Goal: Transaction & Acquisition: Purchase product/service

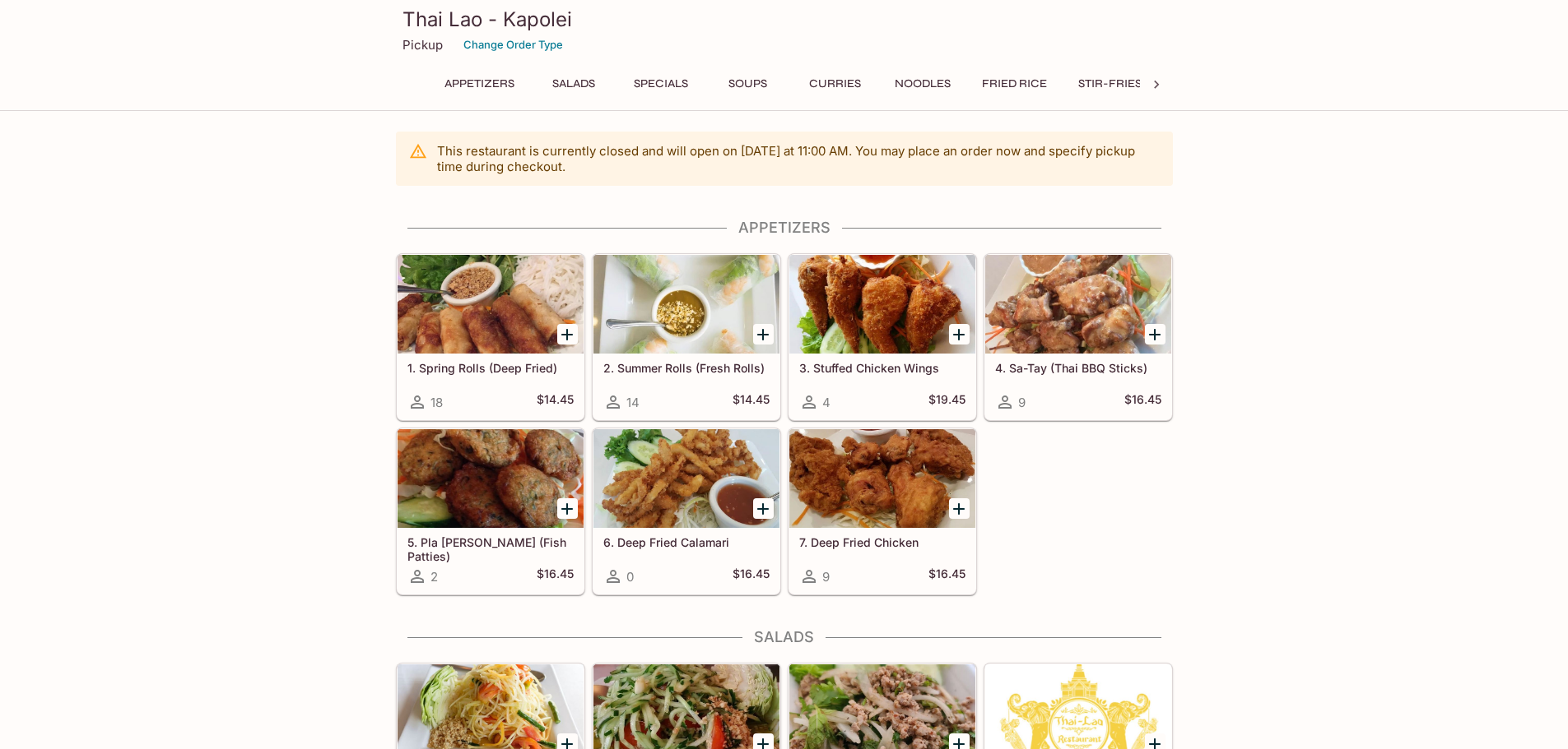
click at [572, 332] on icon "Add 1. Spring Rolls (Deep Fried)" at bounding box center [567, 335] width 19 height 19
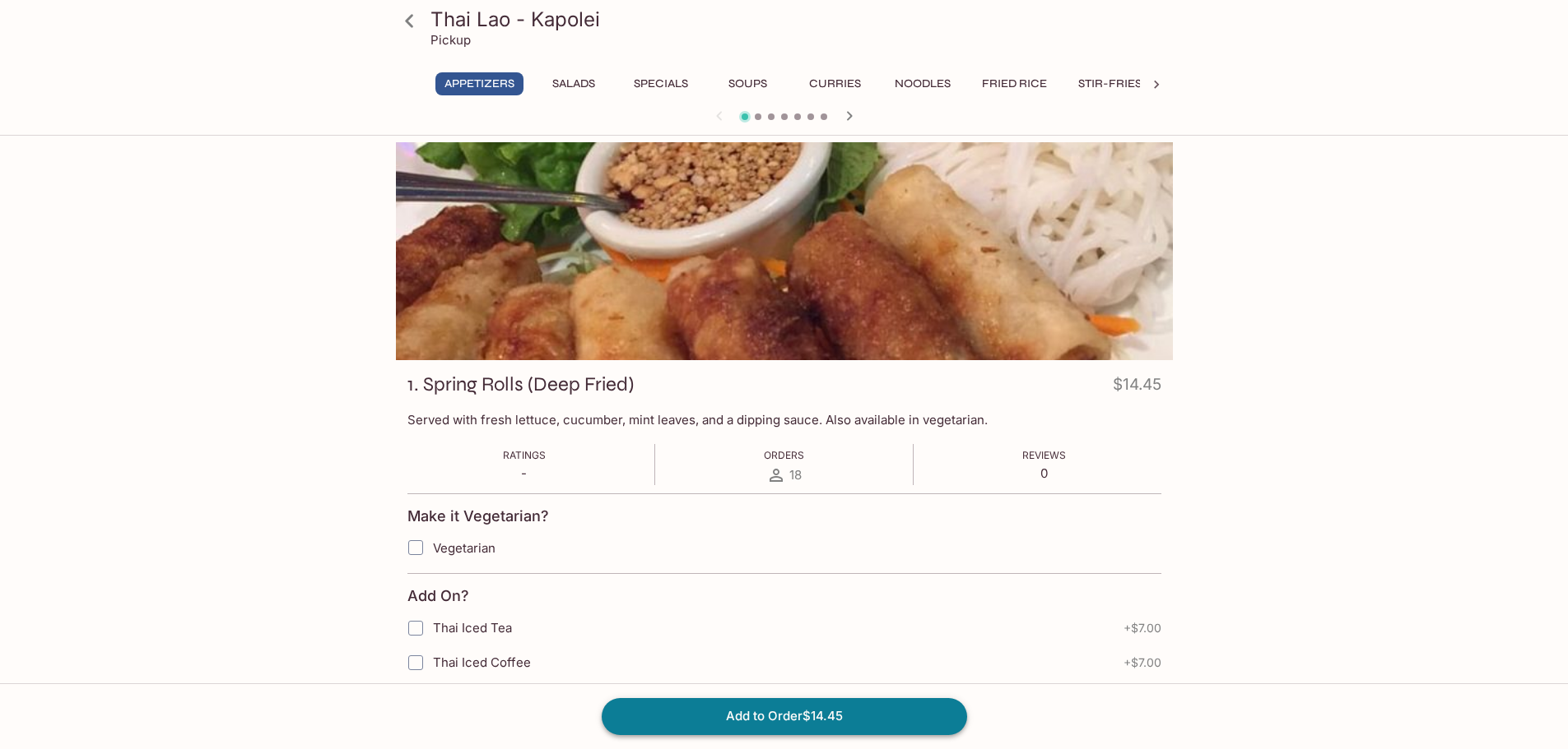
click at [869, 717] on button "Add to Order $14.45" at bounding box center [784, 716] width 365 height 36
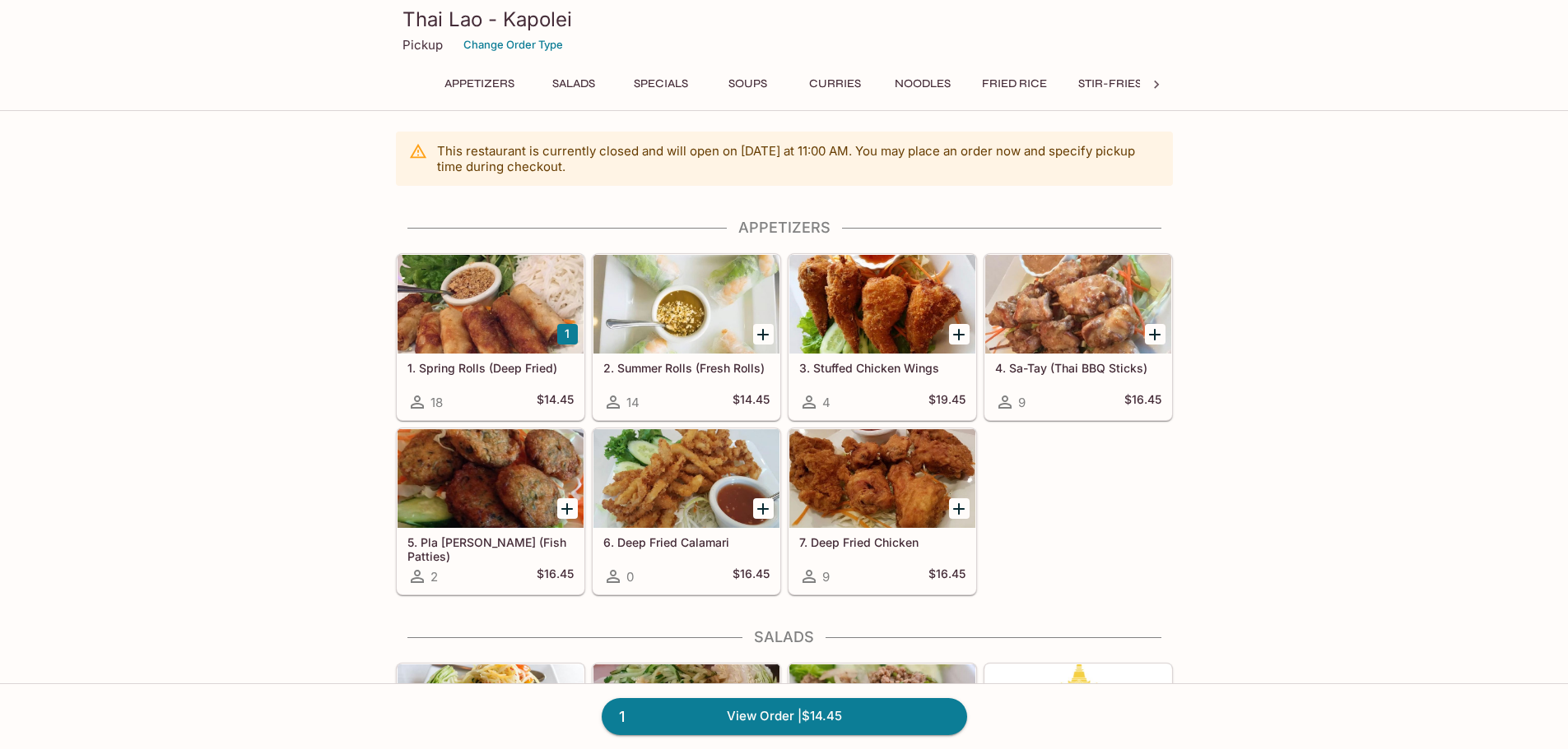
click at [496, 332] on div at bounding box center [490, 304] width 186 height 98
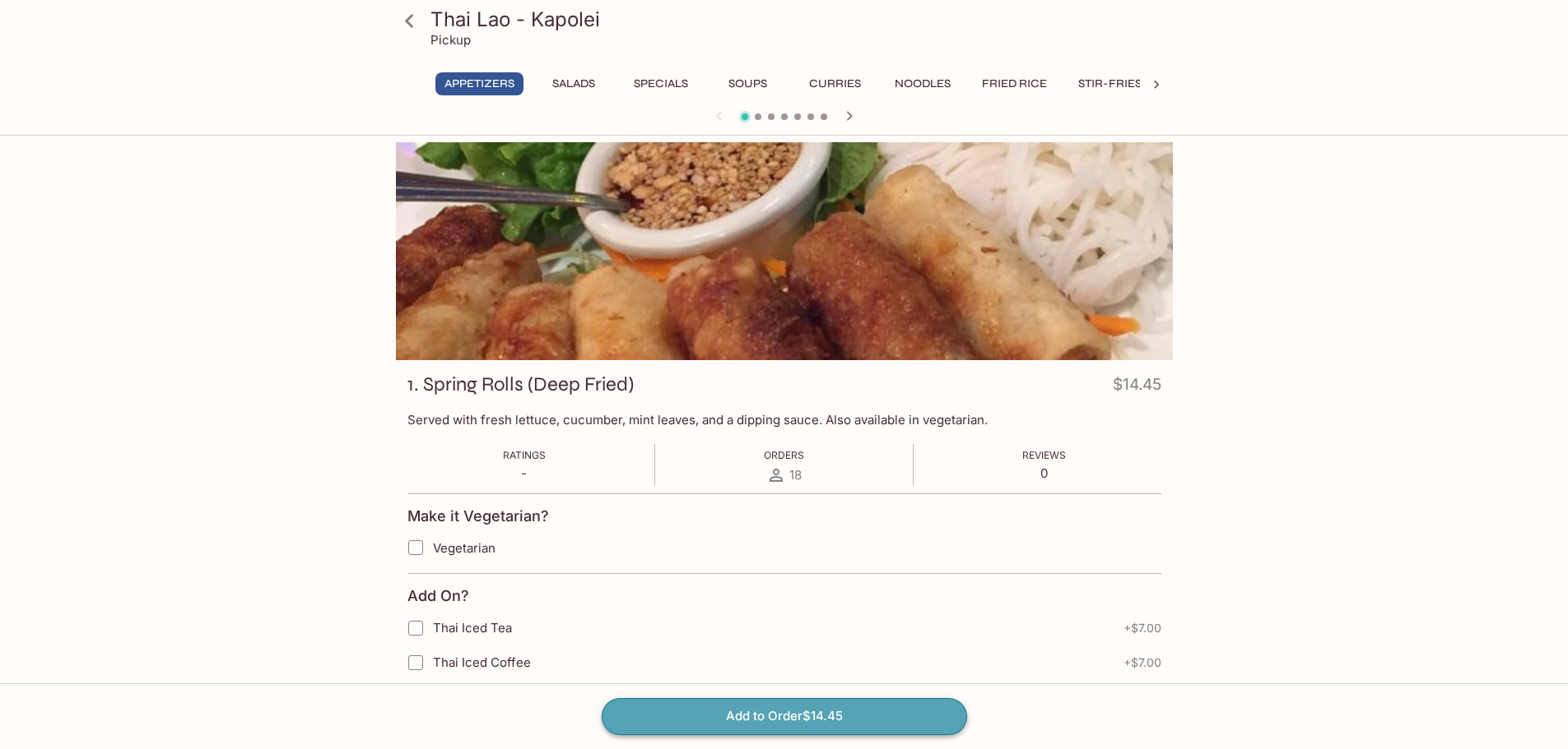
click at [786, 717] on button "Add to Order $14.45" at bounding box center [784, 716] width 365 height 36
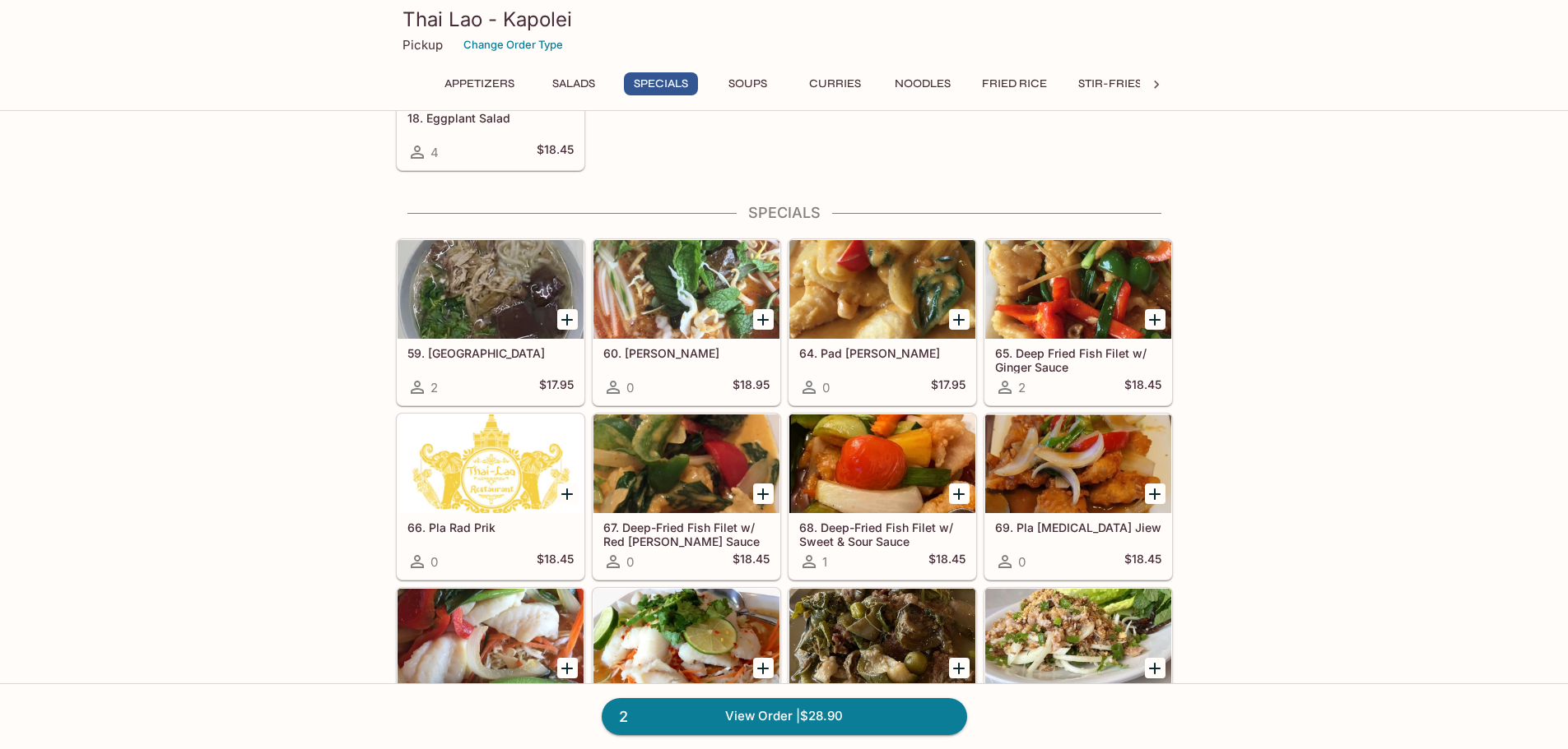
scroll to position [1316, 0]
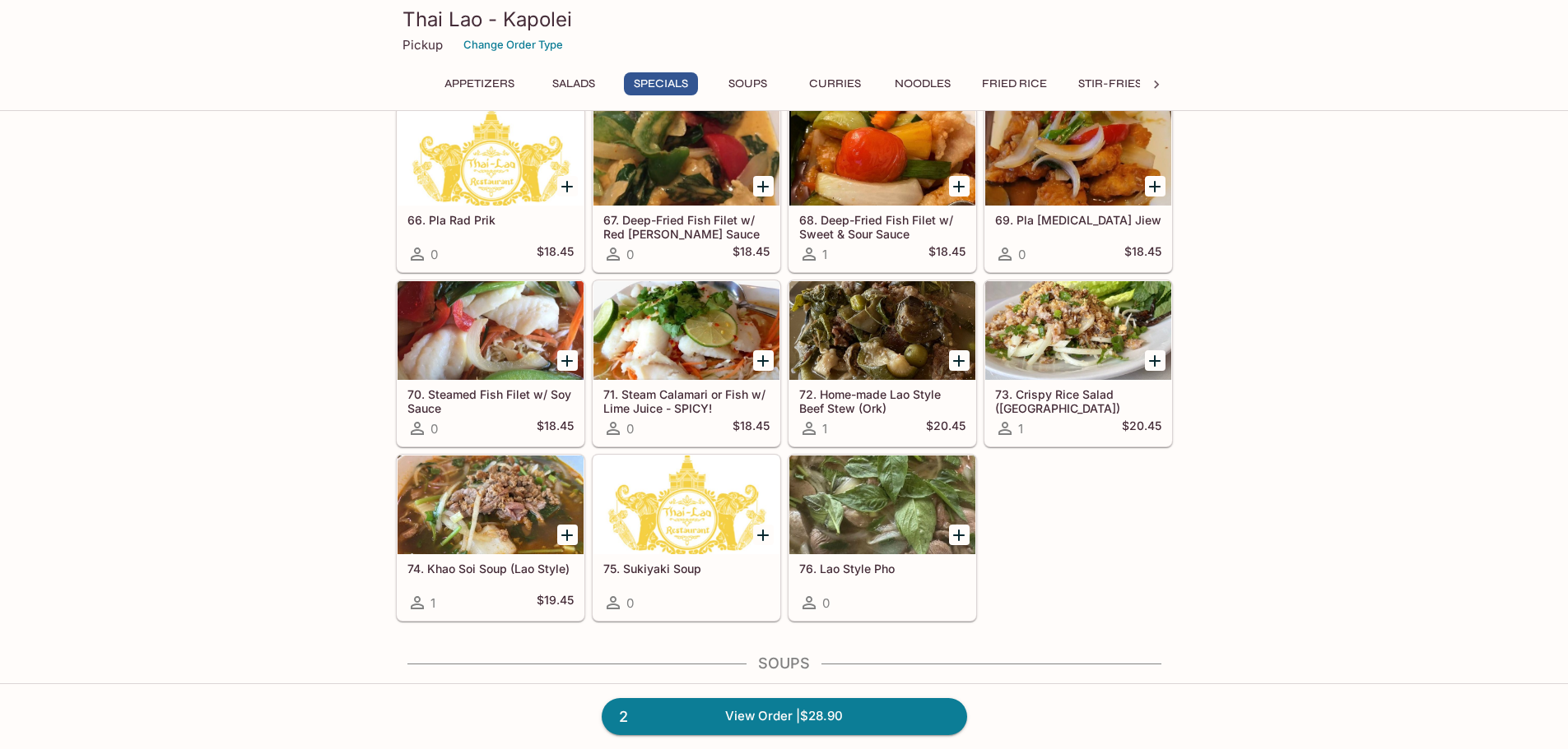
click at [1038, 325] on div at bounding box center [1078, 330] width 186 height 98
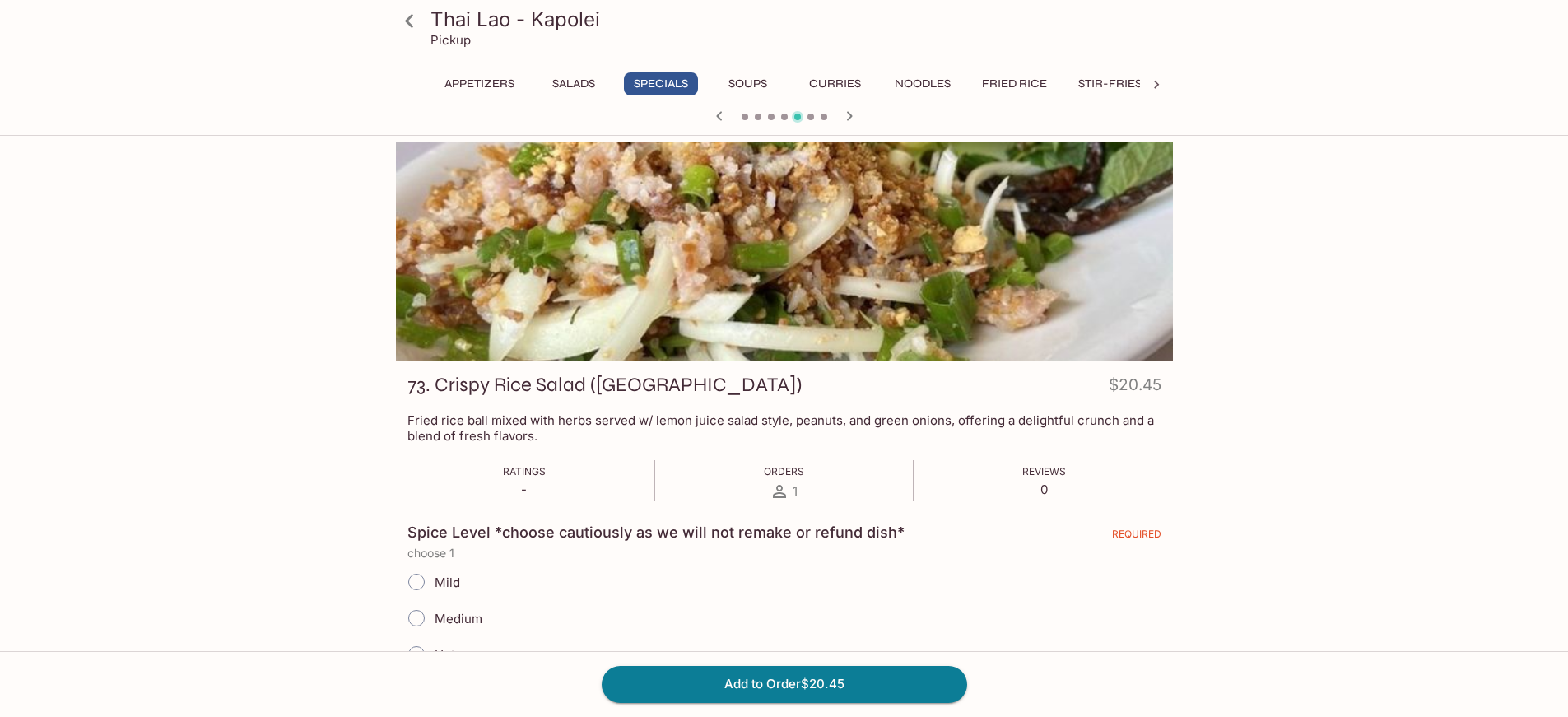
click at [333, 170] on div "Thai Lao - Kapolei Pickup Appetizers Salads Specials Soups Curries Noodles Frie…" at bounding box center [784, 622] width 1053 height 960
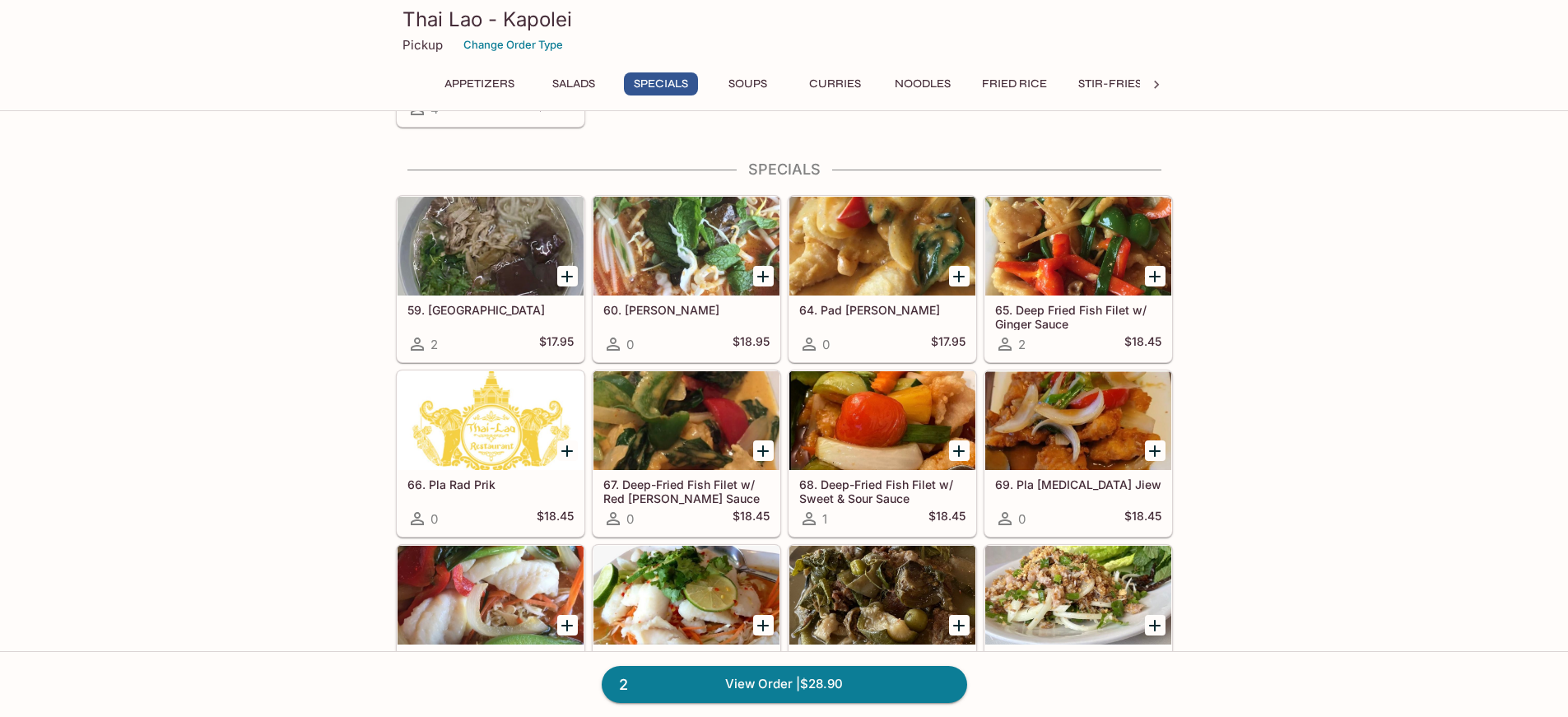
scroll to position [1128, 0]
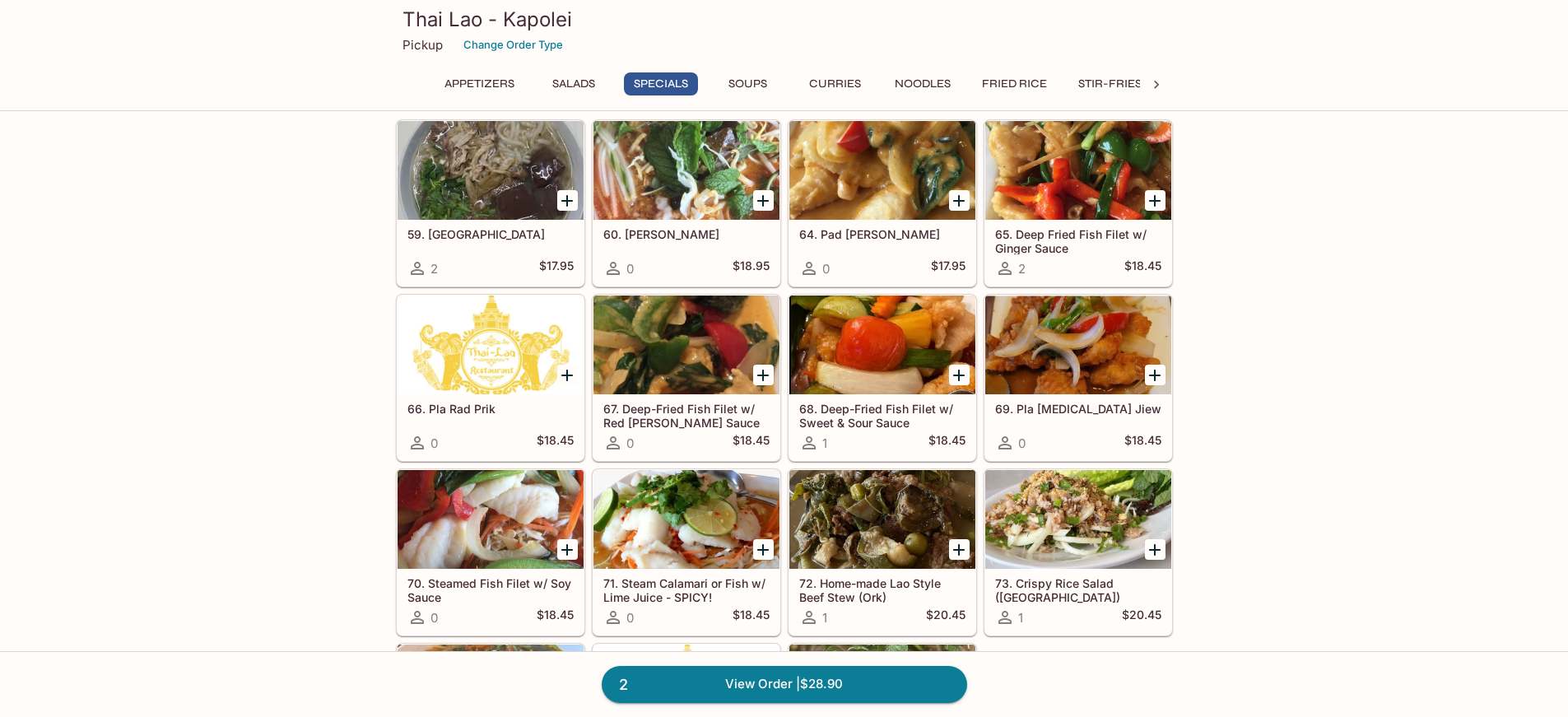
click at [1063, 536] on div at bounding box center [1078, 519] width 186 height 98
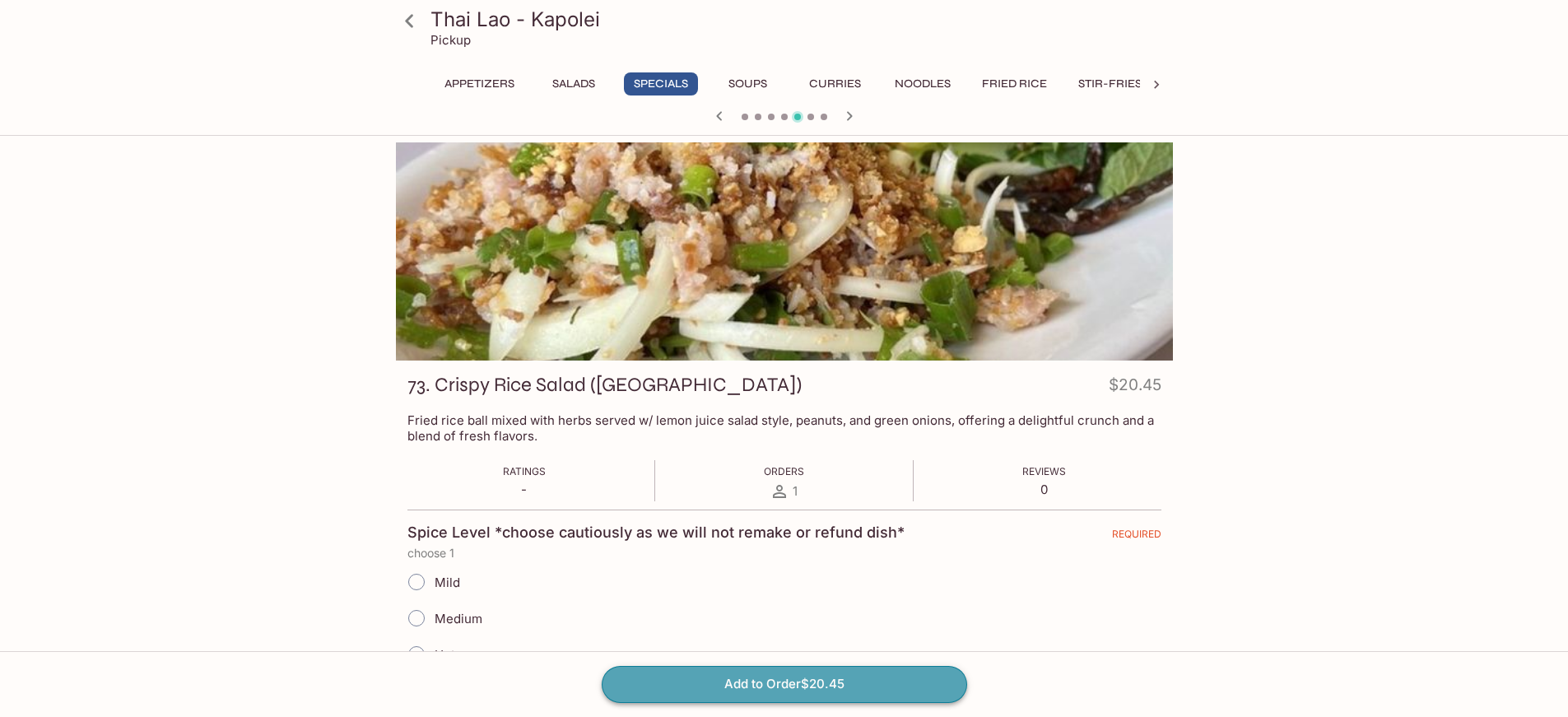
click at [878, 677] on button "Add to Order $20.45" at bounding box center [784, 684] width 365 height 36
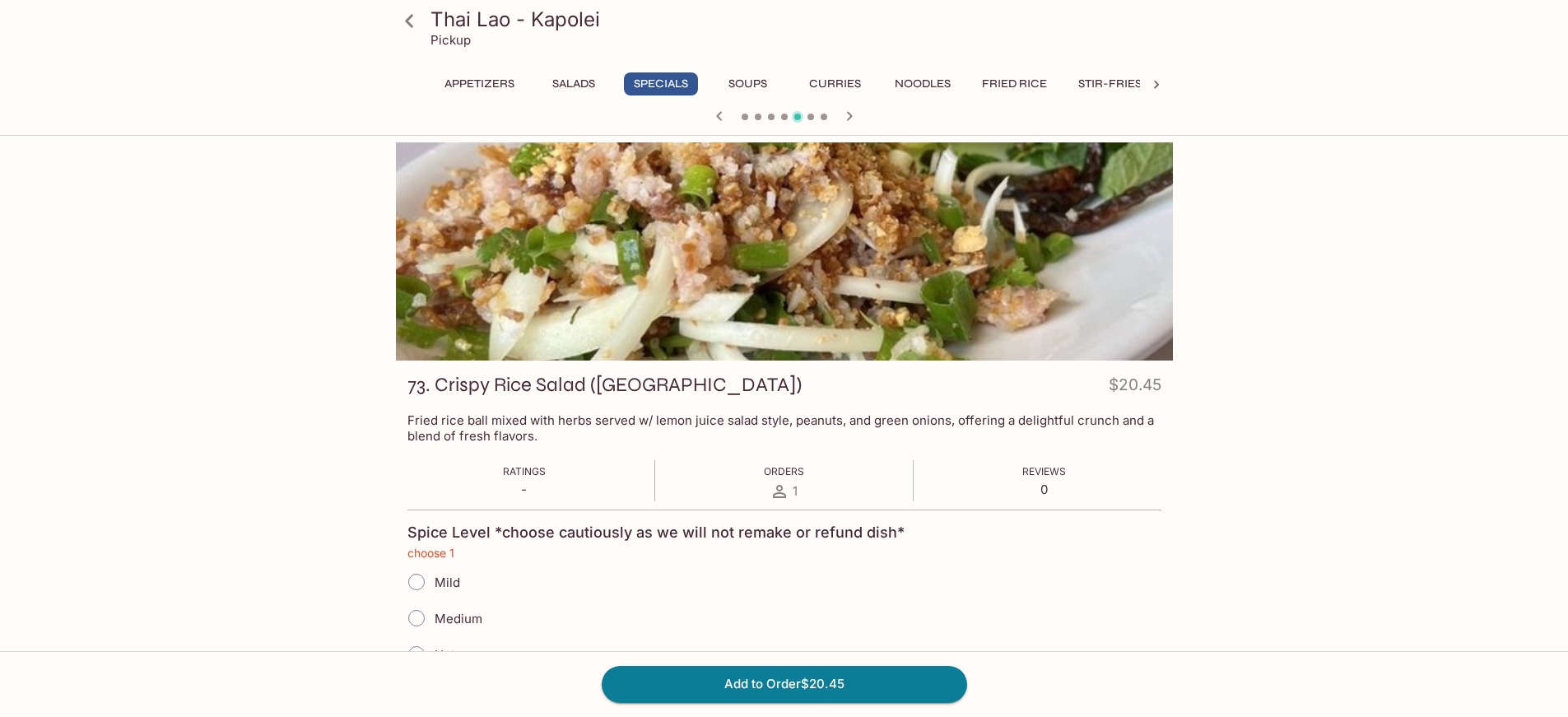
click at [644, 84] on button "Specials" at bounding box center [661, 83] width 74 height 23
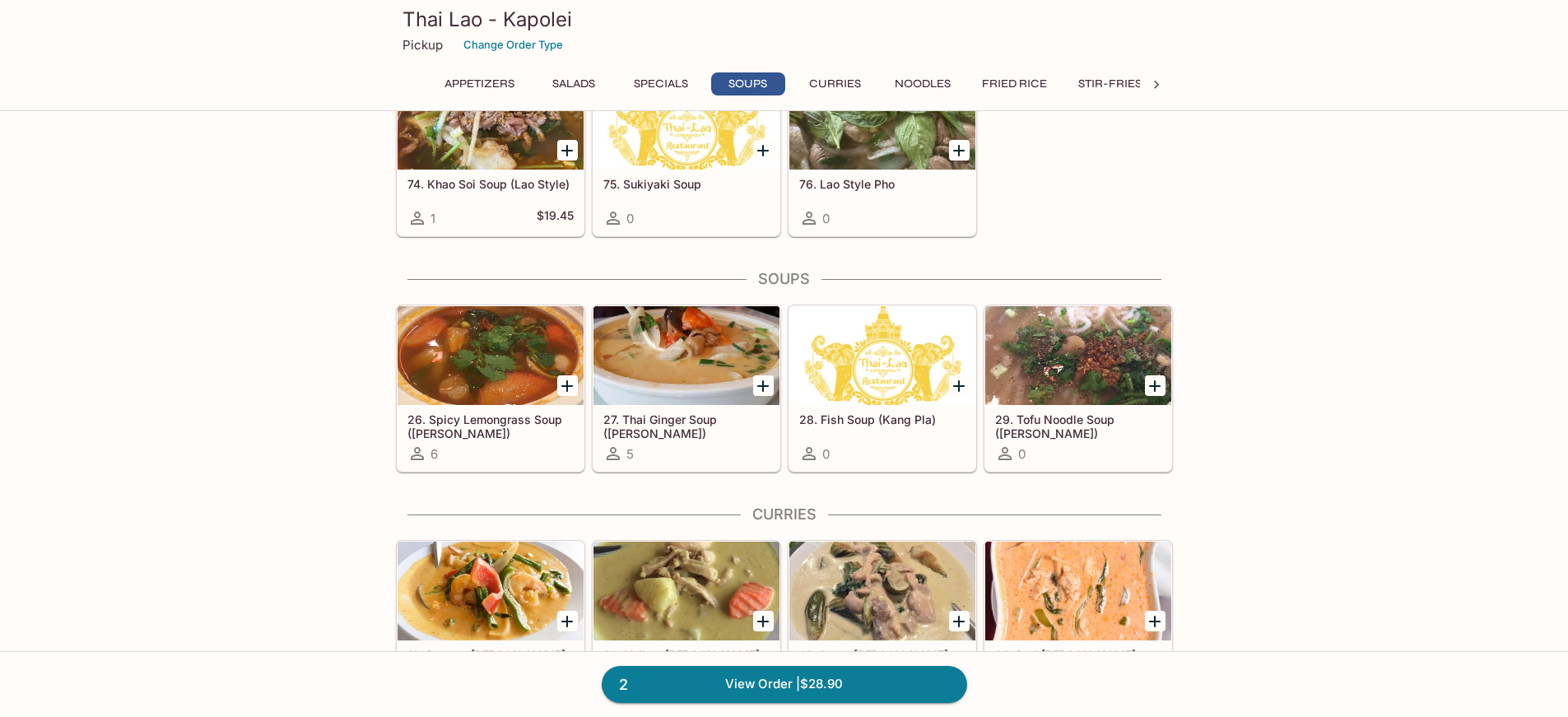
scroll to position [1870, 0]
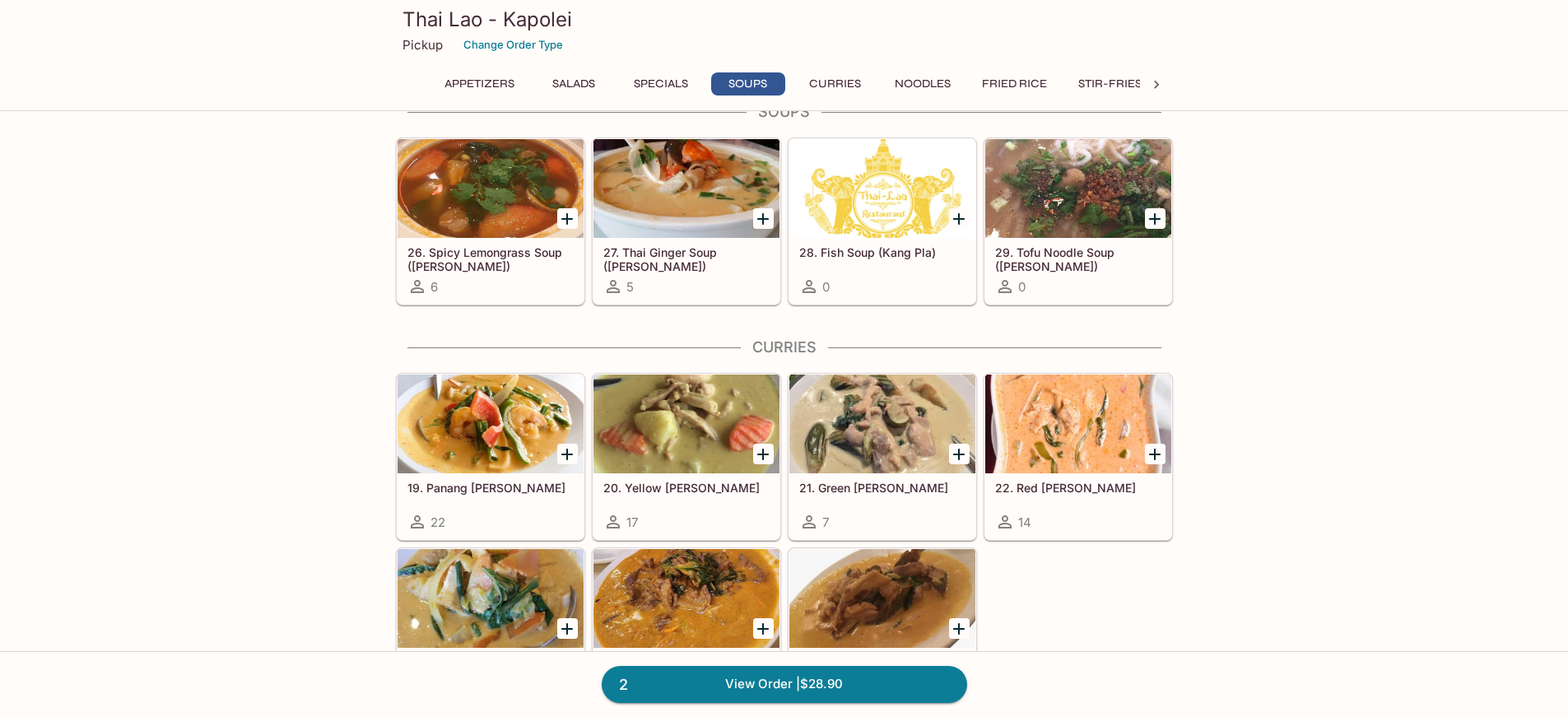
click at [514, 465] on div at bounding box center [490, 424] width 186 height 98
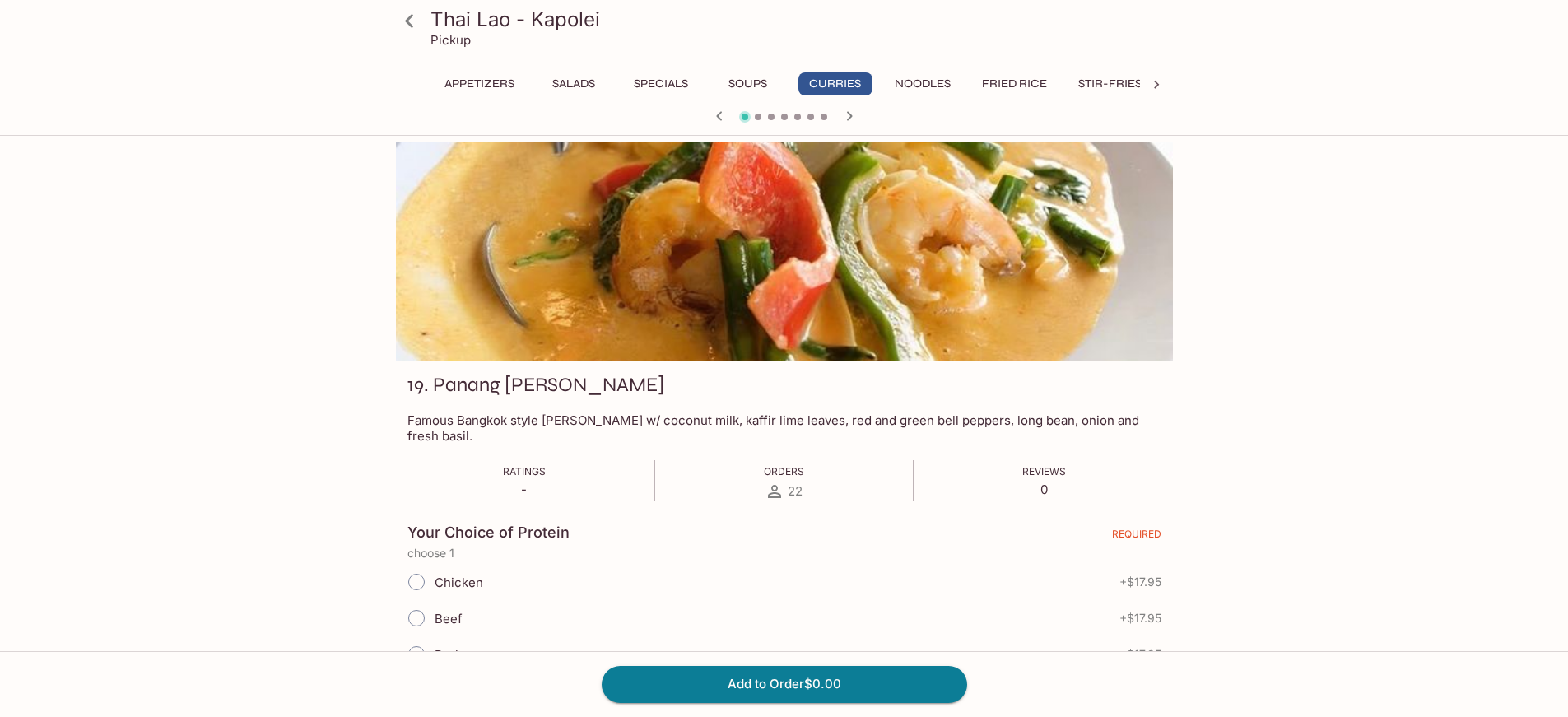
click at [419, 568] on input "Chicken" at bounding box center [415, 582] width 34 height 34
radio input "true"
click at [731, 677] on button "Add to Order $17.95" at bounding box center [784, 684] width 365 height 36
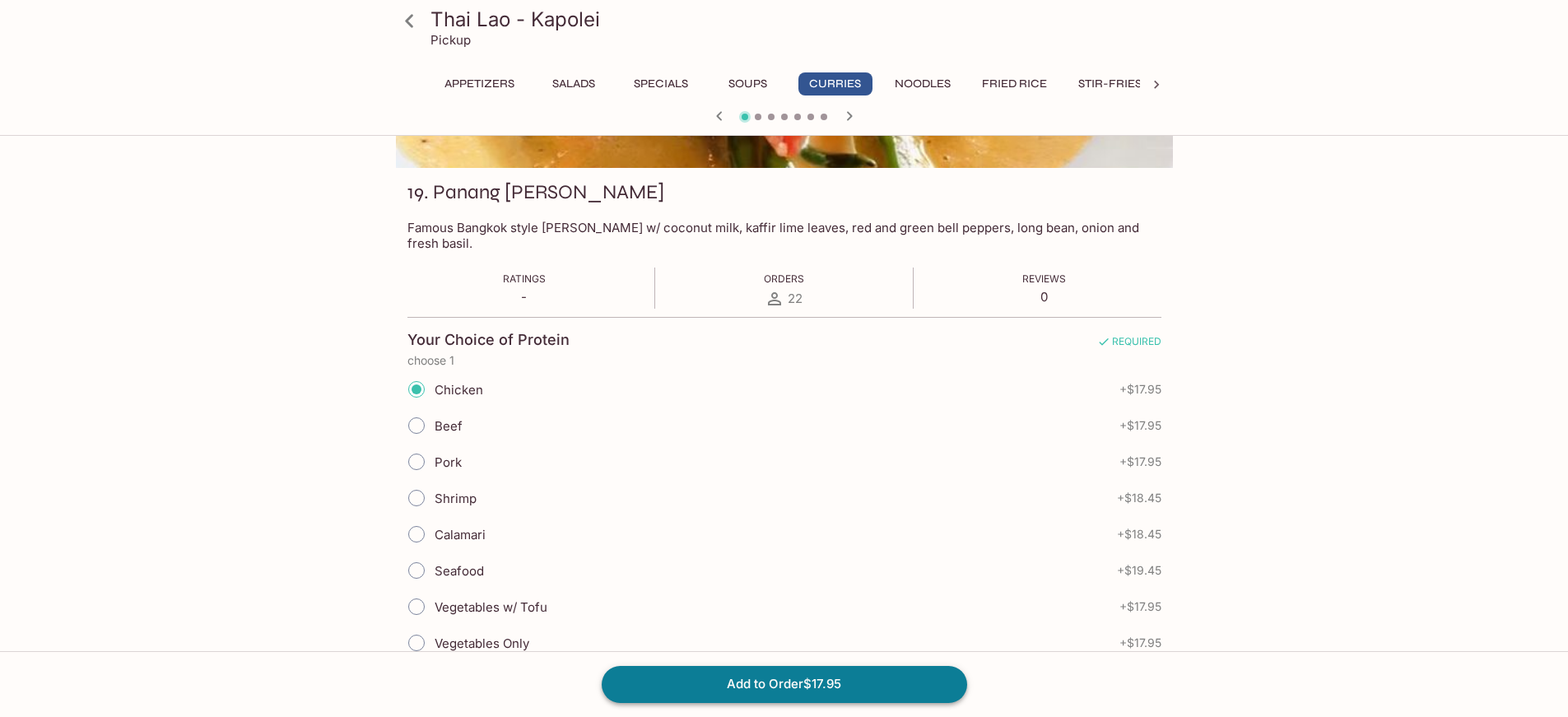
scroll to position [194, 0]
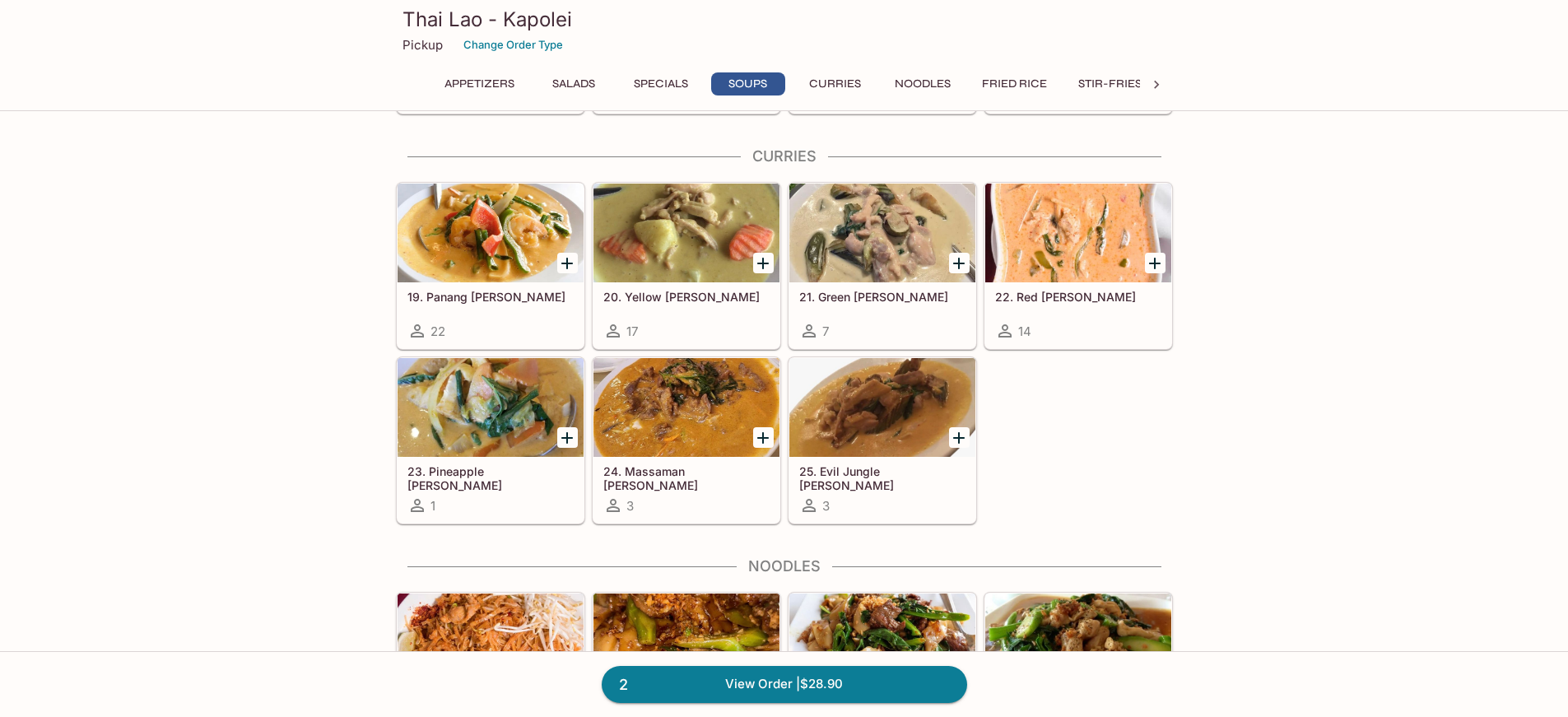
scroll to position [2117, 0]
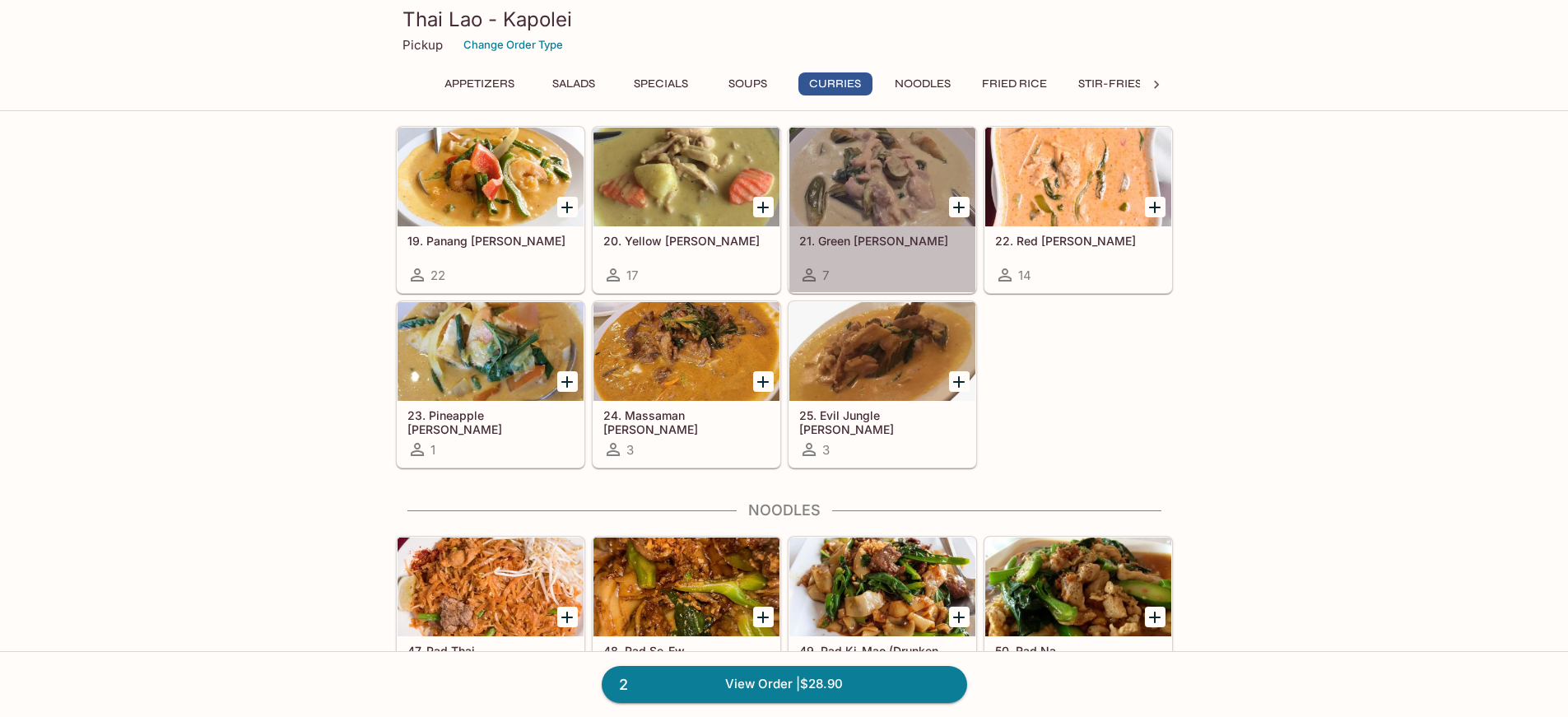
click at [901, 189] on div at bounding box center [882, 177] width 186 height 98
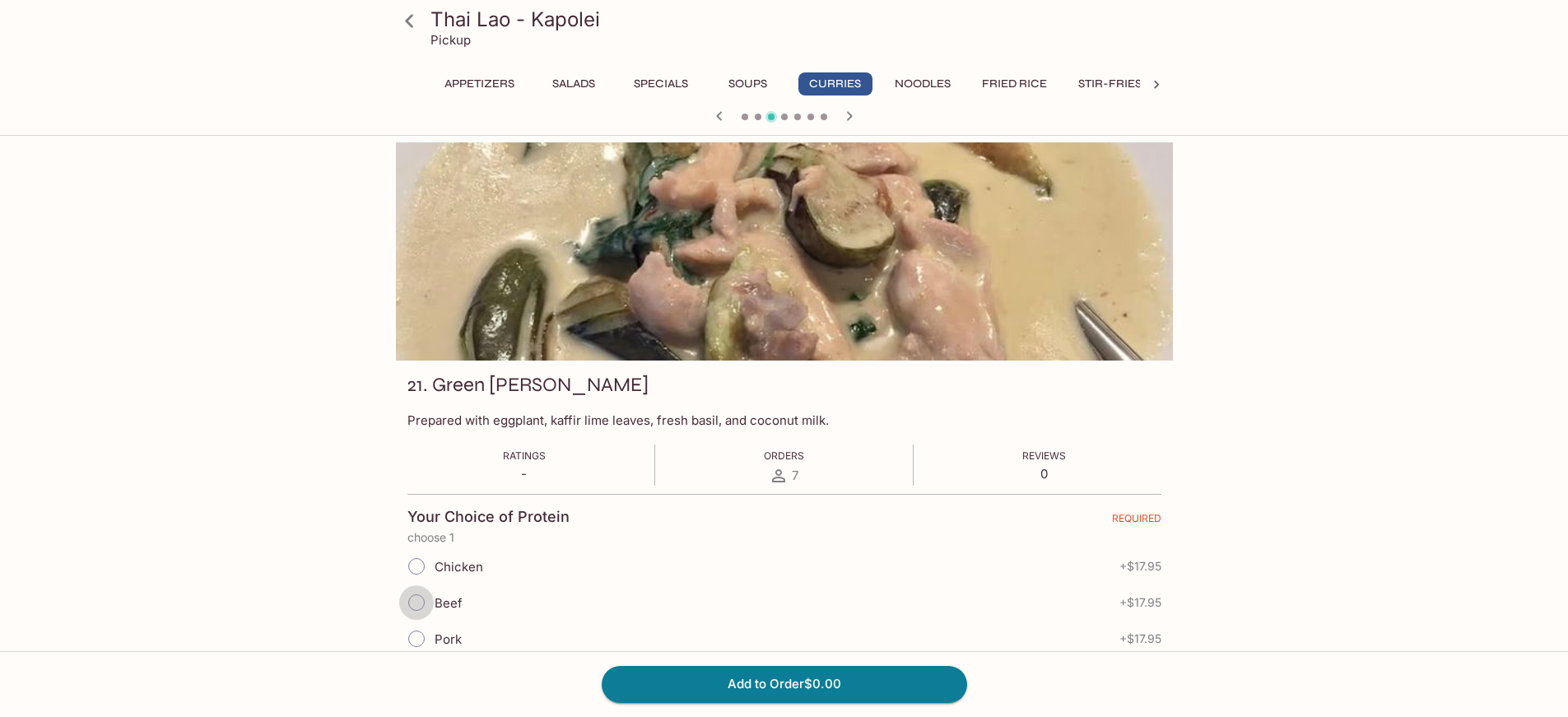
click at [416, 599] on input "Beef" at bounding box center [415, 602] width 34 height 34
radio input "true"
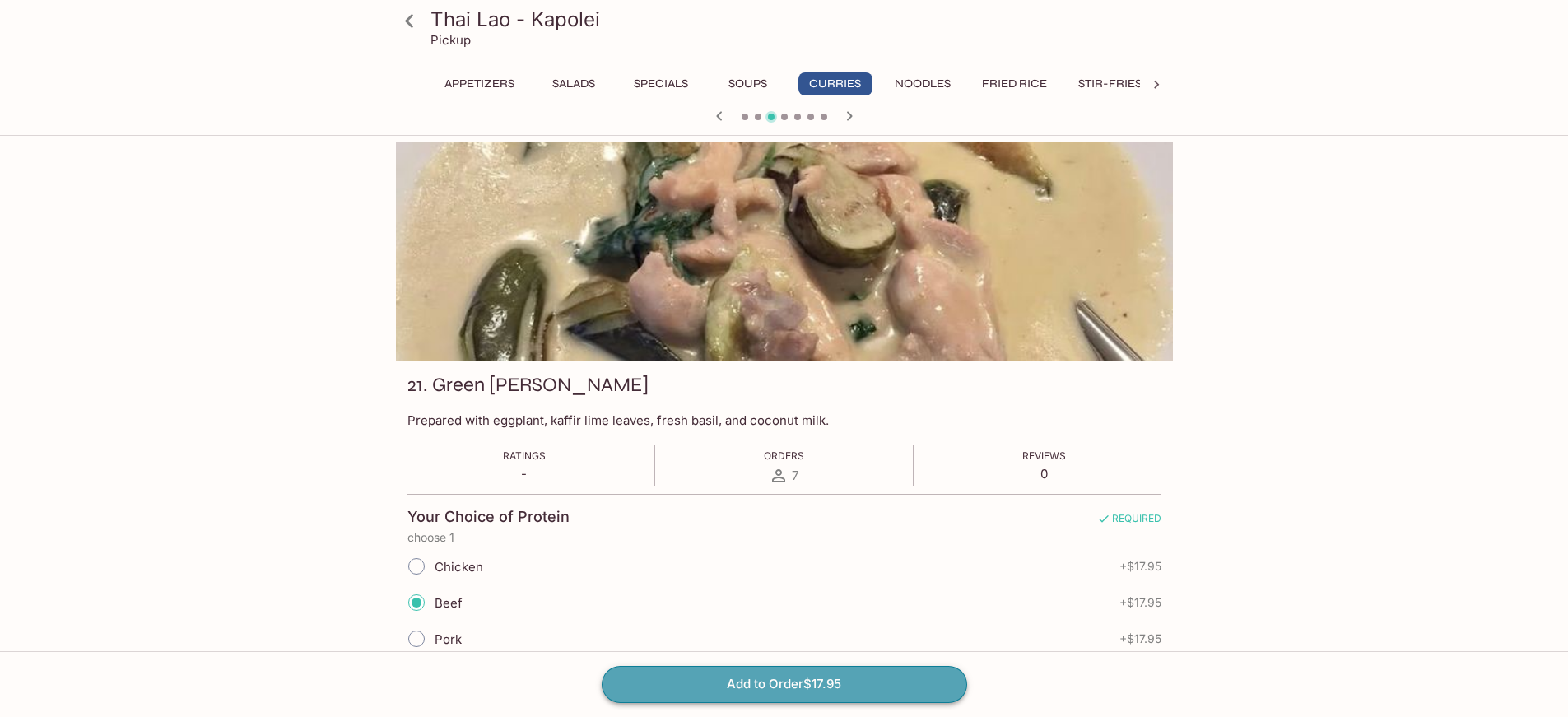
click at [878, 684] on button "Add to Order $17.95" at bounding box center [784, 684] width 365 height 36
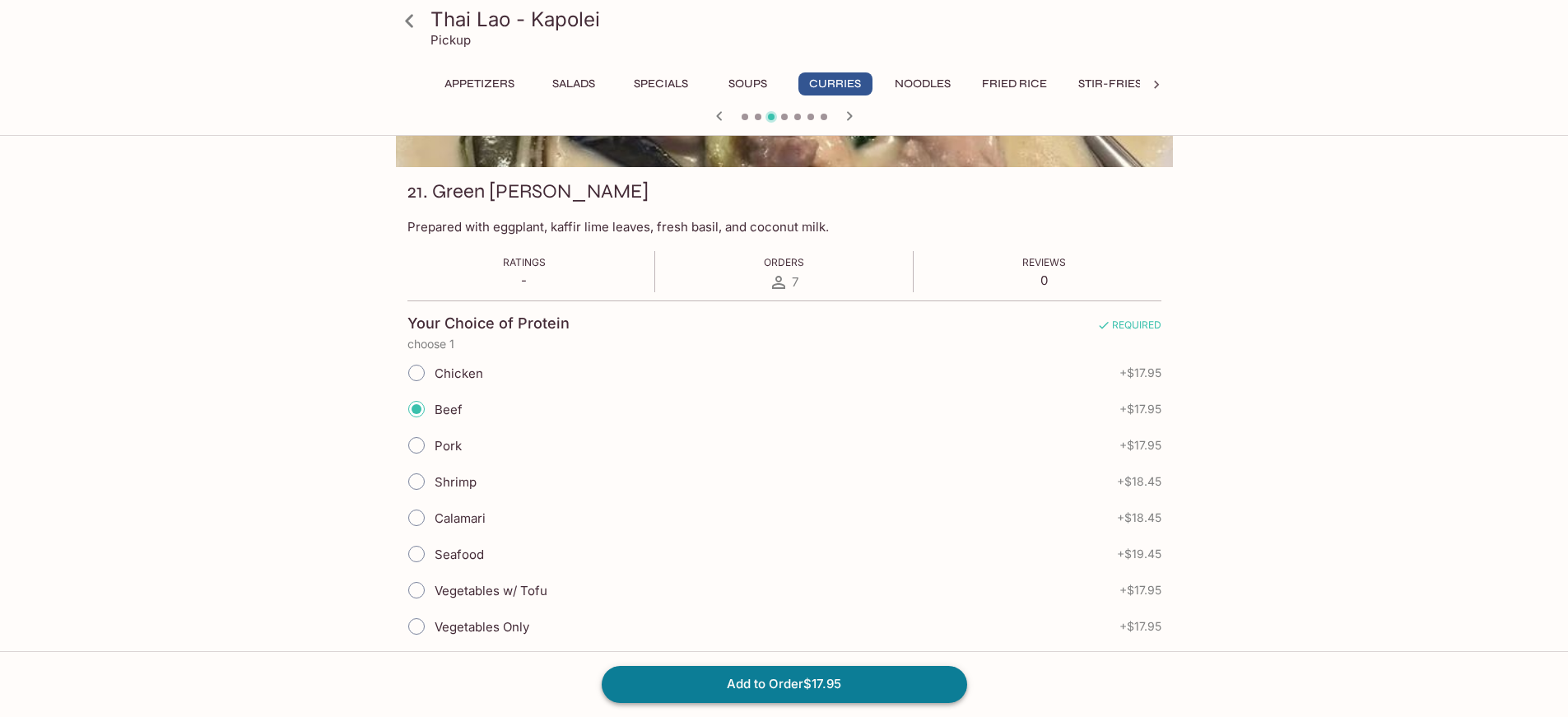
scroll to position [194, 0]
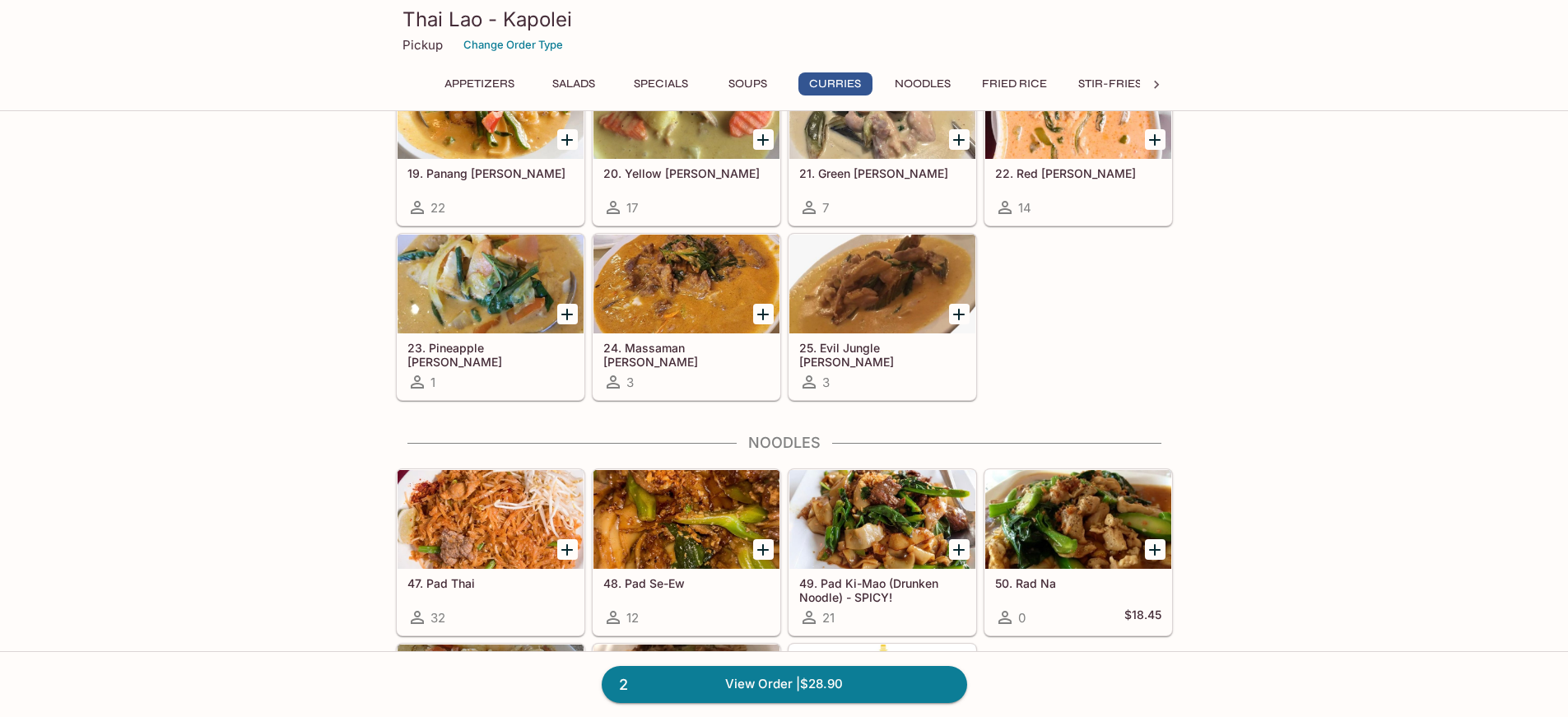
scroll to position [2198, 0]
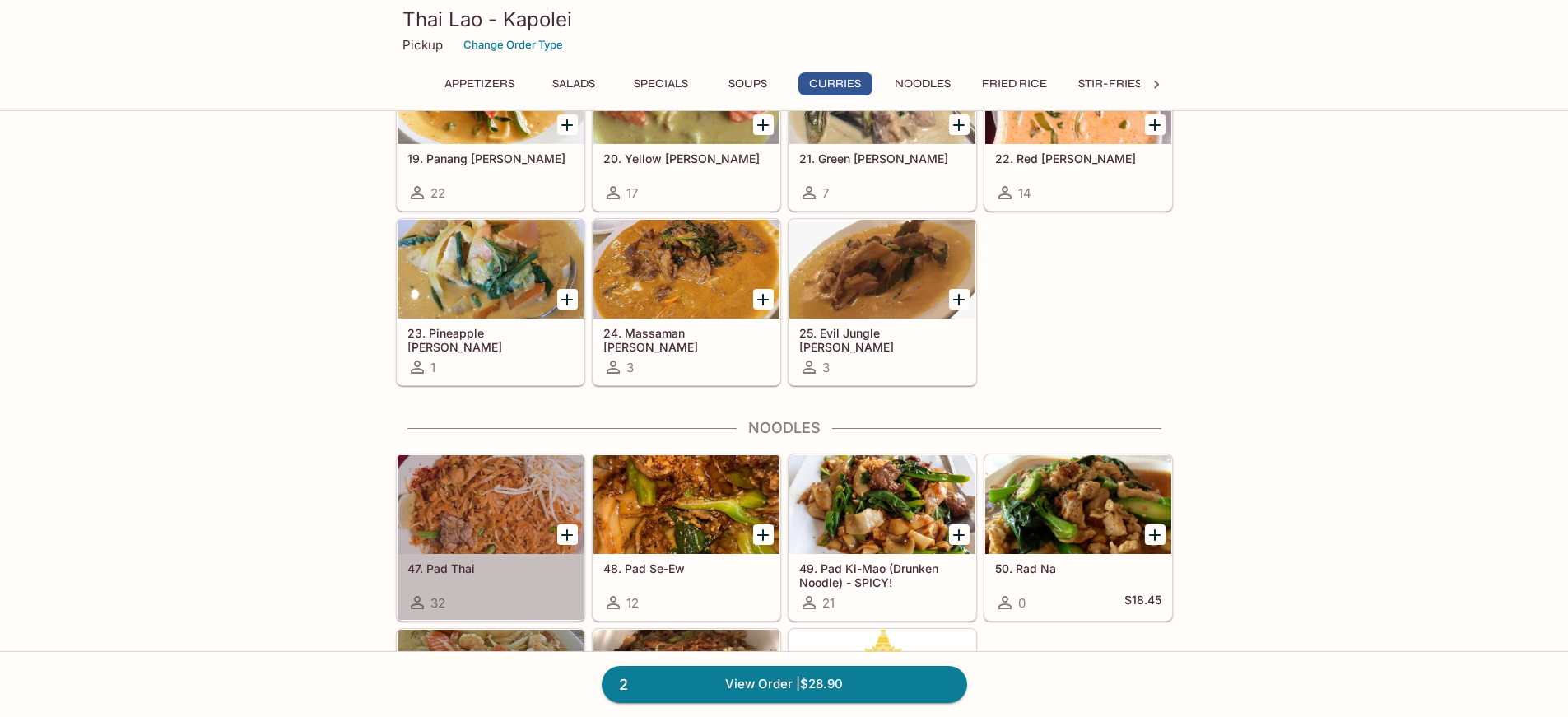
click at [479, 525] on div at bounding box center [490, 504] width 186 height 98
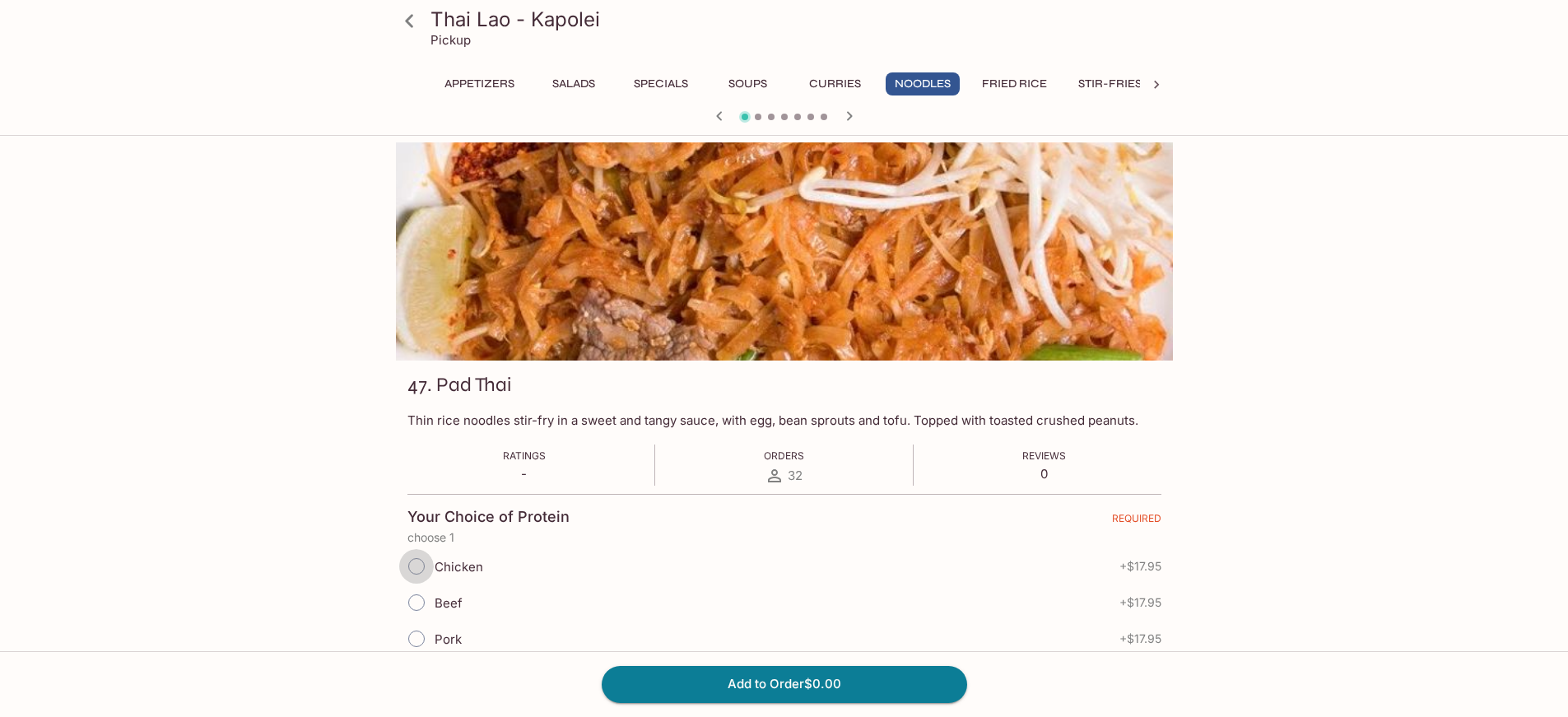
click at [417, 561] on input "Chicken" at bounding box center [415, 566] width 34 height 34
radio input "true"
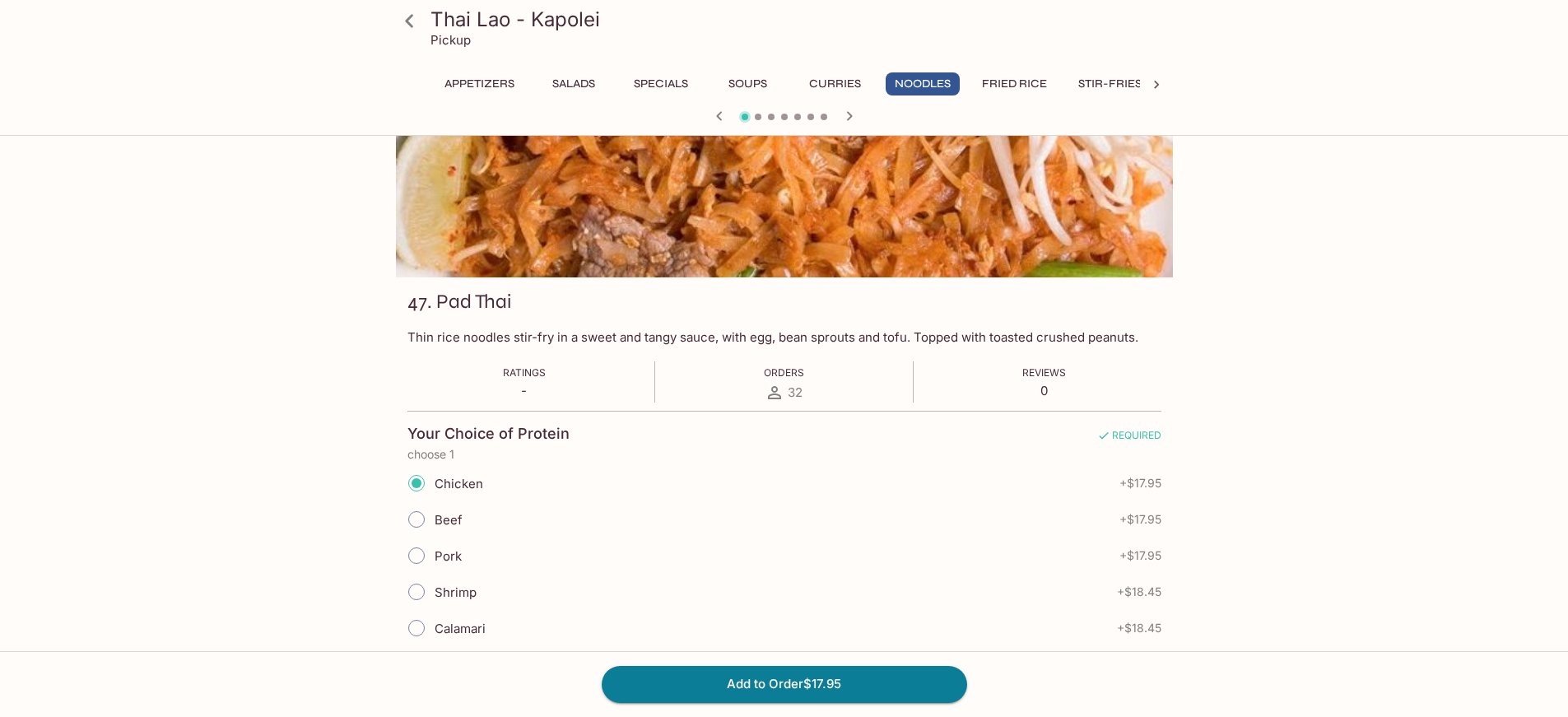
scroll to position [247, 0]
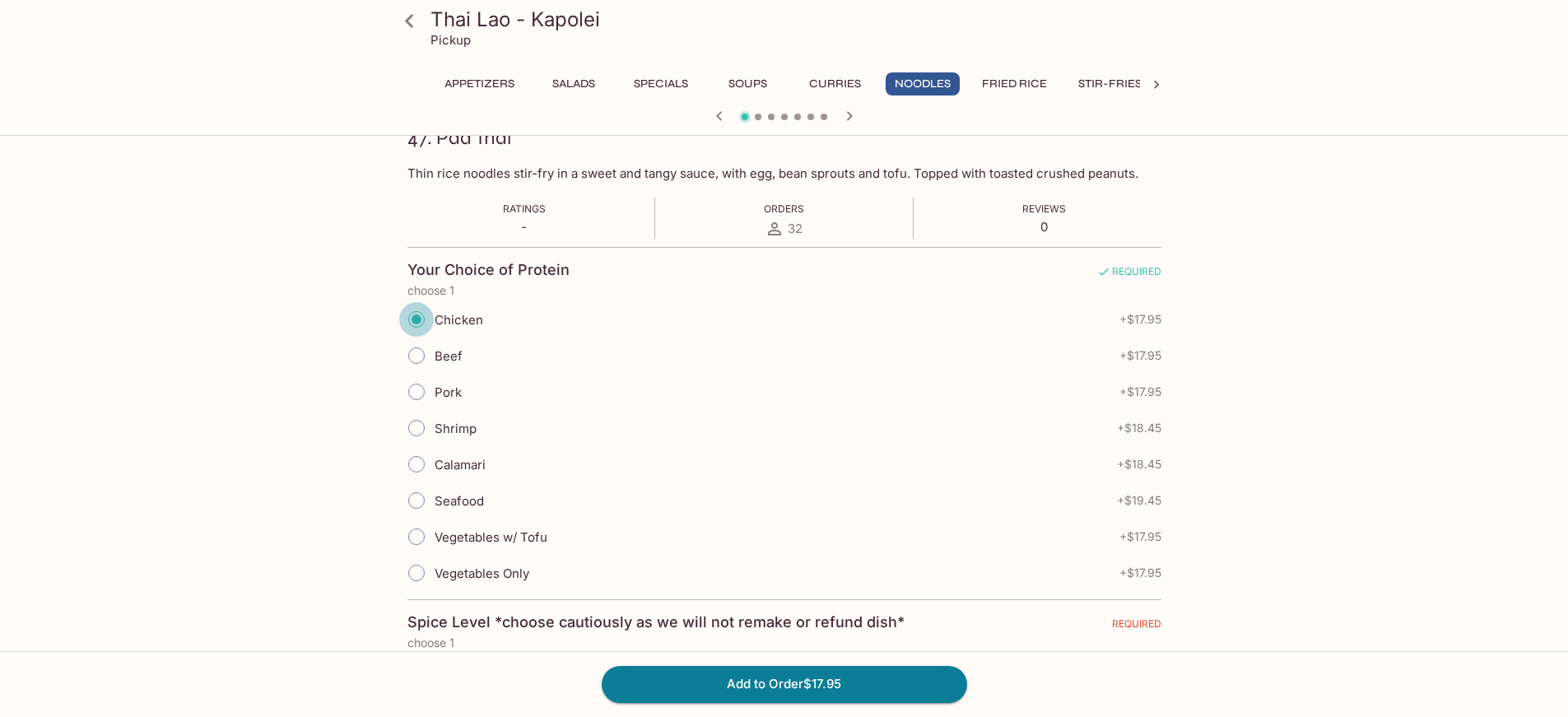
click at [415, 320] on input "Chicken" at bounding box center [415, 319] width 34 height 34
click at [423, 540] on input "Vegetables w/ Tofu" at bounding box center [415, 536] width 34 height 34
radio input "true"
click at [765, 677] on button "Add to Order $17.95" at bounding box center [784, 684] width 365 height 36
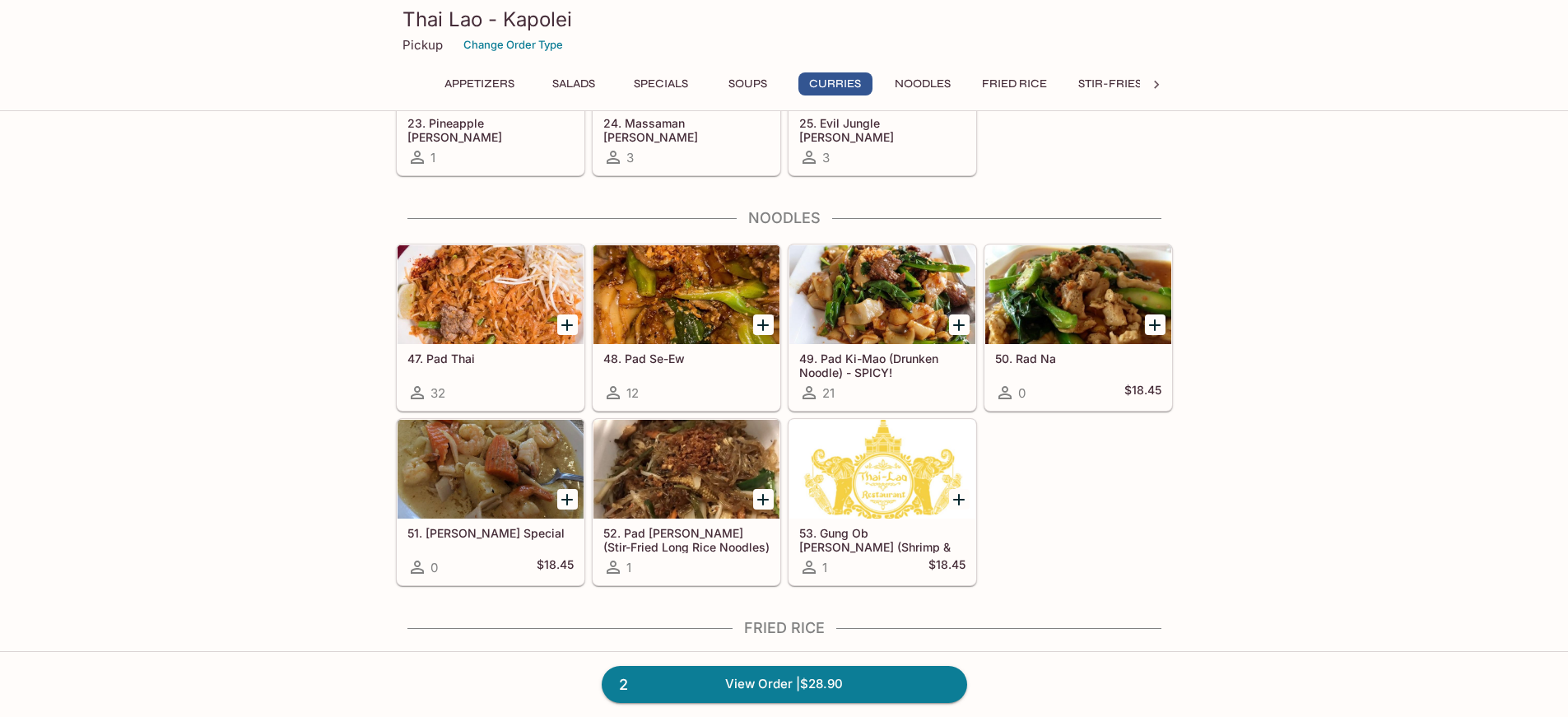
scroll to position [2470, 0]
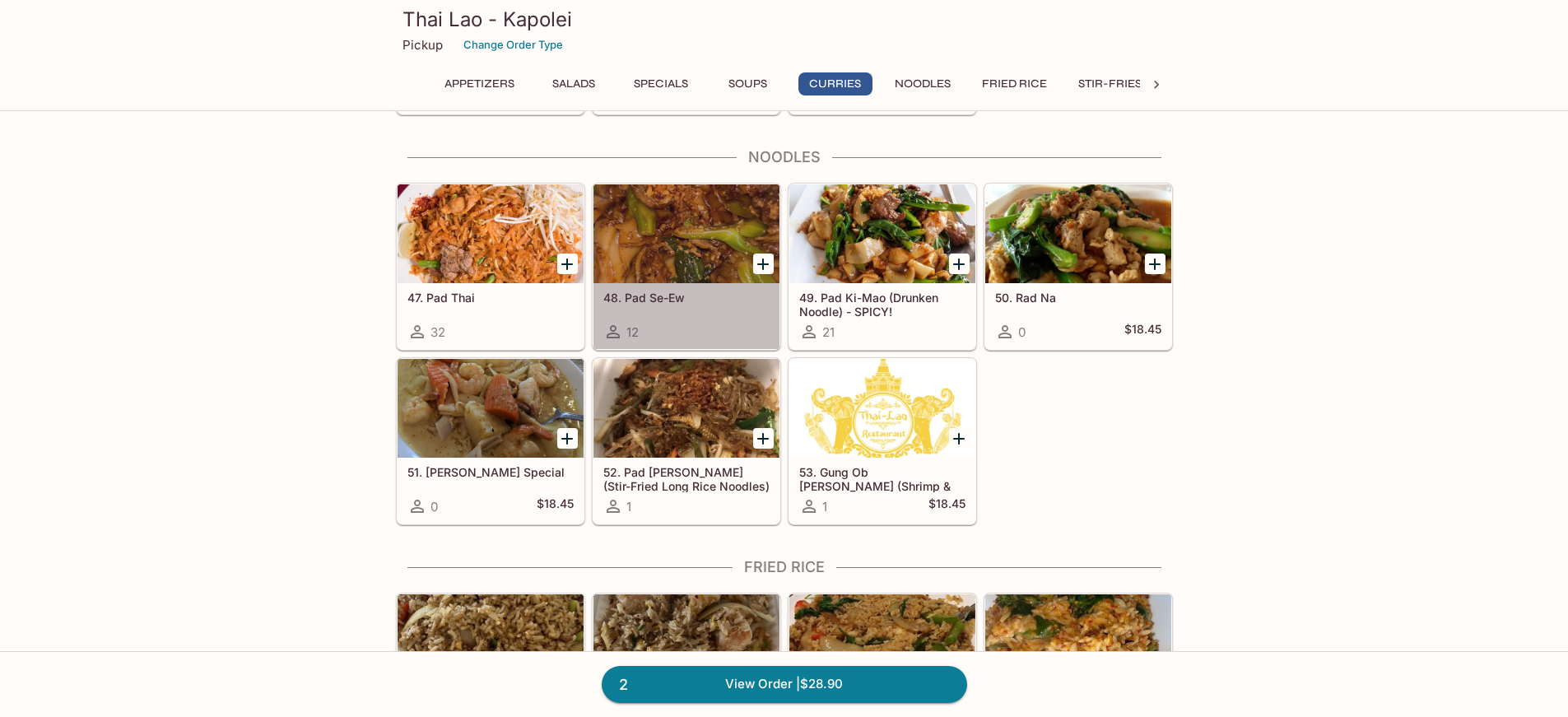
click at [684, 232] on div at bounding box center [686, 234] width 186 height 98
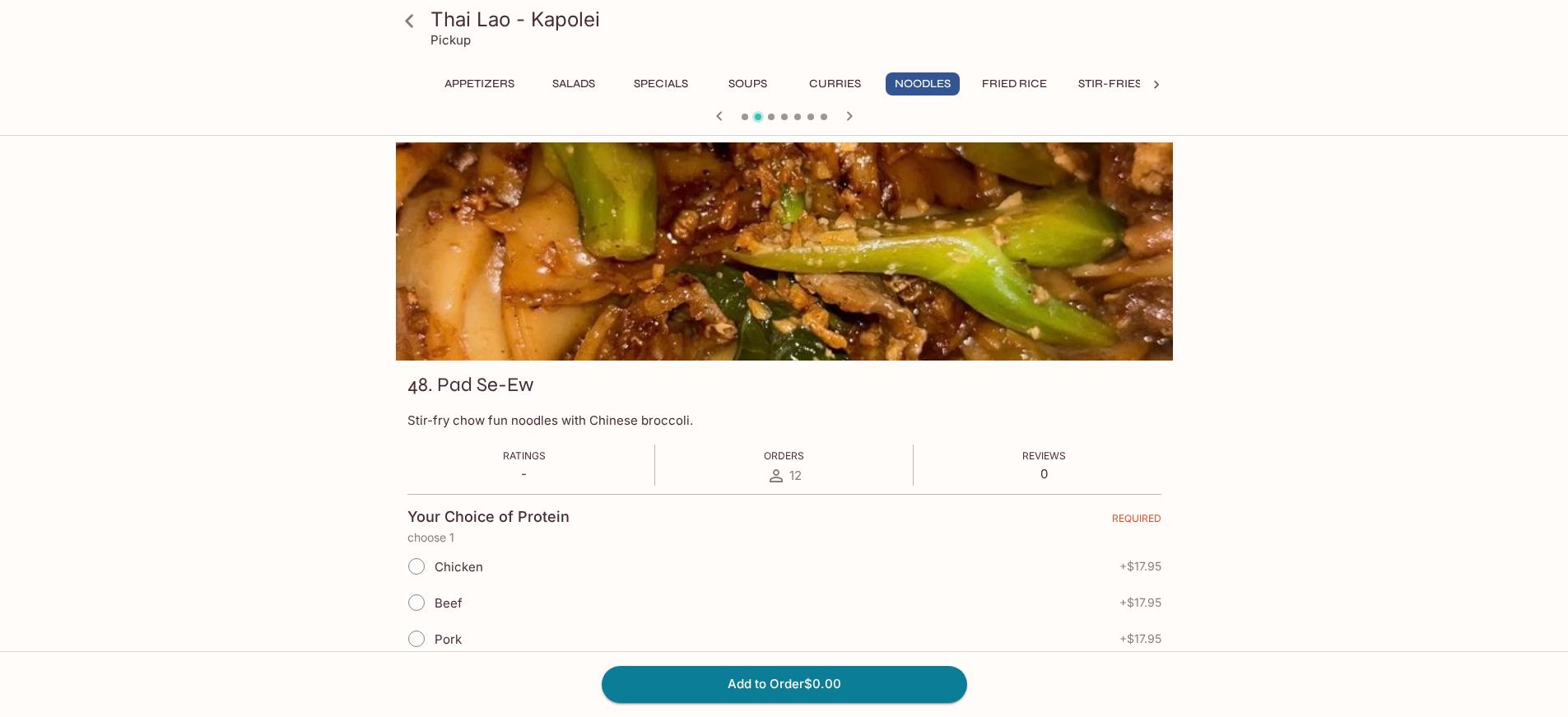
scroll to position [83, 0]
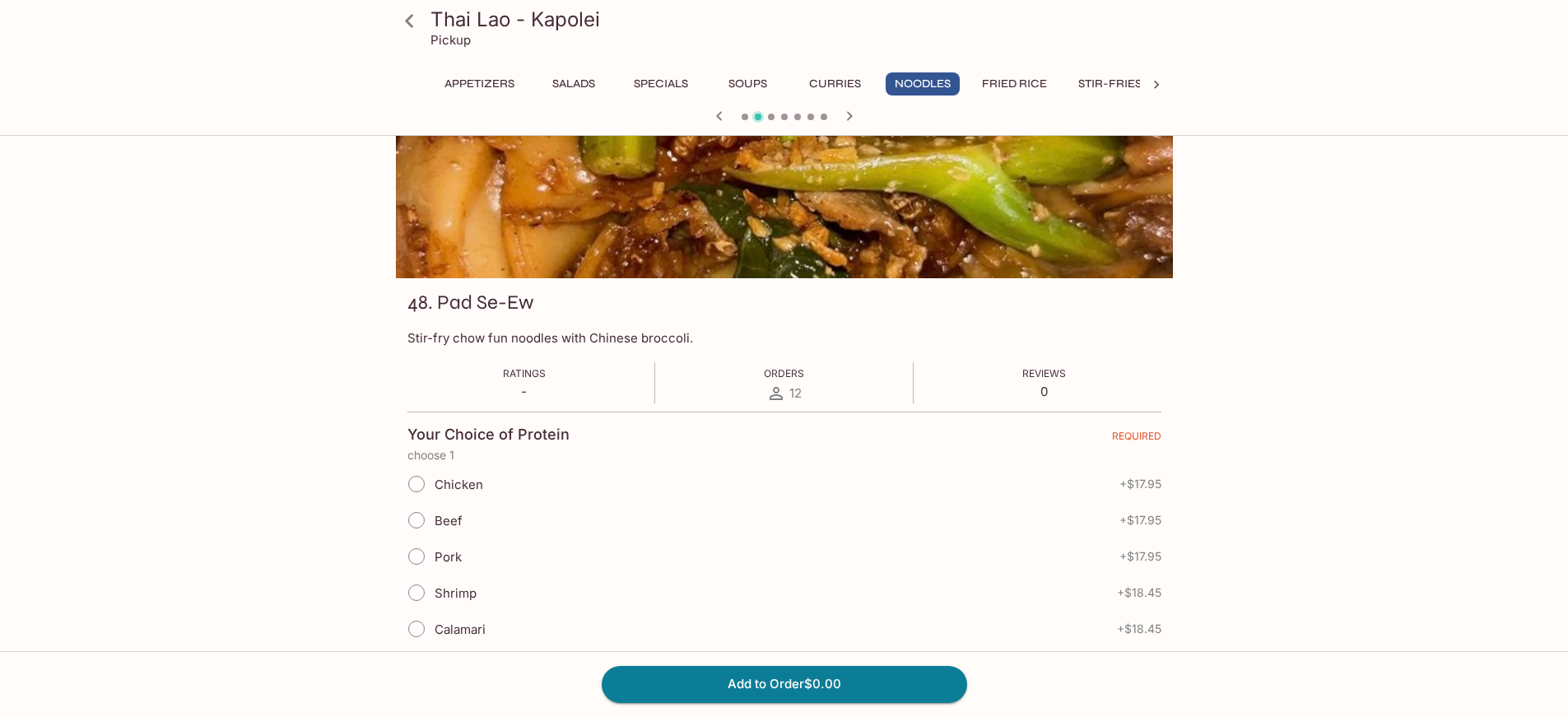
click at [425, 521] on input "Beef" at bounding box center [415, 519] width 34 height 34
radio input "true"
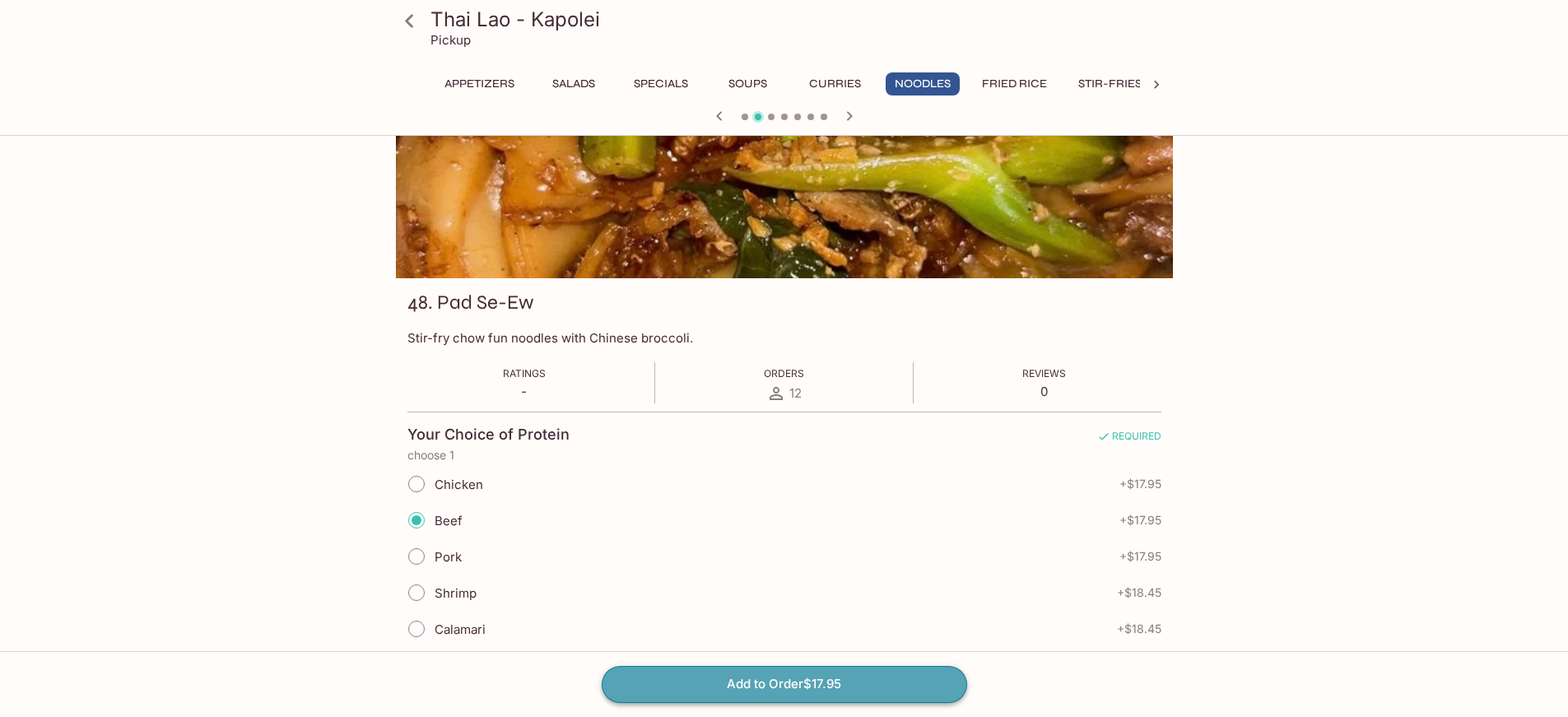
click at [831, 685] on button "Add to Order $17.95" at bounding box center [784, 684] width 365 height 36
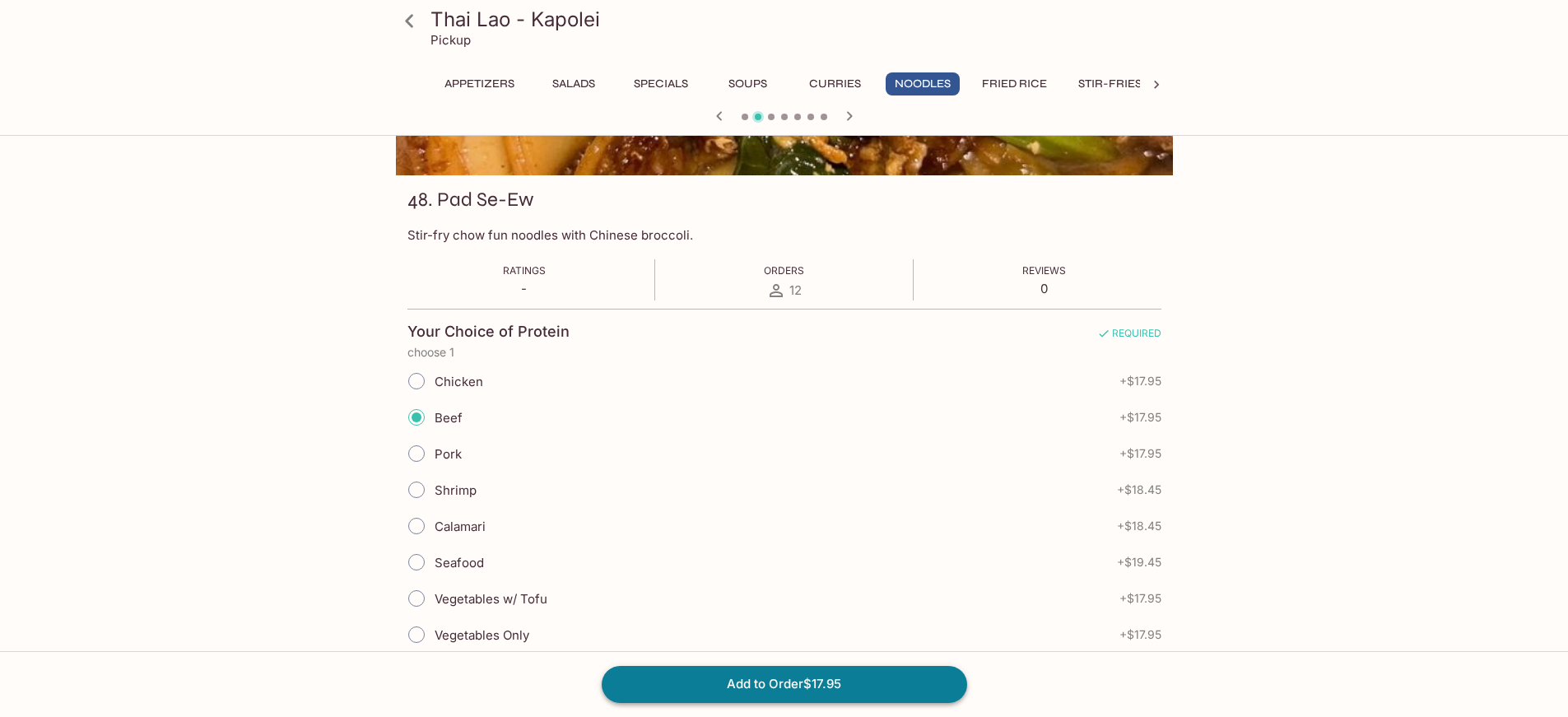
scroll to position [194, 0]
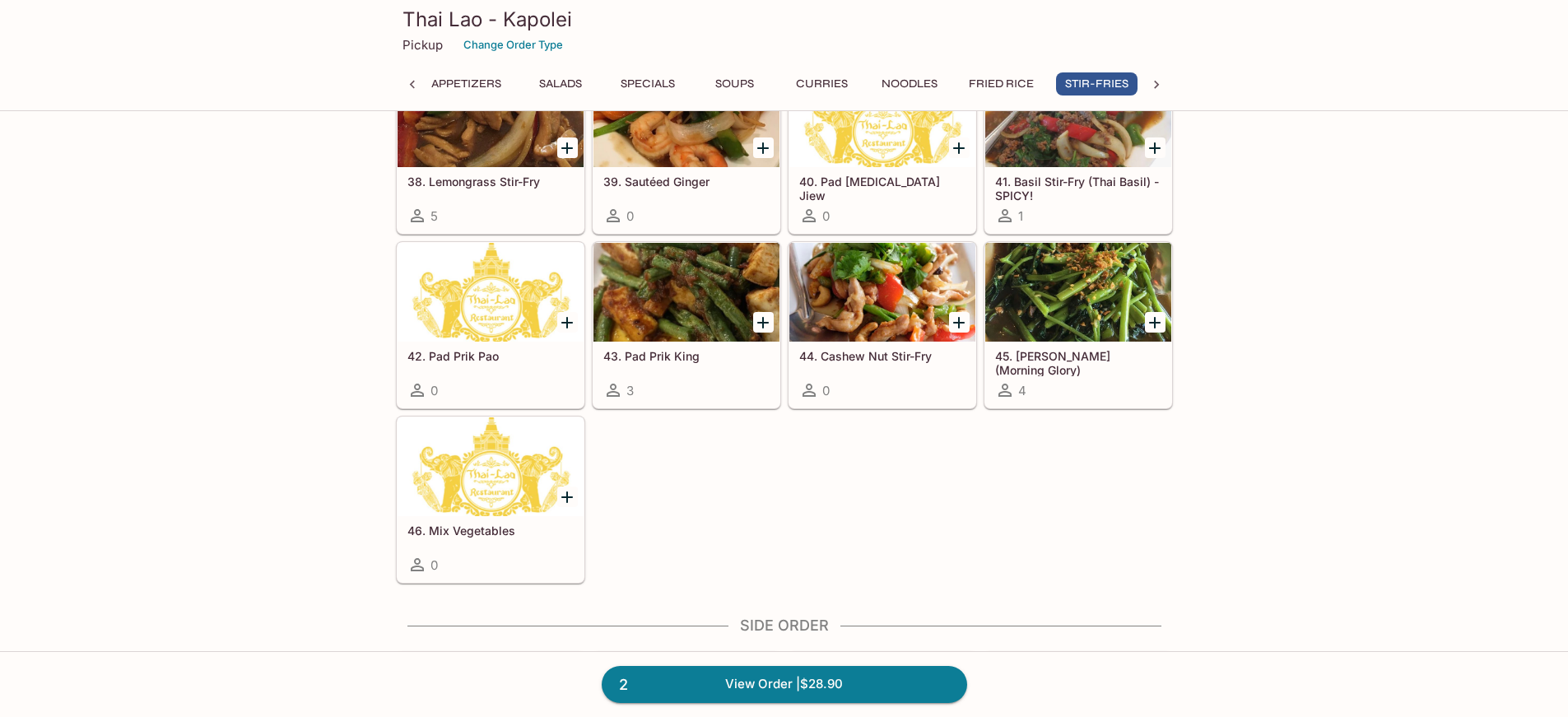
scroll to position [3681, 0]
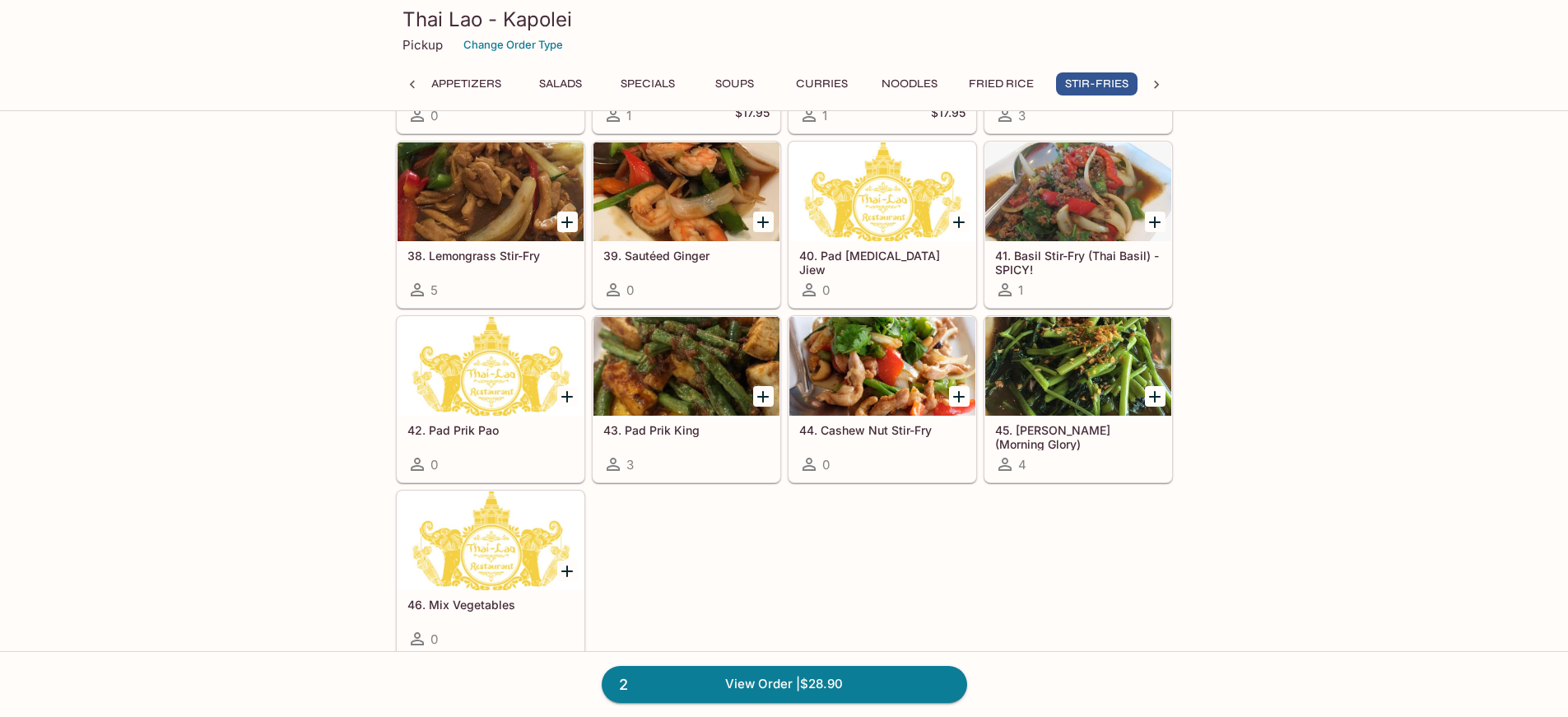
click at [494, 369] on div at bounding box center [490, 366] width 186 height 98
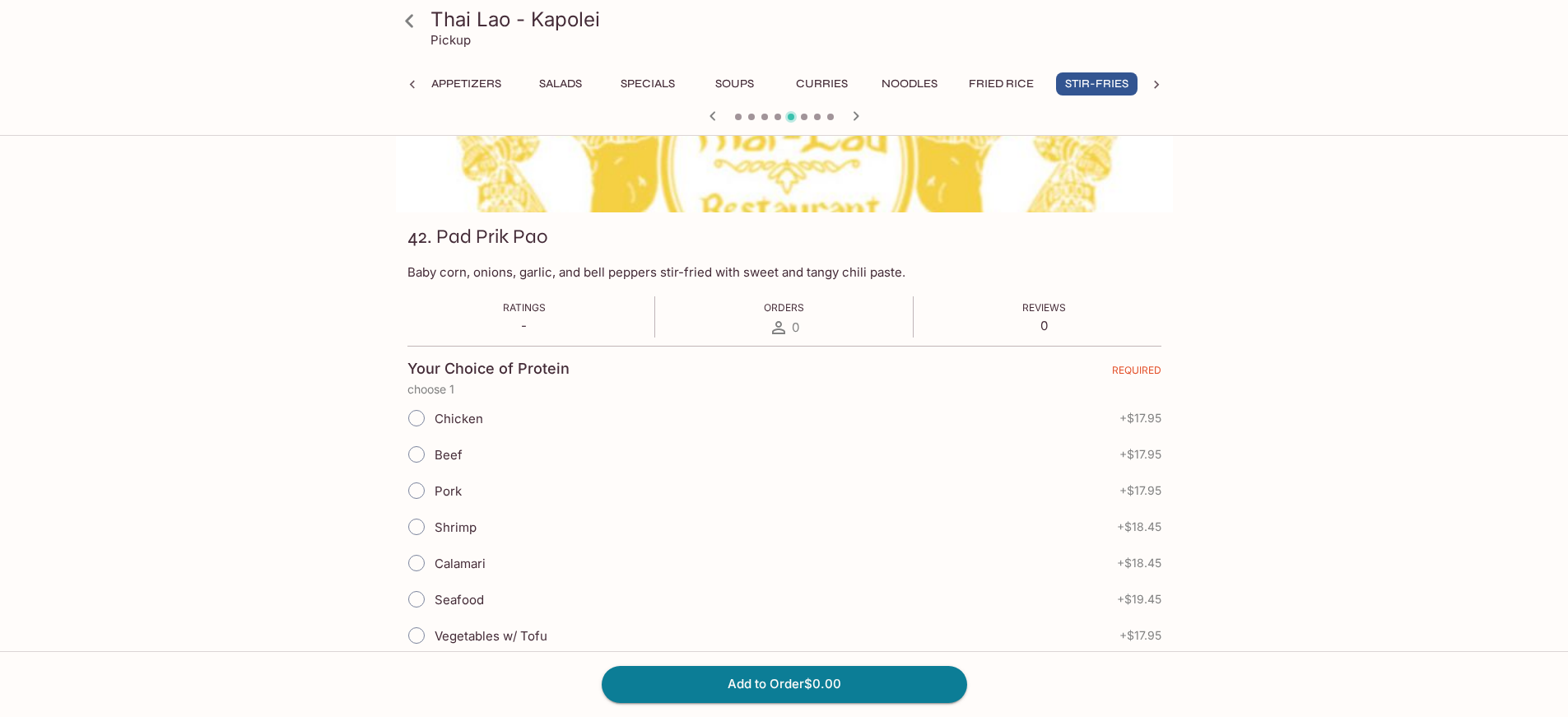
scroll to position [247, 0]
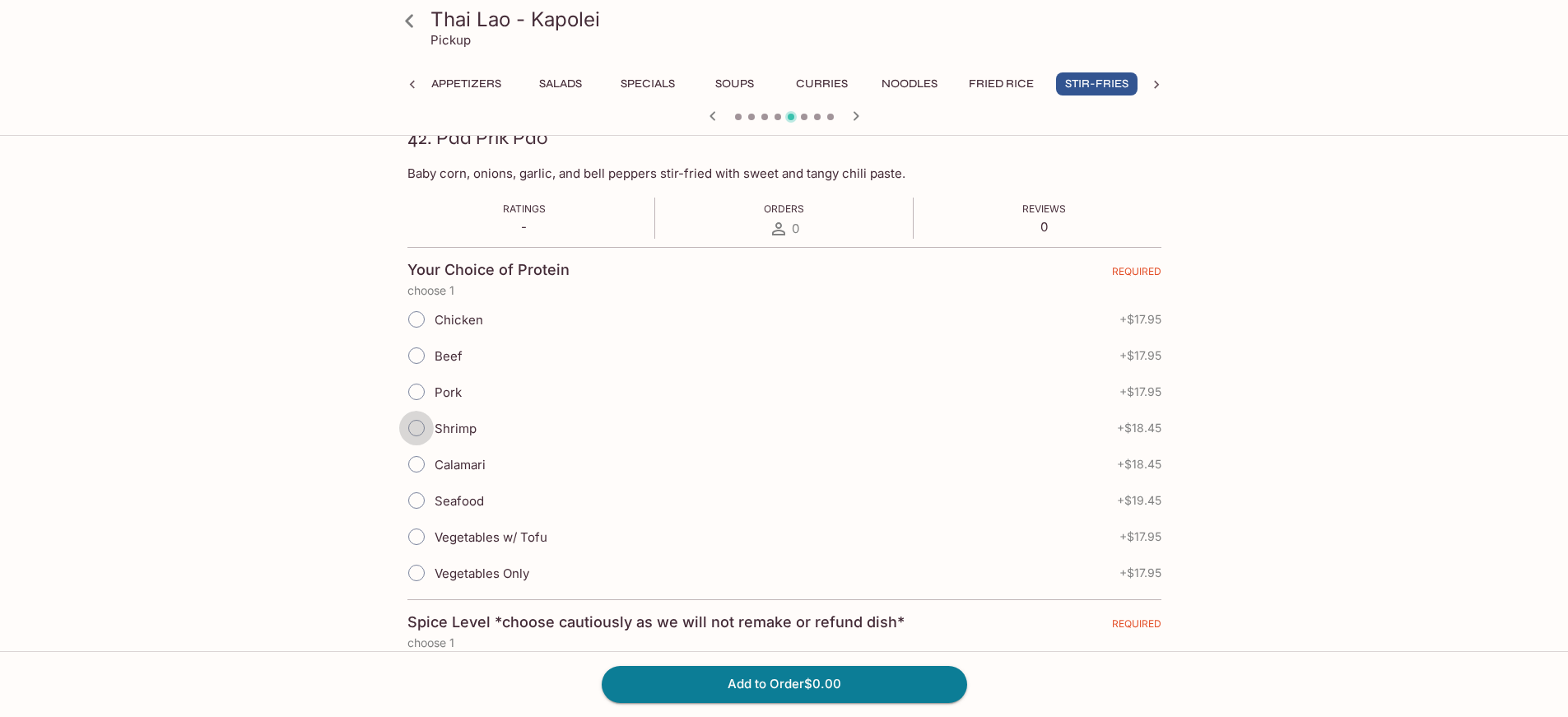
click at [417, 430] on input "Shrimp" at bounding box center [415, 427] width 34 height 34
radio input "true"
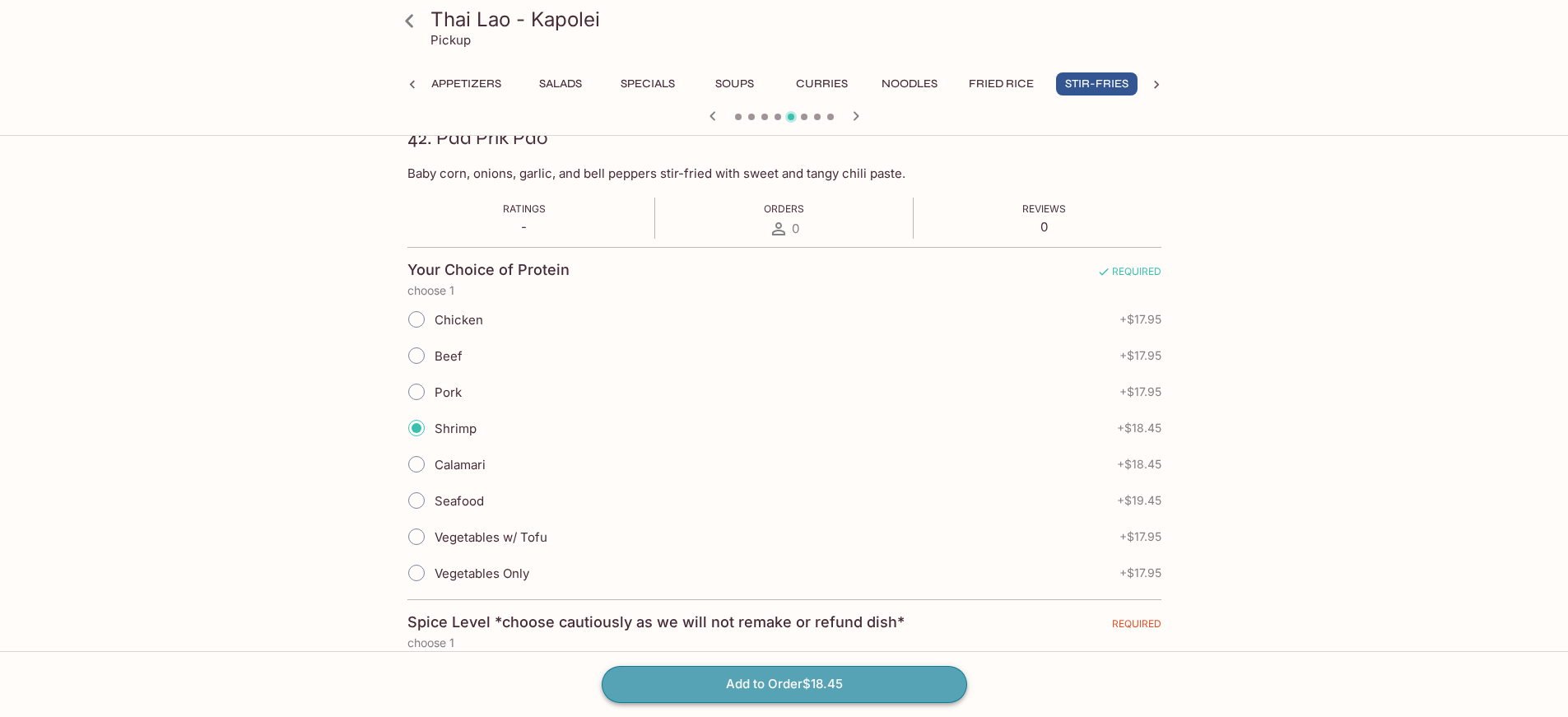
click at [871, 681] on button "Add to Order $18.45" at bounding box center [784, 684] width 365 height 36
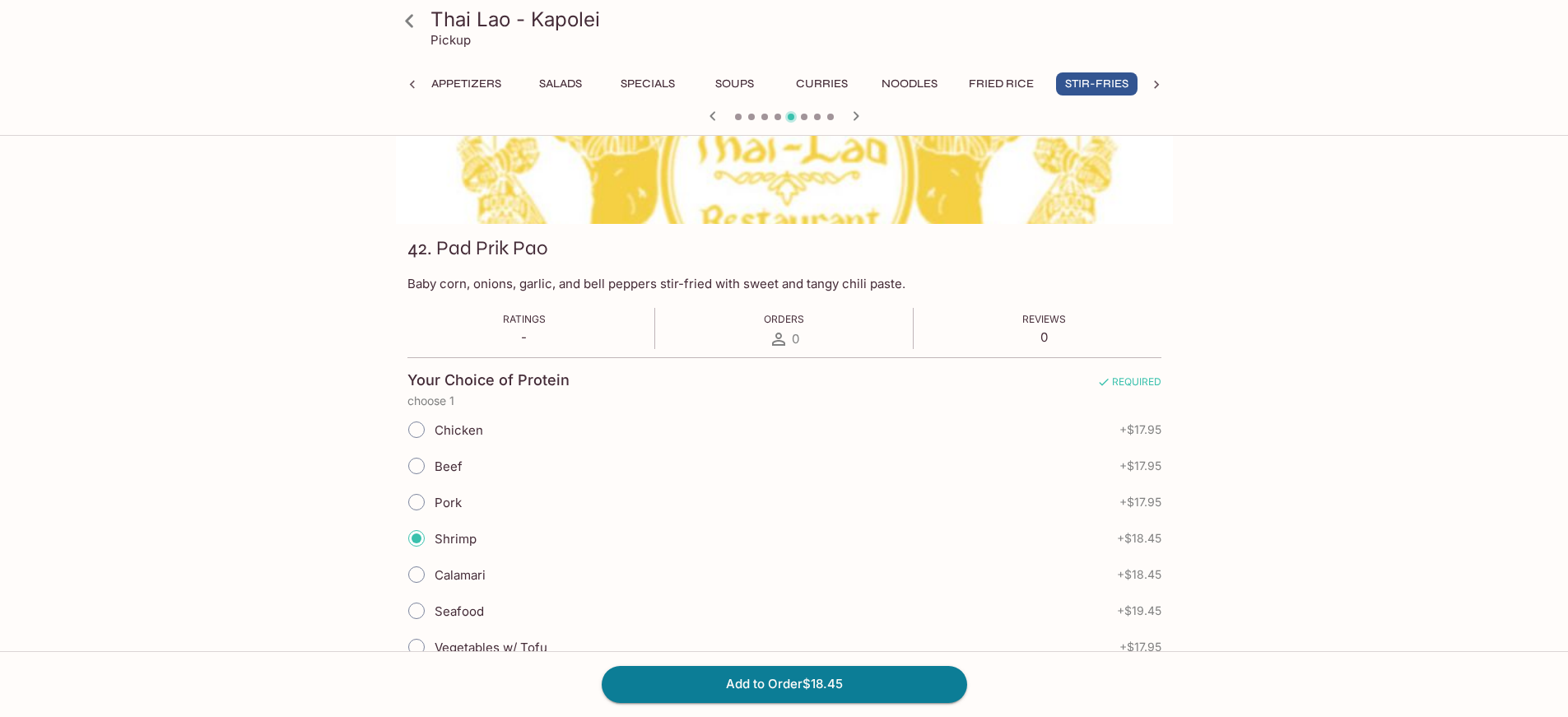
scroll to position [112, 0]
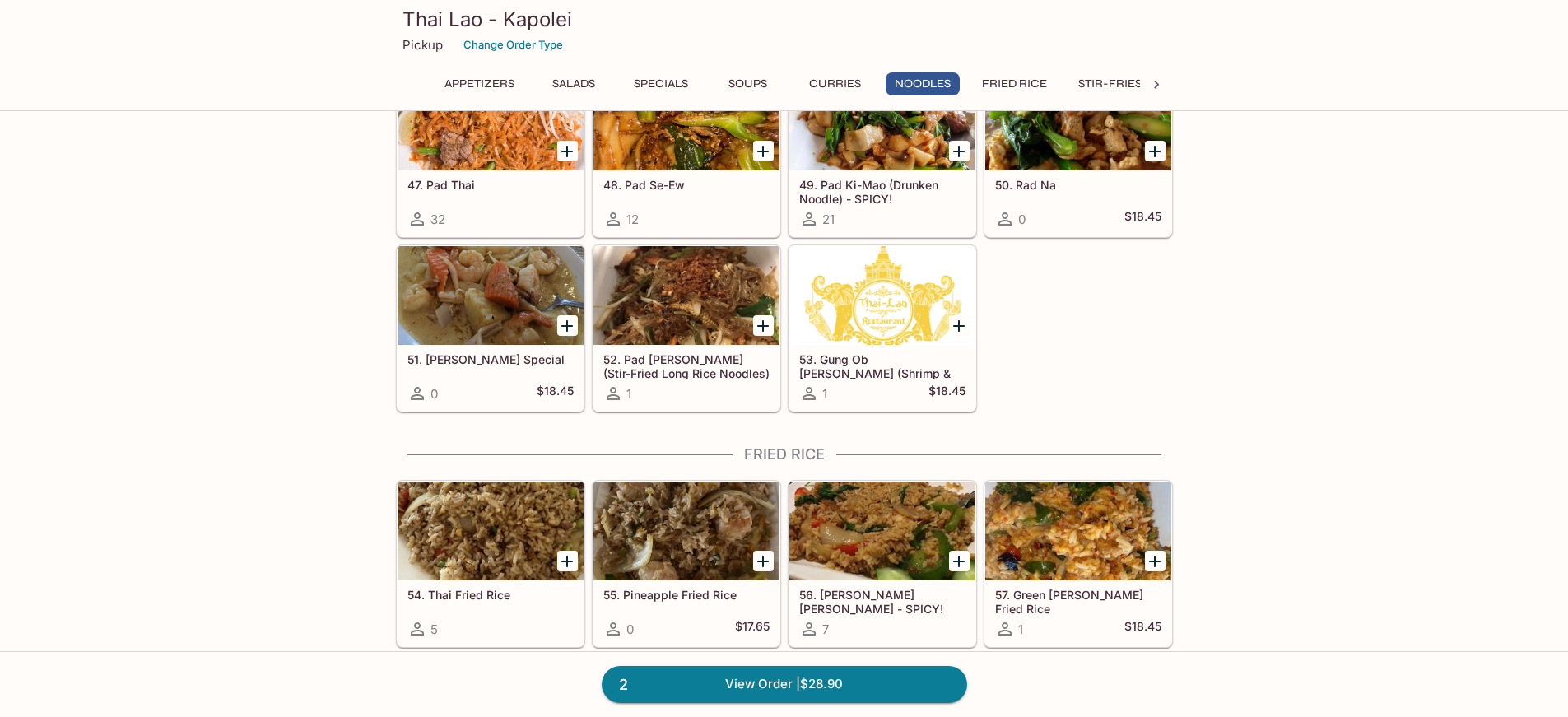
scroll to position [2611, 0]
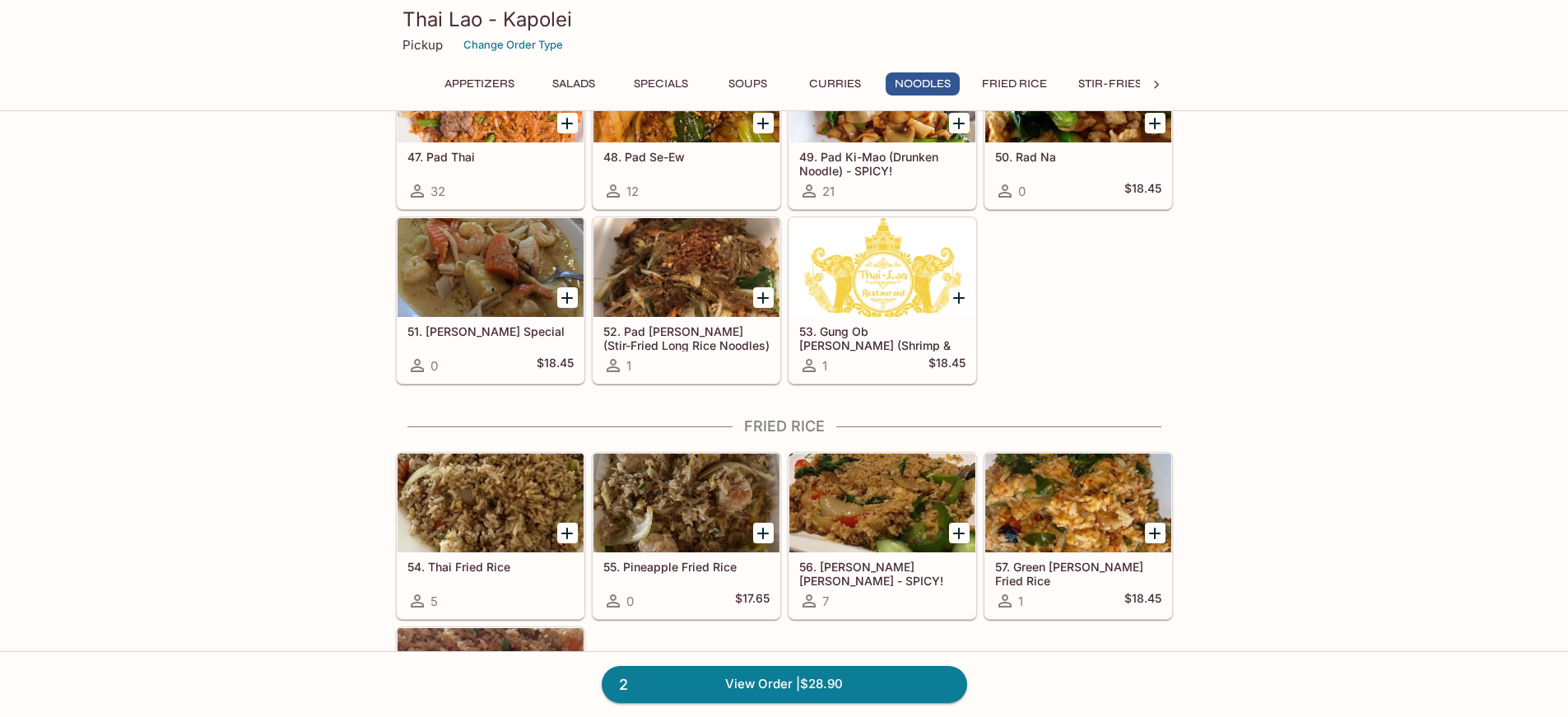
click at [889, 294] on div at bounding box center [882, 267] width 186 height 98
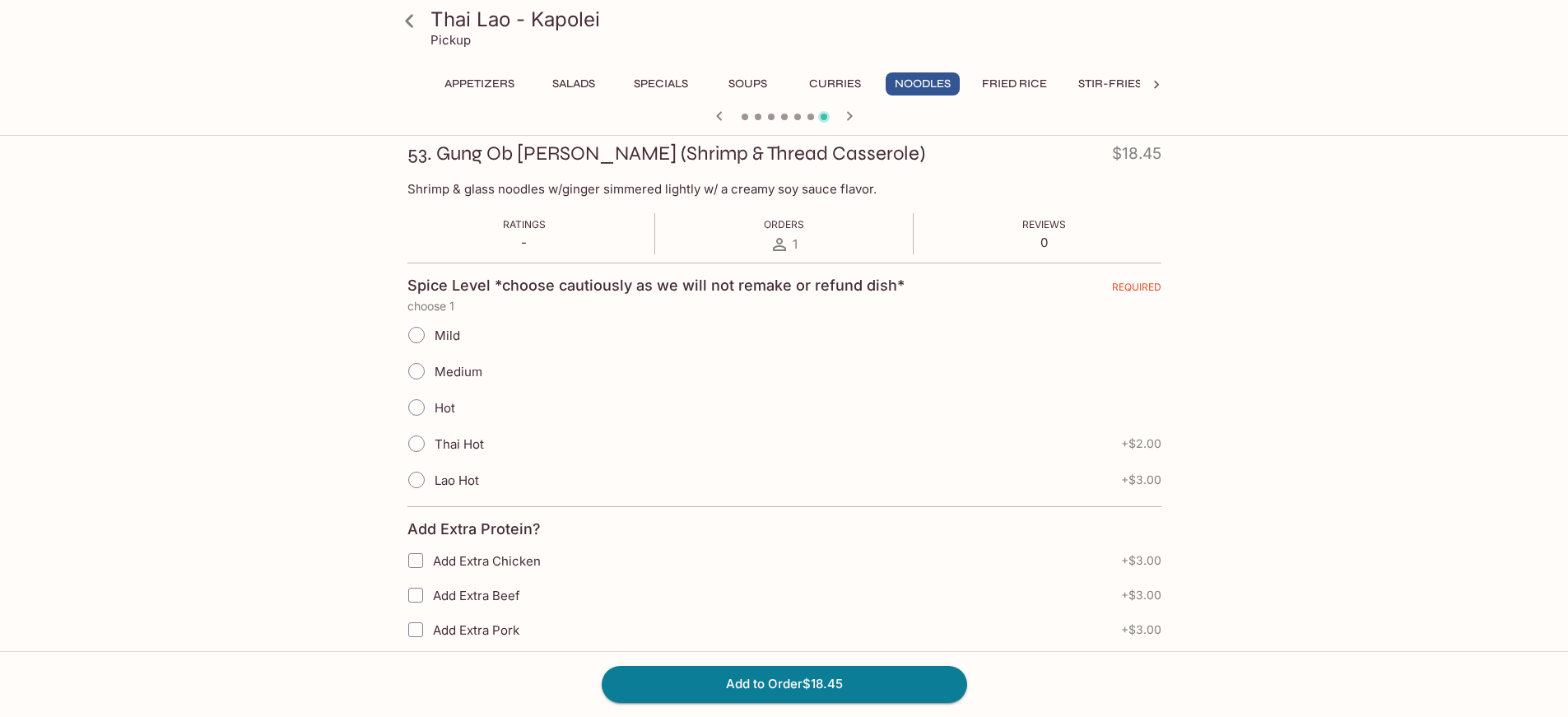
scroll to position [247, 0]
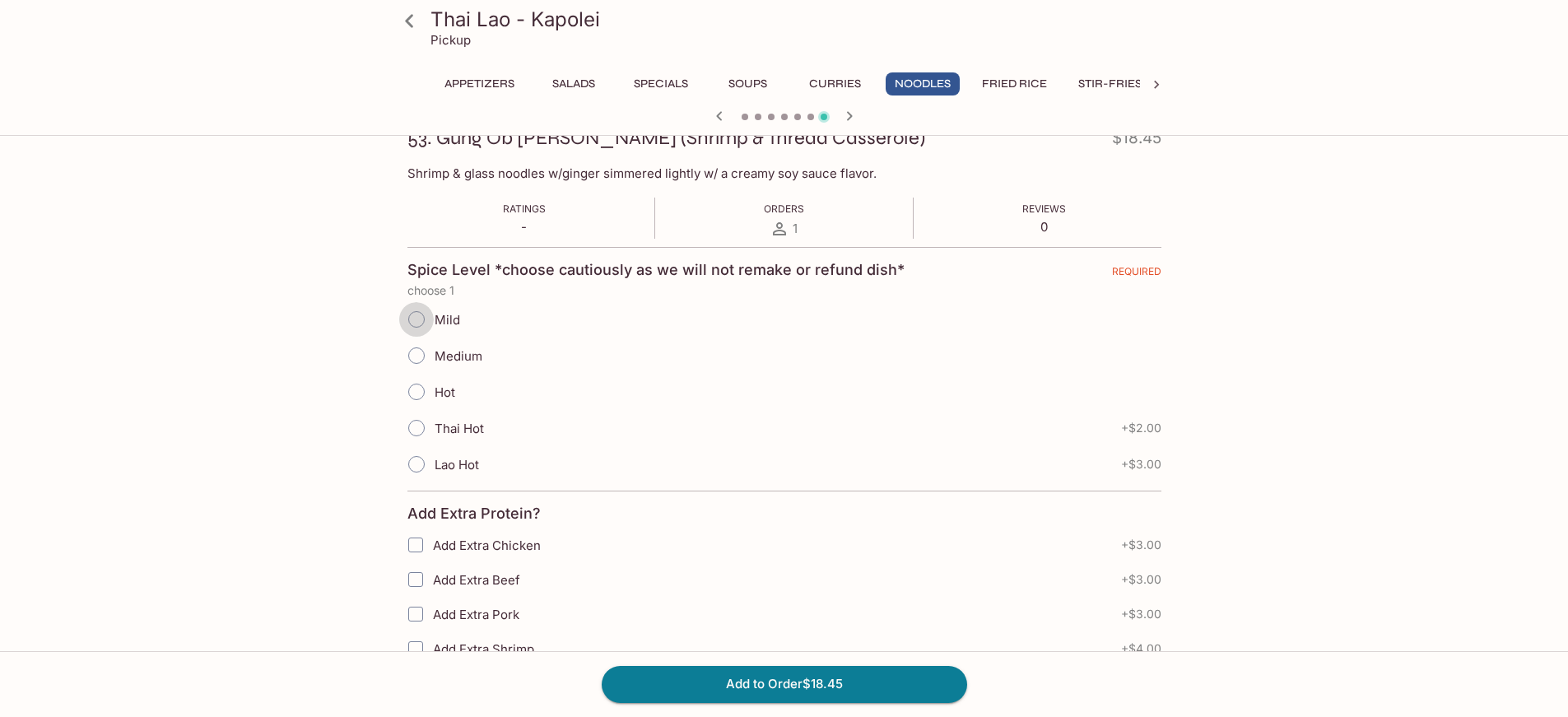
click at [419, 321] on input "Mild" at bounding box center [415, 319] width 34 height 34
radio input "true"
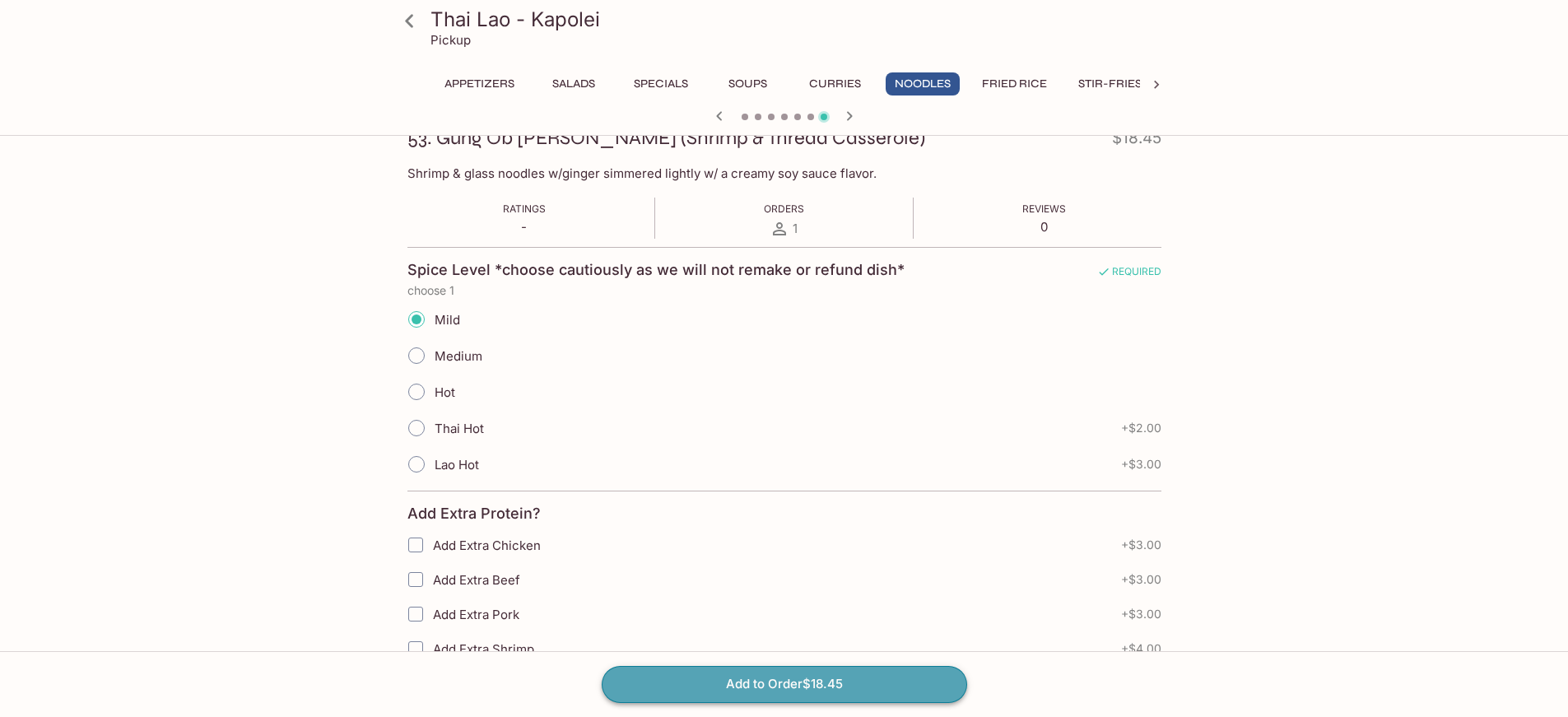
click at [860, 674] on button "Add to Order $18.45" at bounding box center [784, 684] width 365 height 36
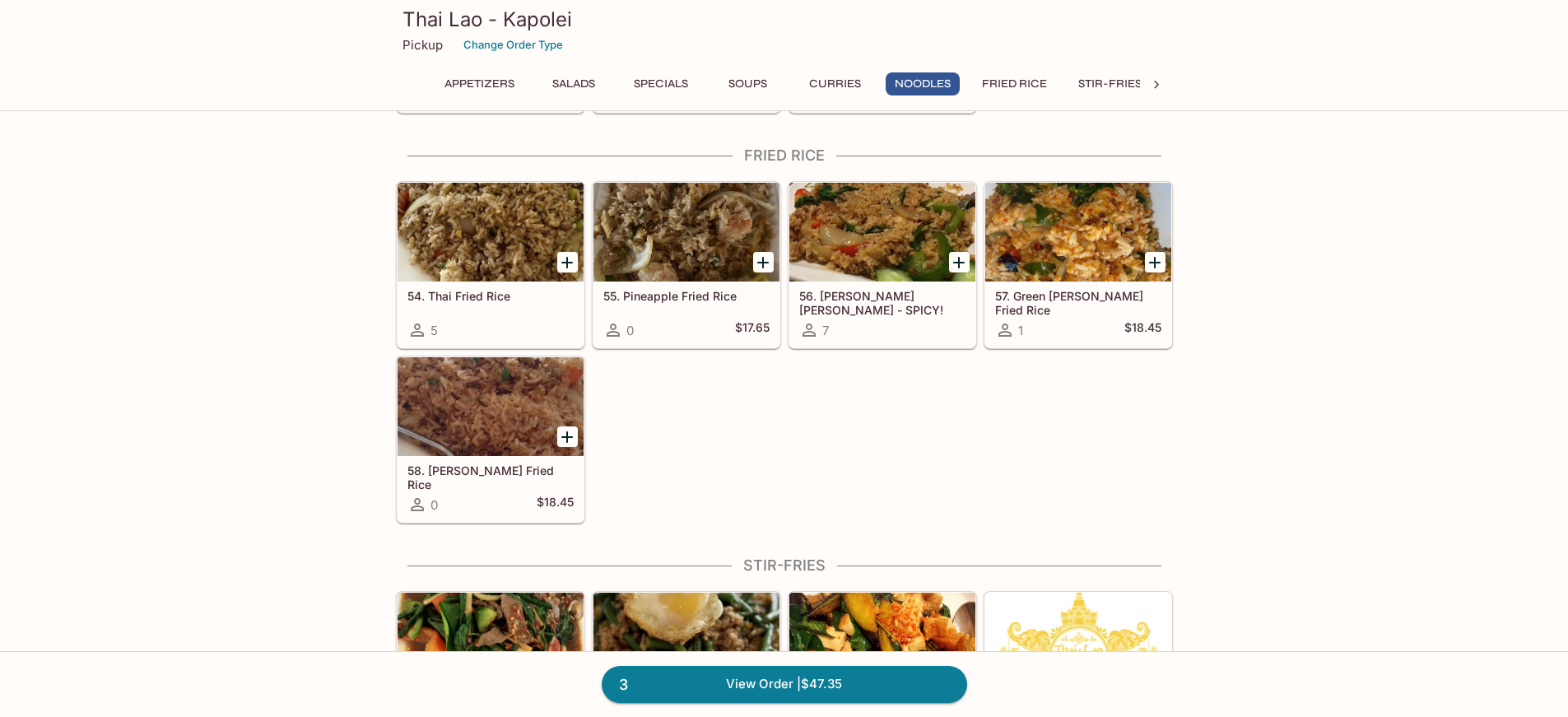
scroll to position [2799, 0]
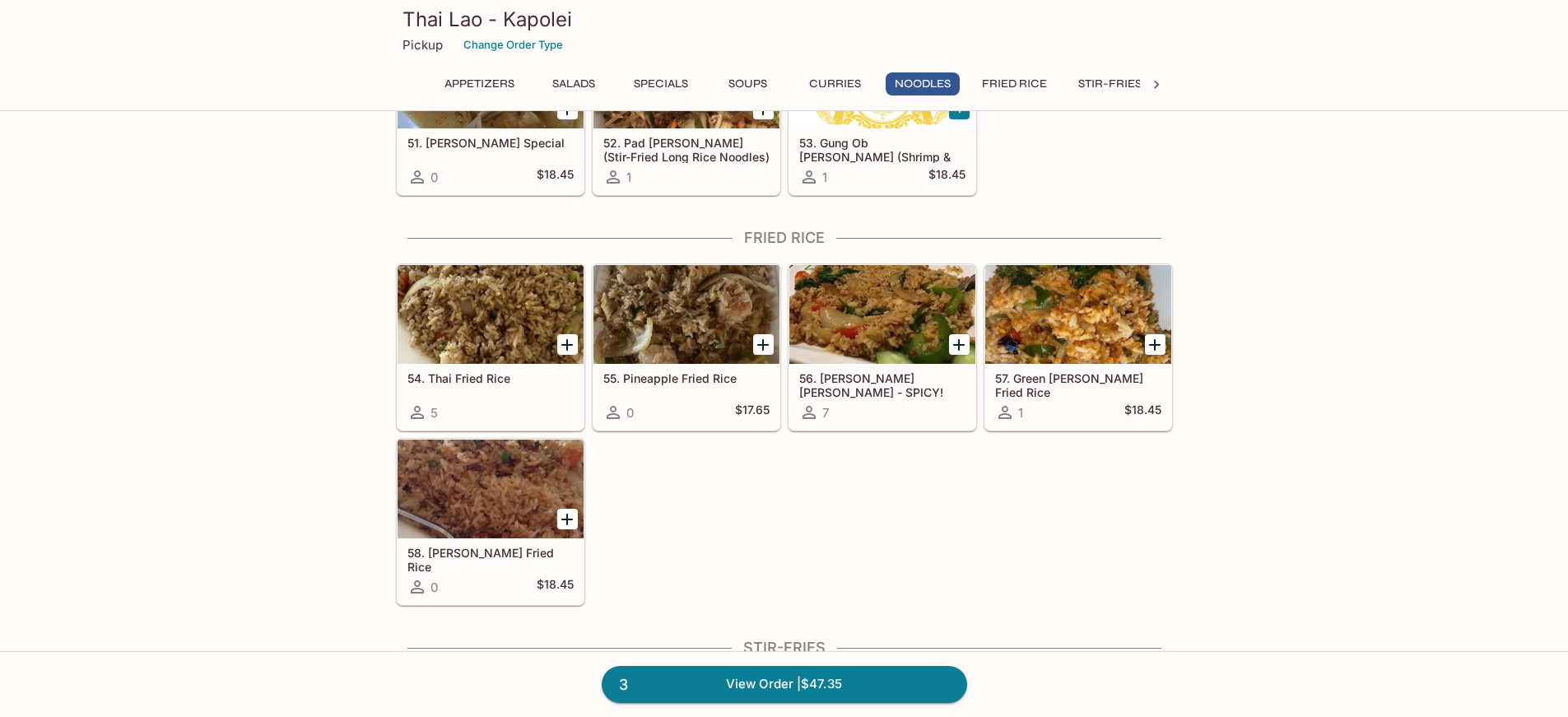
click at [494, 335] on div at bounding box center [490, 315] width 186 height 98
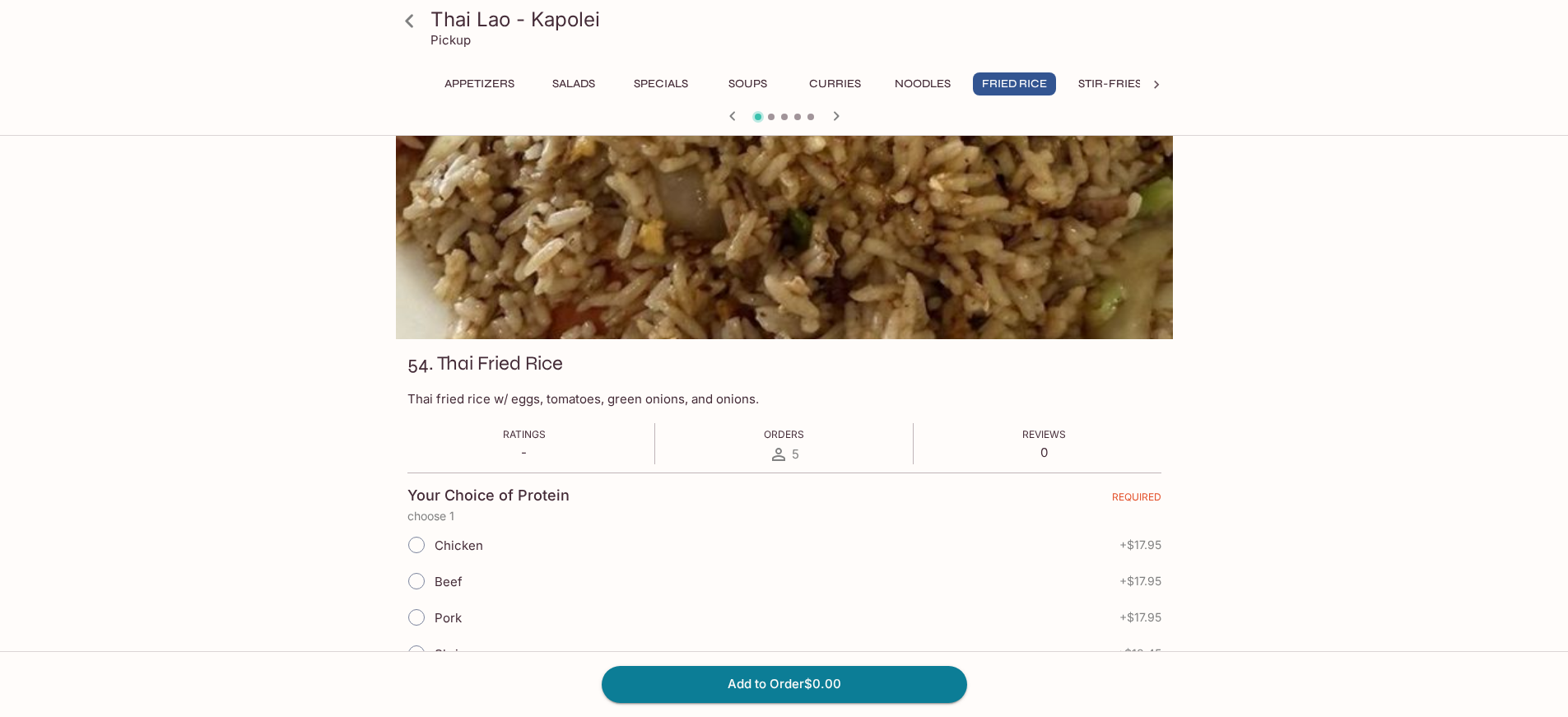
scroll to position [83, 0]
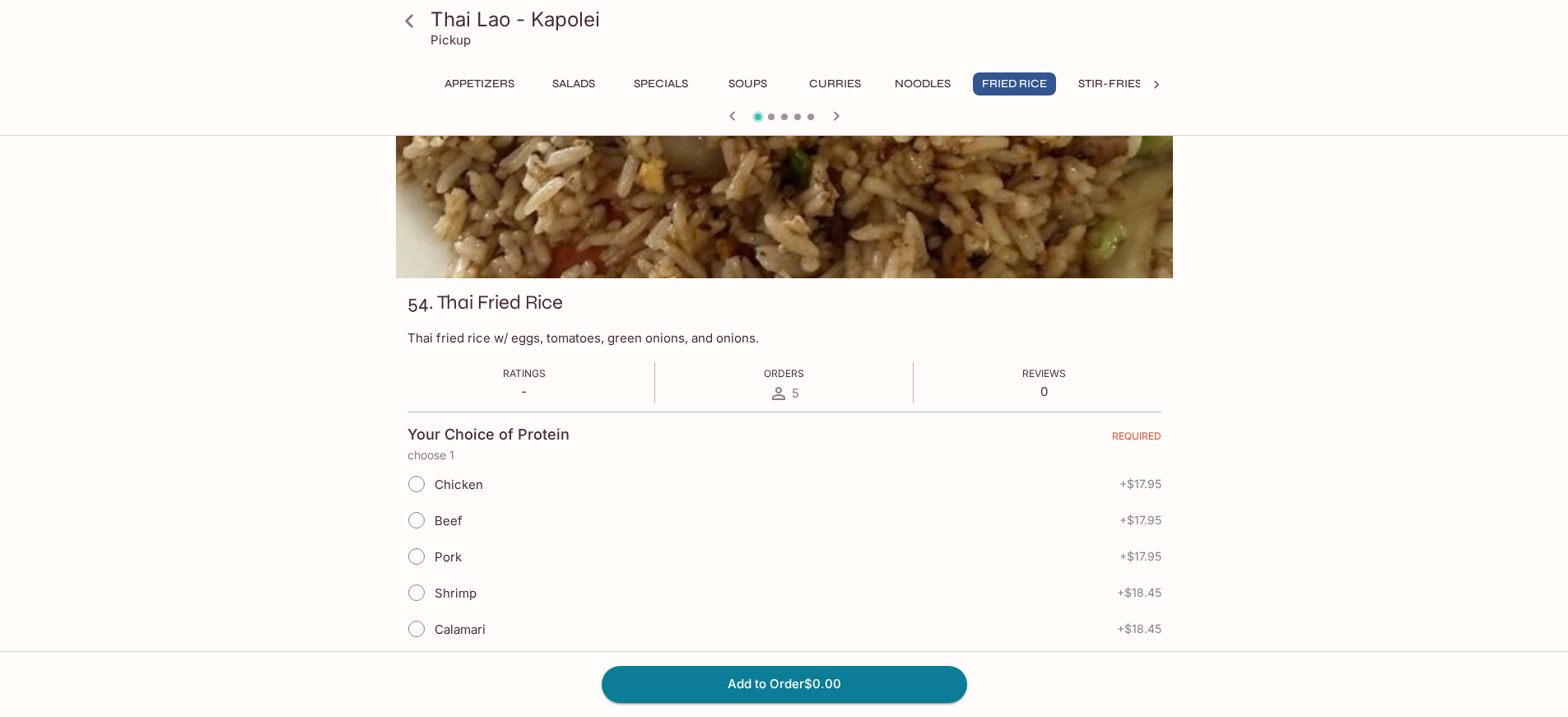
click at [416, 561] on input "Pork" at bounding box center [415, 556] width 34 height 34
radio input "true"
click at [833, 676] on button "Add to Order $17.95" at bounding box center [784, 684] width 365 height 36
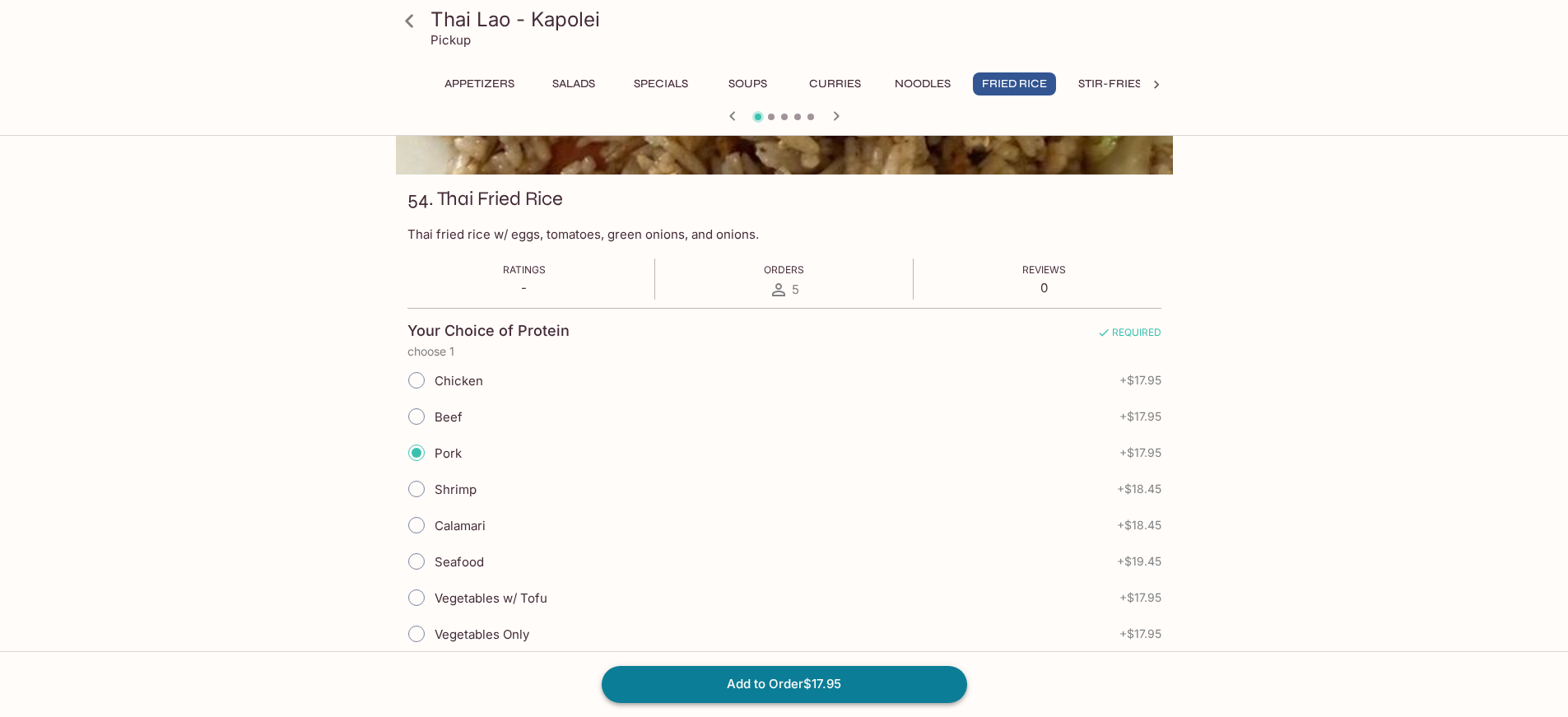
scroll to position [194, 0]
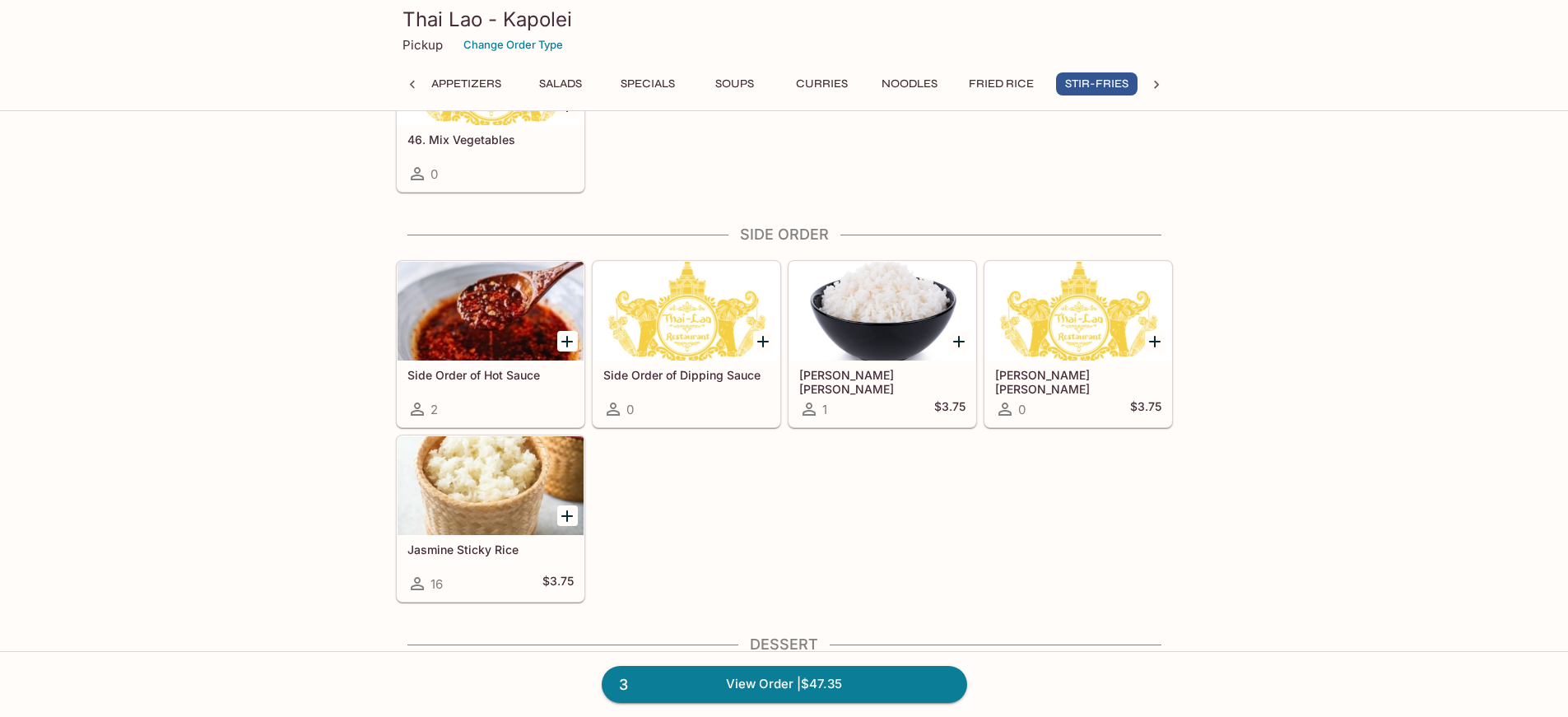
scroll to position [4175, 0]
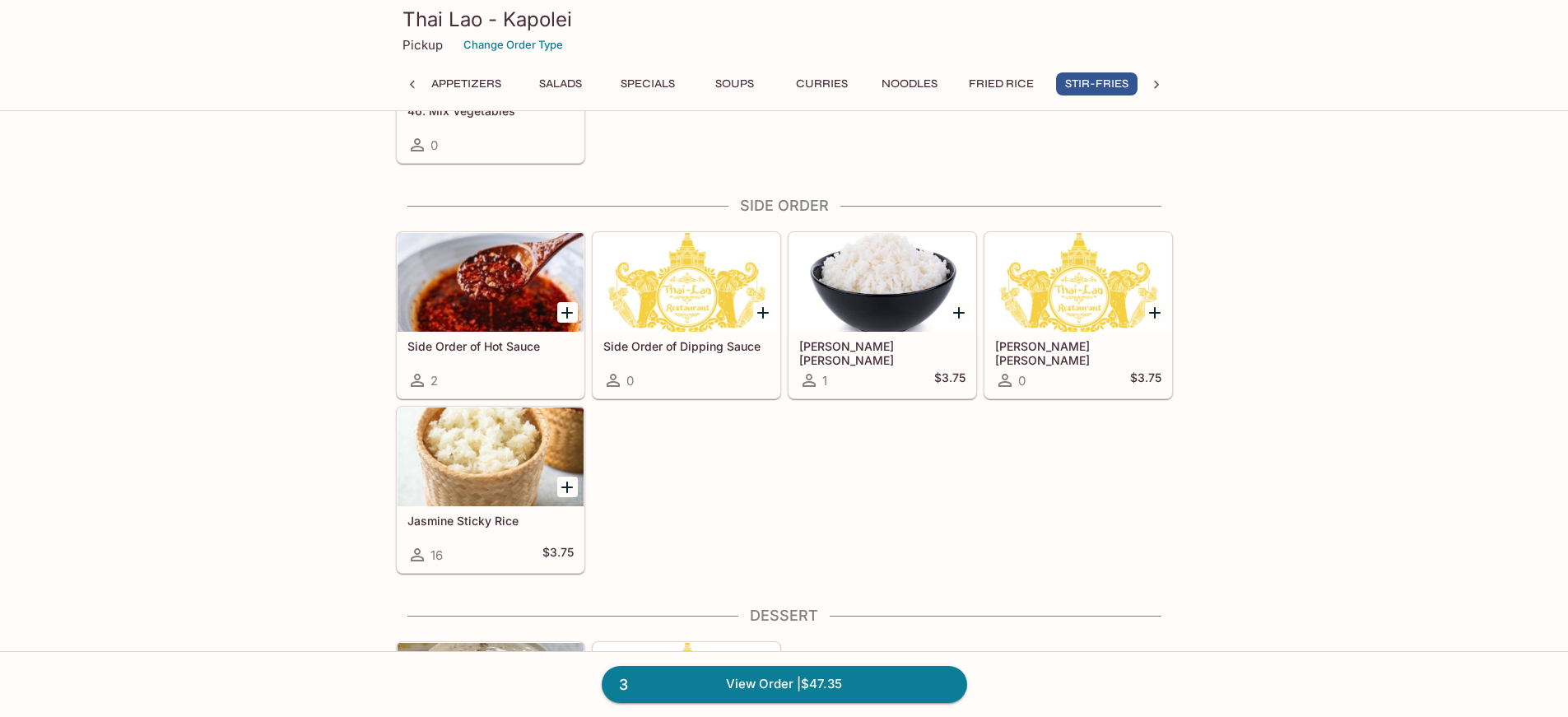
click at [907, 346] on h5 "[PERSON_NAME] [PERSON_NAME]" at bounding box center [882, 352] width 166 height 27
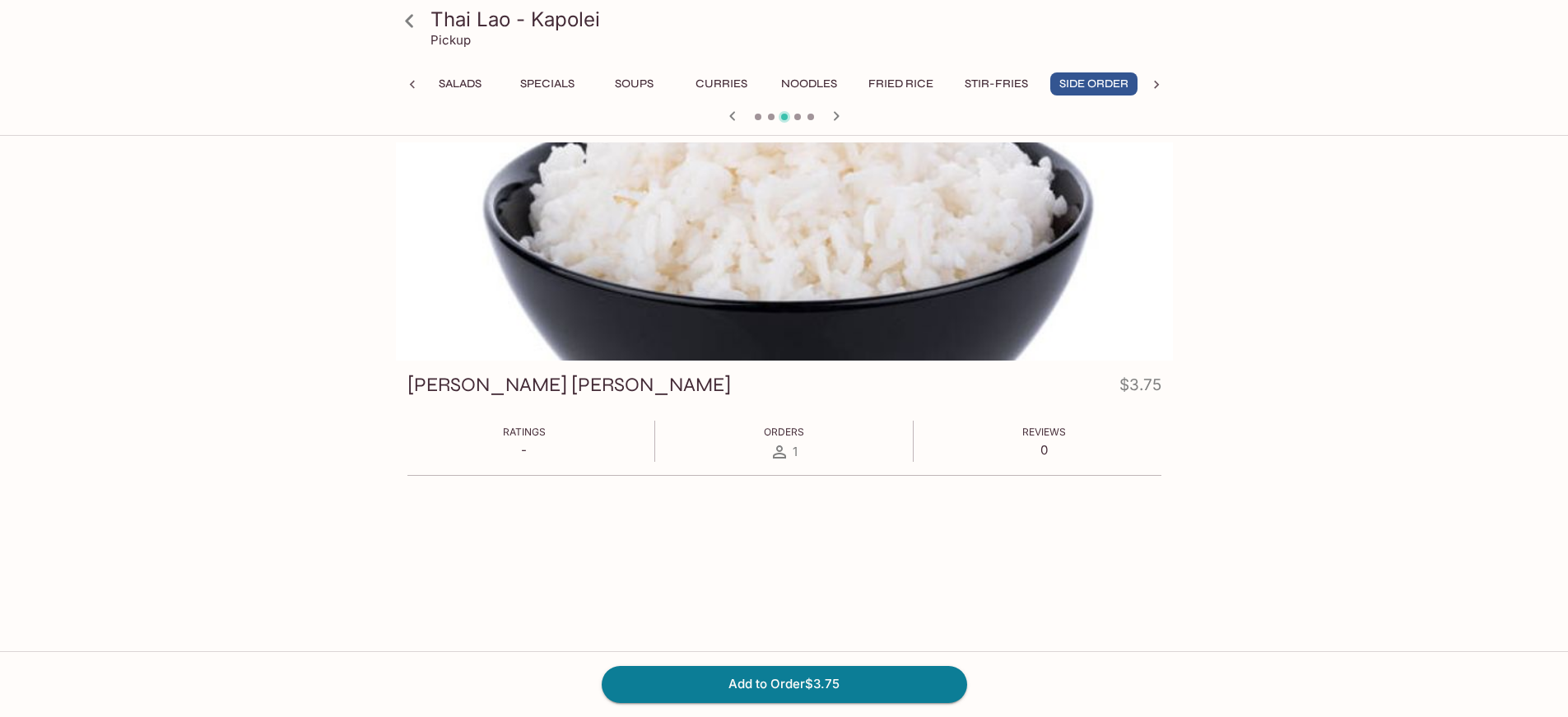
scroll to position [0, 114]
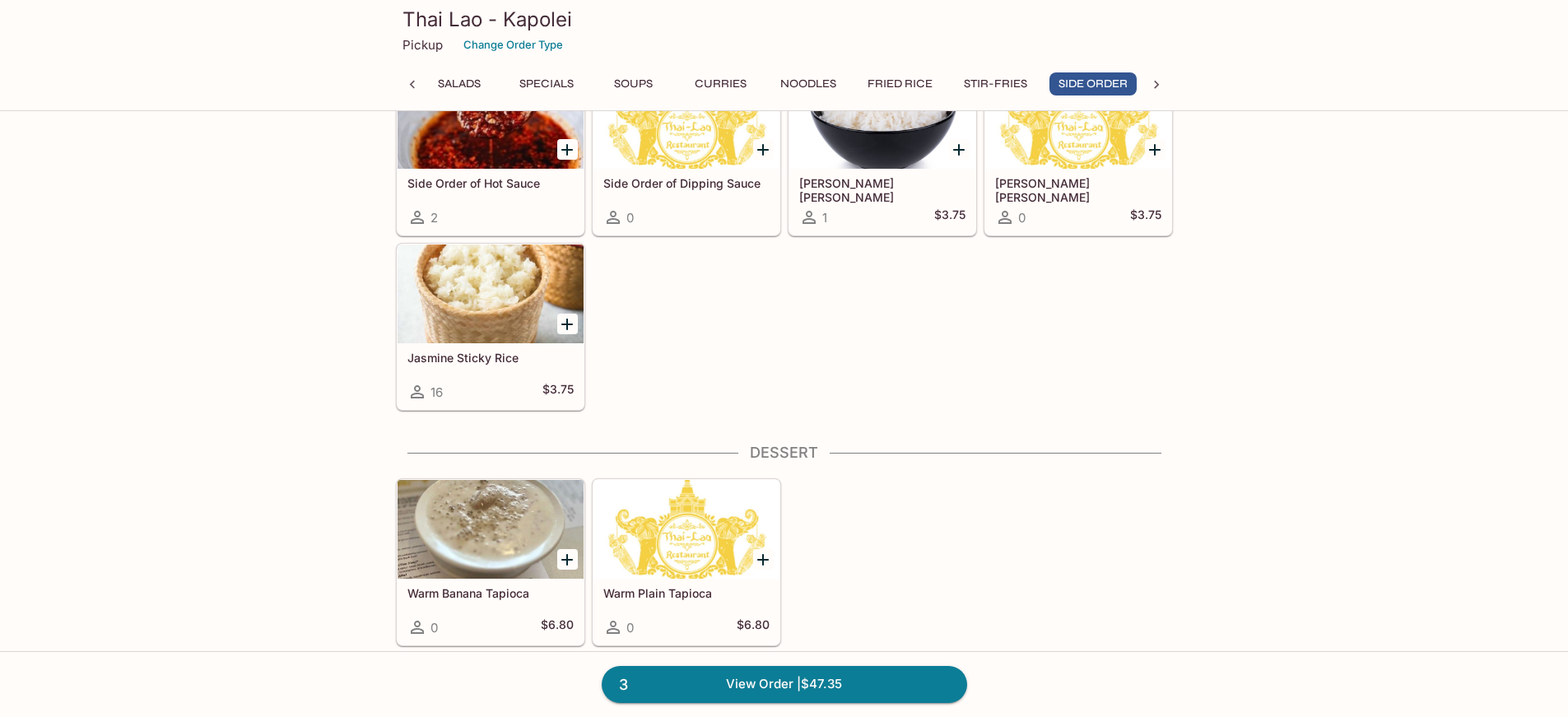
scroll to position [4173, 0]
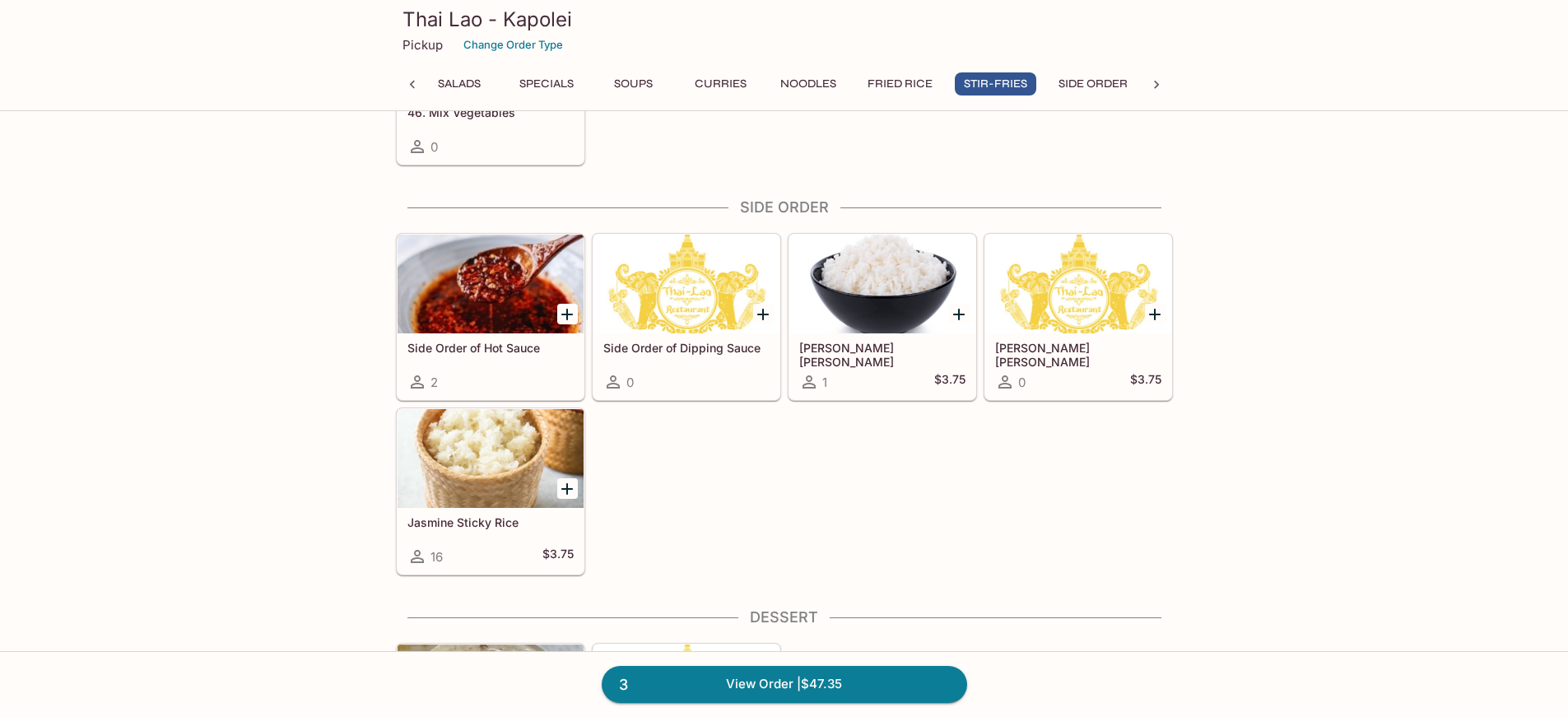
click at [436, 474] on div at bounding box center [490, 459] width 186 height 98
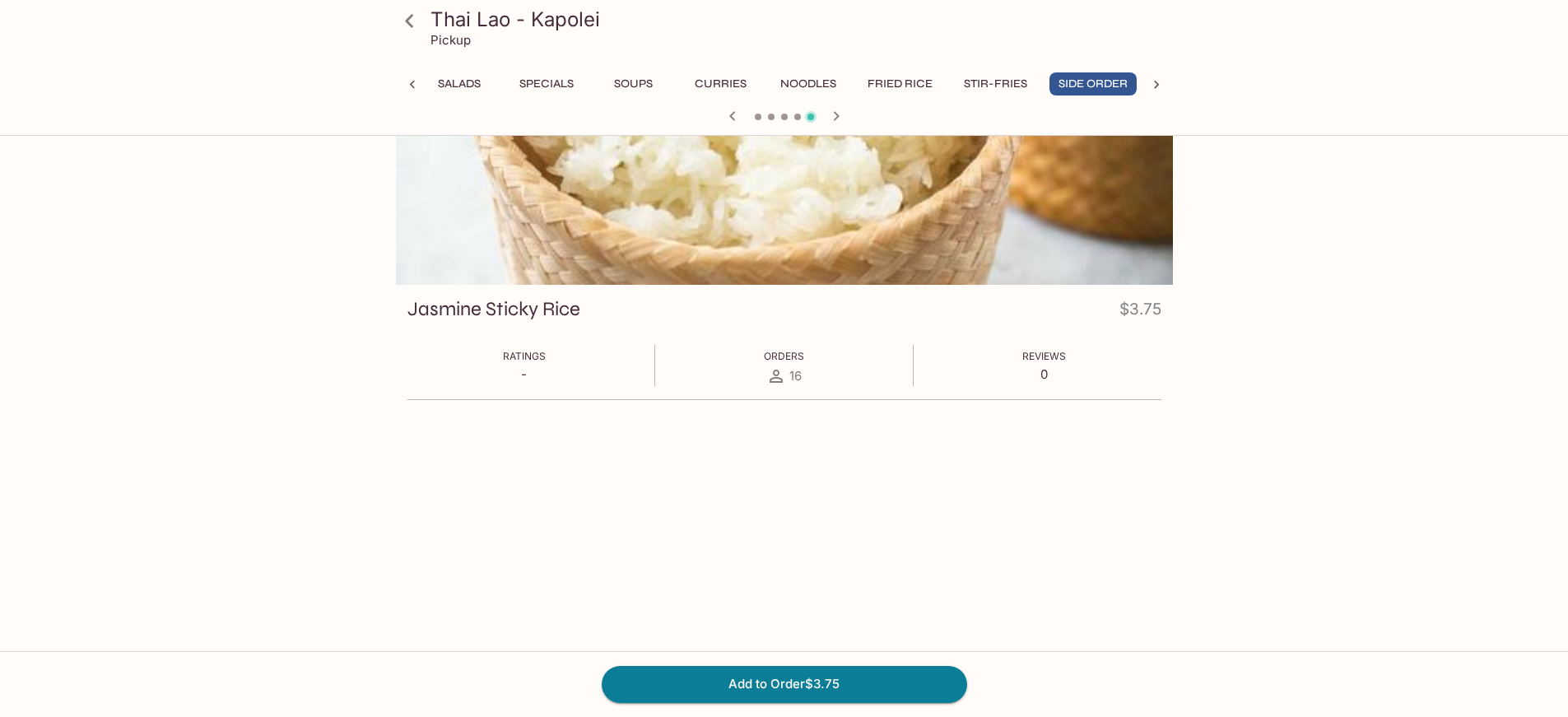
scroll to position [142, 0]
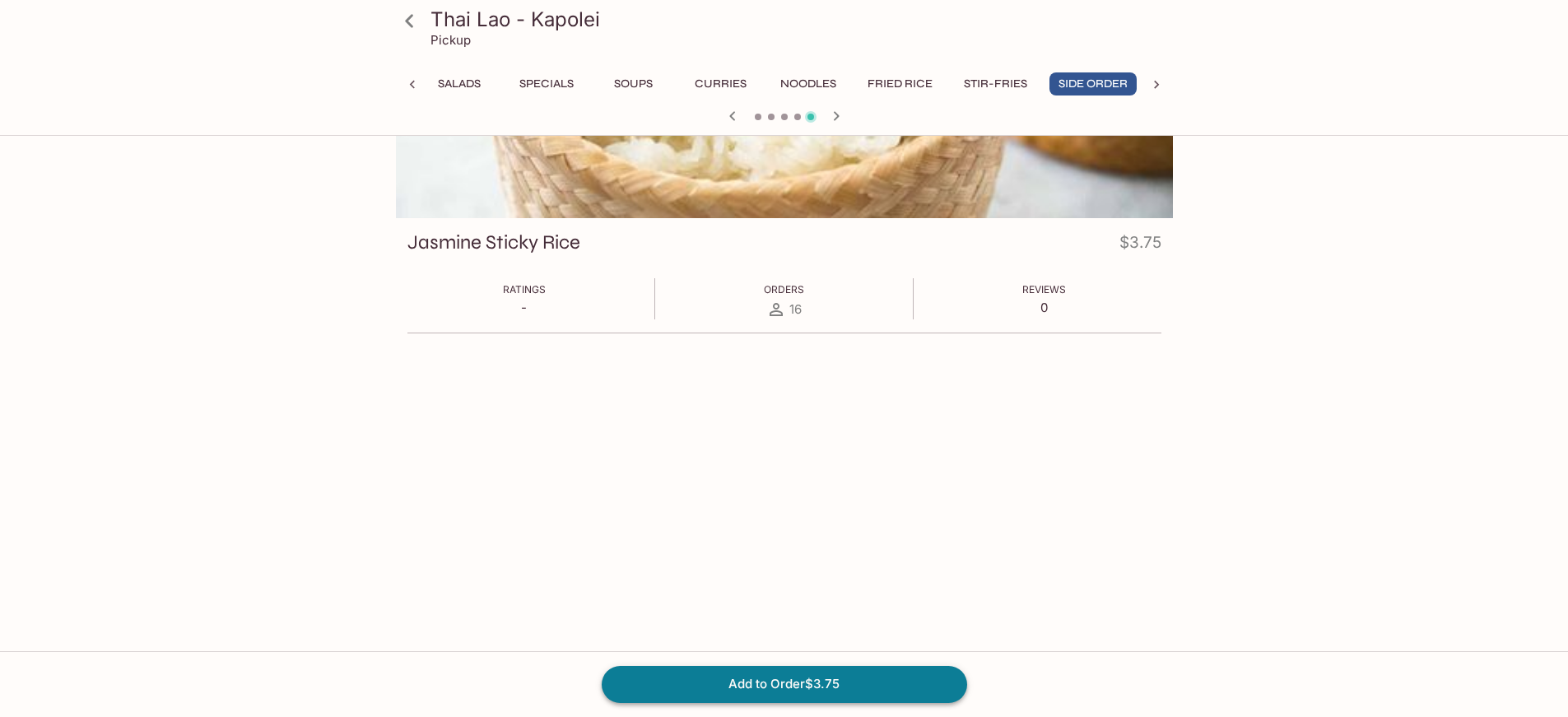
click at [815, 690] on button "Add to Order $3.75" at bounding box center [784, 684] width 365 height 36
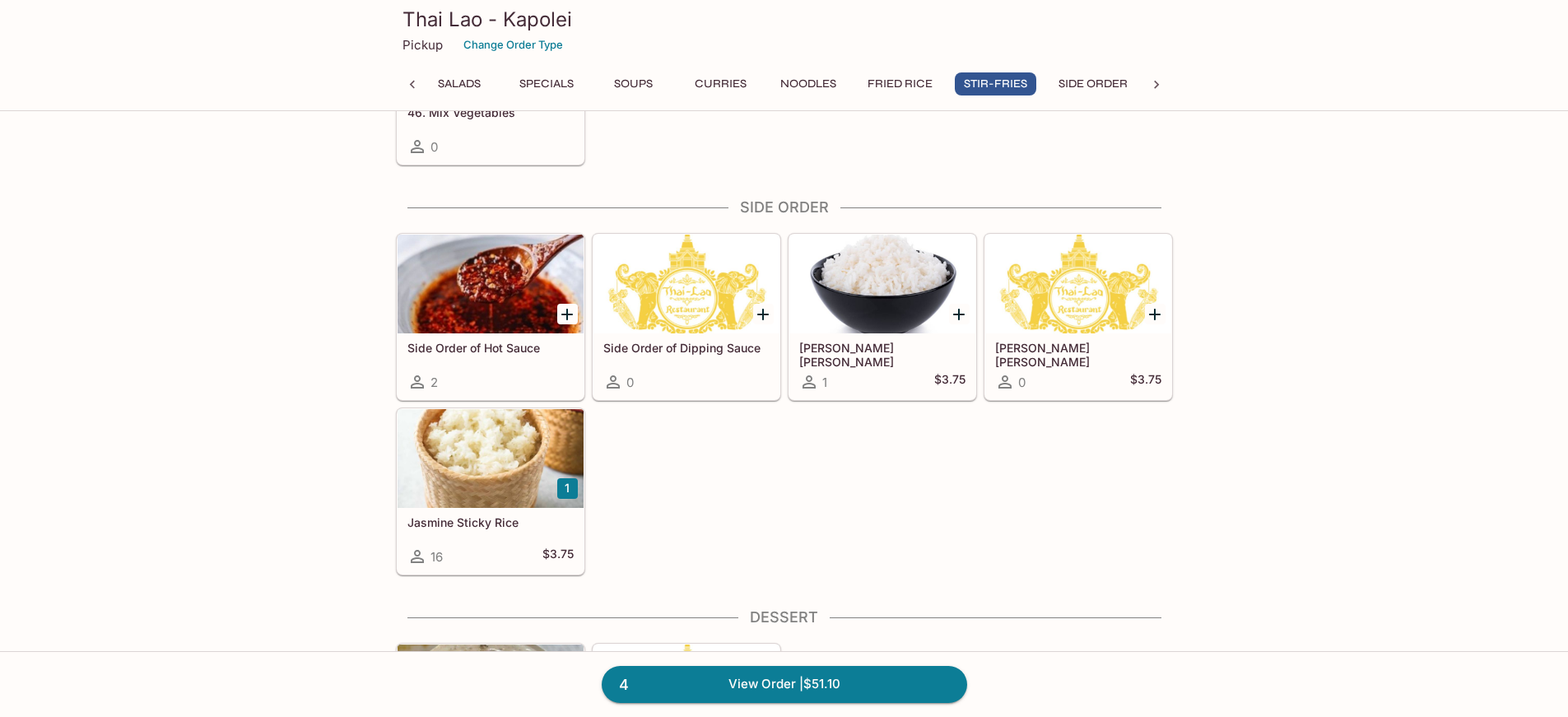
click at [459, 500] on div at bounding box center [490, 459] width 186 height 98
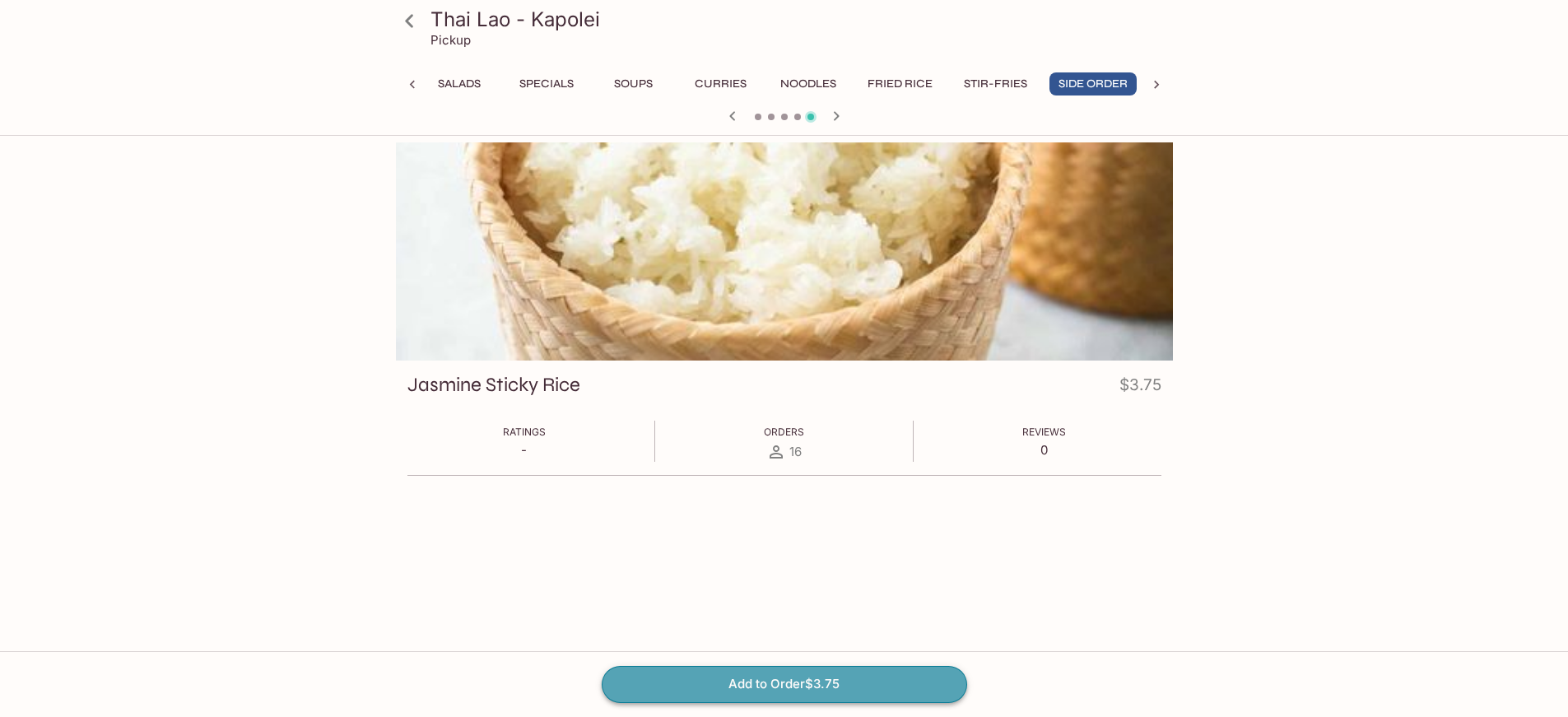
click at [757, 679] on button "Add to Order $3.75" at bounding box center [784, 684] width 365 height 36
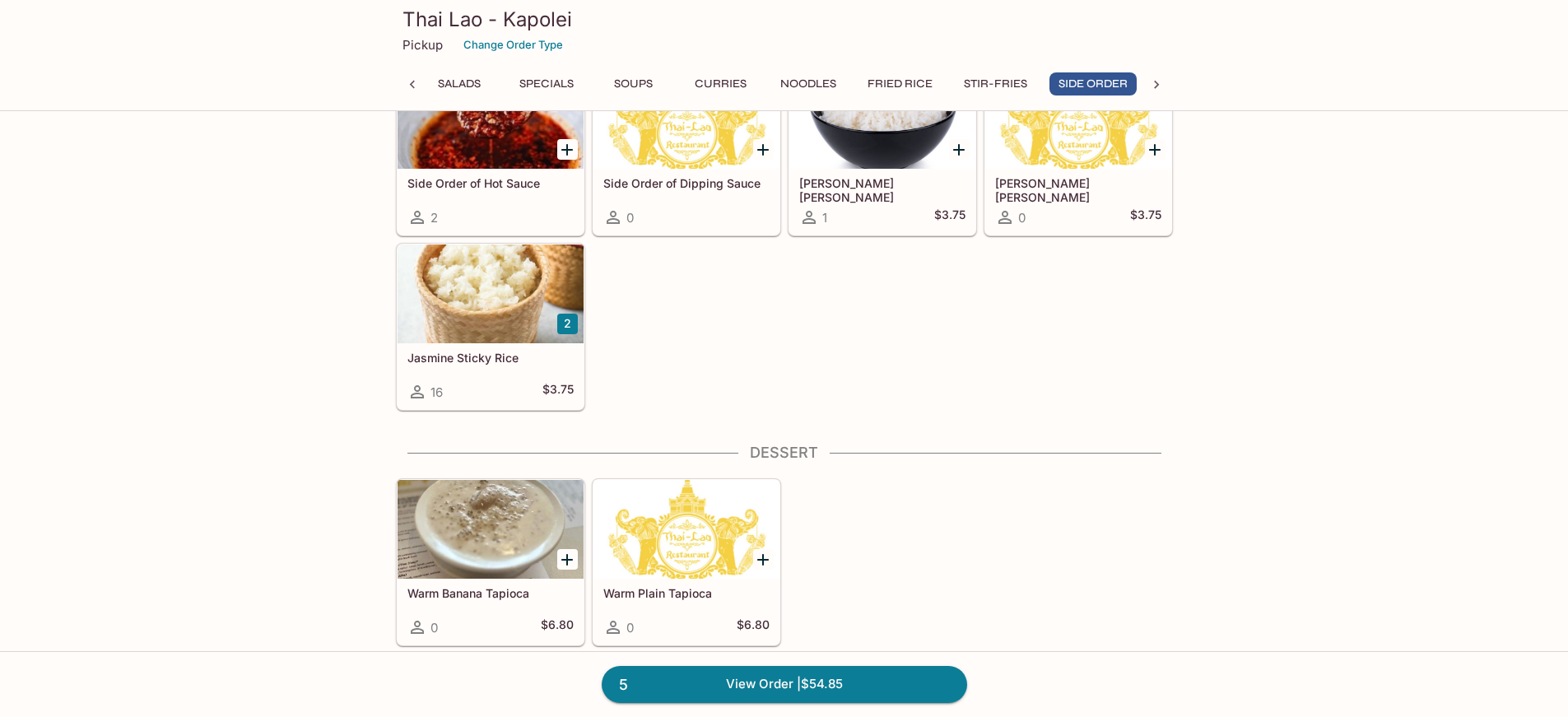
click at [488, 337] on div at bounding box center [490, 293] width 186 height 98
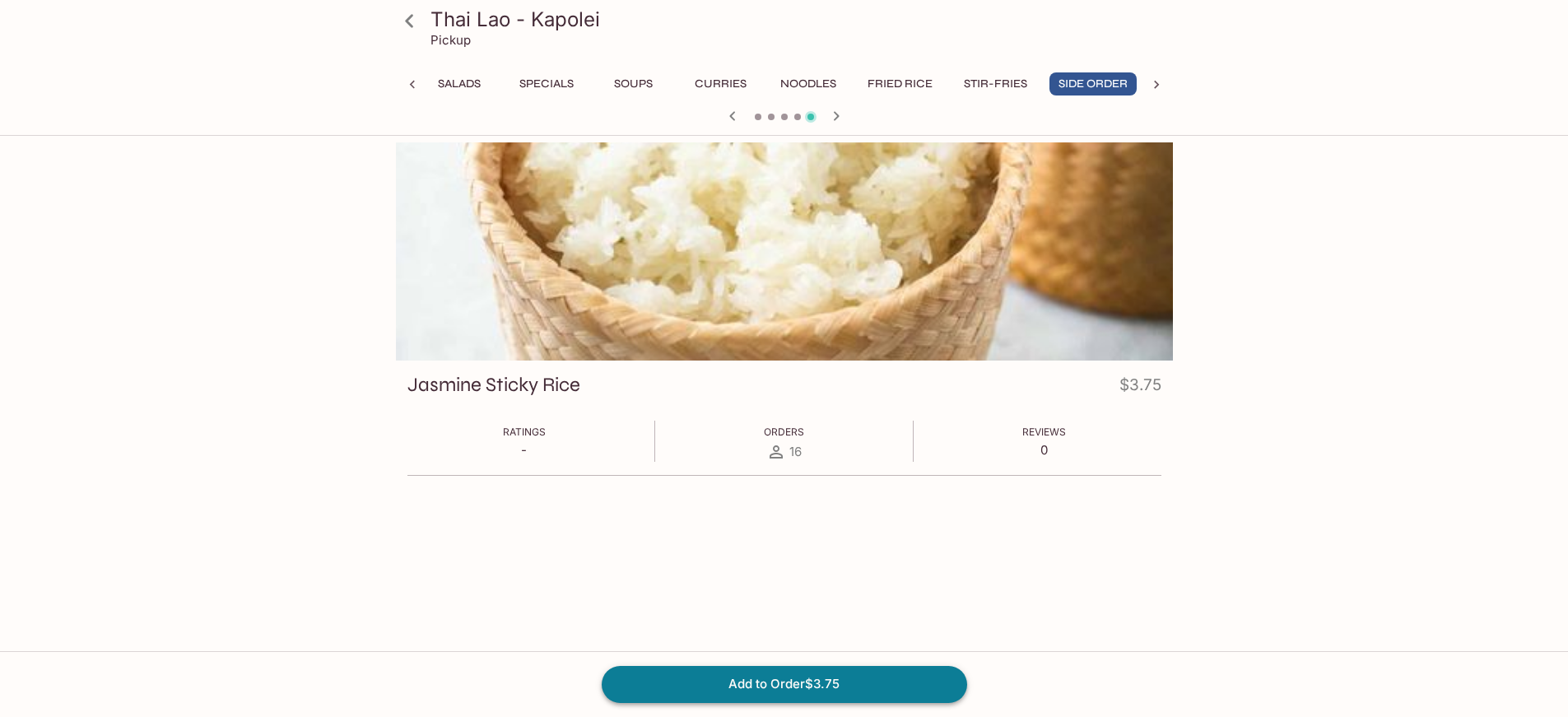
click at [755, 684] on button "Add to Order $3.75" at bounding box center [784, 684] width 365 height 36
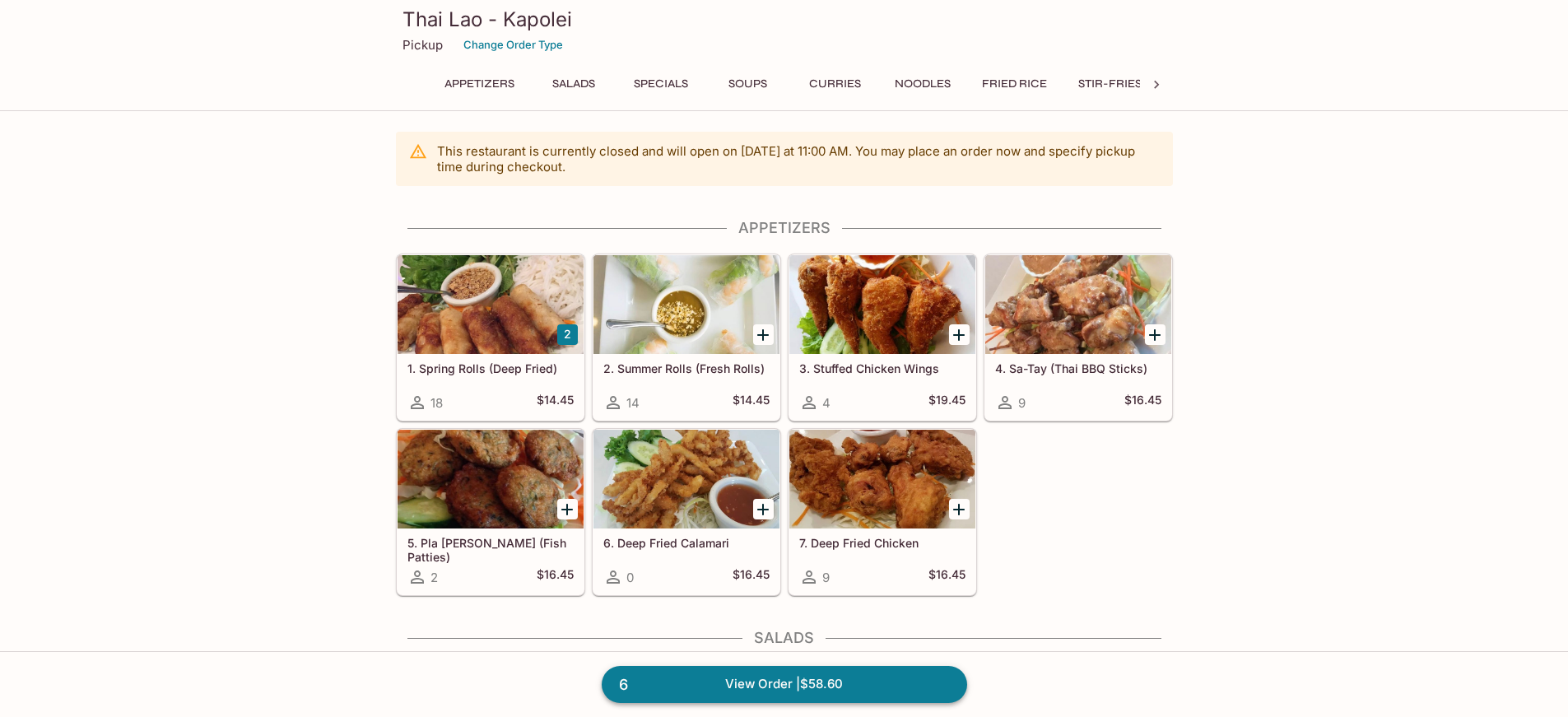
click at [731, 691] on link "6 View Order | $58.60" at bounding box center [784, 684] width 365 height 36
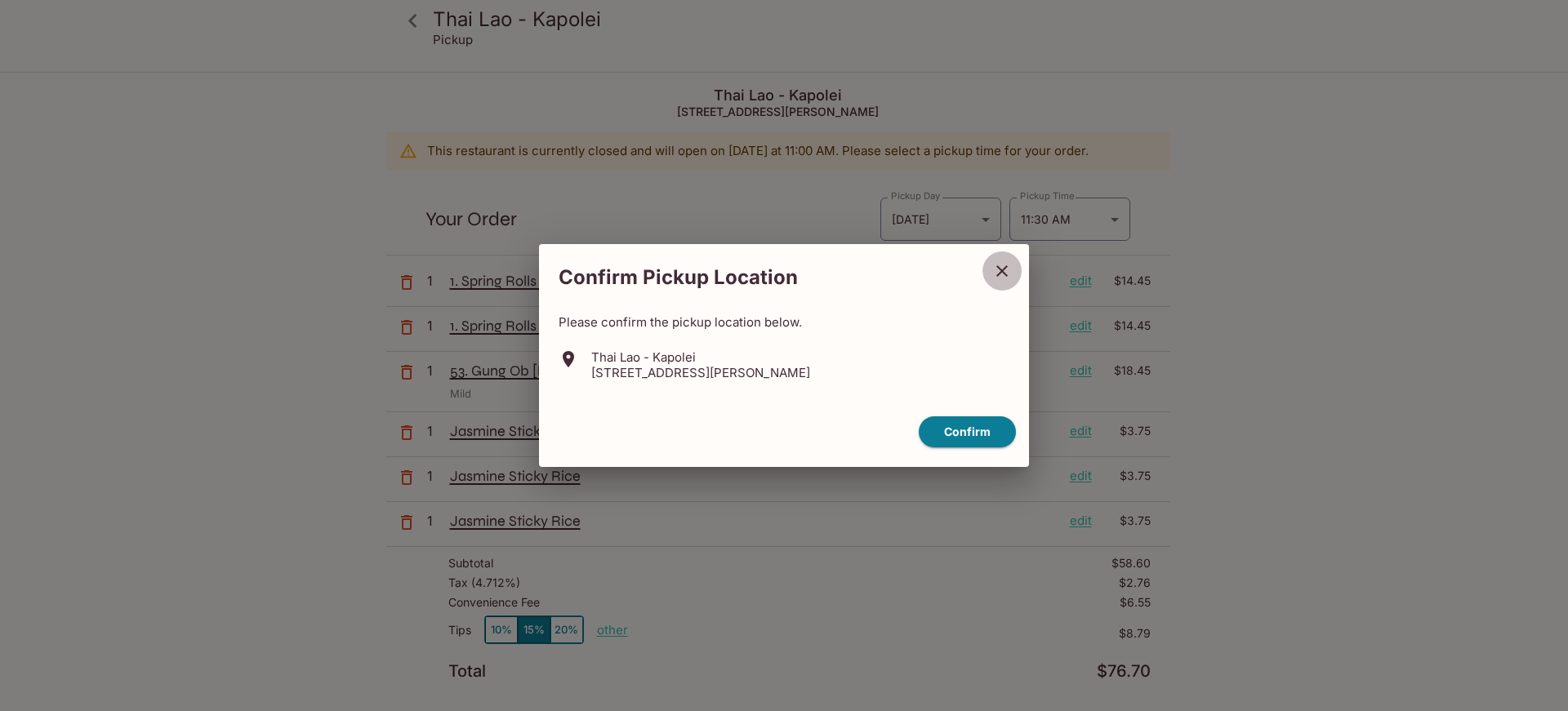
click at [994, 262] on icon "close" at bounding box center [1001, 271] width 19 height 19
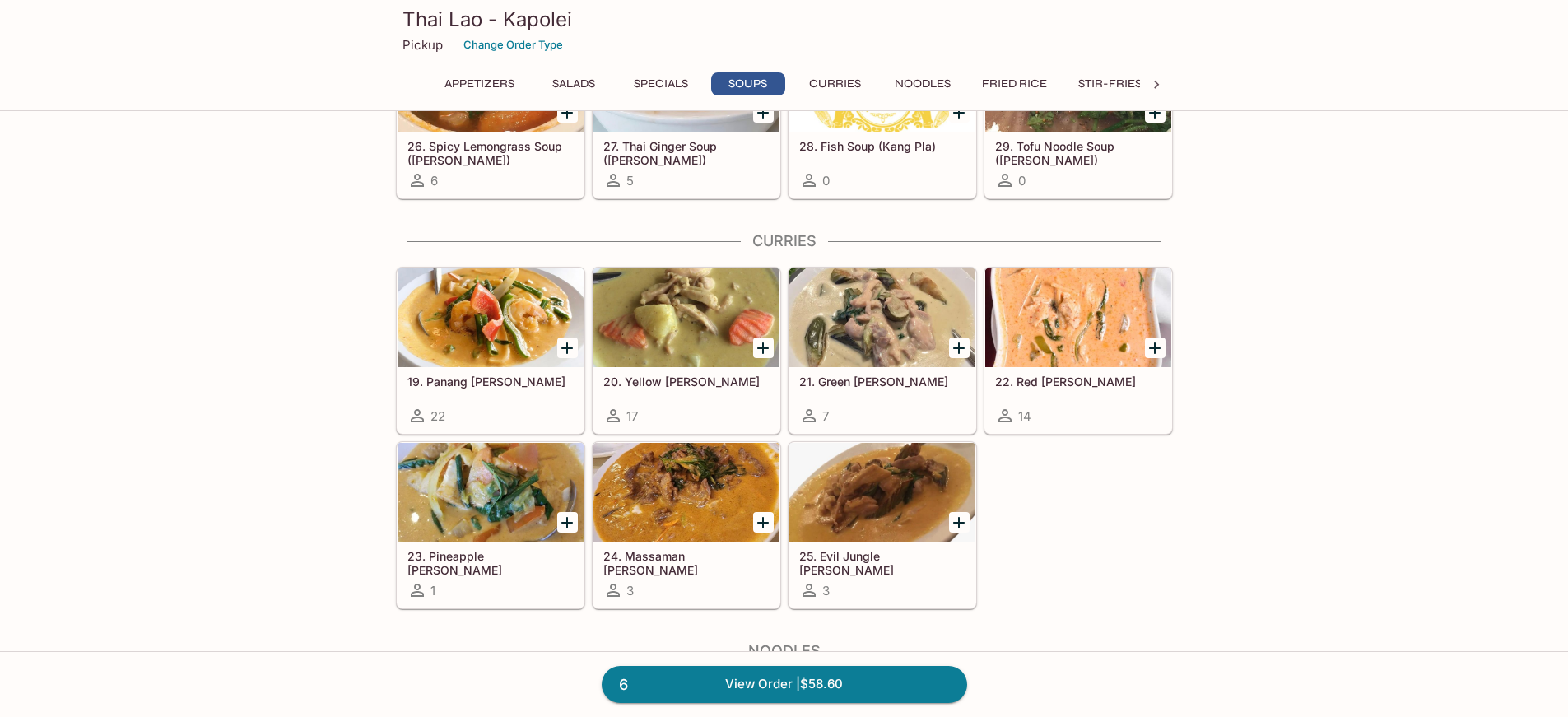
click at [533, 346] on div at bounding box center [490, 317] width 186 height 98
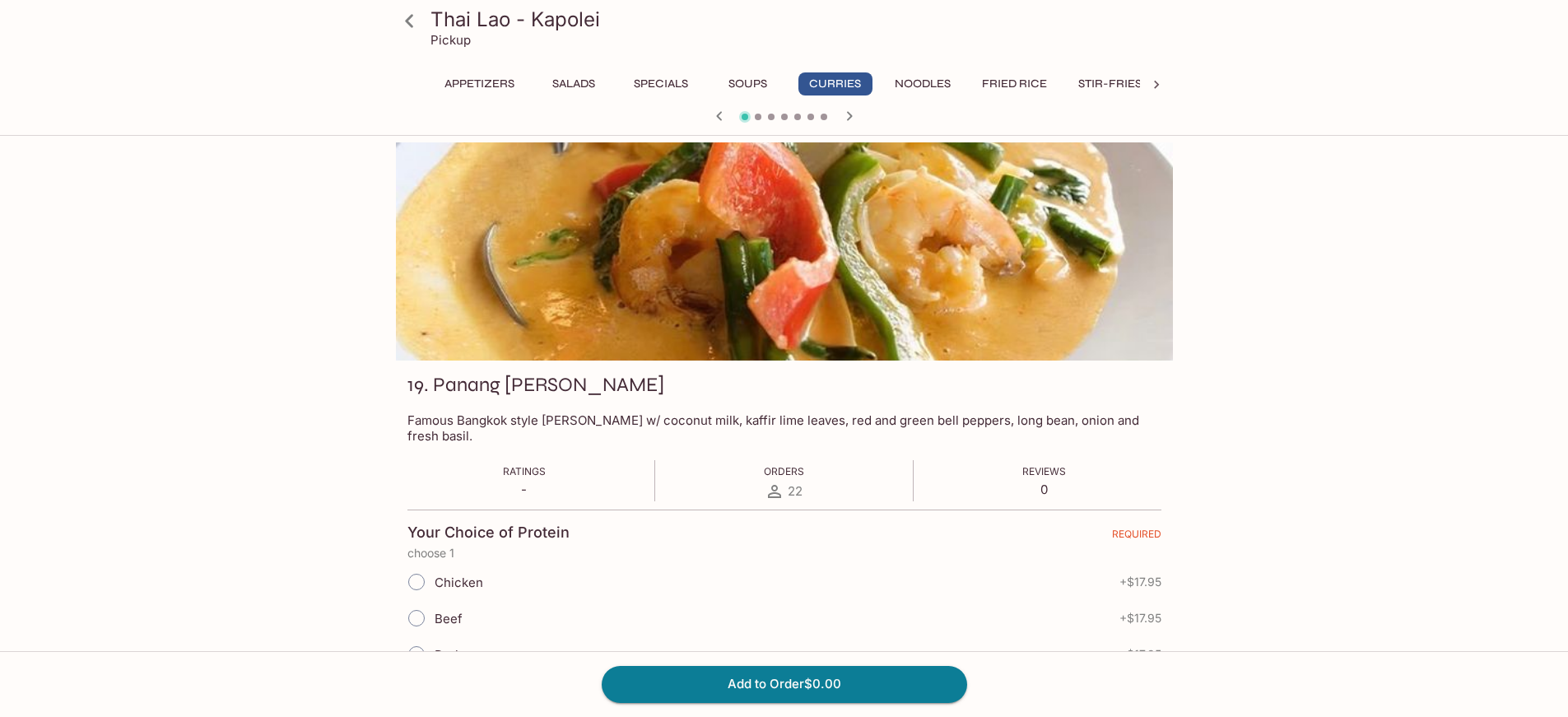
click at [415, 569] on input "Chicken" at bounding box center [415, 582] width 34 height 34
radio input "true"
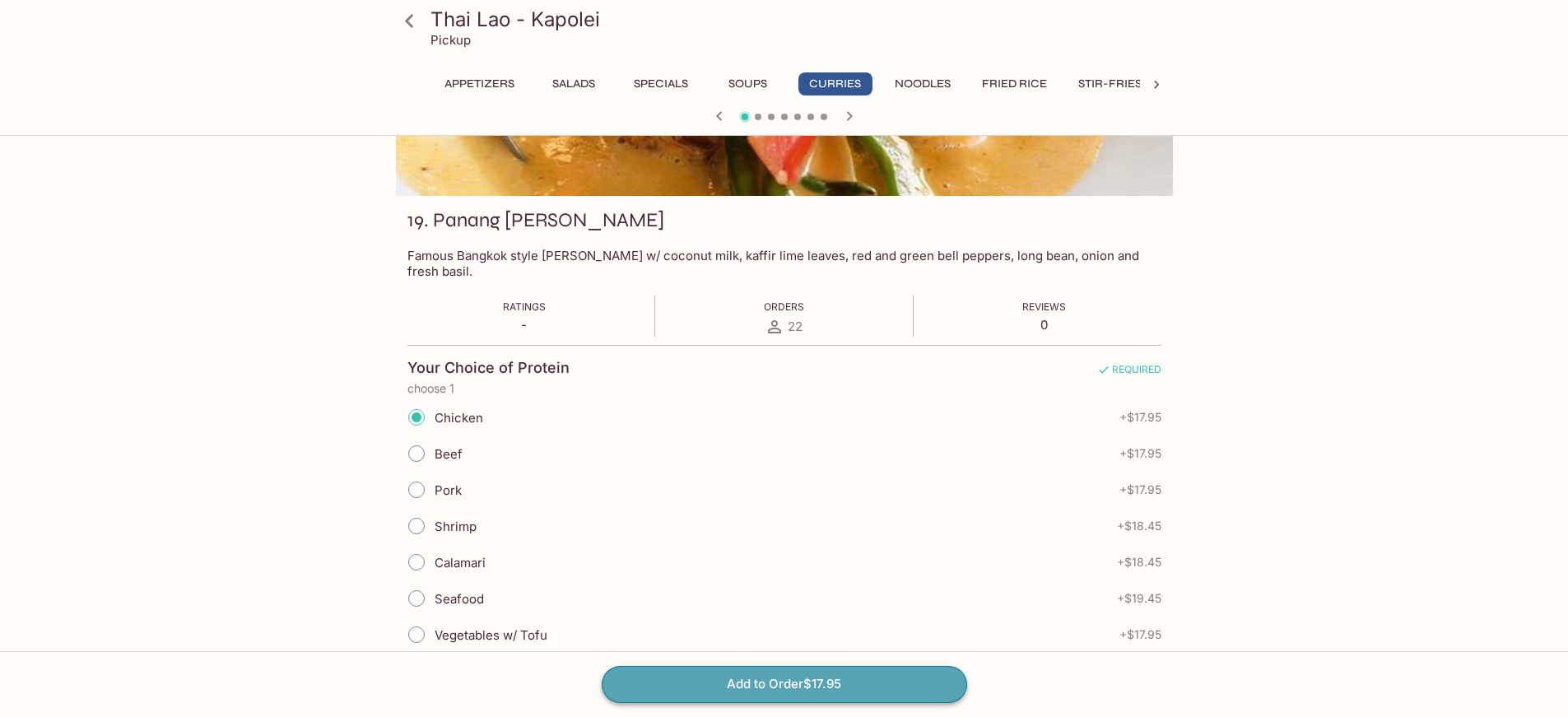
click at [854, 683] on button "Add to Order $17.95" at bounding box center [784, 684] width 365 height 36
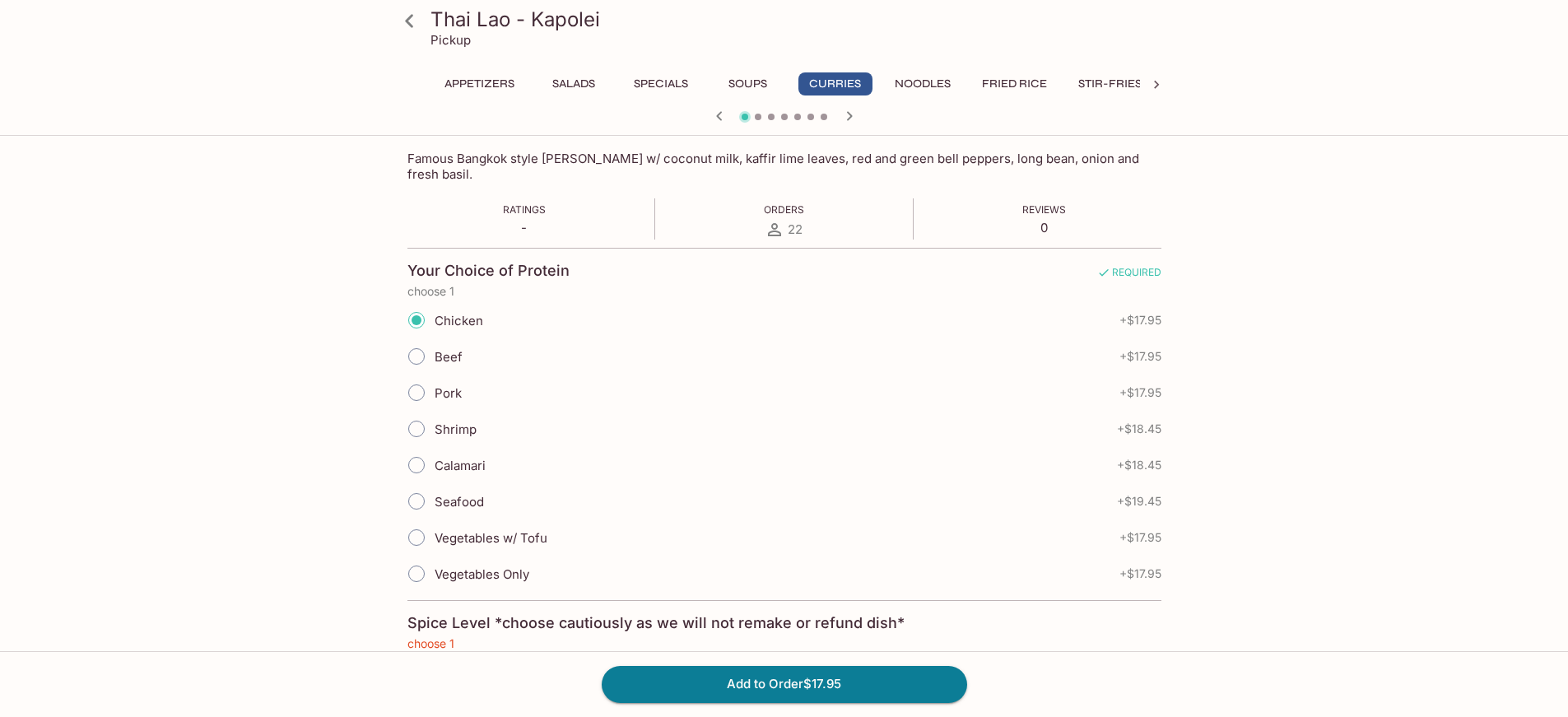
scroll to position [441, 0]
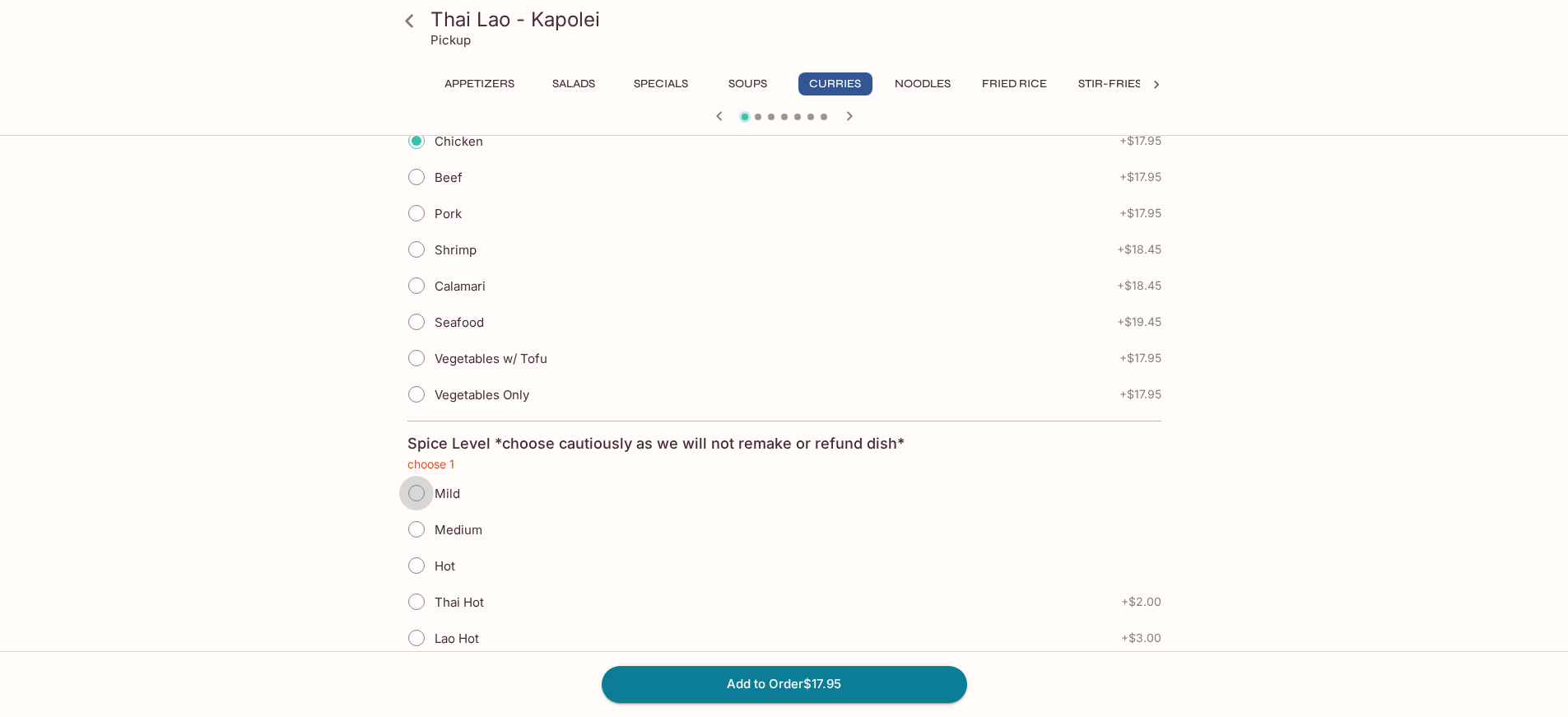
click at [421, 481] on input "Mild" at bounding box center [415, 492] width 34 height 34
radio input "true"
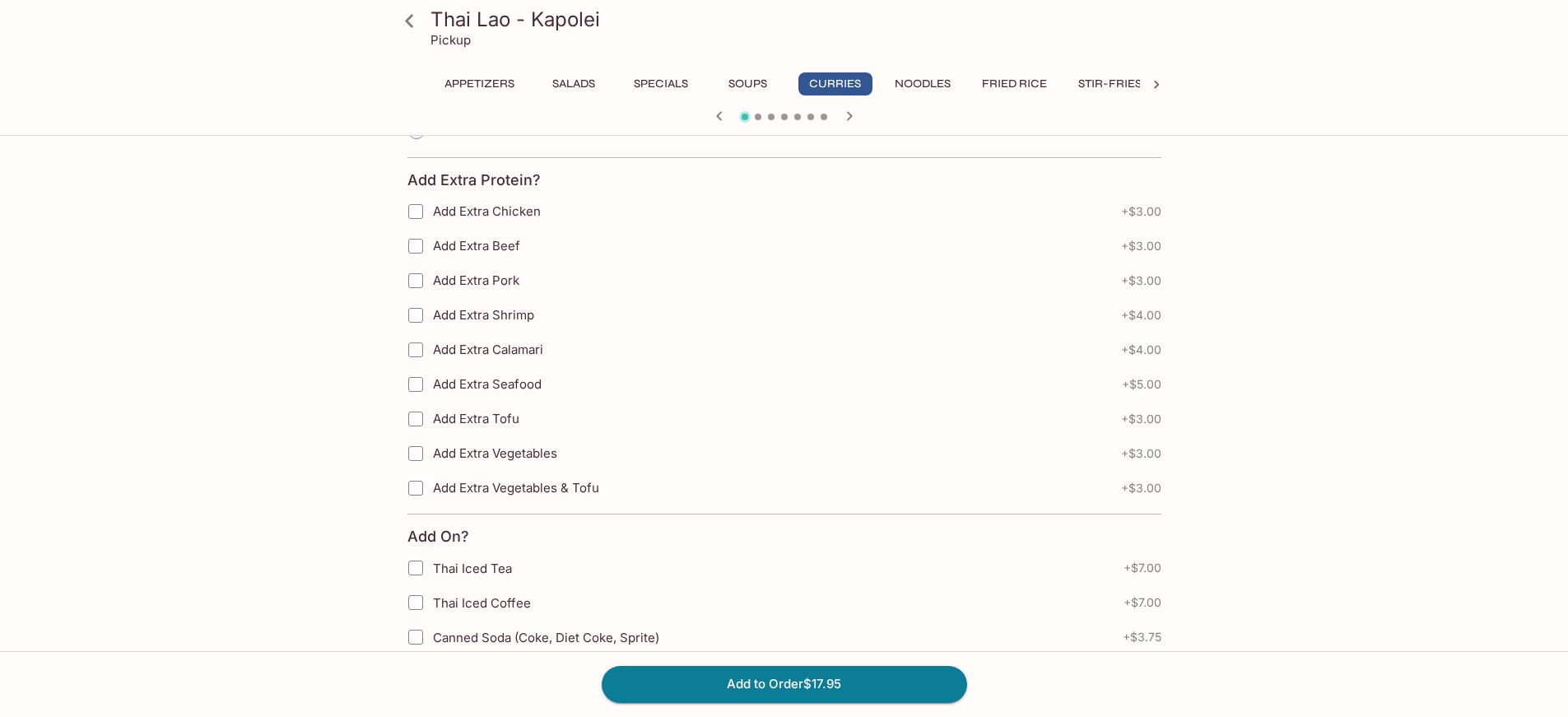
scroll to position [1286, 0]
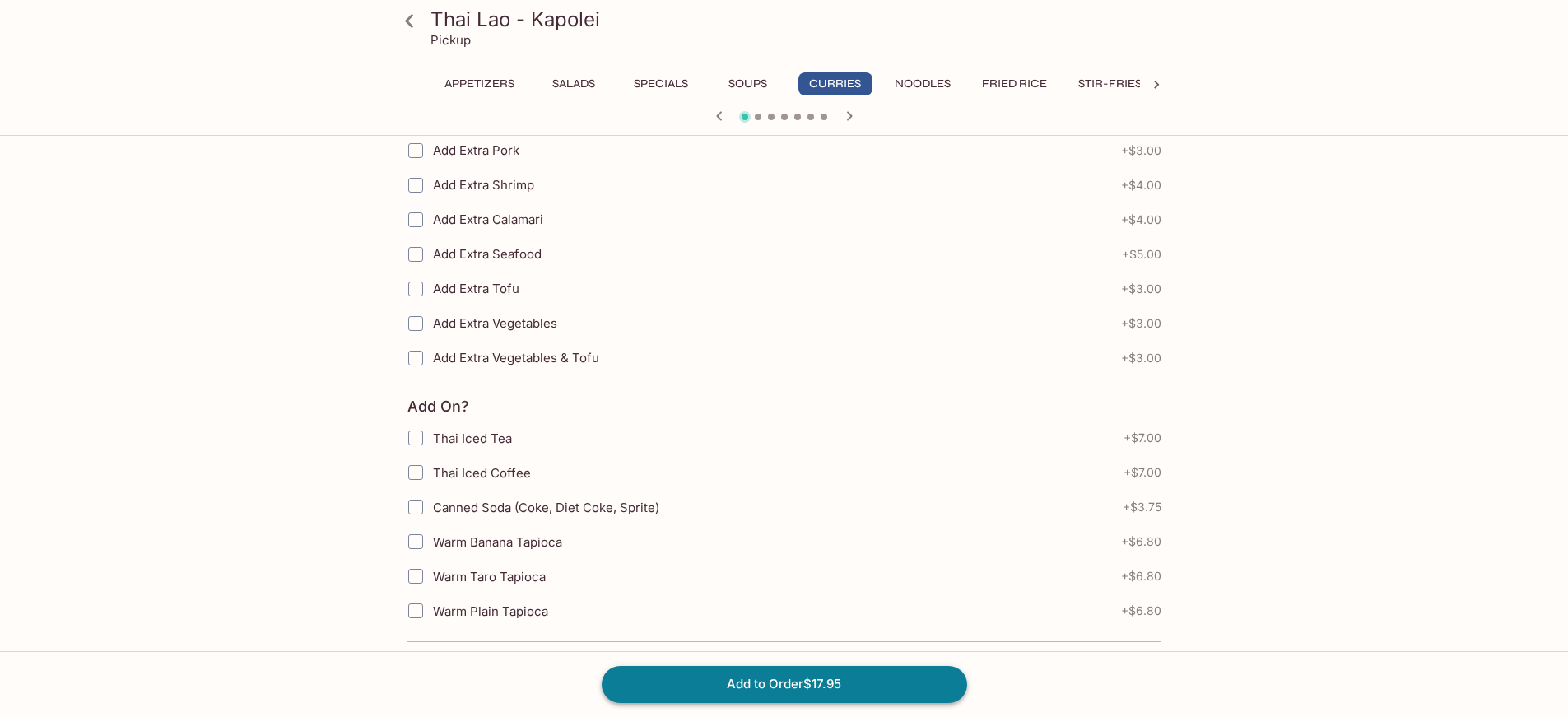
click at [763, 680] on button "Add to Order $17.95" at bounding box center [784, 684] width 365 height 36
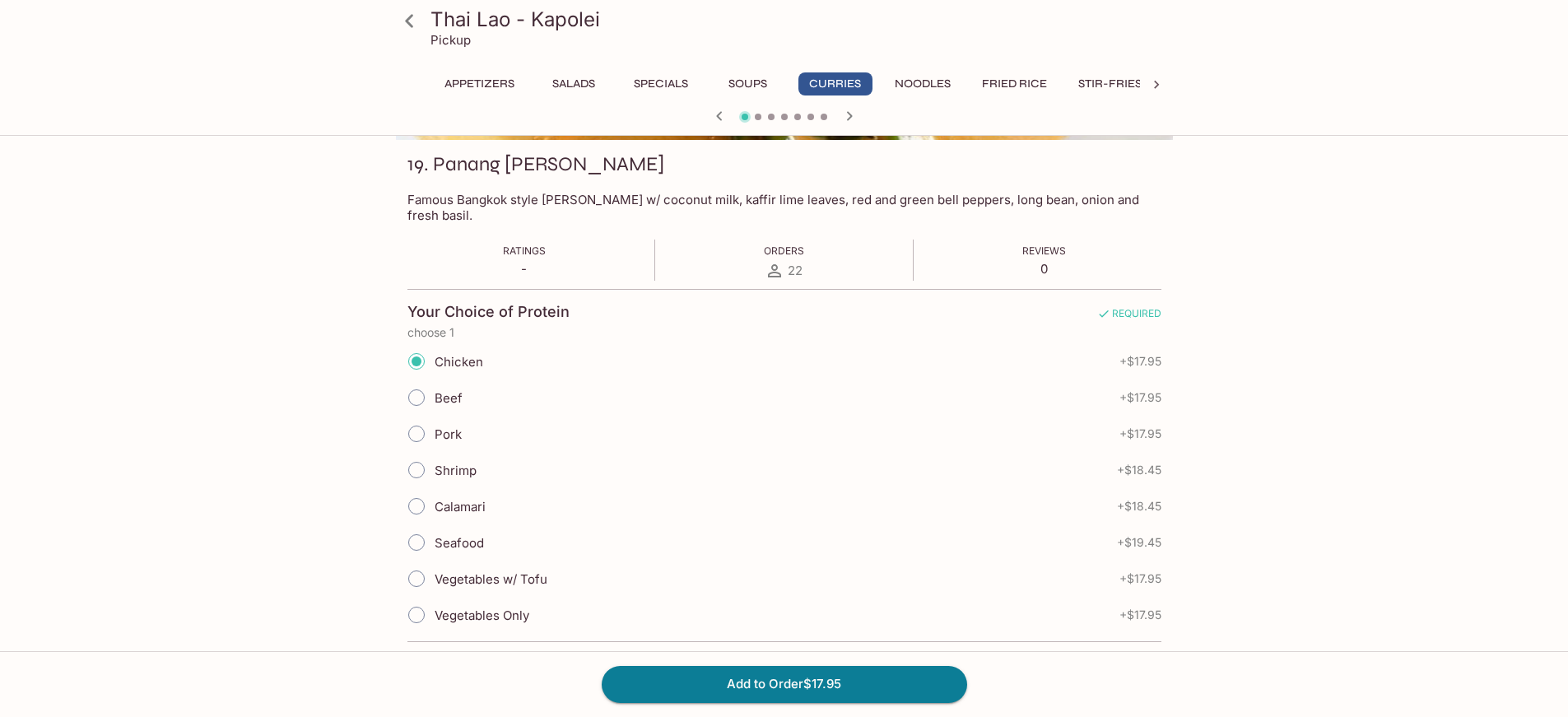
scroll to position [0, 0]
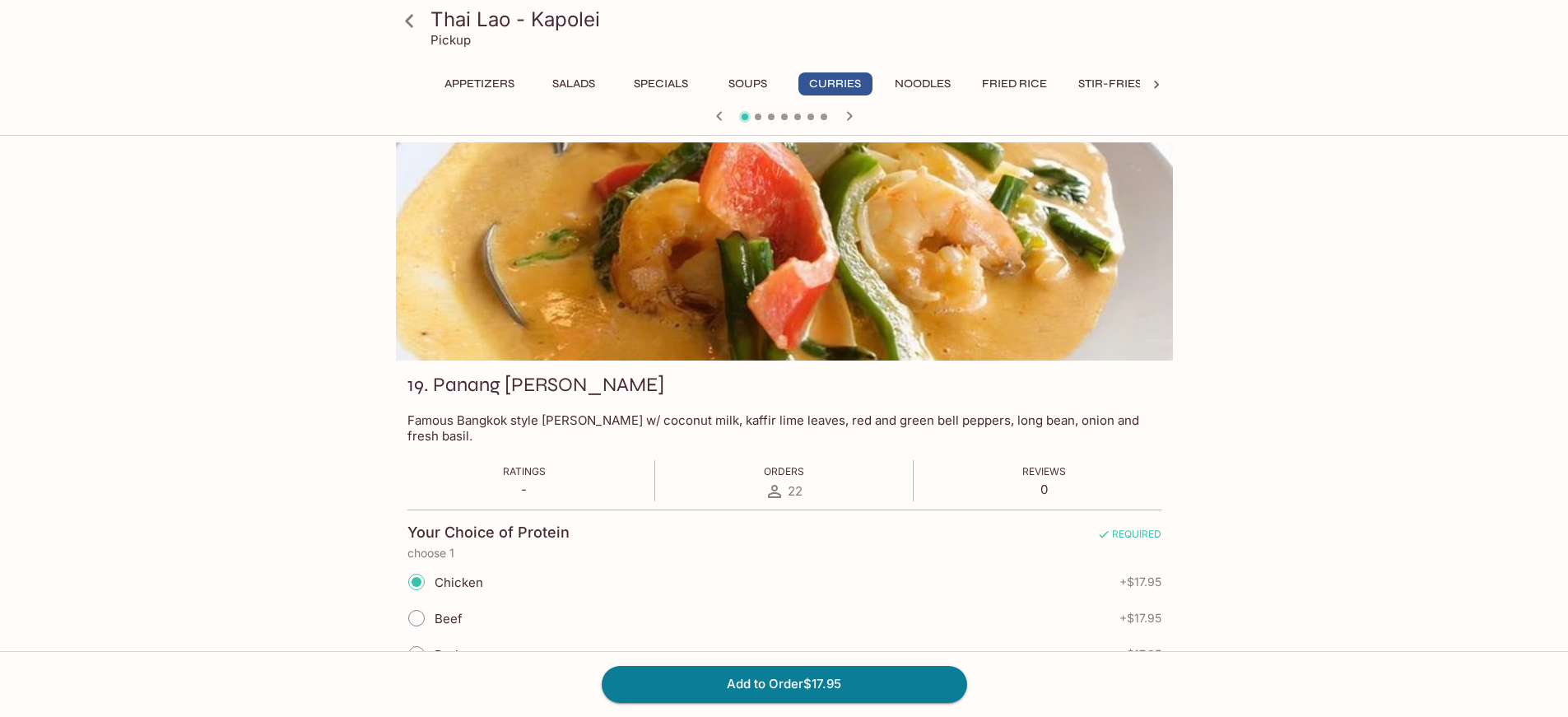
click at [403, 25] on icon at bounding box center [409, 20] width 29 height 29
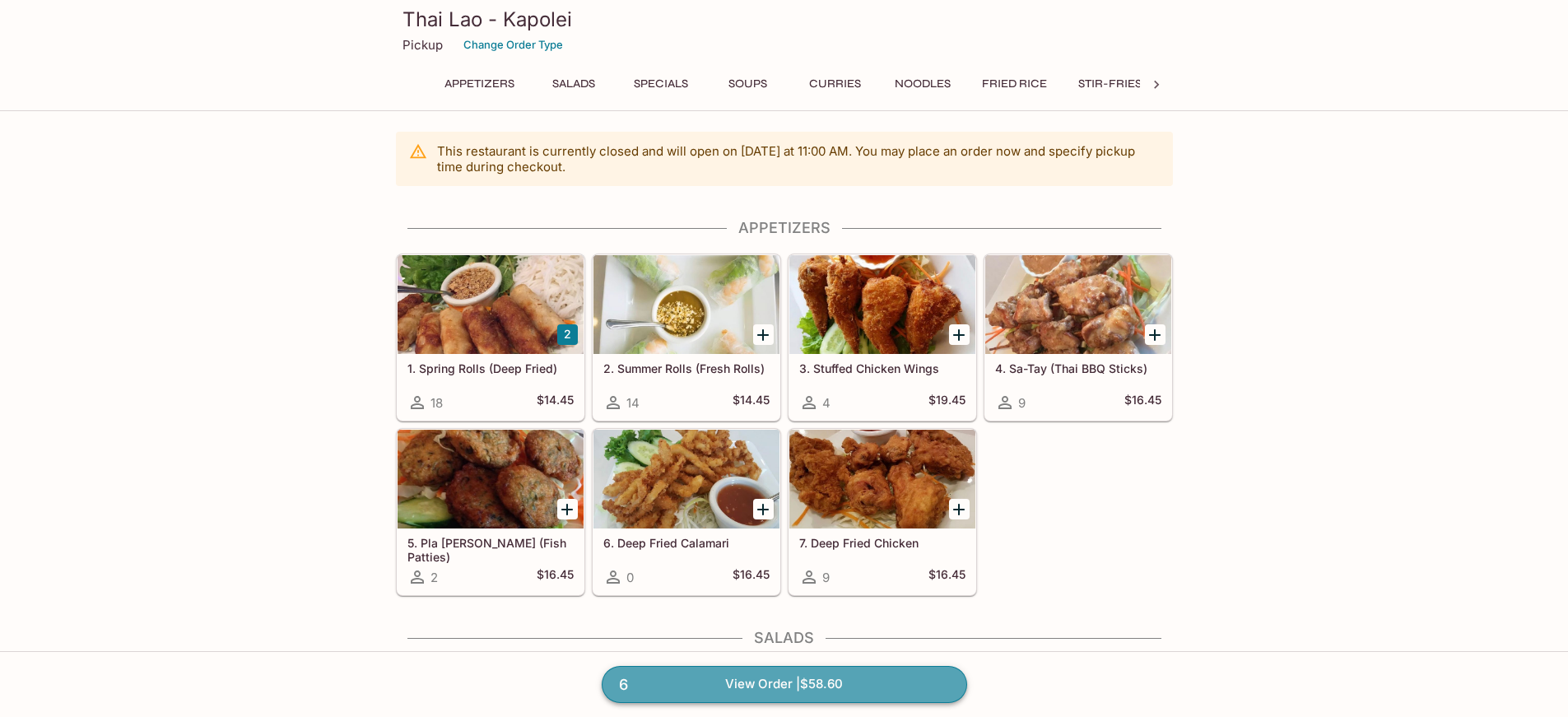
click at [813, 681] on link "6 View Order | $58.60" at bounding box center [784, 684] width 365 height 36
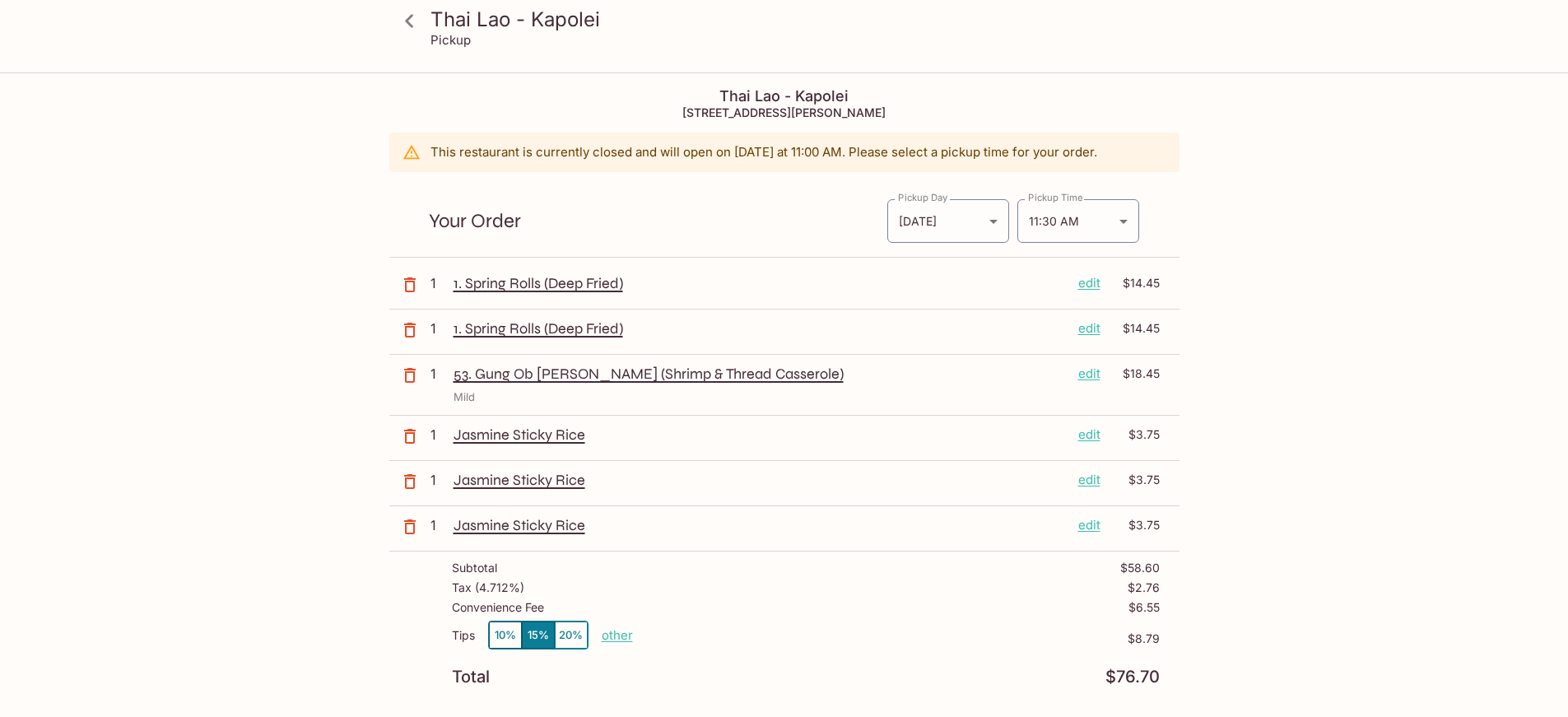
click at [410, 17] on icon at bounding box center [408, 20] width 8 height 13
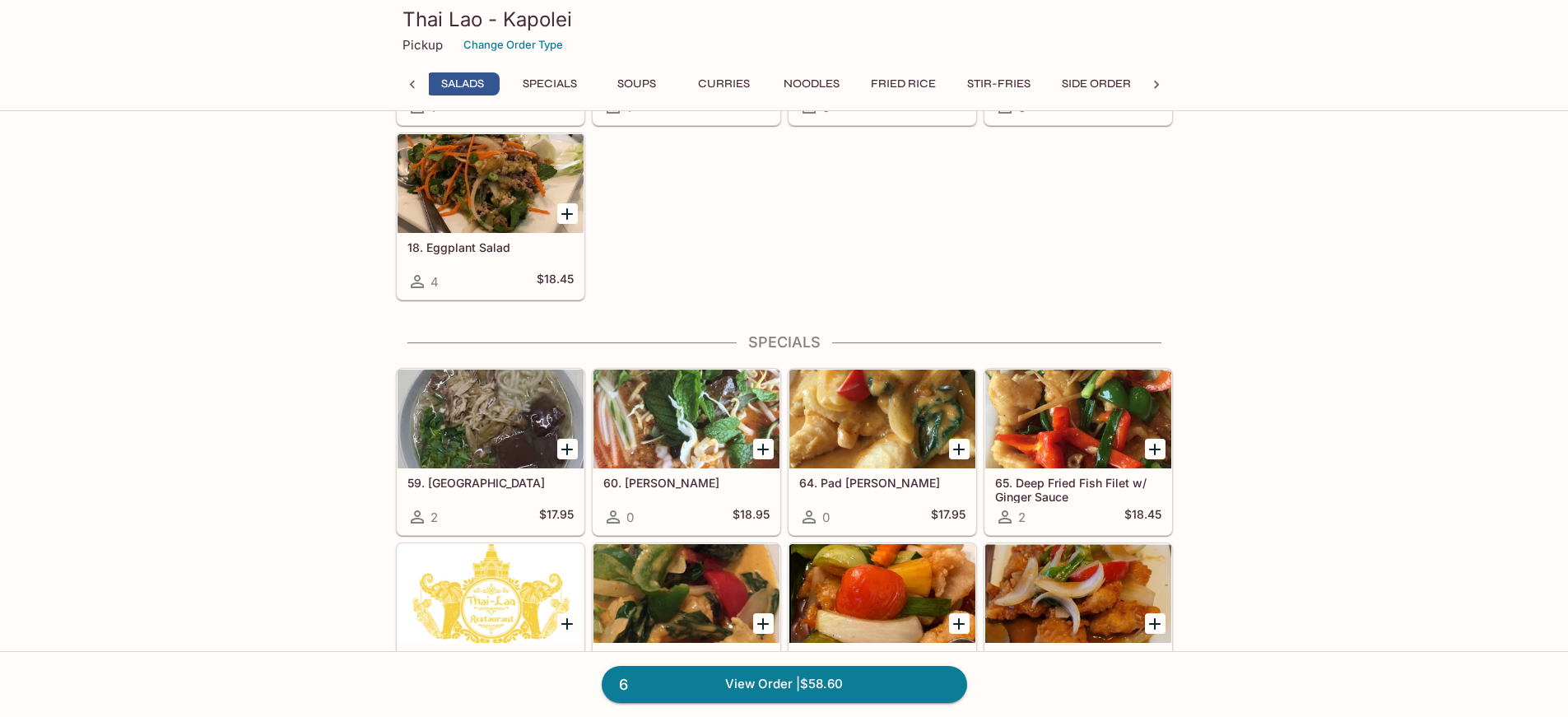
scroll to position [0, 110]
click at [850, 677] on link "6 View Order | $58.60" at bounding box center [784, 684] width 365 height 36
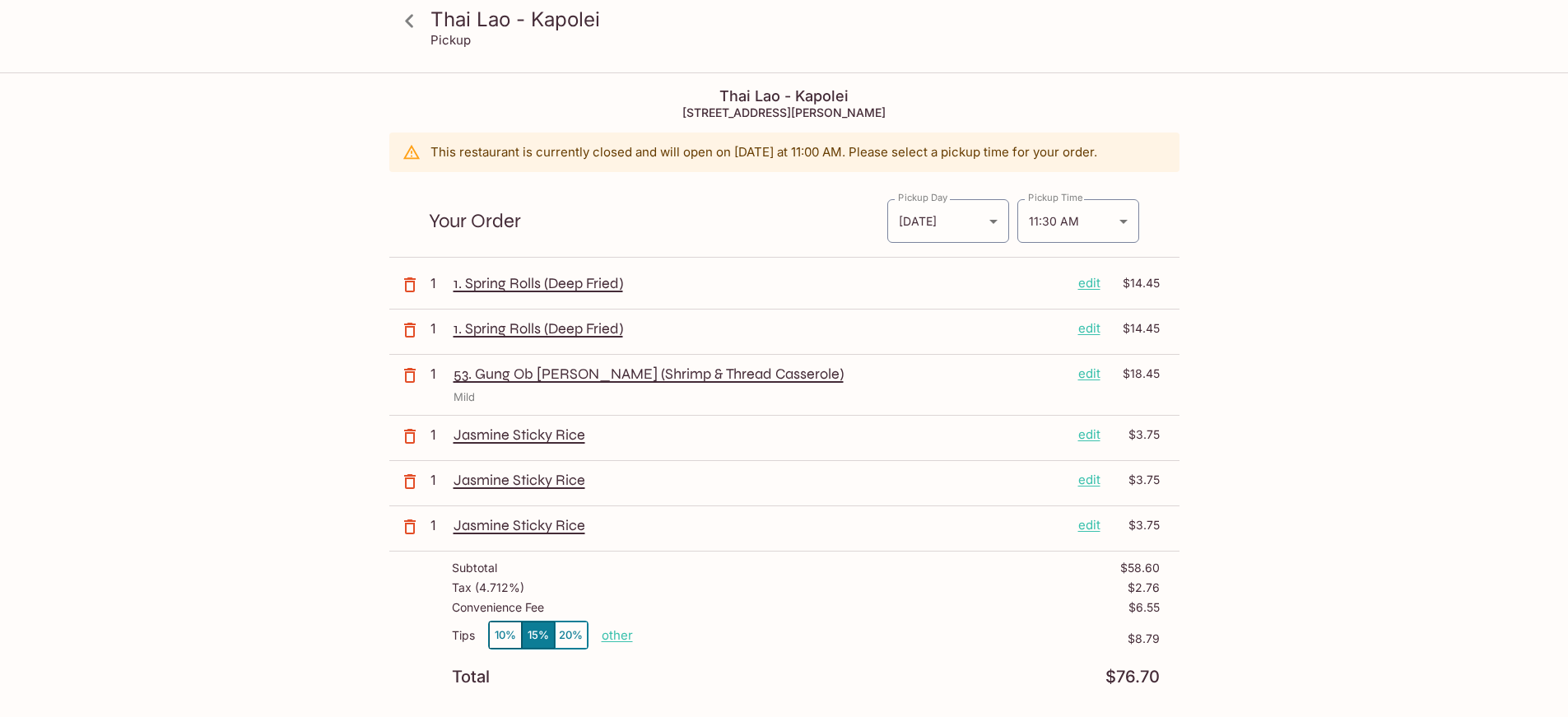
click at [409, 12] on icon at bounding box center [409, 20] width 29 height 29
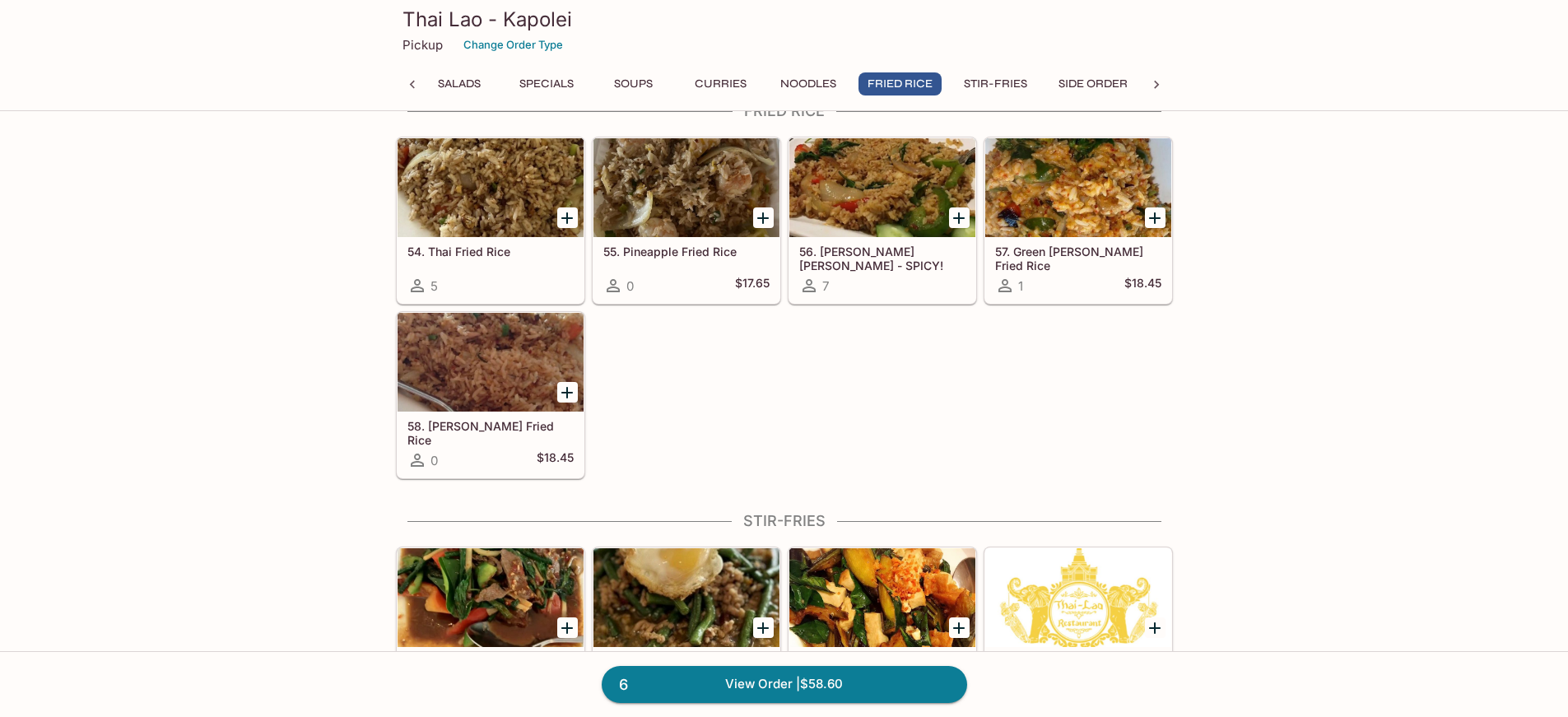
scroll to position [2773, 0]
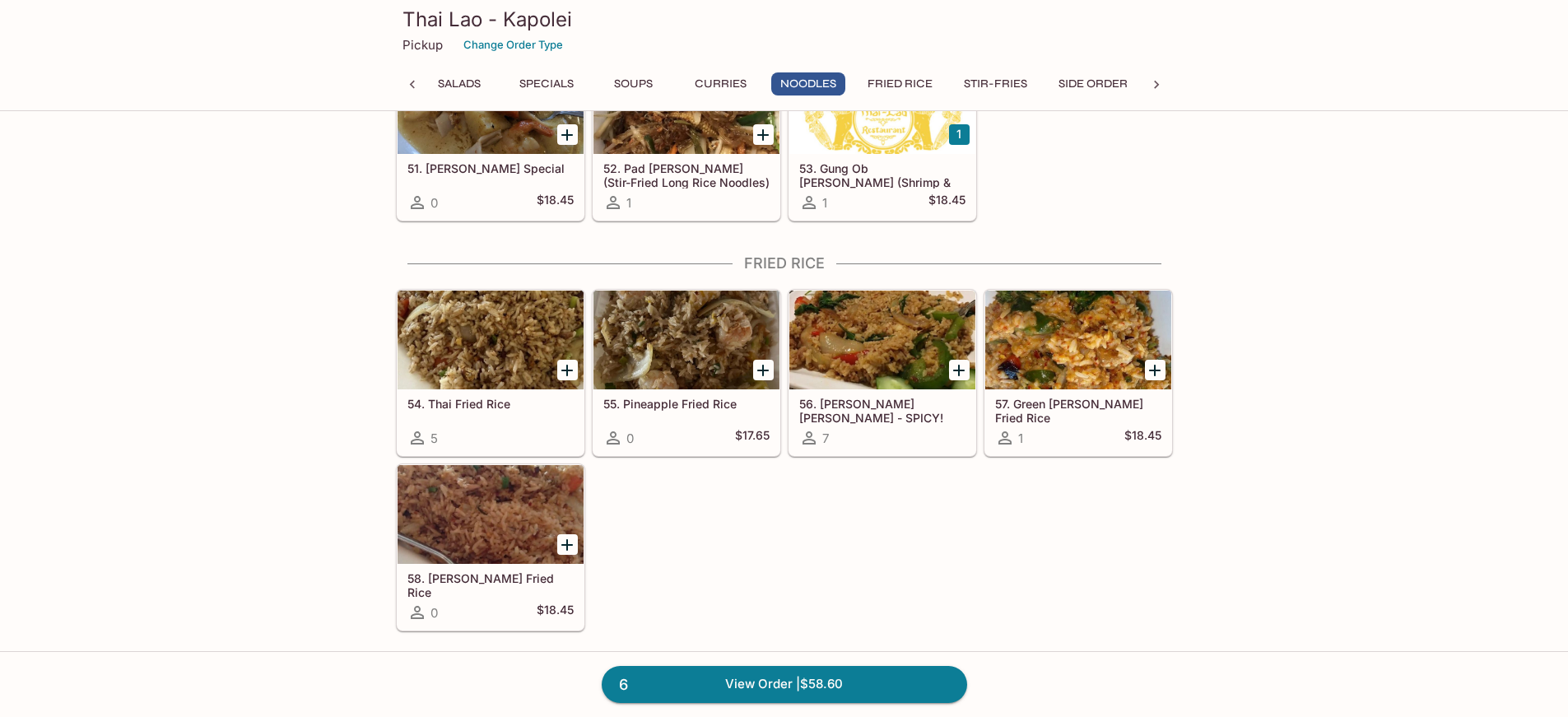
click at [567, 369] on icon "Add 54. Thai Fried Rice" at bounding box center [567, 370] width 11 height 11
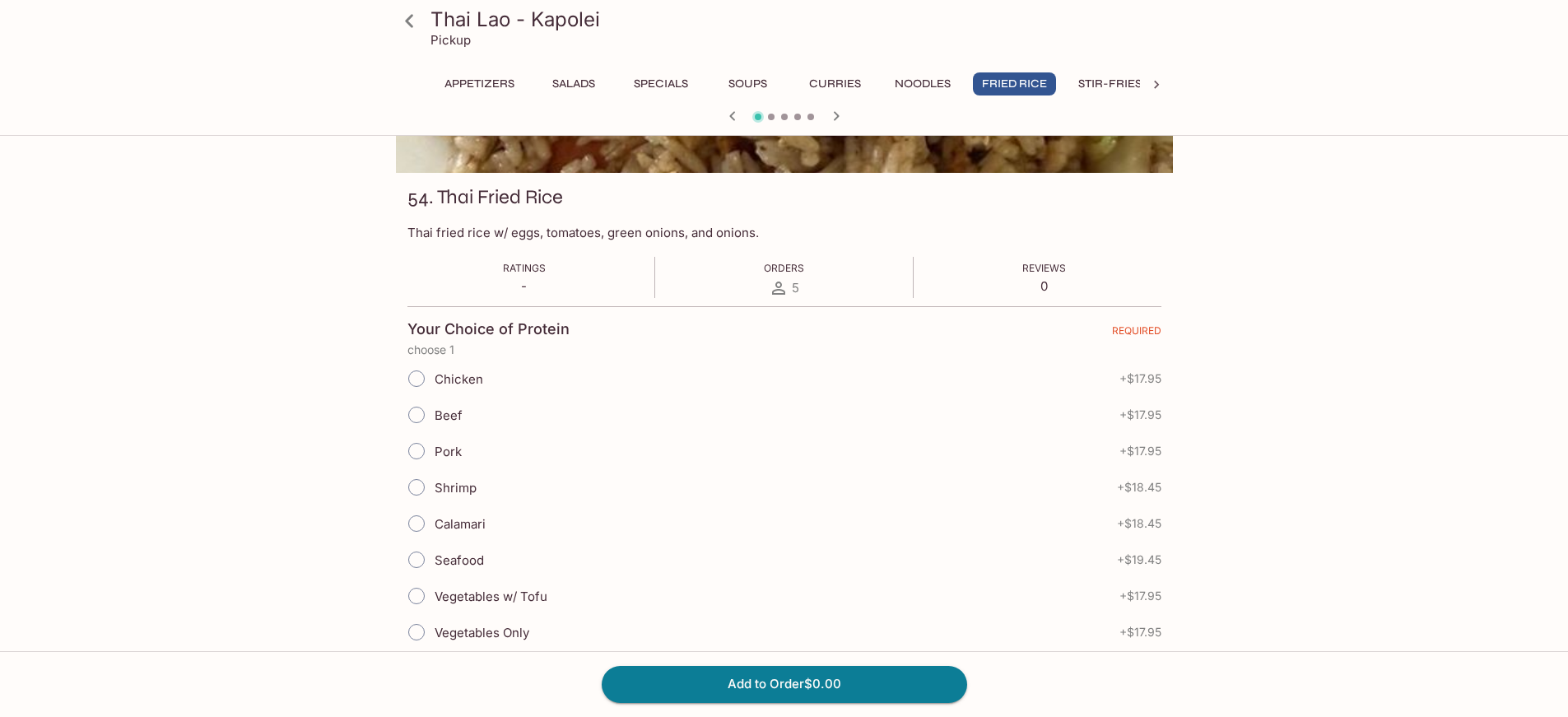
scroll to position [330, 0]
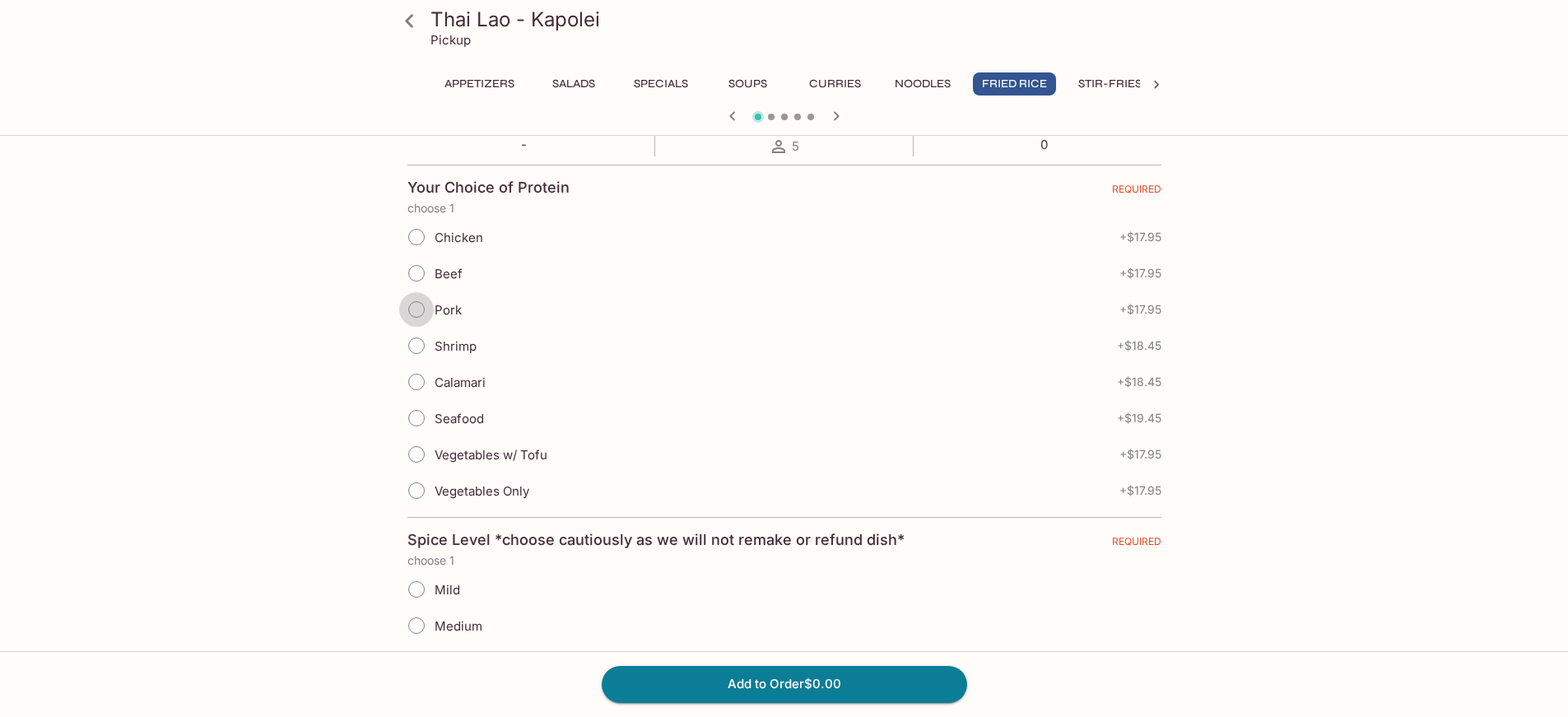
click at [420, 309] on input "Pork" at bounding box center [415, 309] width 34 height 34
radio input "true"
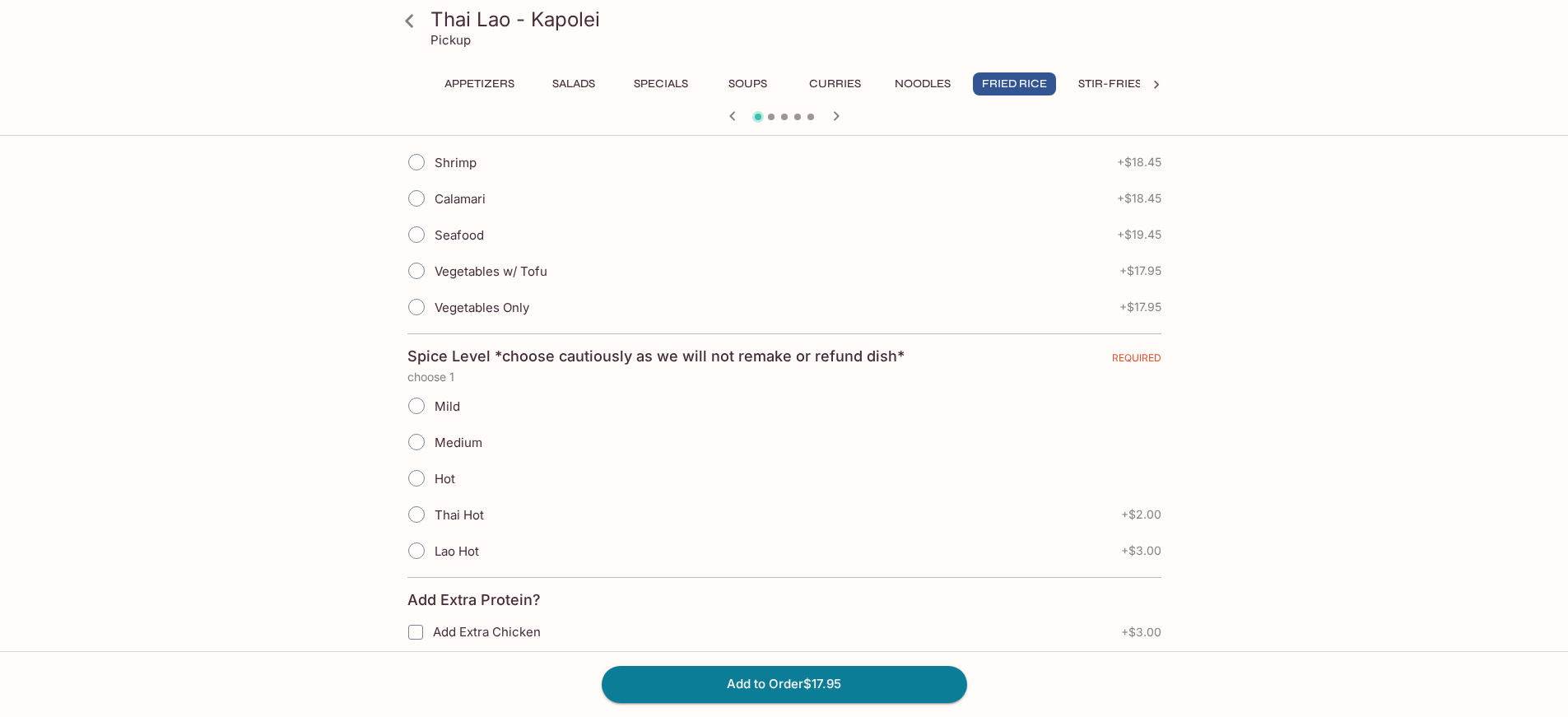
scroll to position [576, 0]
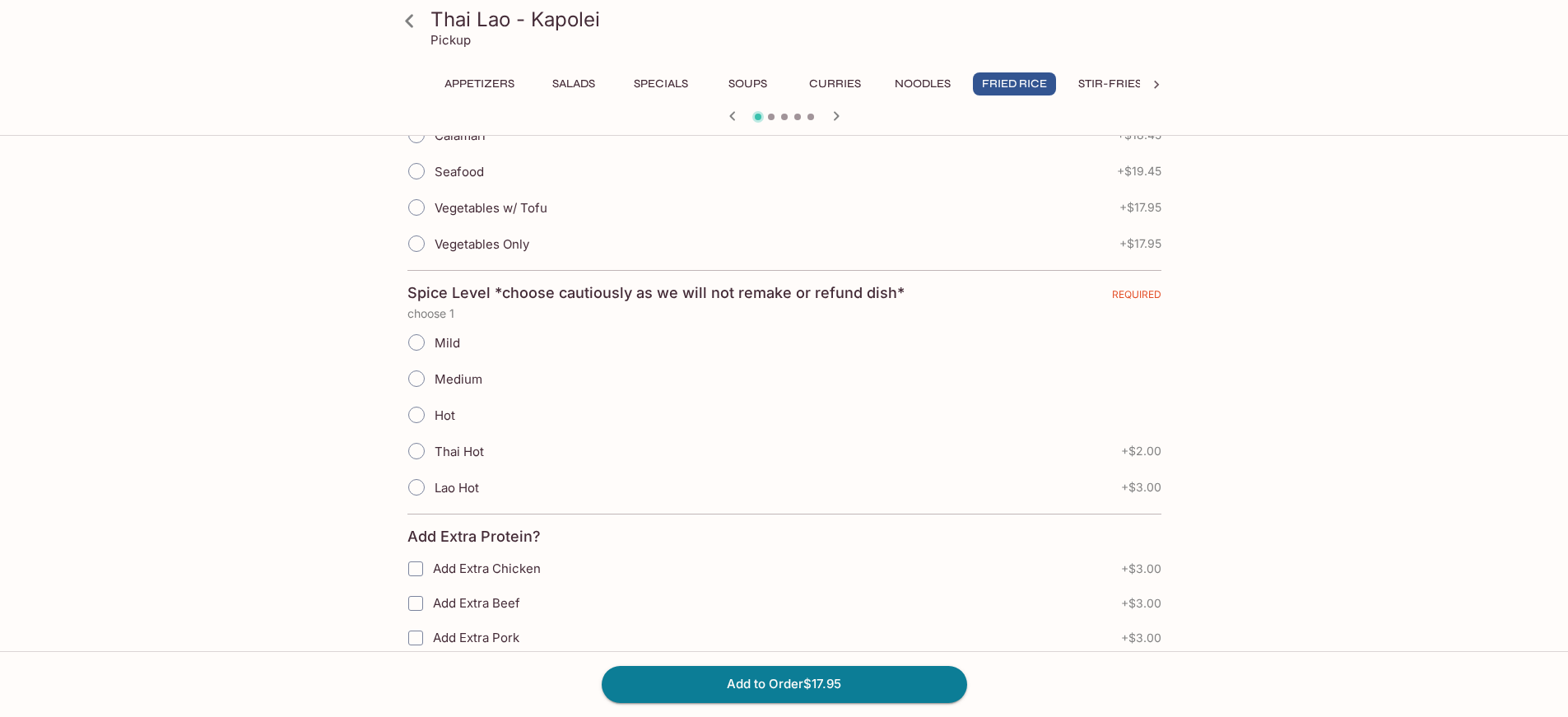
click at [420, 346] on input "Mild" at bounding box center [415, 342] width 34 height 34
radio input "true"
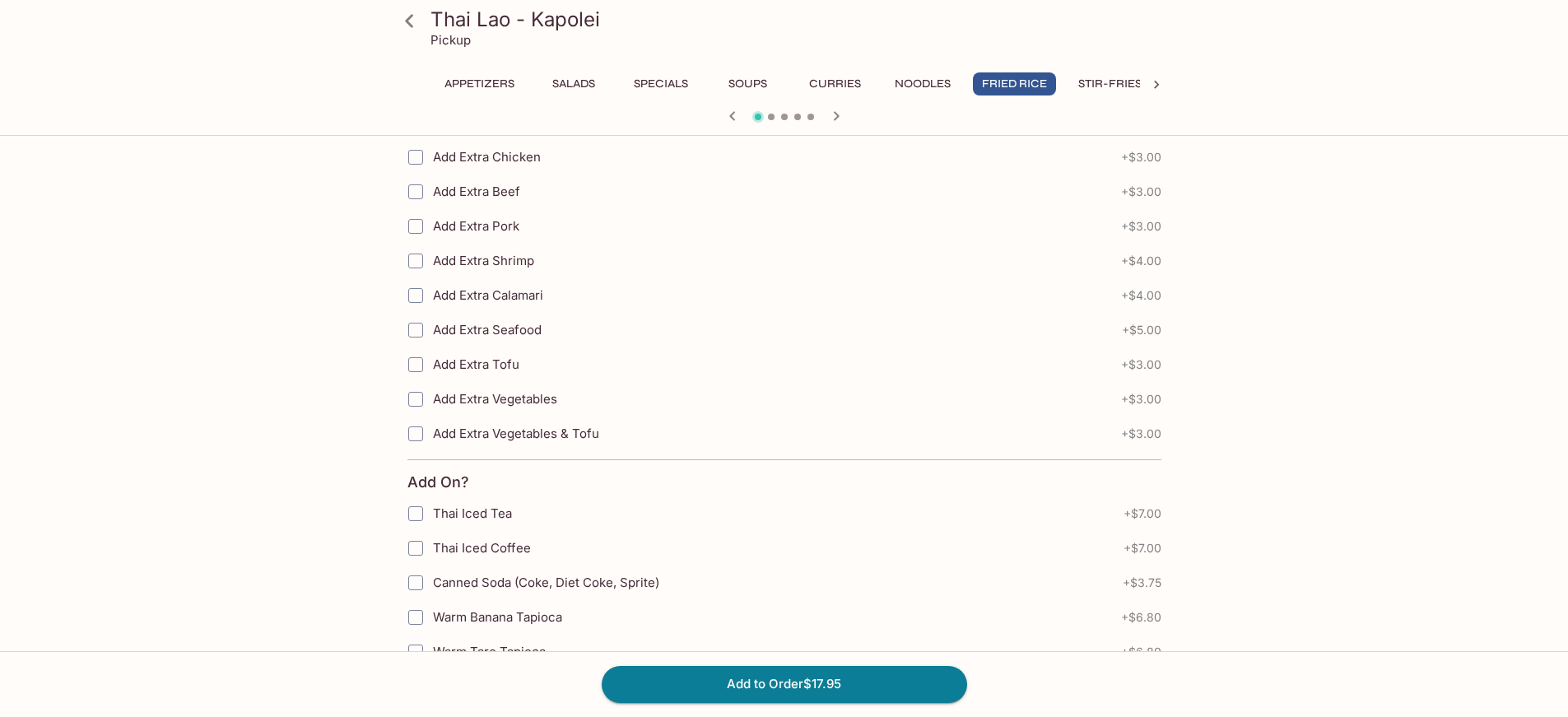
scroll to position [1079, 0]
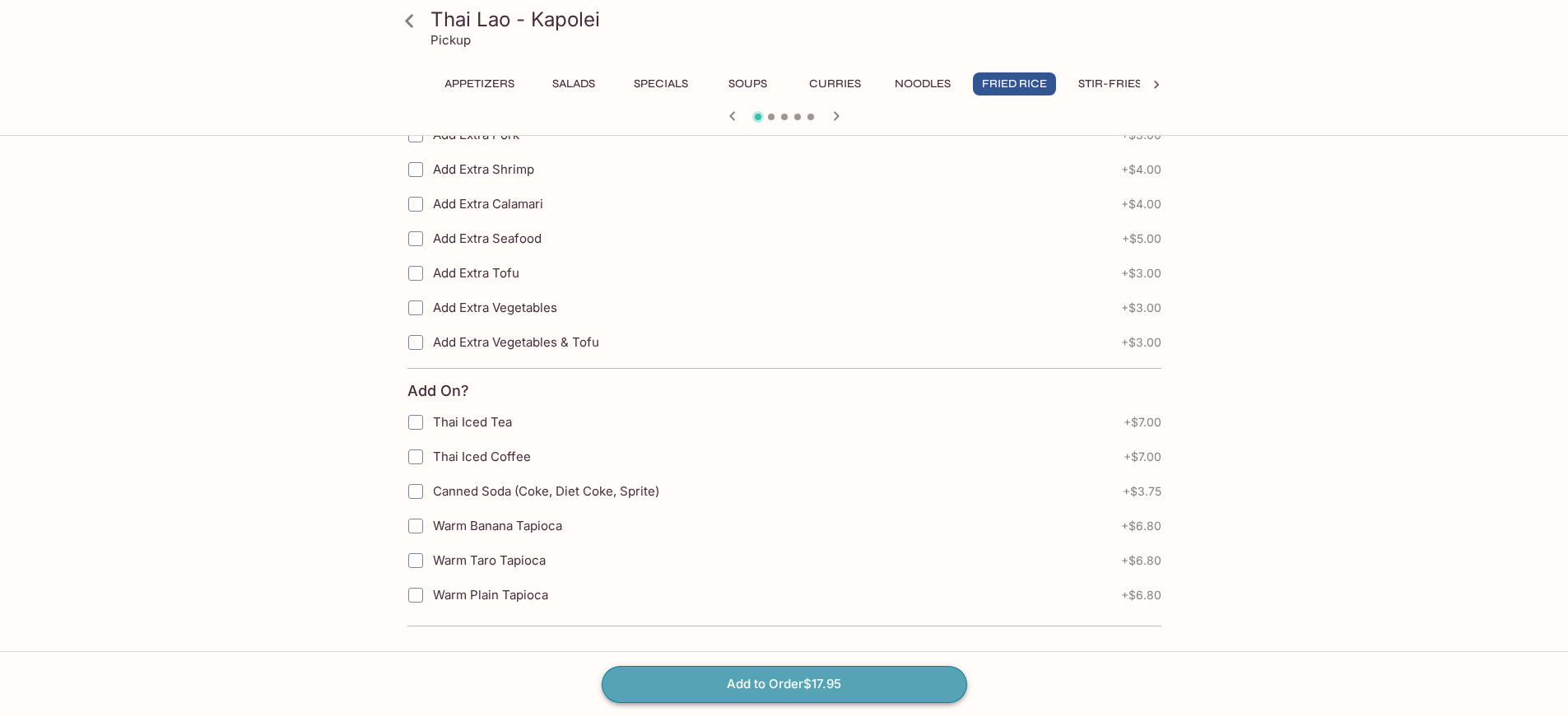
click at [871, 684] on button "Add to Order $17.95" at bounding box center [784, 684] width 365 height 36
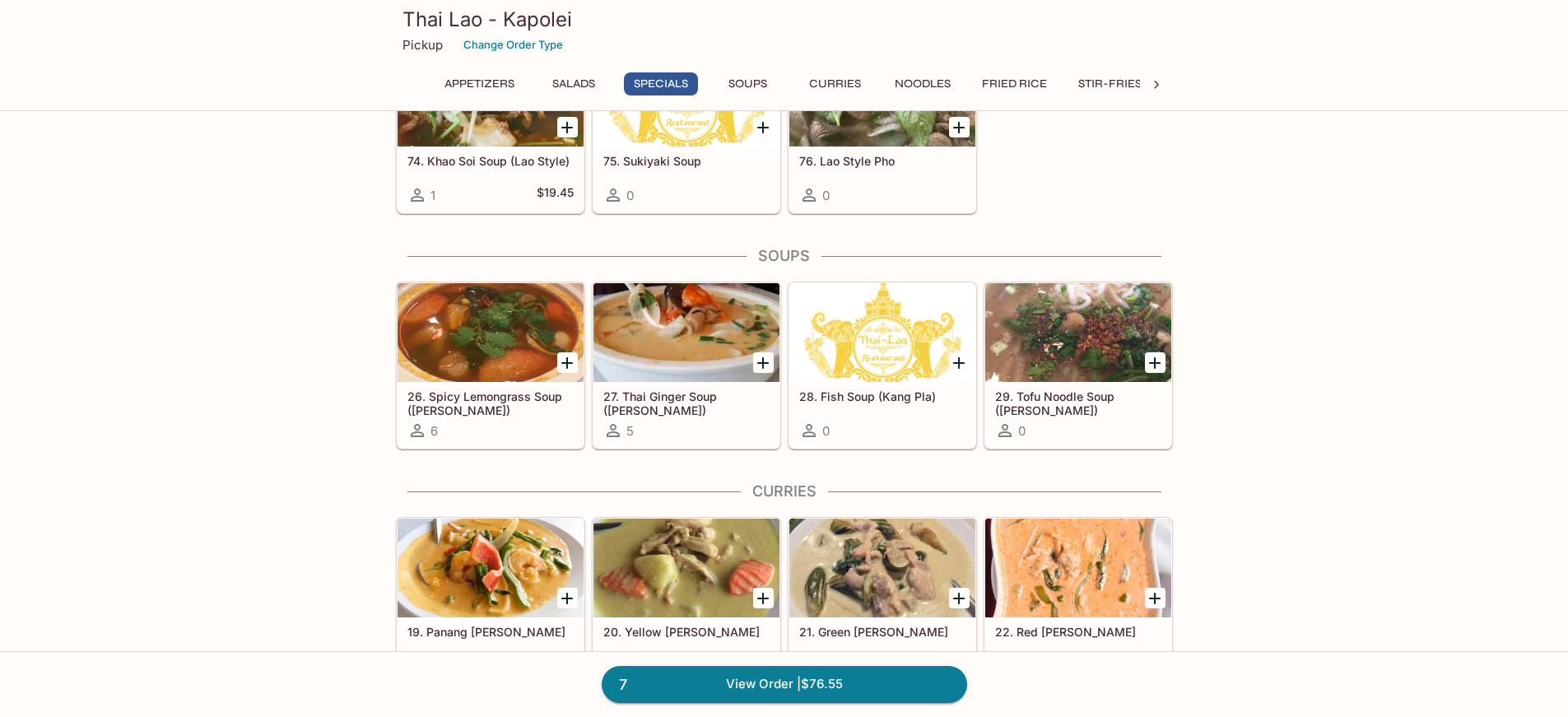
scroll to position [1811, 0]
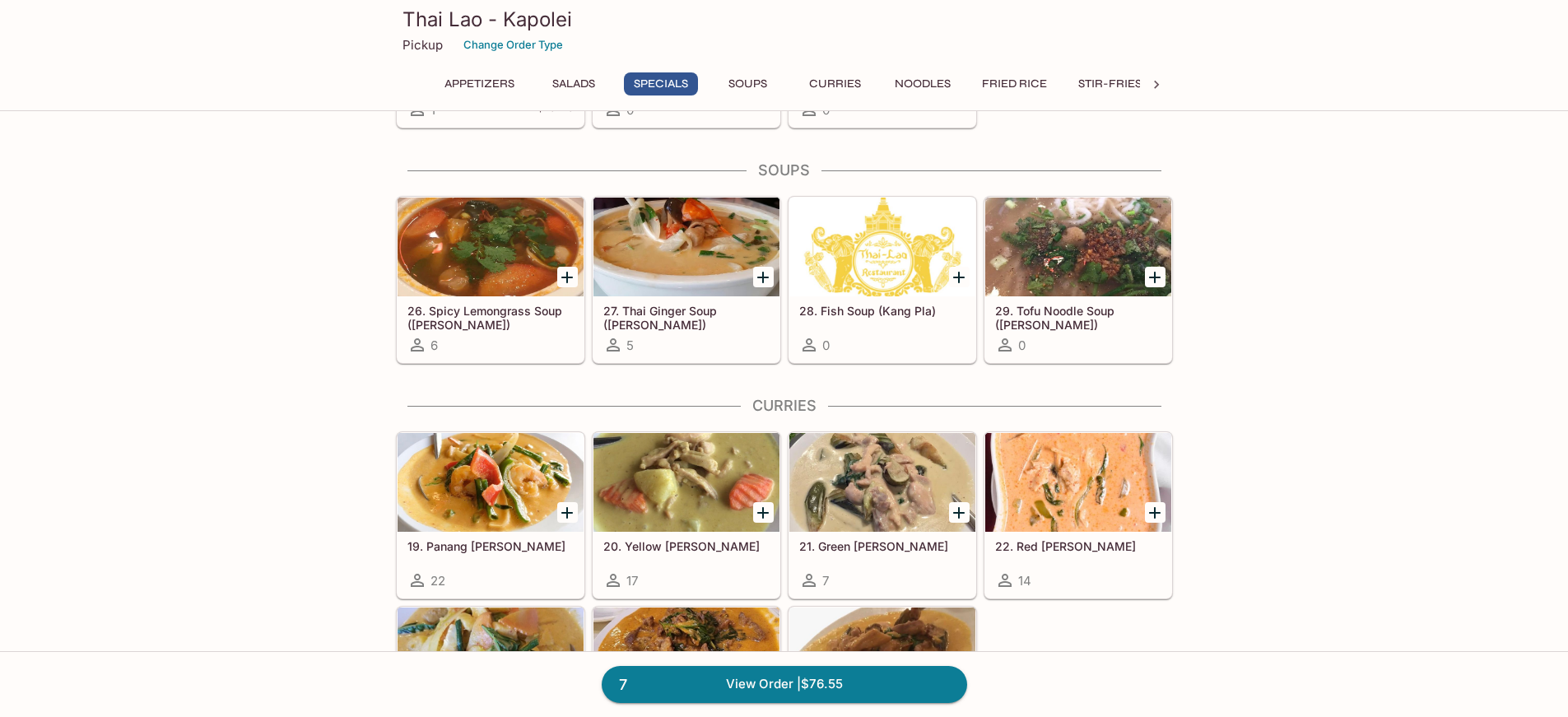
click at [503, 488] on div at bounding box center [490, 482] width 186 height 98
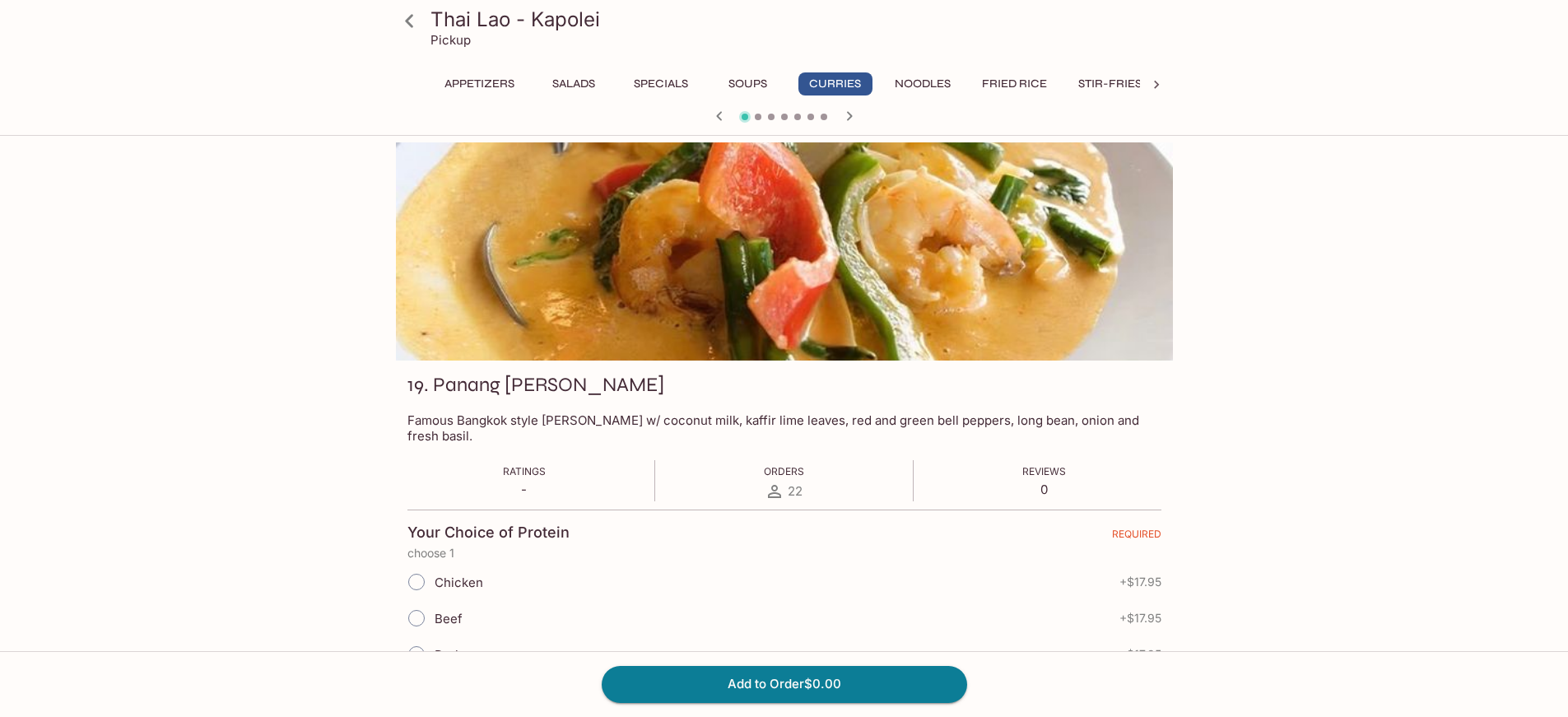
click at [425, 569] on input "Chicken" at bounding box center [415, 582] width 34 height 34
radio input "true"
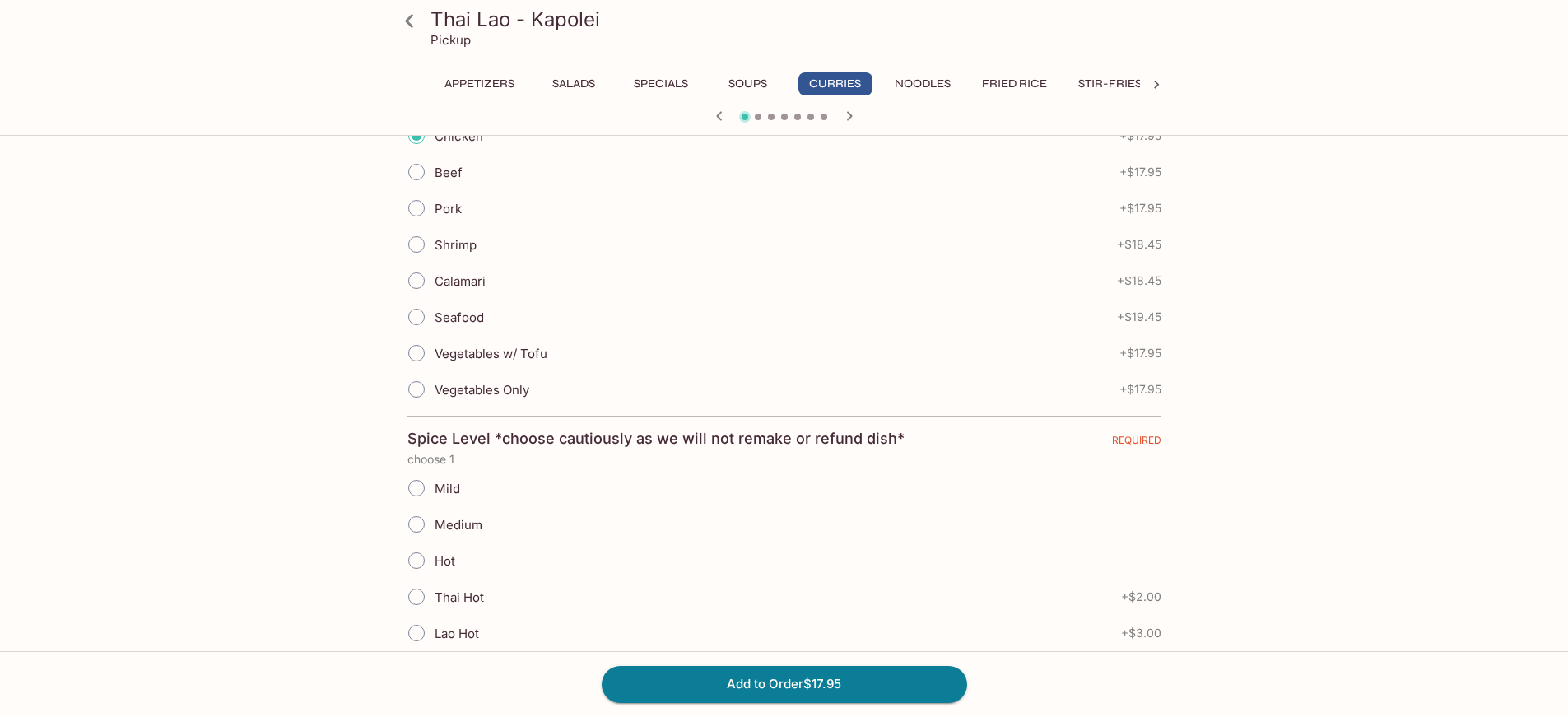
scroll to position [494, 0]
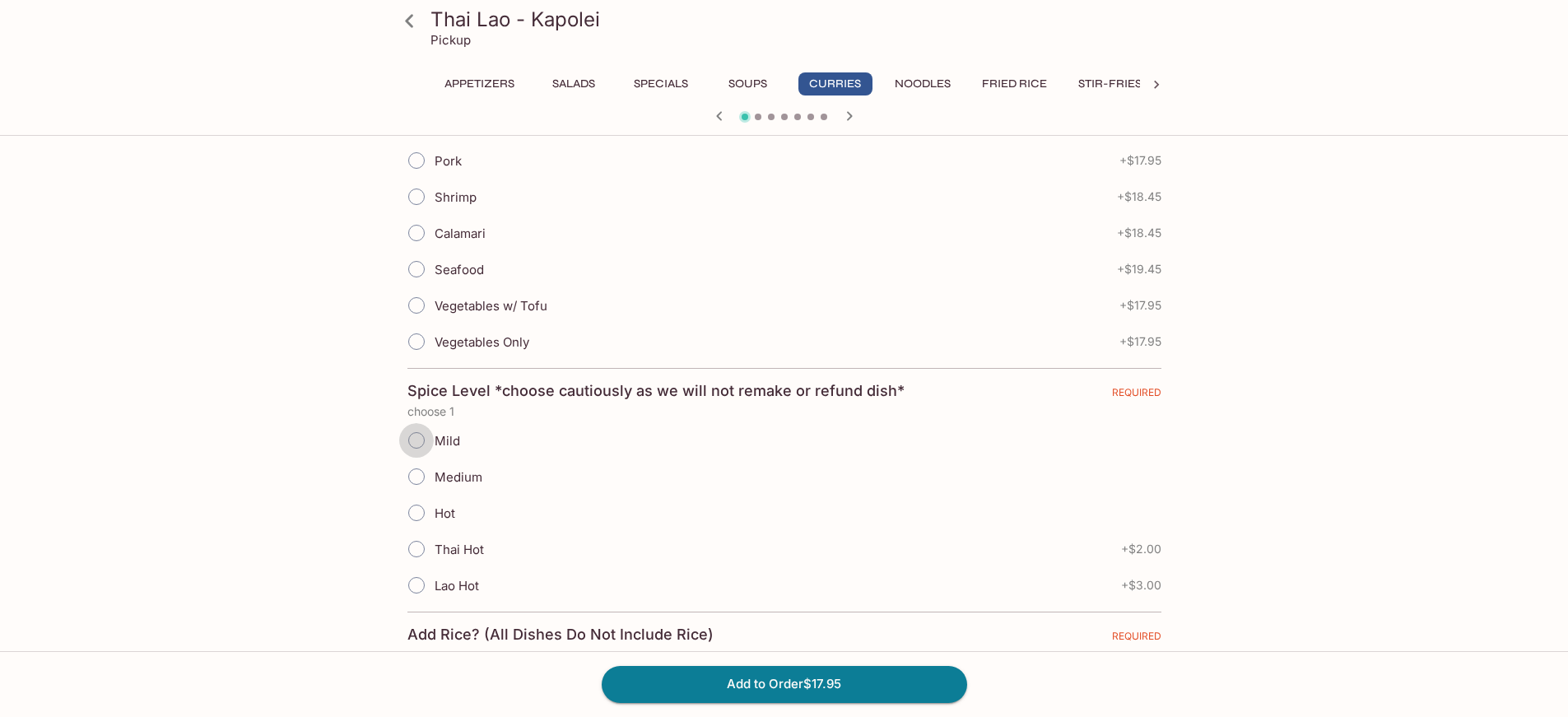
click at [415, 431] on input "Mild" at bounding box center [415, 440] width 34 height 34
radio input "true"
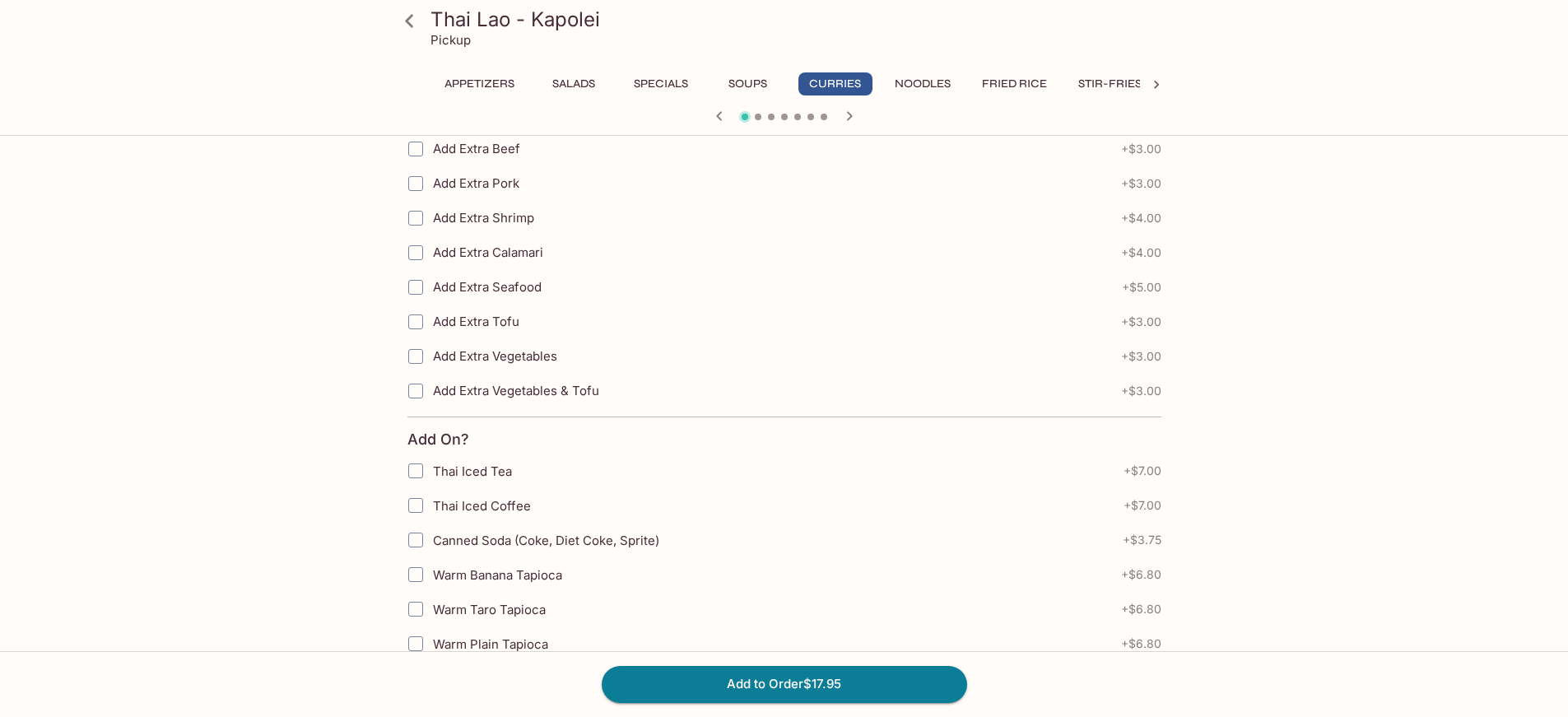
scroll to position [1286, 0]
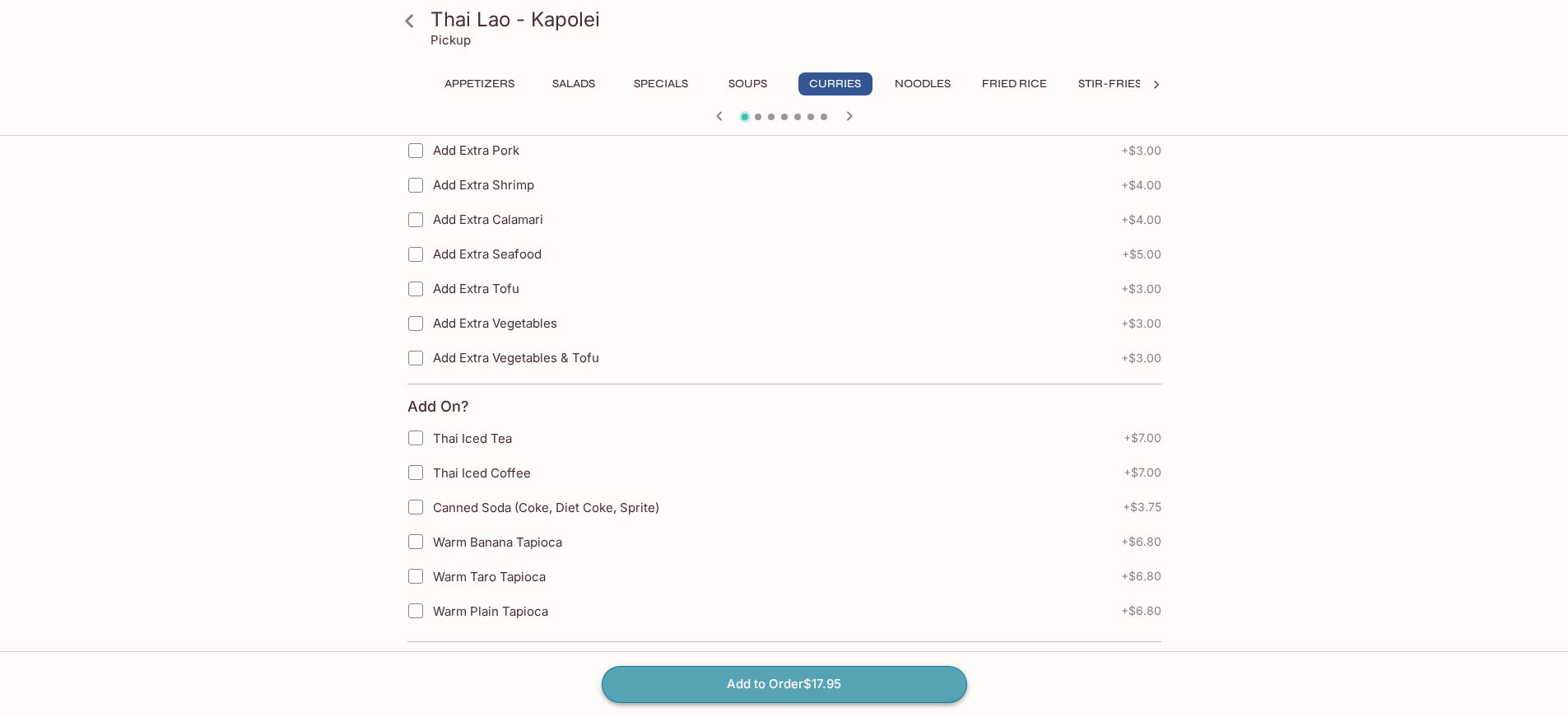
click at [813, 681] on button "Add to Order $17.95" at bounding box center [784, 684] width 365 height 36
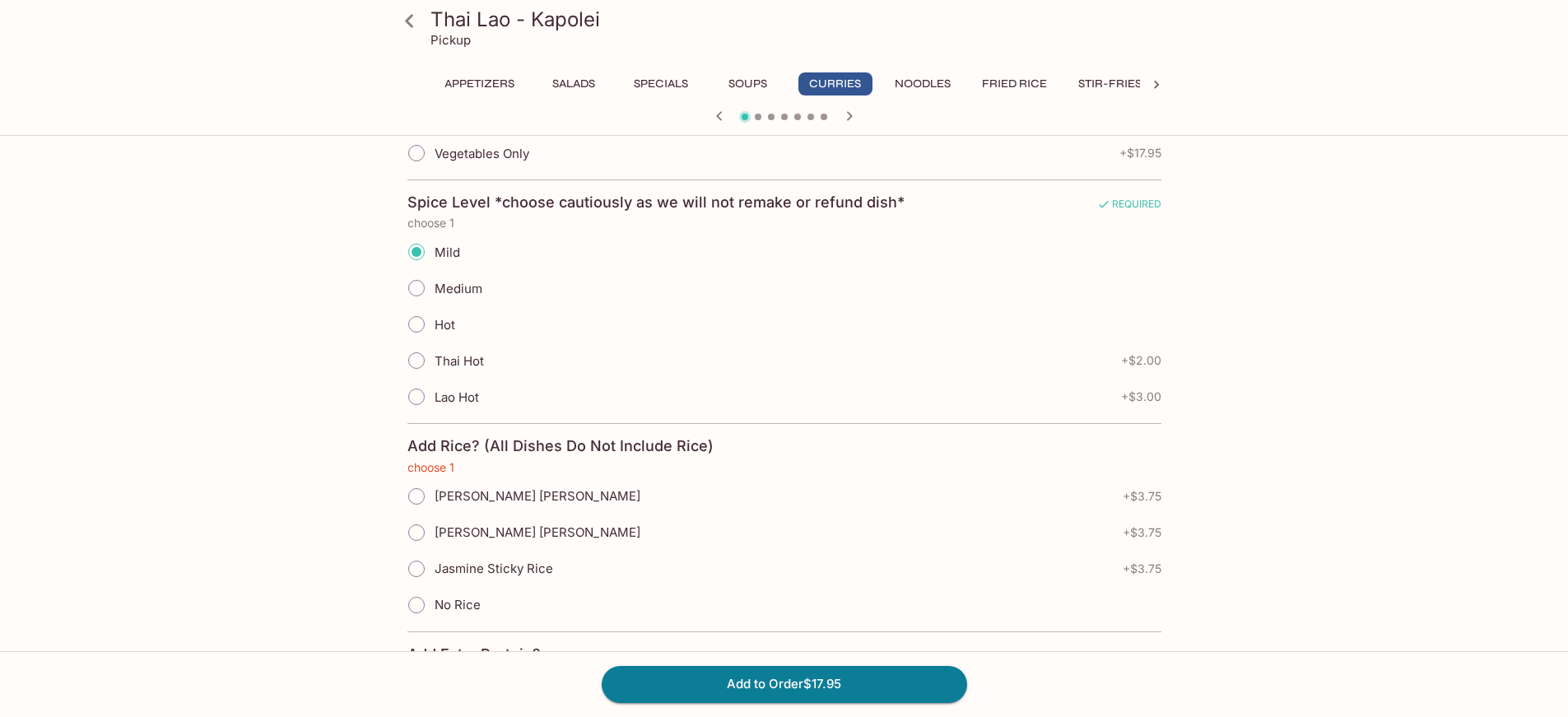
scroll to position [688, 0]
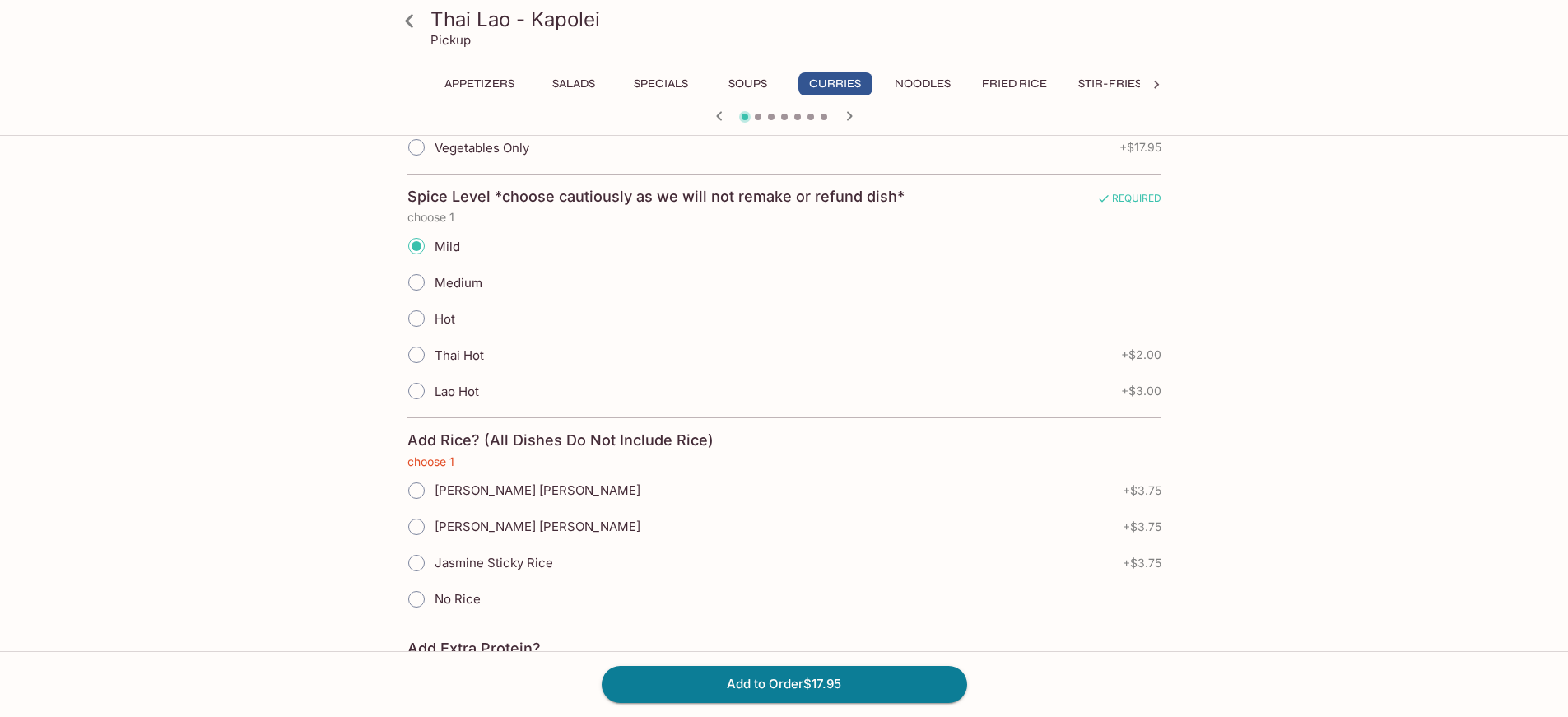
click at [415, 586] on input "No Rice" at bounding box center [415, 598] width 34 height 34
radio input "true"
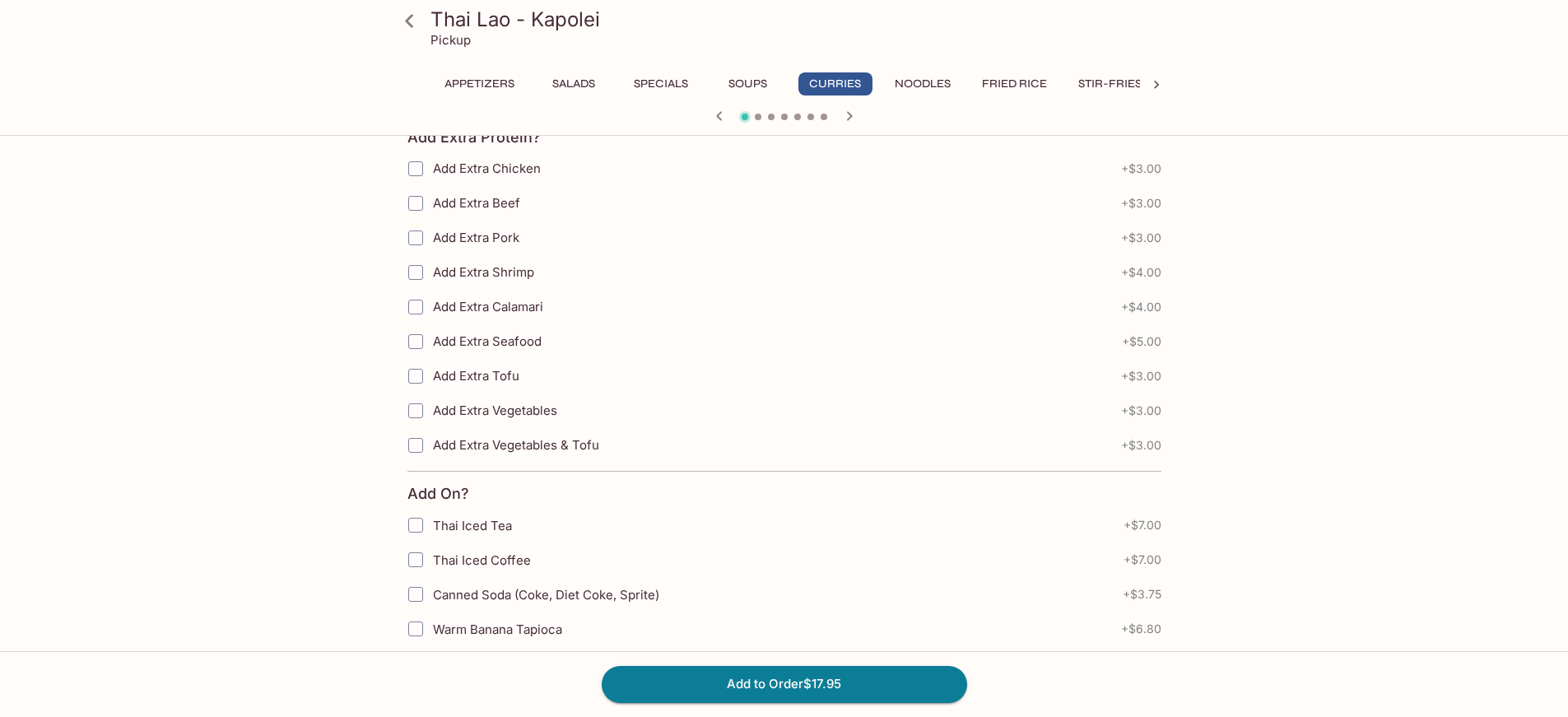
scroll to position [1286, 0]
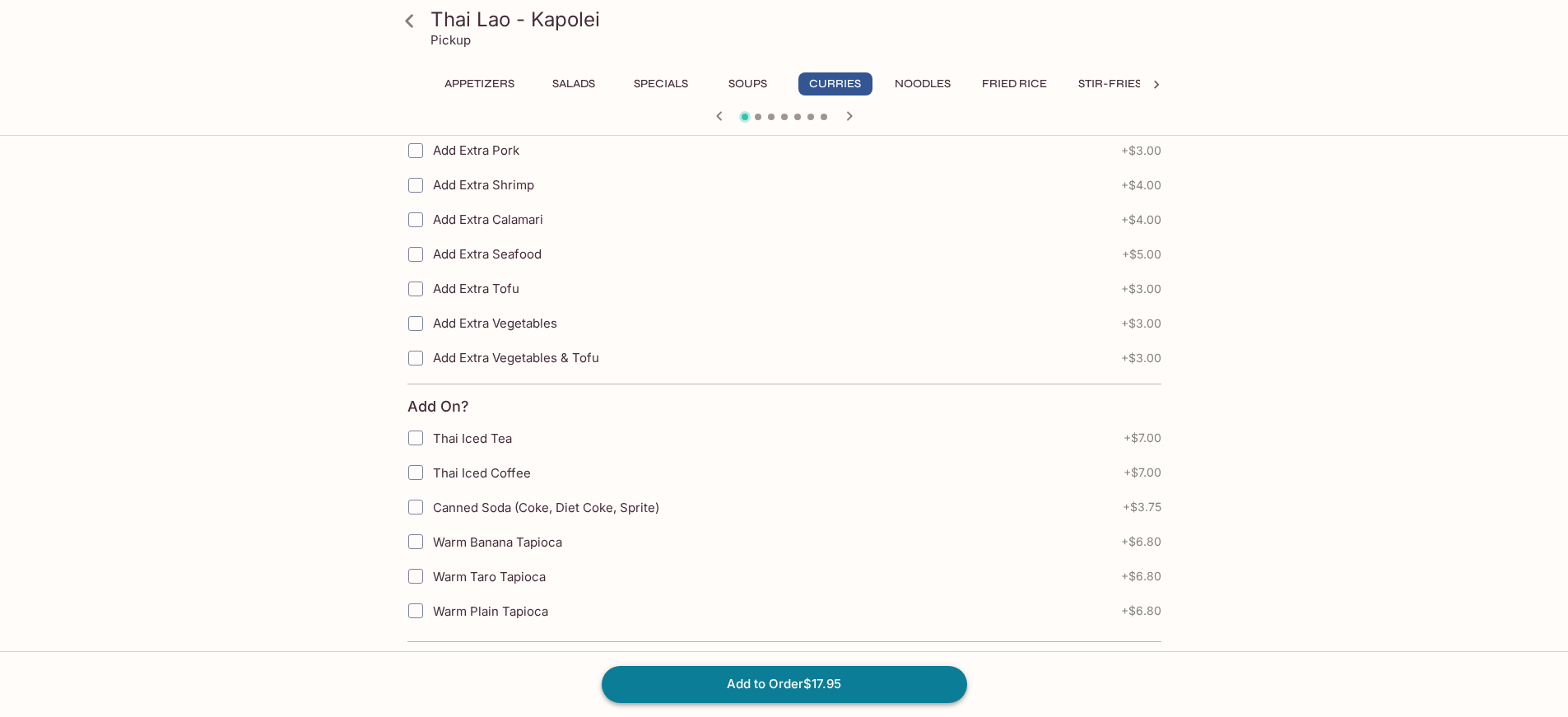
click at [762, 686] on button "Add to Order $17.95" at bounding box center [784, 684] width 365 height 36
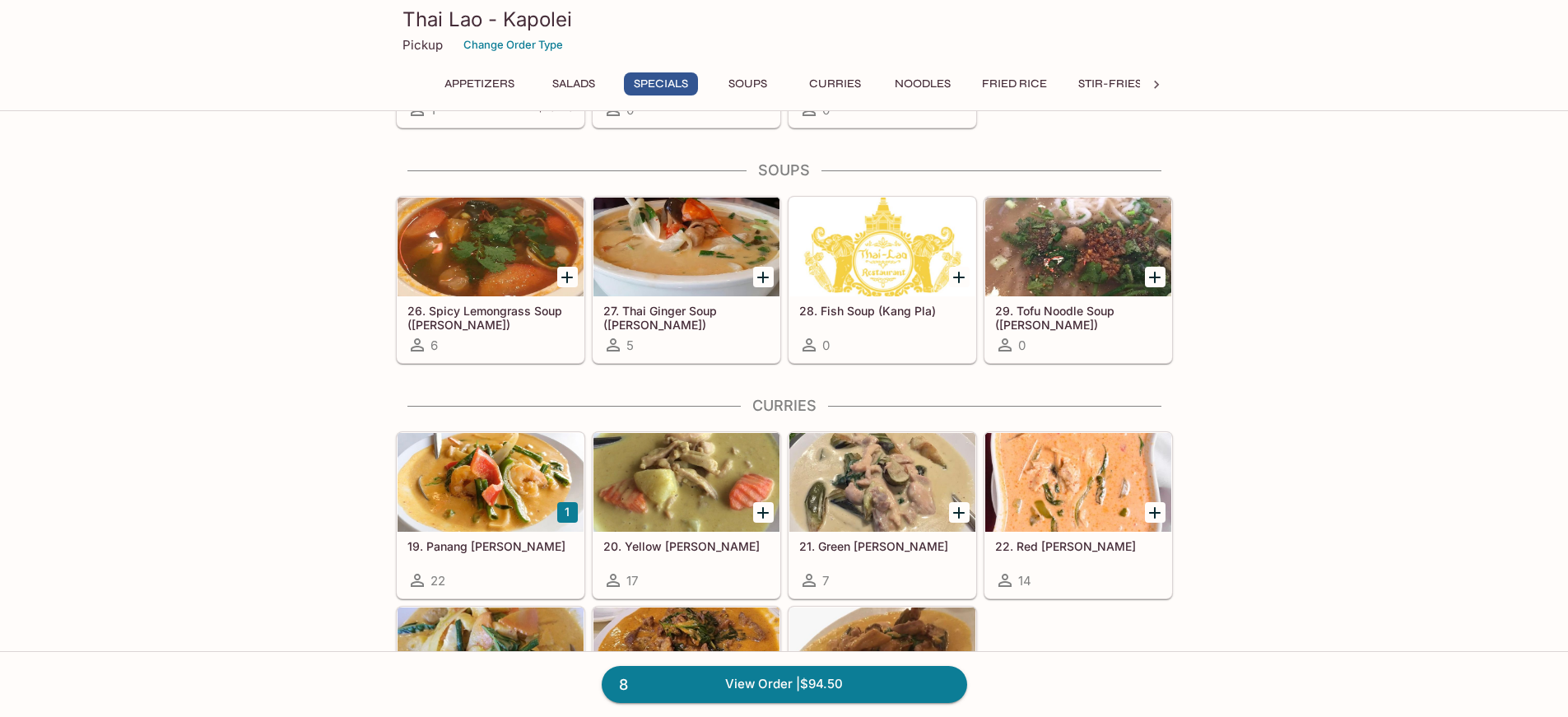
scroll to position [2058, 0]
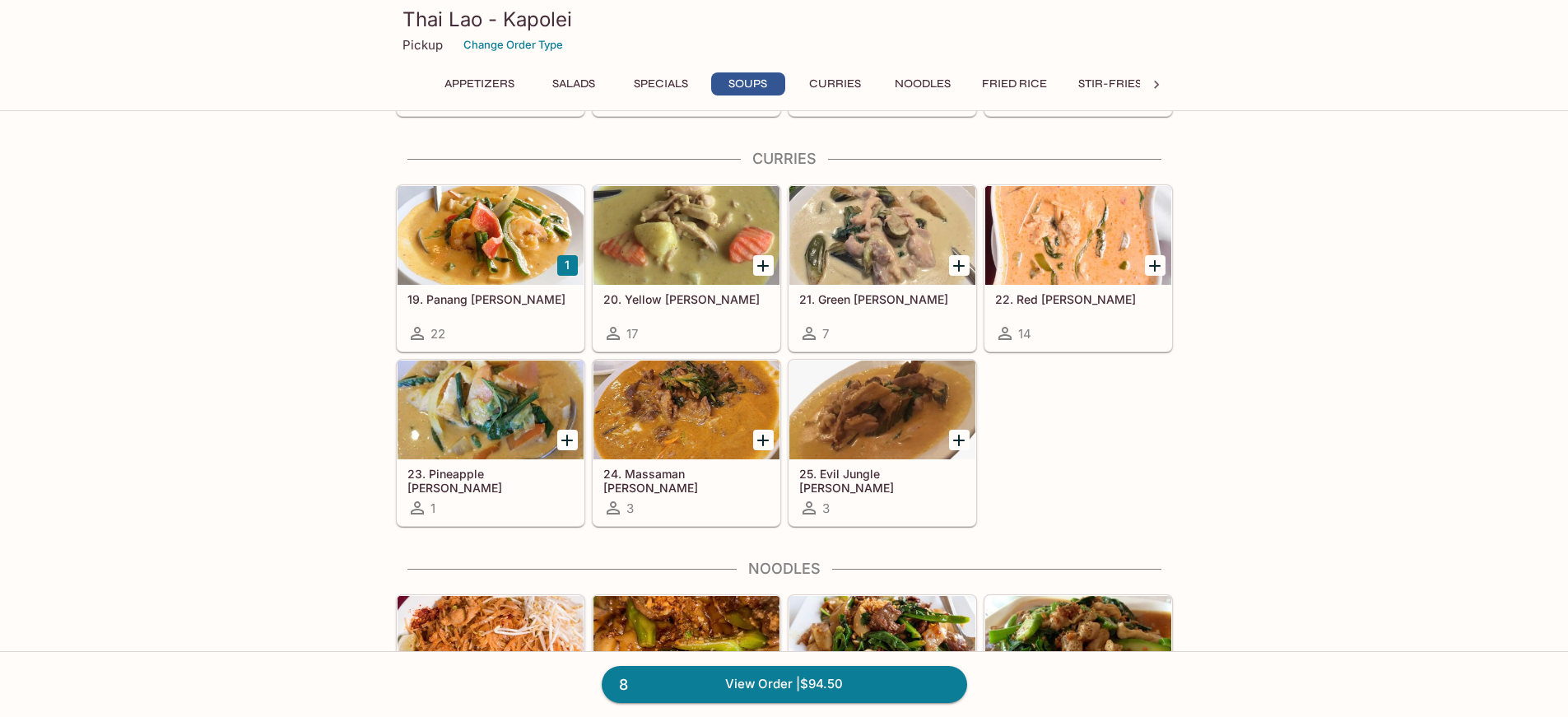
click at [875, 255] on div at bounding box center [882, 235] width 186 height 98
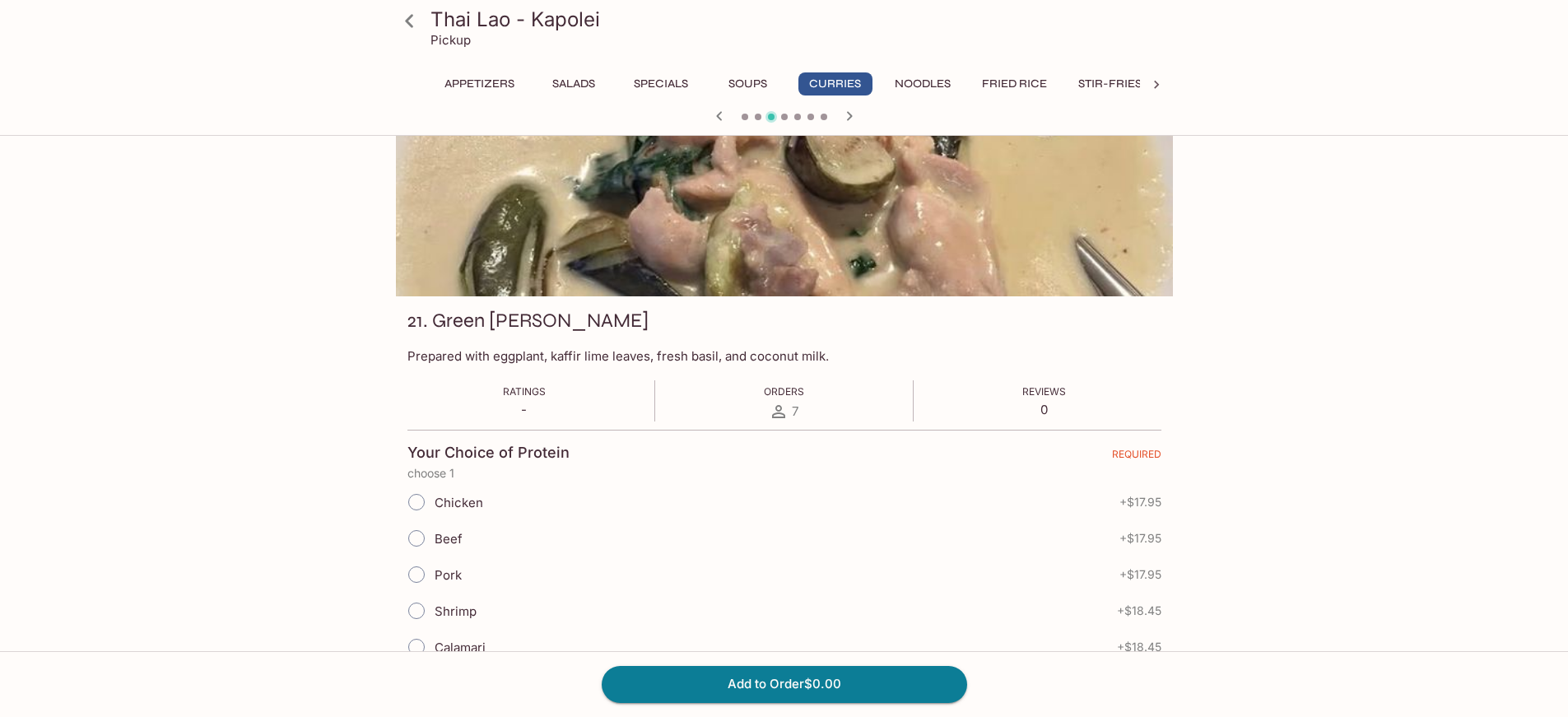
scroll to position [164, 0]
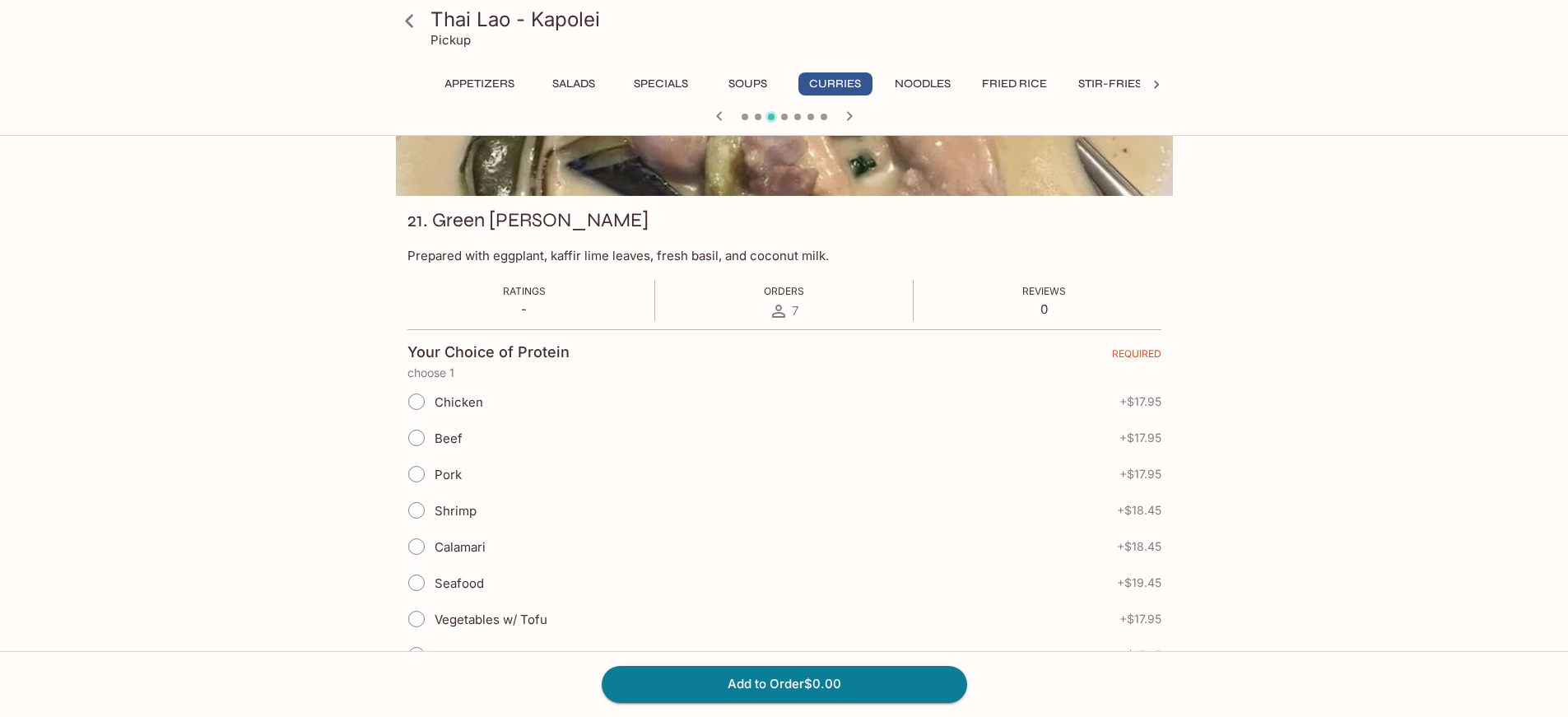
click at [411, 436] on input "Beef" at bounding box center [415, 438] width 34 height 34
radio input "true"
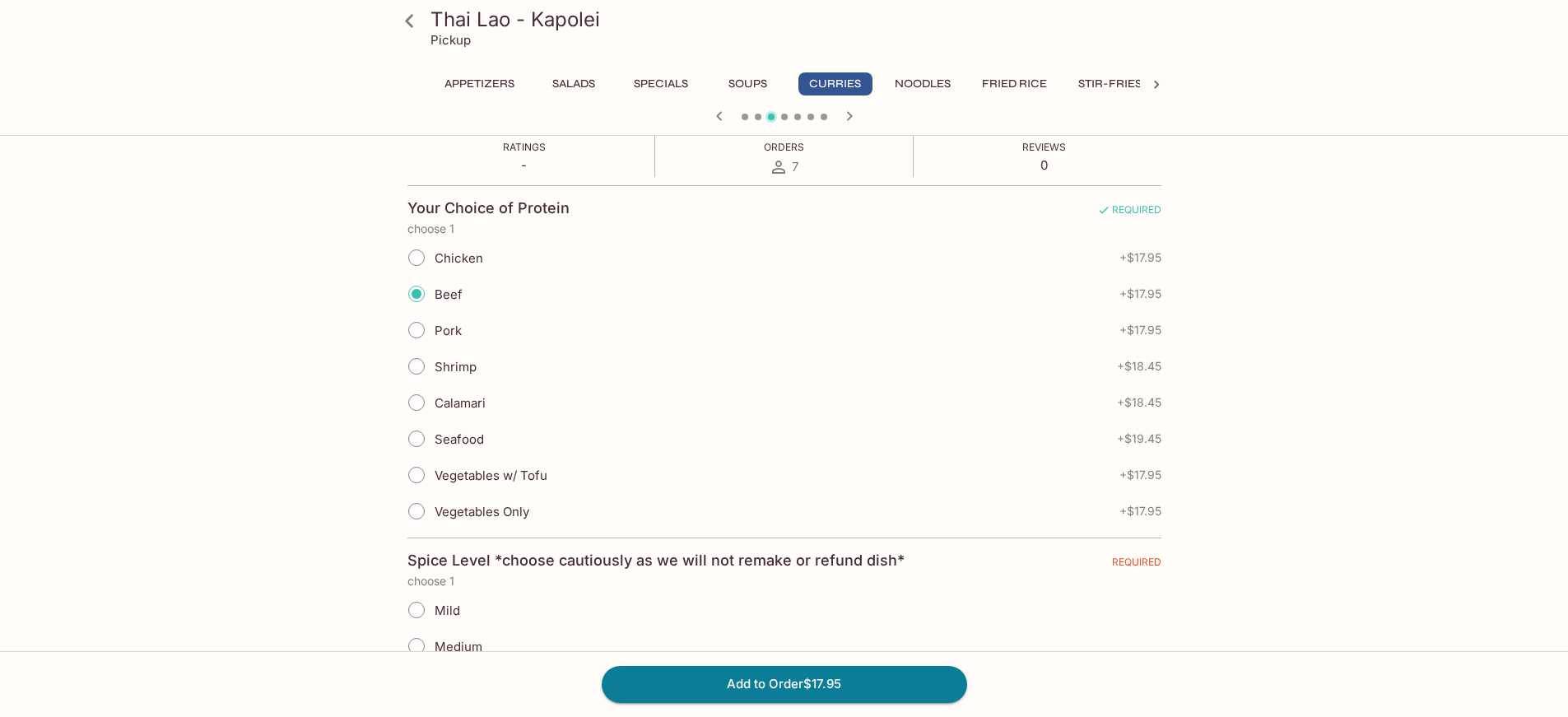
scroll to position [411, 0]
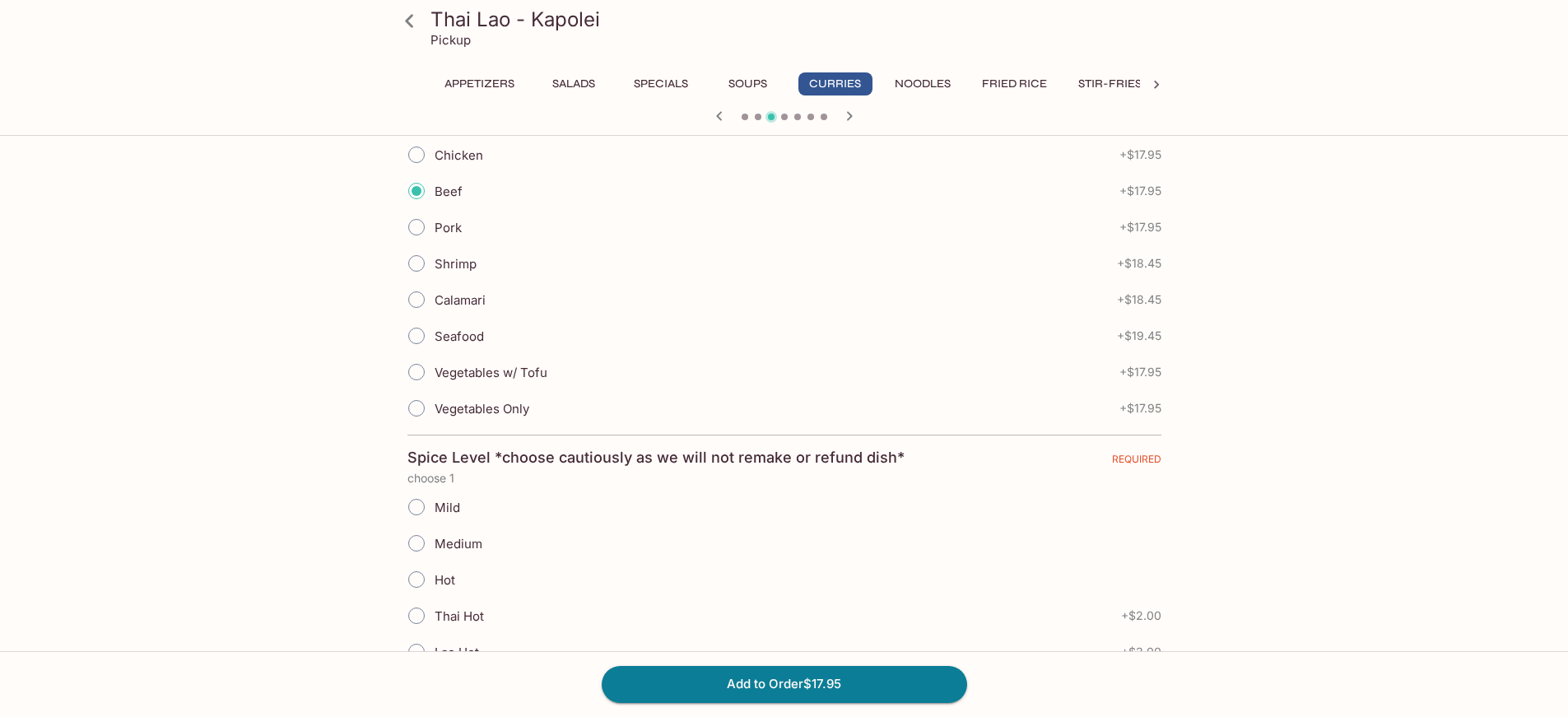
click at [424, 505] on input "Mild" at bounding box center [415, 506] width 34 height 34
radio input "true"
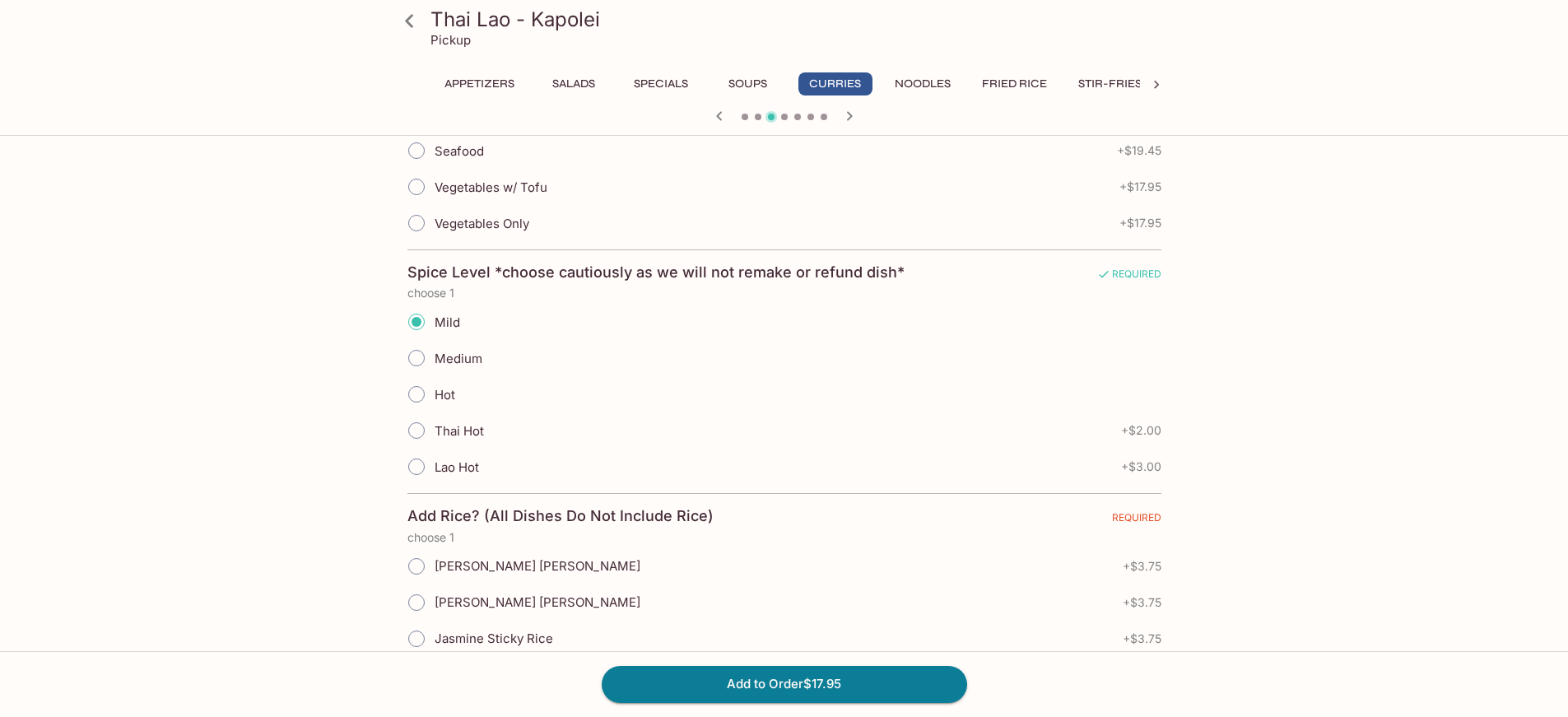
scroll to position [906, 0]
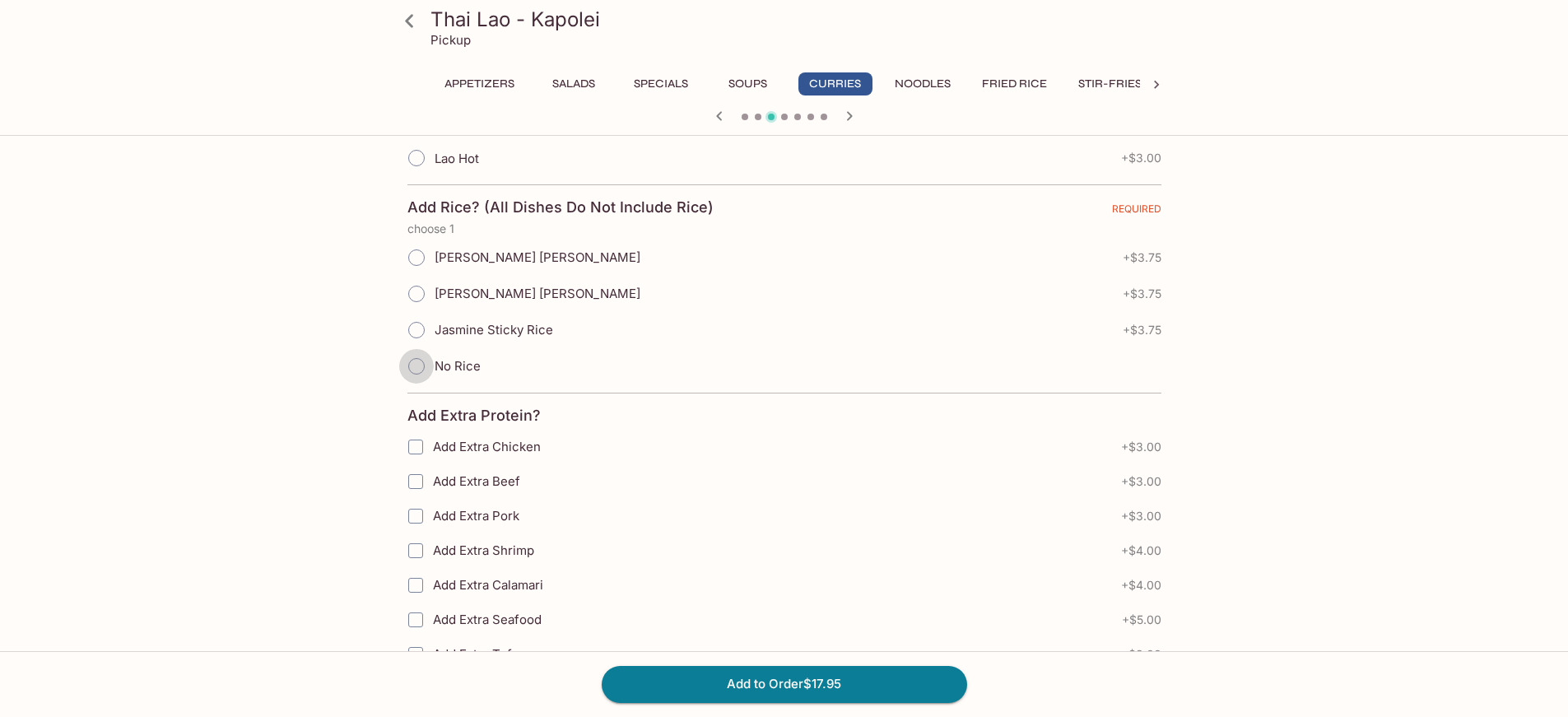
click at [417, 369] on input "No Rice" at bounding box center [415, 366] width 34 height 34
radio input "true"
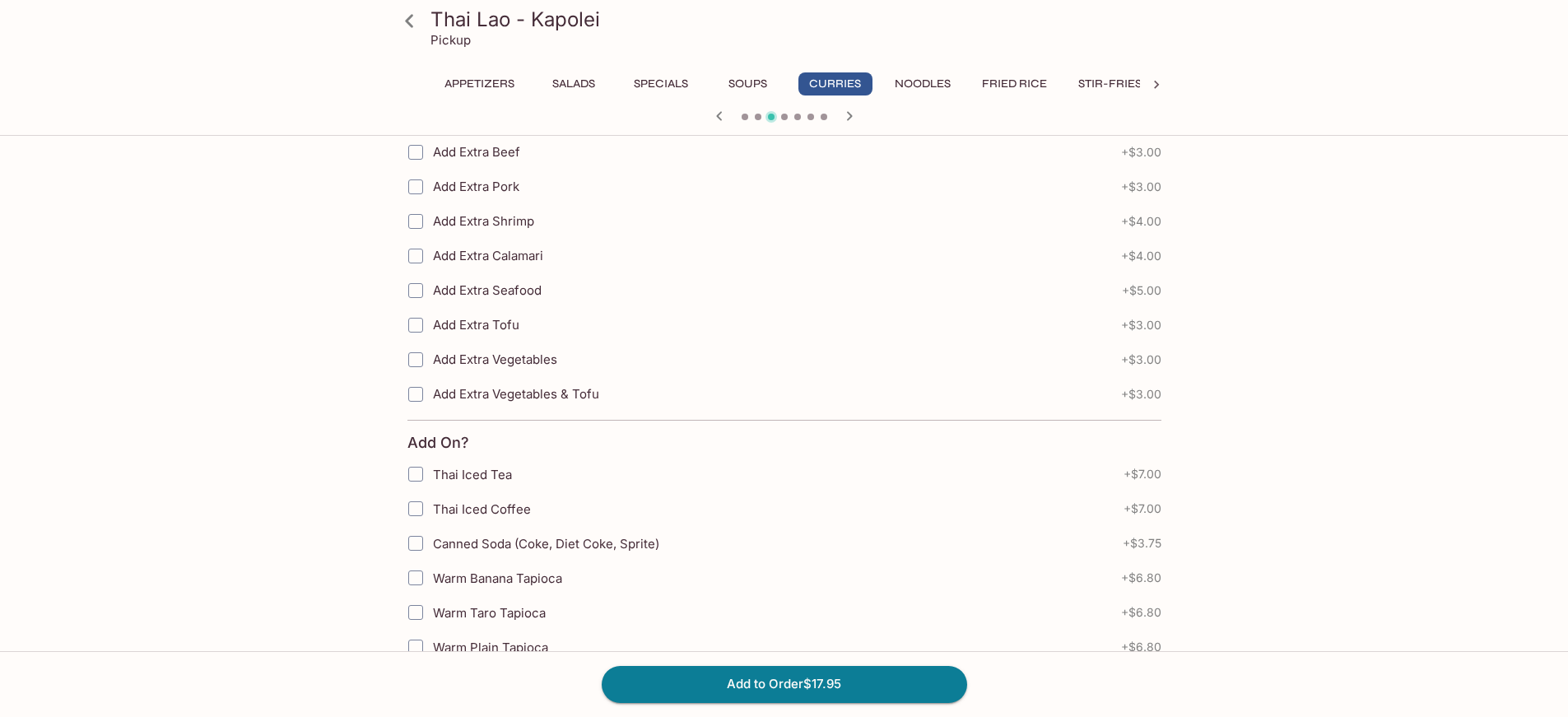
scroll to position [1286, 0]
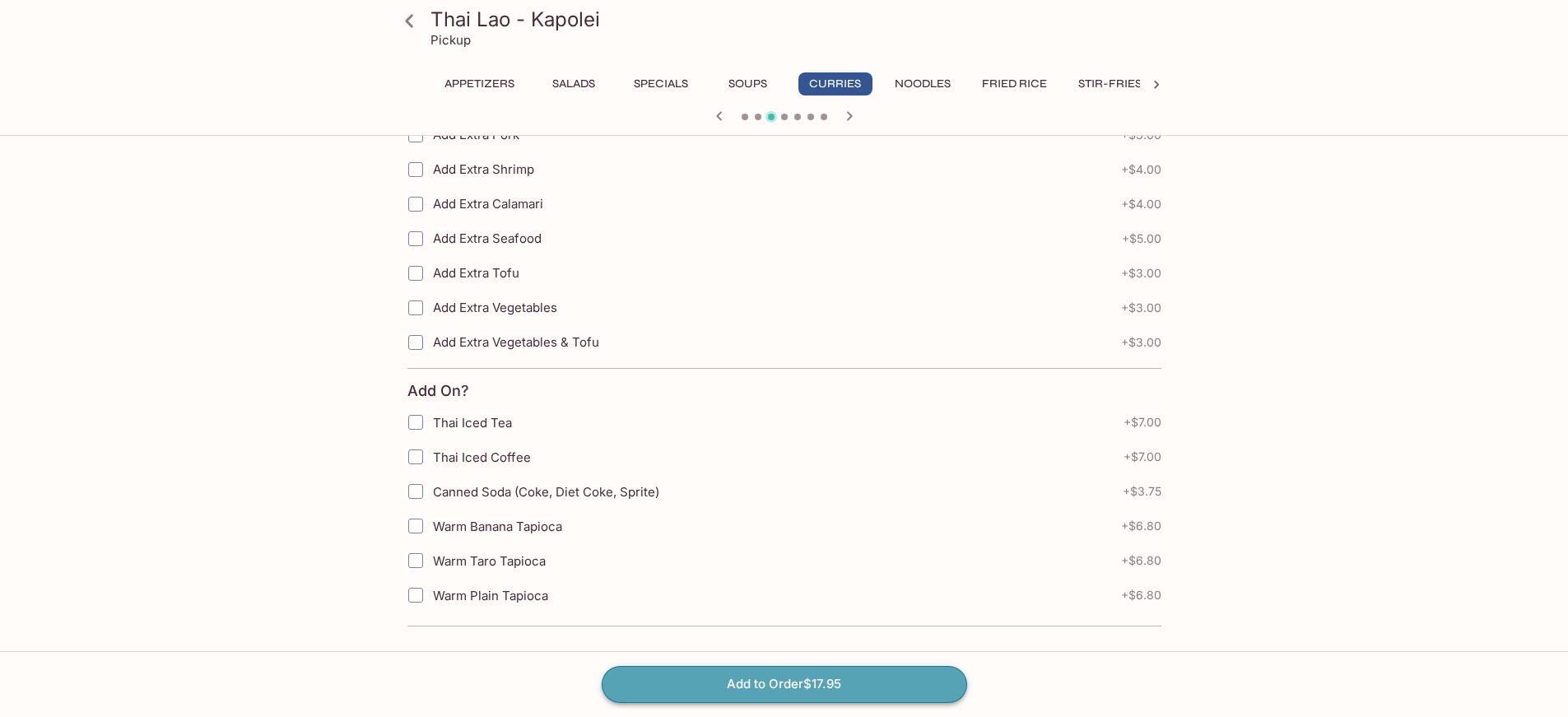
click at [776, 687] on button "Add to Order $17.95" at bounding box center [784, 684] width 365 height 36
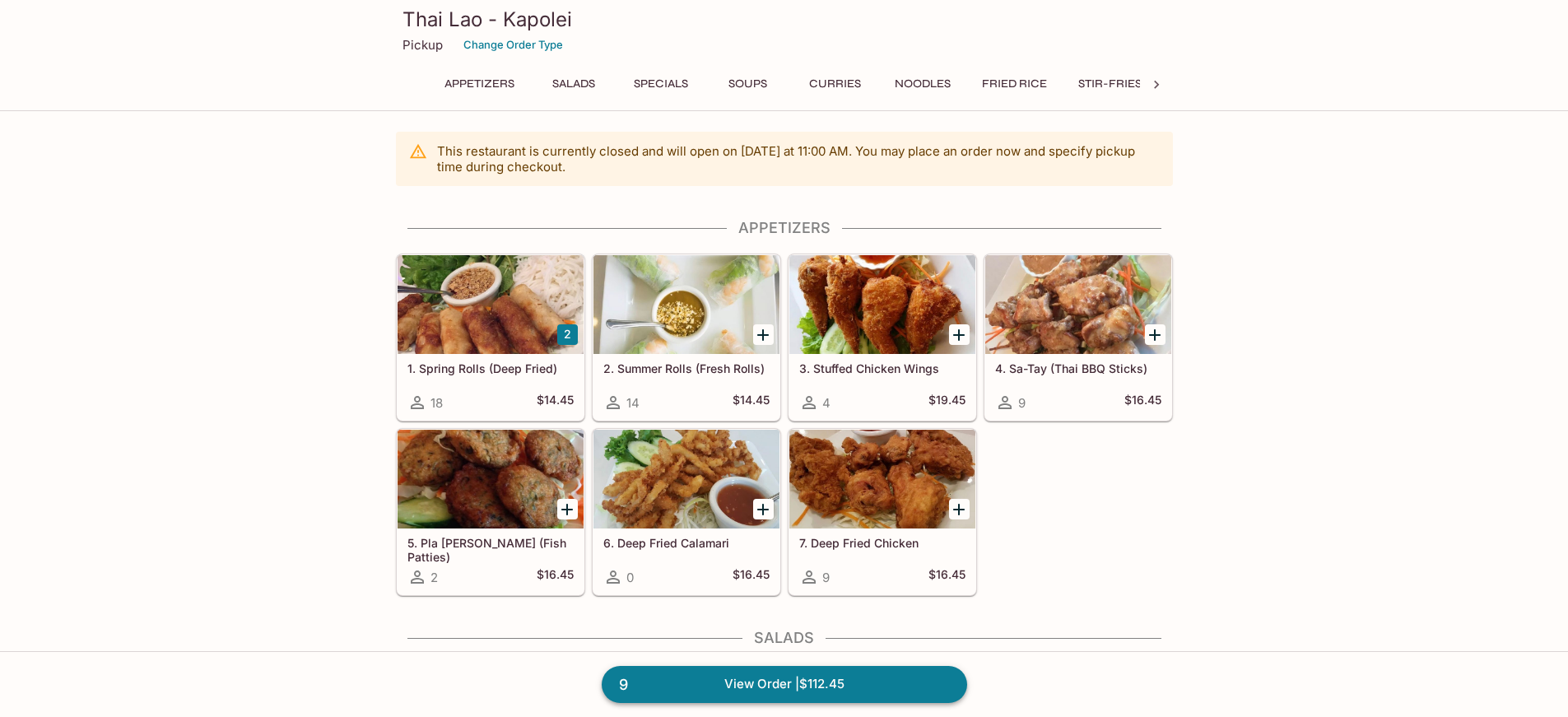
click at [840, 679] on link "9 View Order | $112.45" at bounding box center [784, 684] width 365 height 36
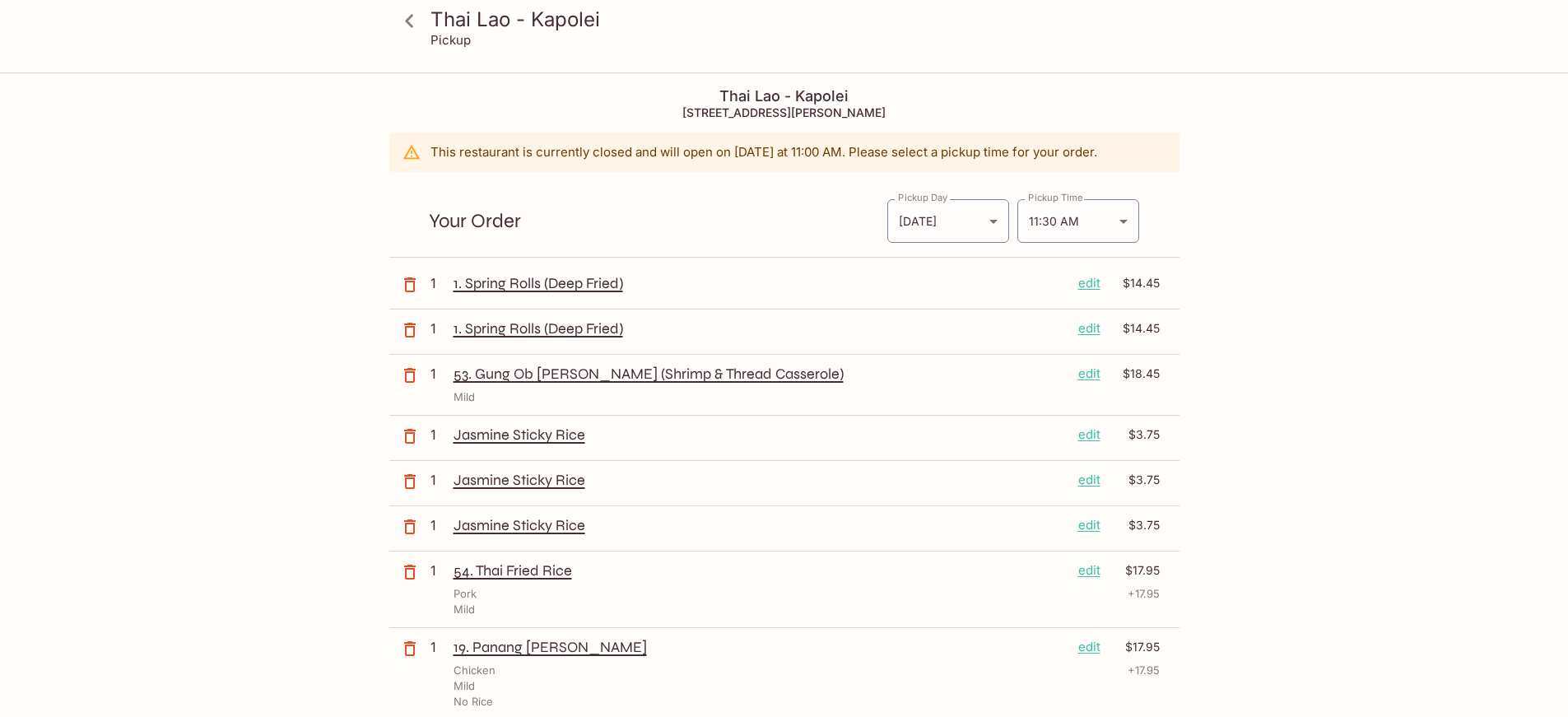
click at [408, 21] on icon at bounding box center [408, 20] width 8 height 13
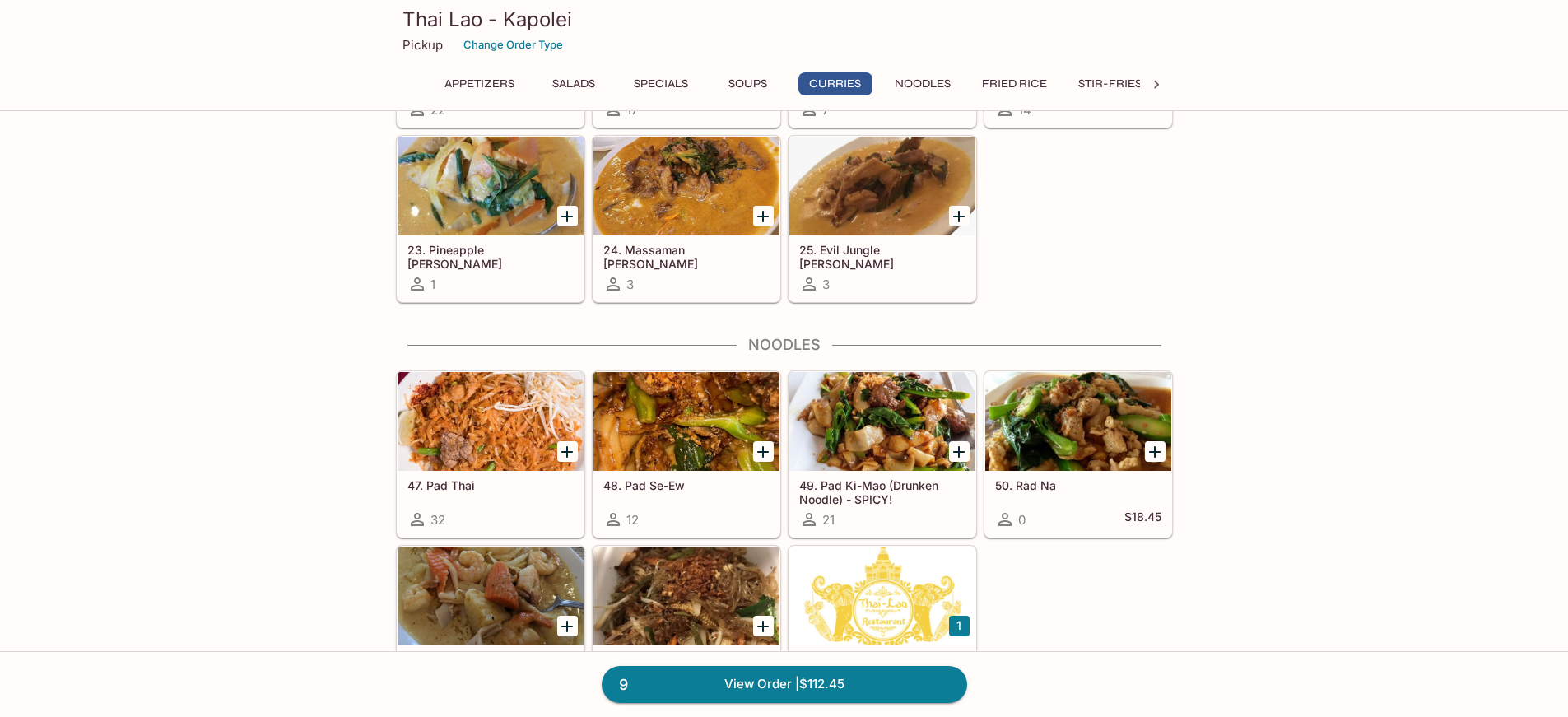
scroll to position [2387, 0]
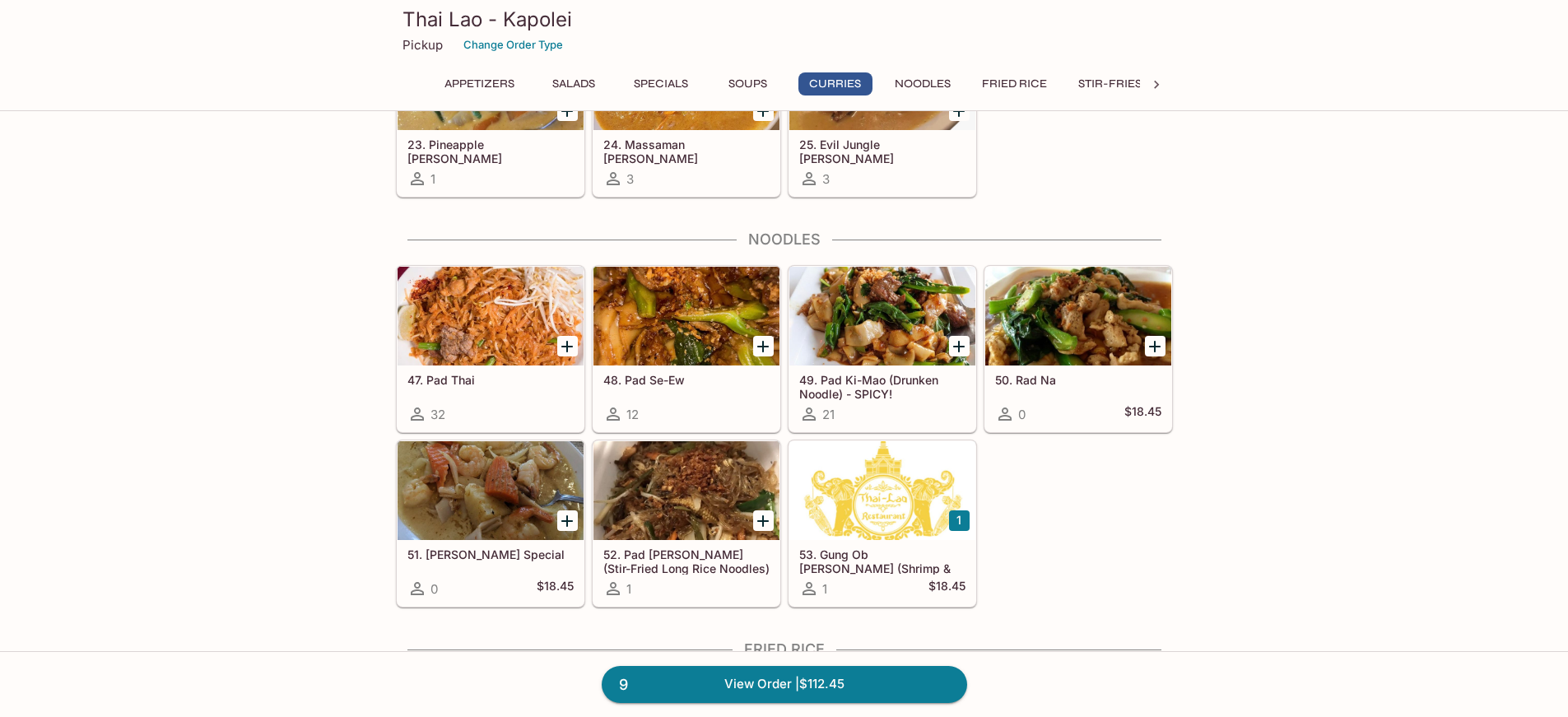
click at [513, 327] on div at bounding box center [490, 316] width 186 height 98
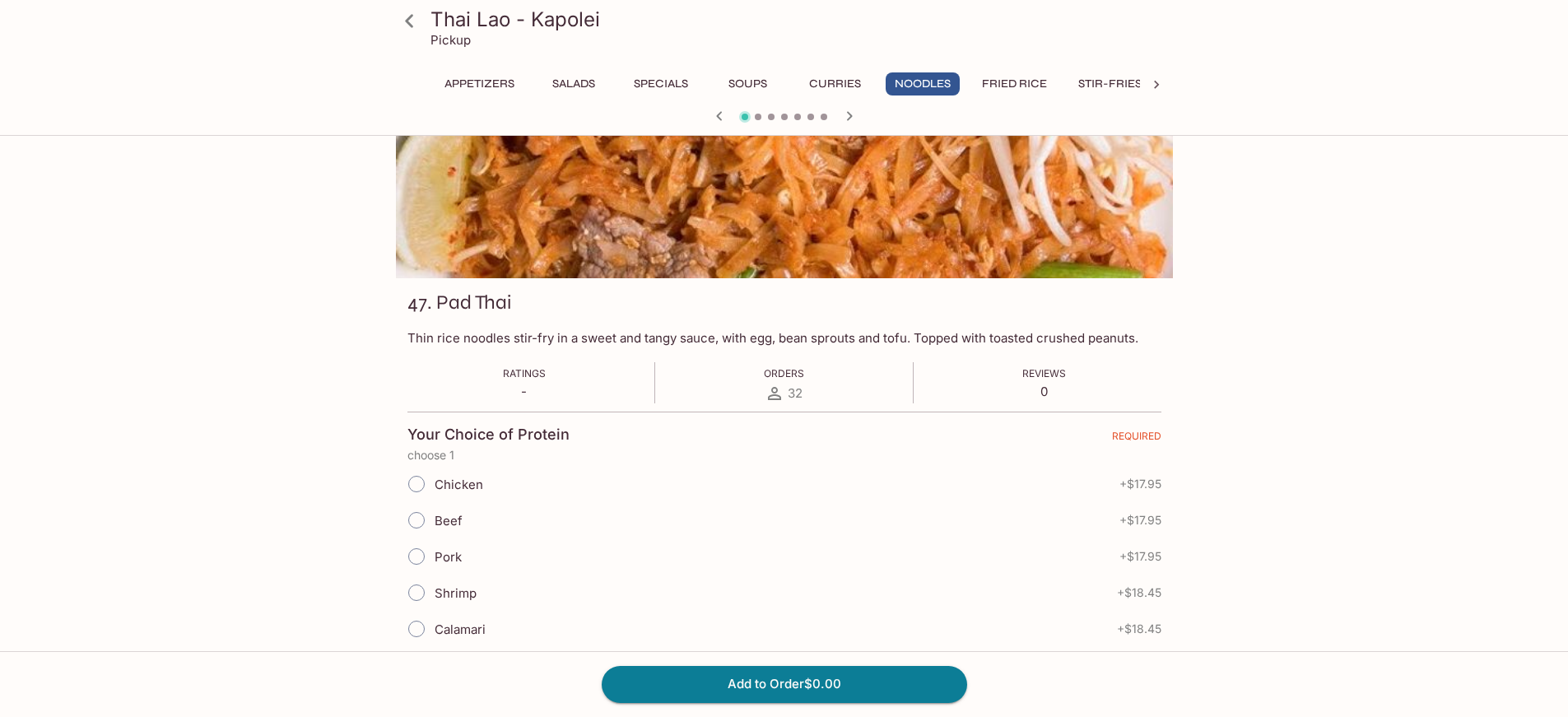
click at [417, 483] on input "Chicken" at bounding box center [415, 483] width 34 height 34
radio input "true"
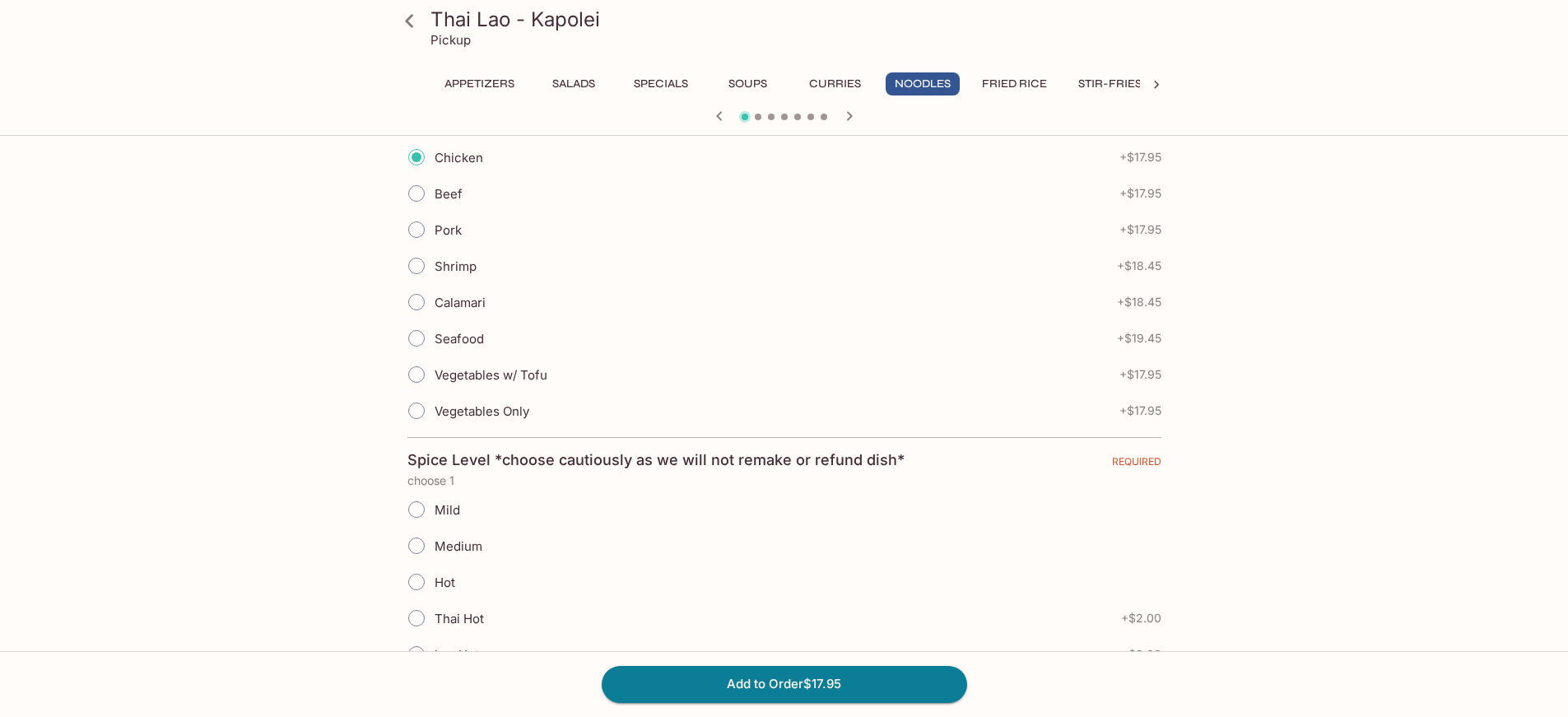
scroll to position [411, 0]
click at [420, 511] on input "Mild" at bounding box center [415, 506] width 34 height 34
radio input "true"
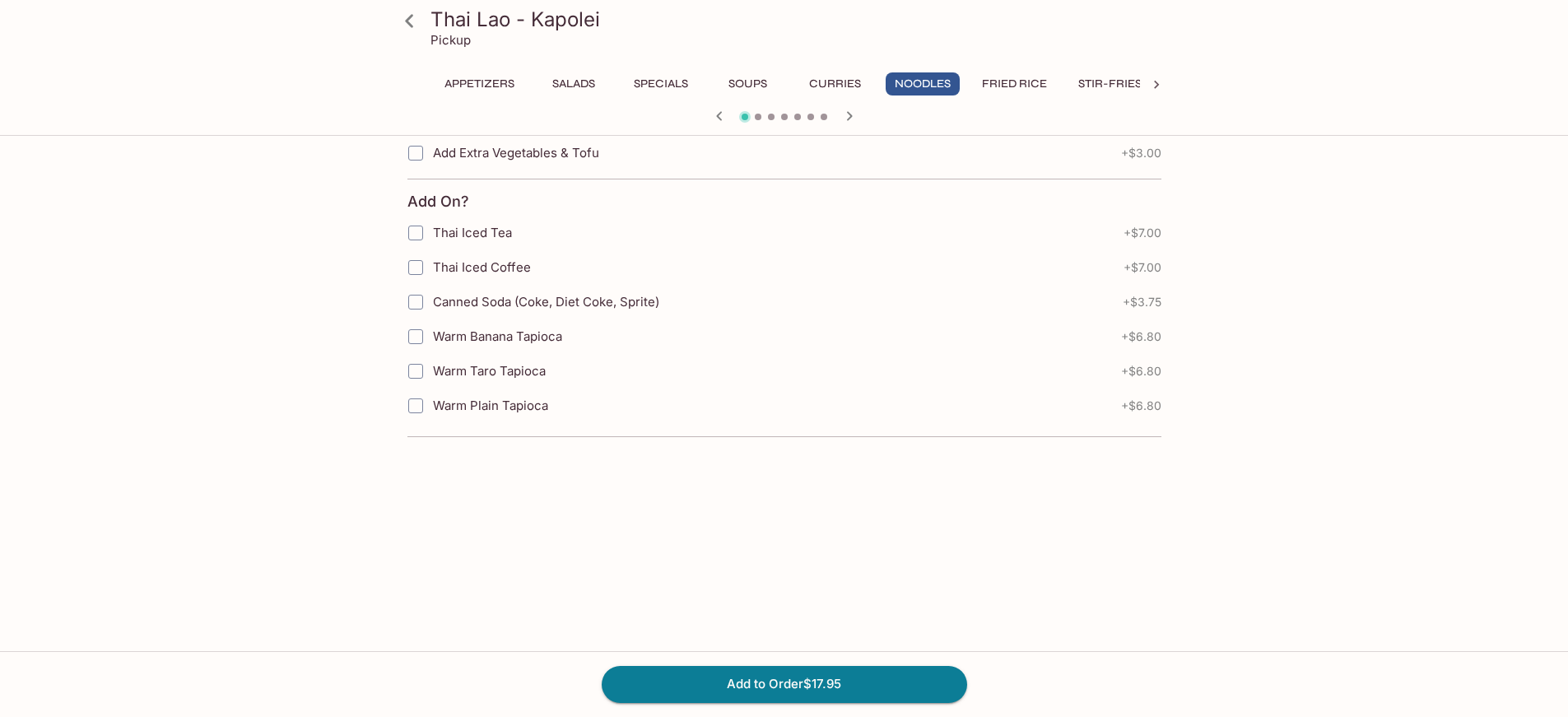
scroll to position [1286, 0]
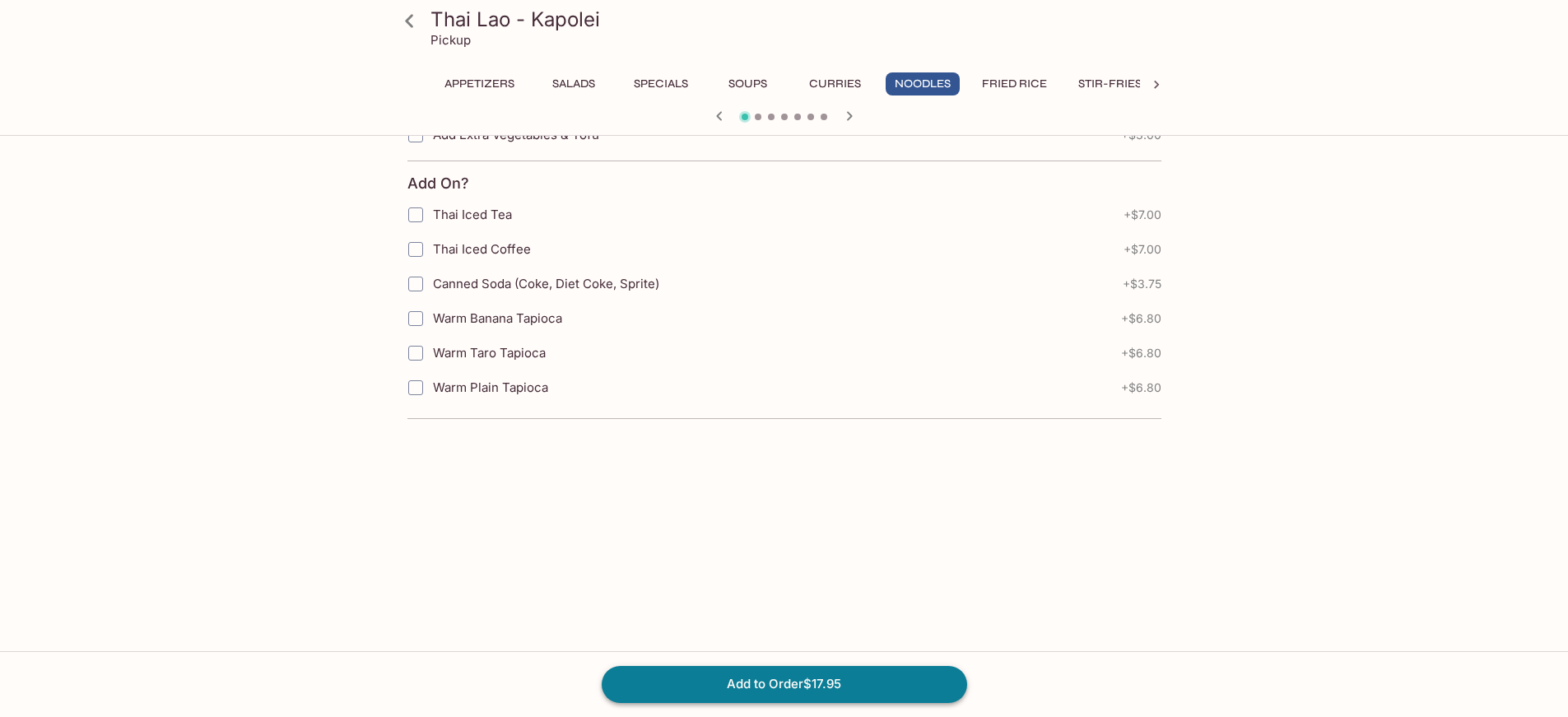
click at [755, 683] on button "Add to Order $17.95" at bounding box center [784, 684] width 365 height 36
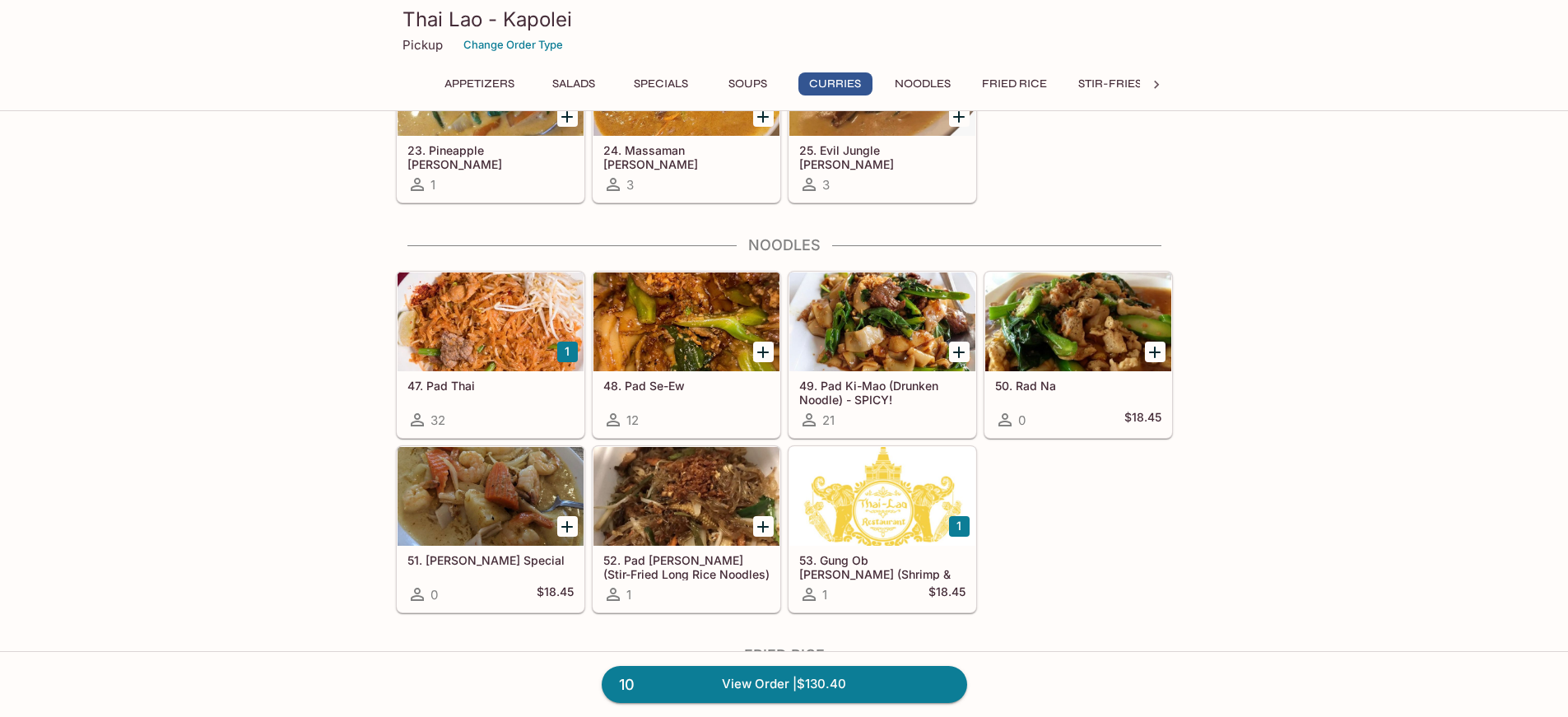
scroll to position [2387, 0]
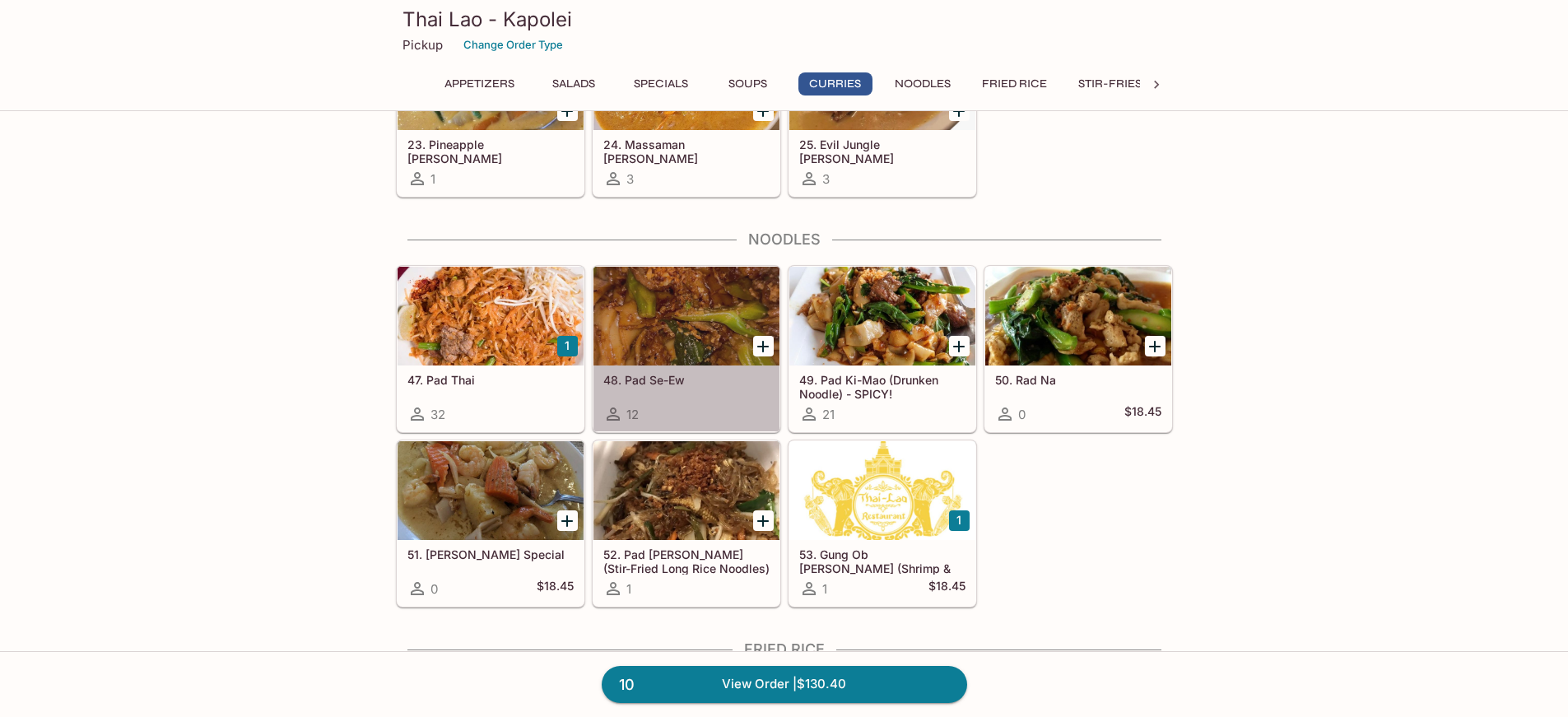
click at [691, 332] on div at bounding box center [686, 316] width 186 height 98
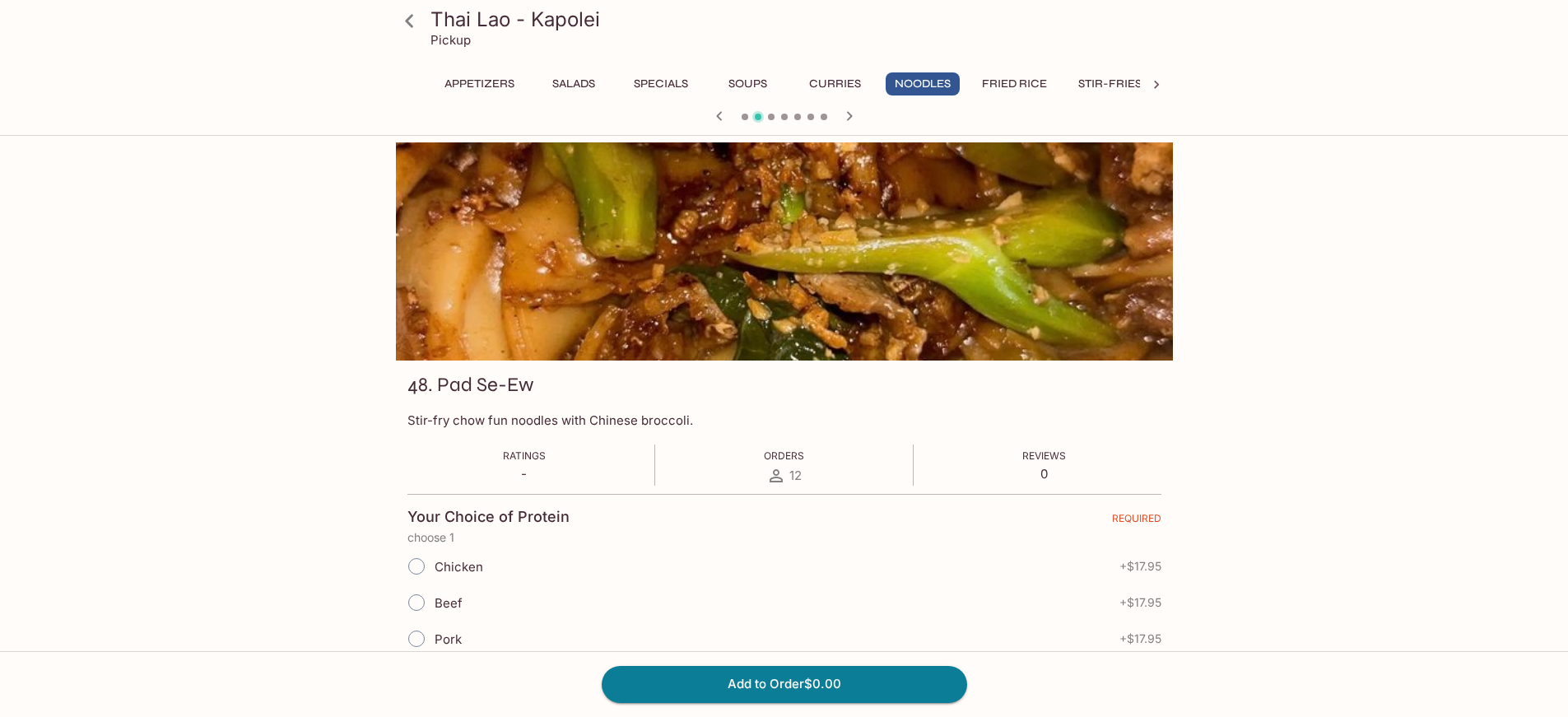
click at [415, 598] on input "Beef" at bounding box center [415, 602] width 34 height 34
radio input "true"
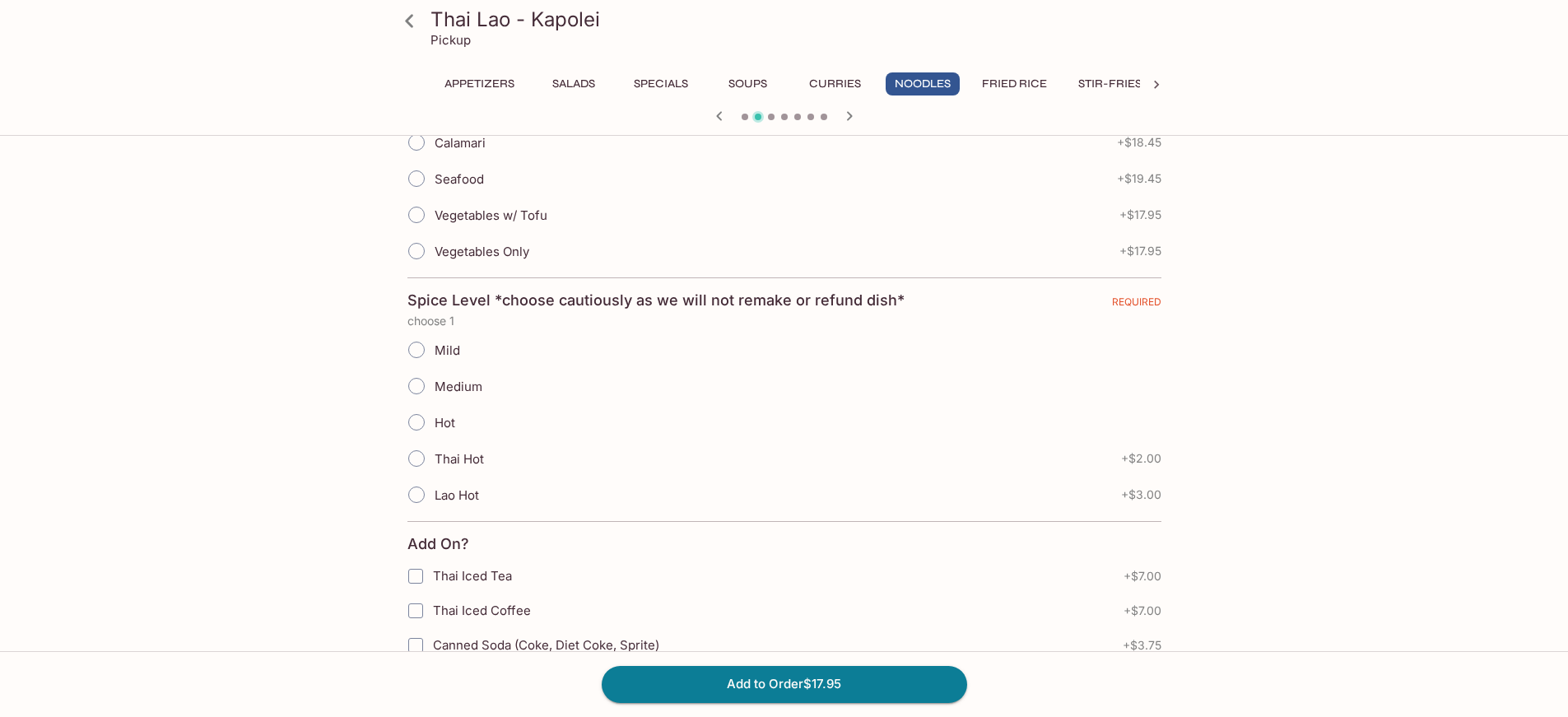
scroll to position [576, 0]
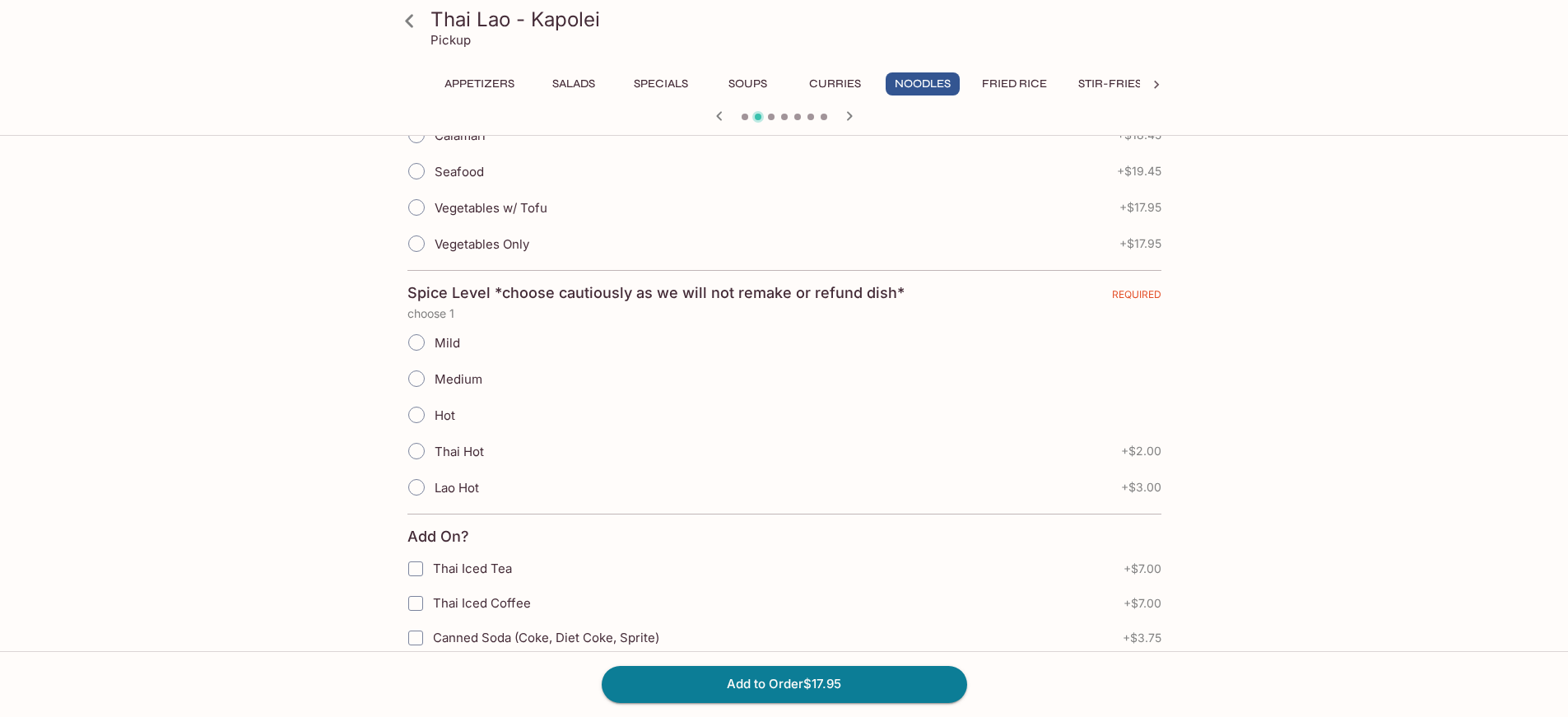
click at [418, 337] on input "Mild" at bounding box center [415, 342] width 34 height 34
radio input "true"
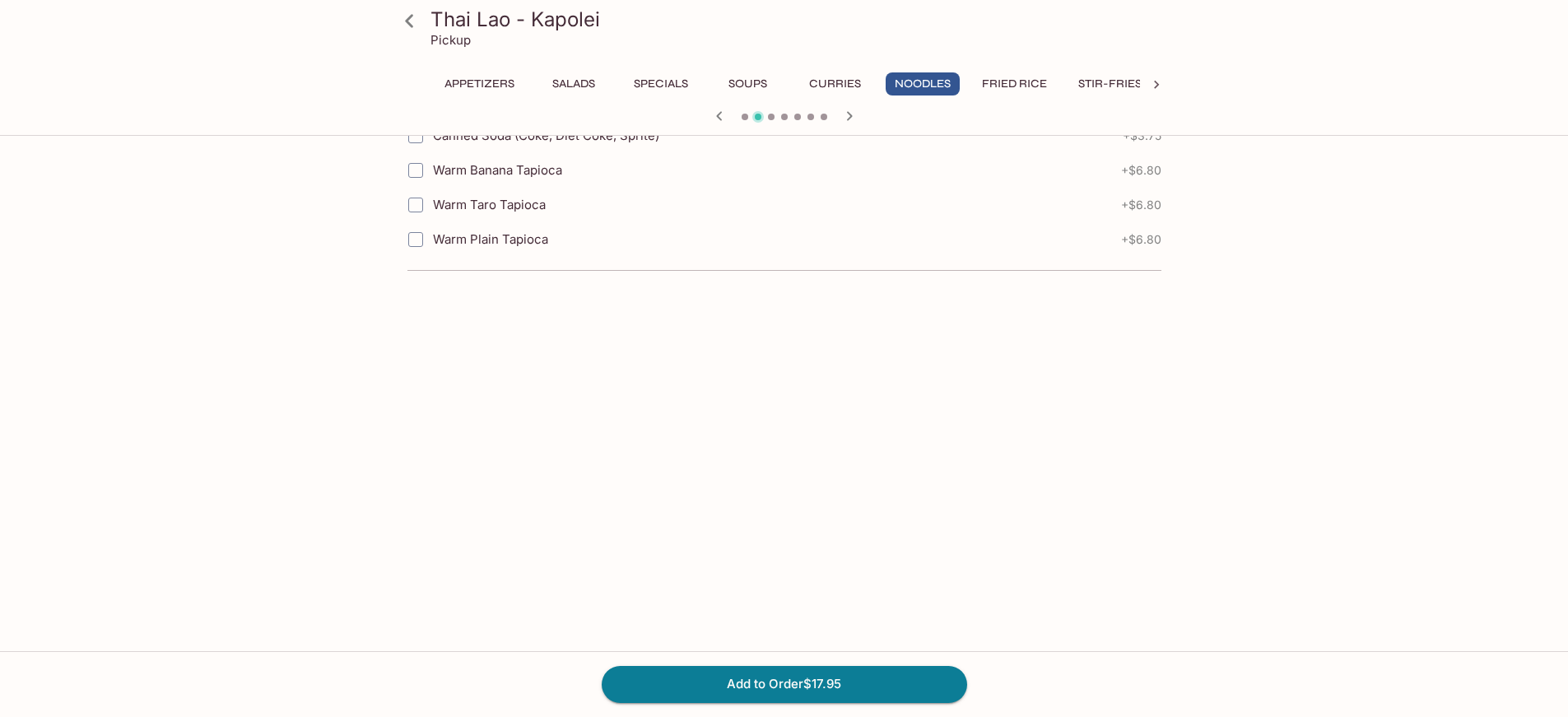
scroll to position [1079, 0]
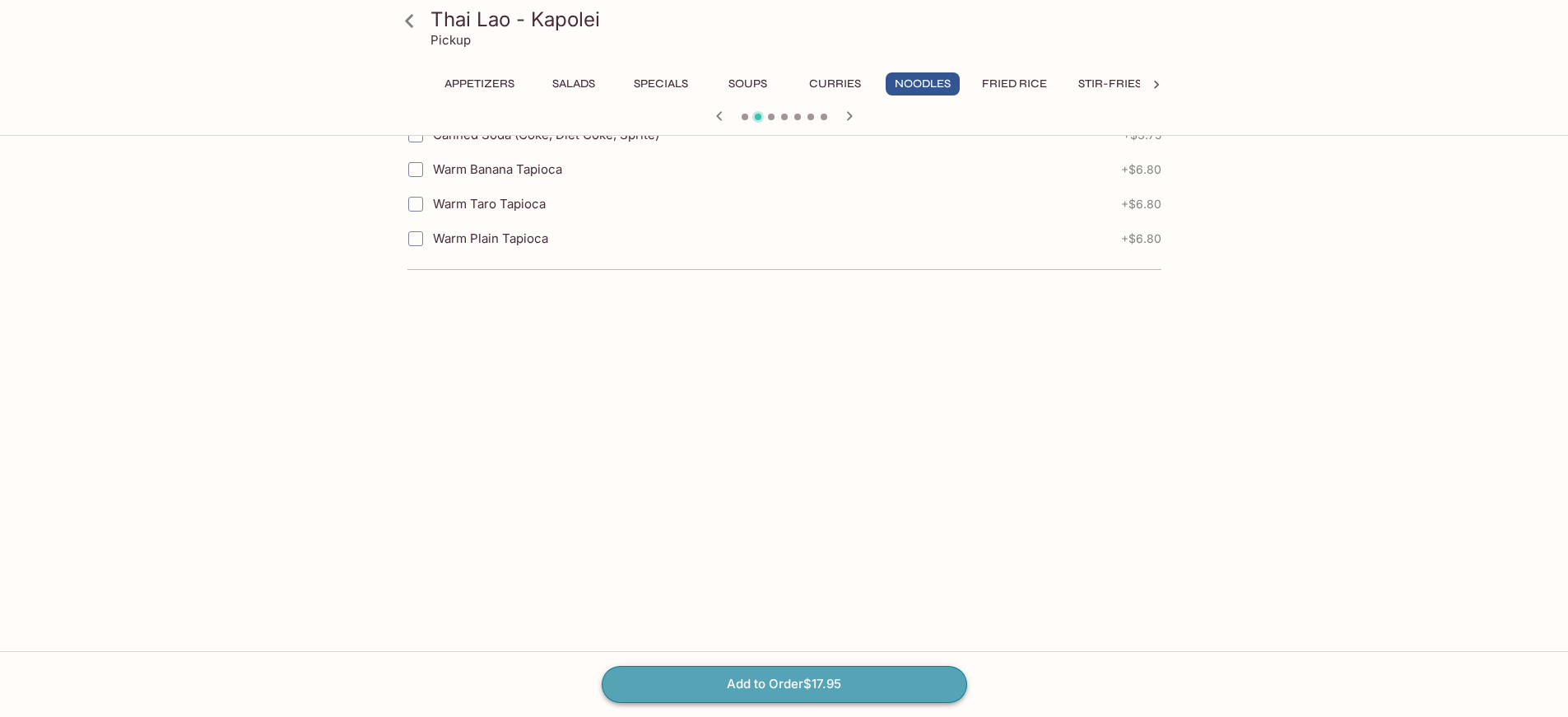
click at [803, 684] on button "Add to Order $17.95" at bounding box center [784, 684] width 365 height 36
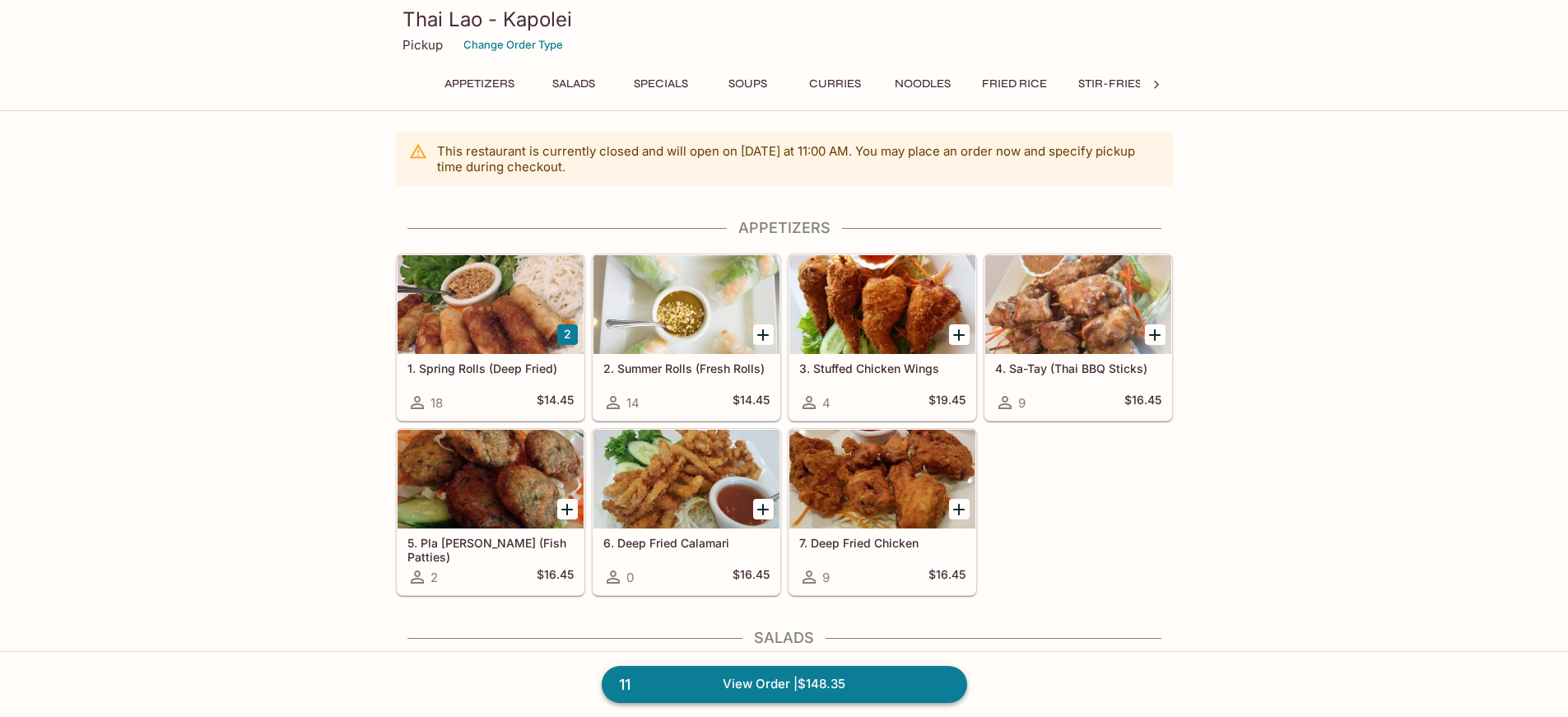
click at [793, 687] on link "11 View Order | $148.35" at bounding box center [784, 684] width 365 height 36
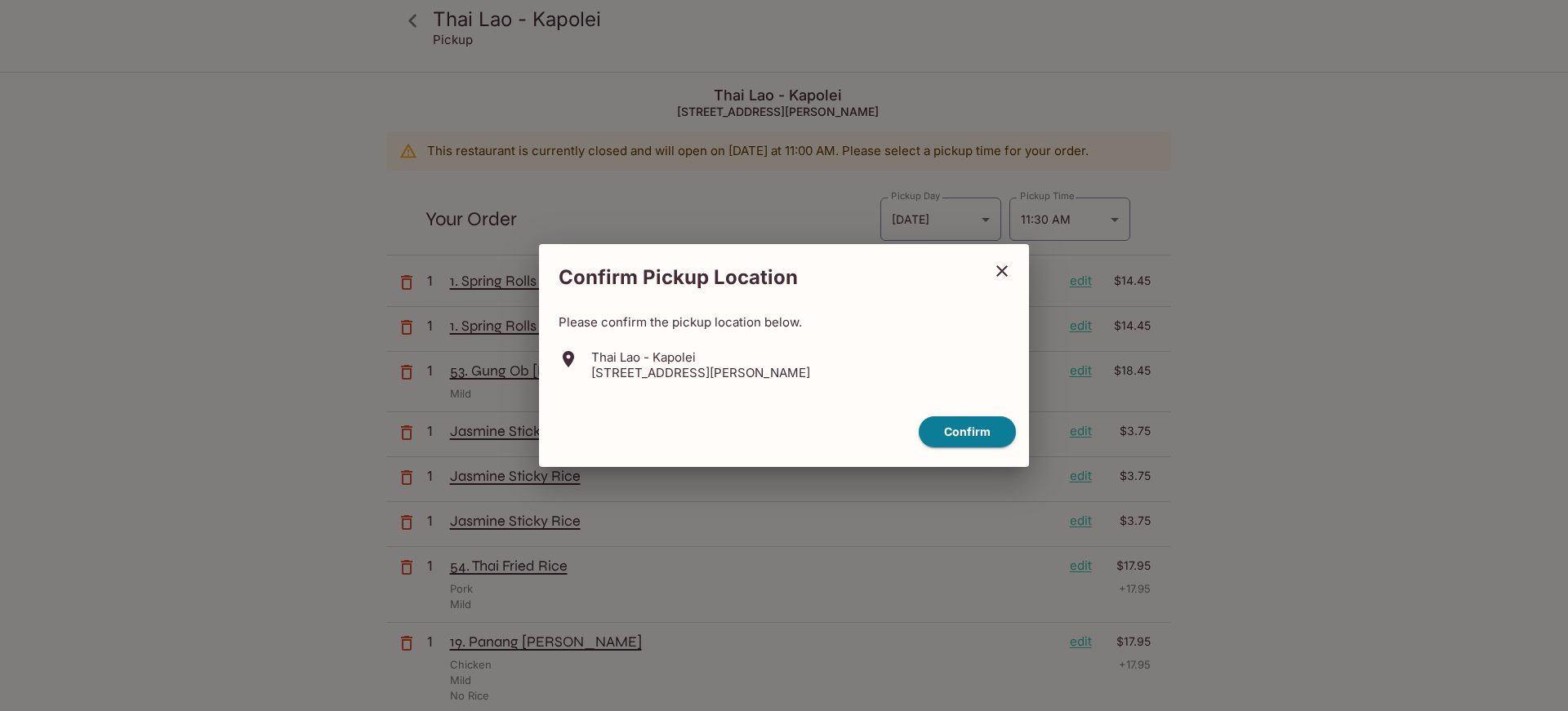
click at [1001, 278] on icon "close" at bounding box center [1001, 271] width 19 height 19
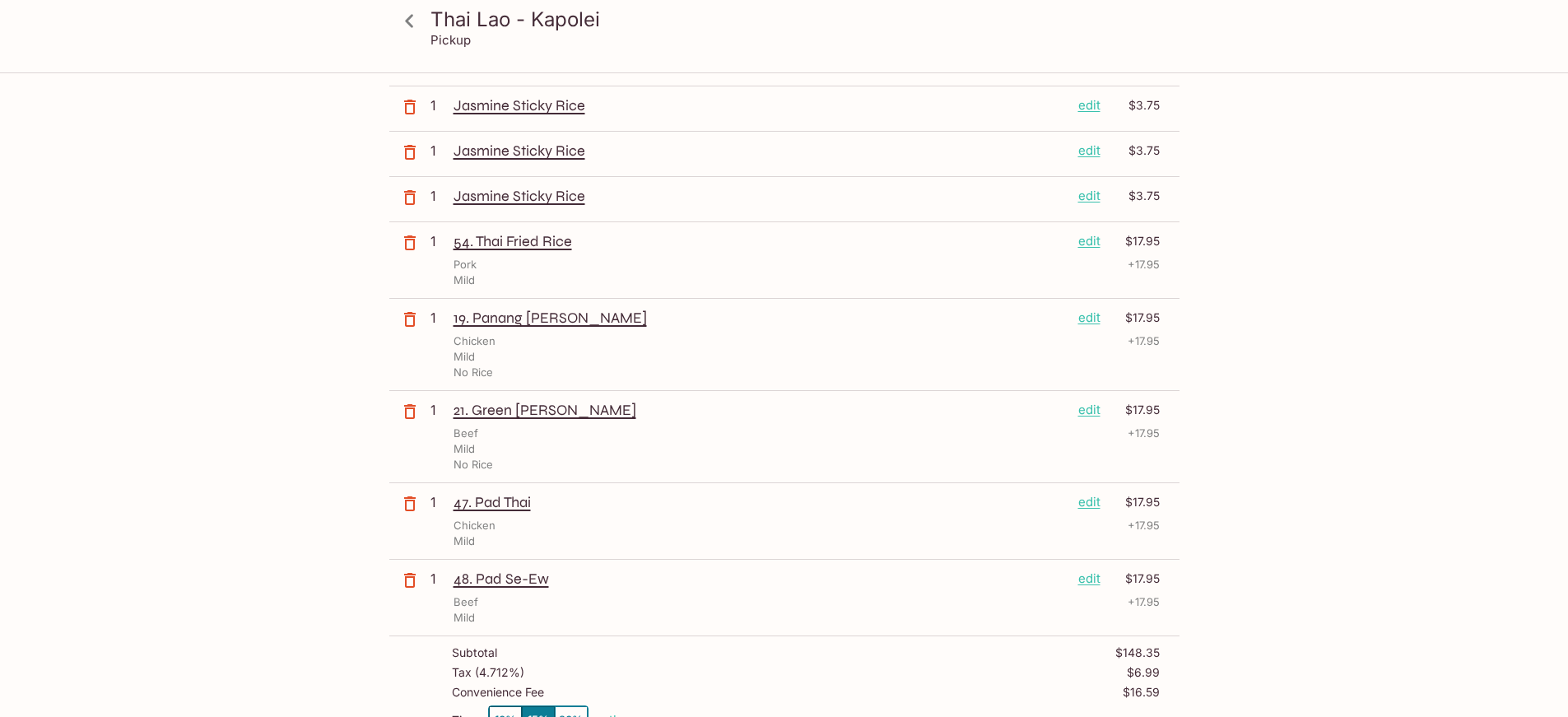
scroll to position [411, 0]
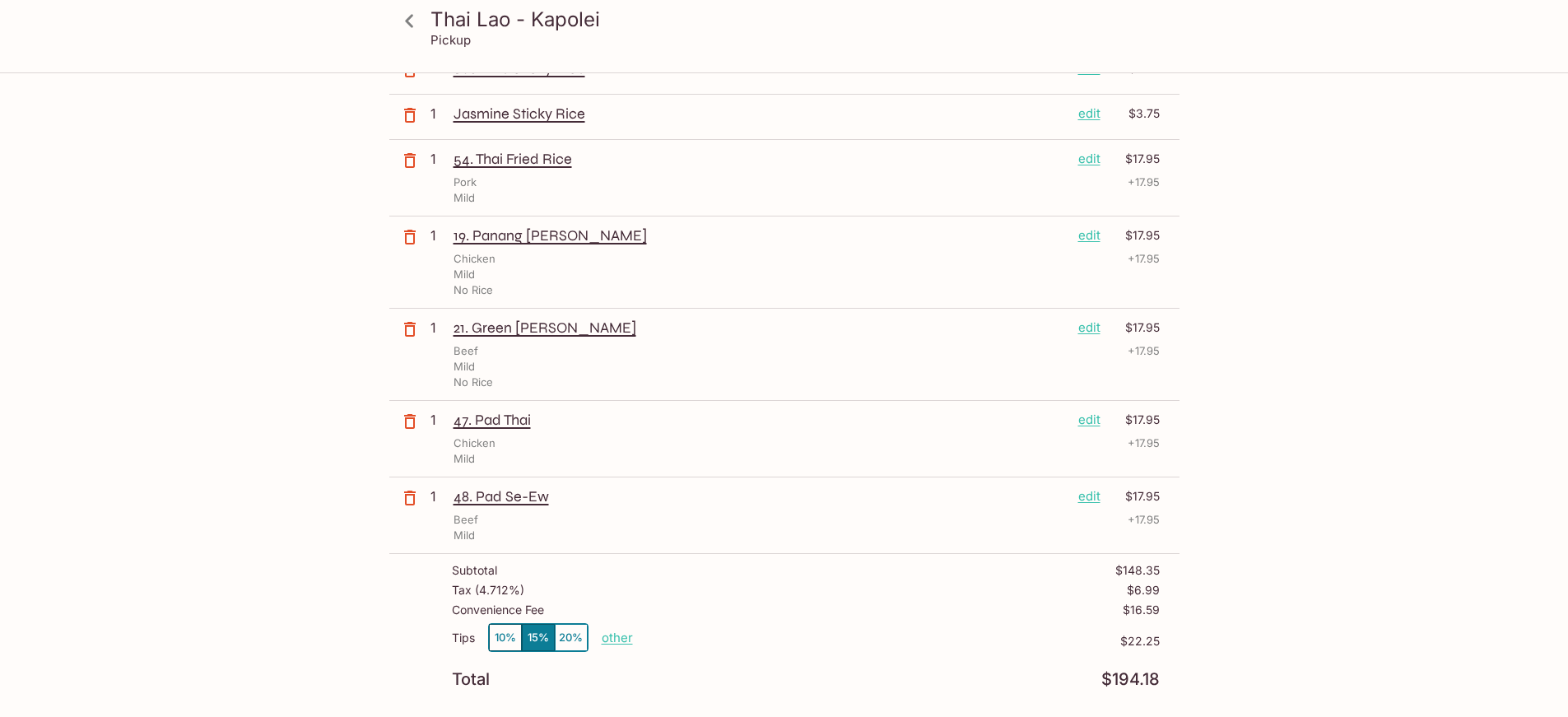
click at [621, 641] on p "other" at bounding box center [618, 638] width 32 height 16
drag, startPoint x: 713, startPoint y: 637, endPoint x: 1043, endPoint y: 626, distance: 330.2
click at [1036, 645] on div "Tips 10% 15% 20% Done 22.25 $22.25" at bounding box center [806, 647] width 708 height 48
type input "5.00"
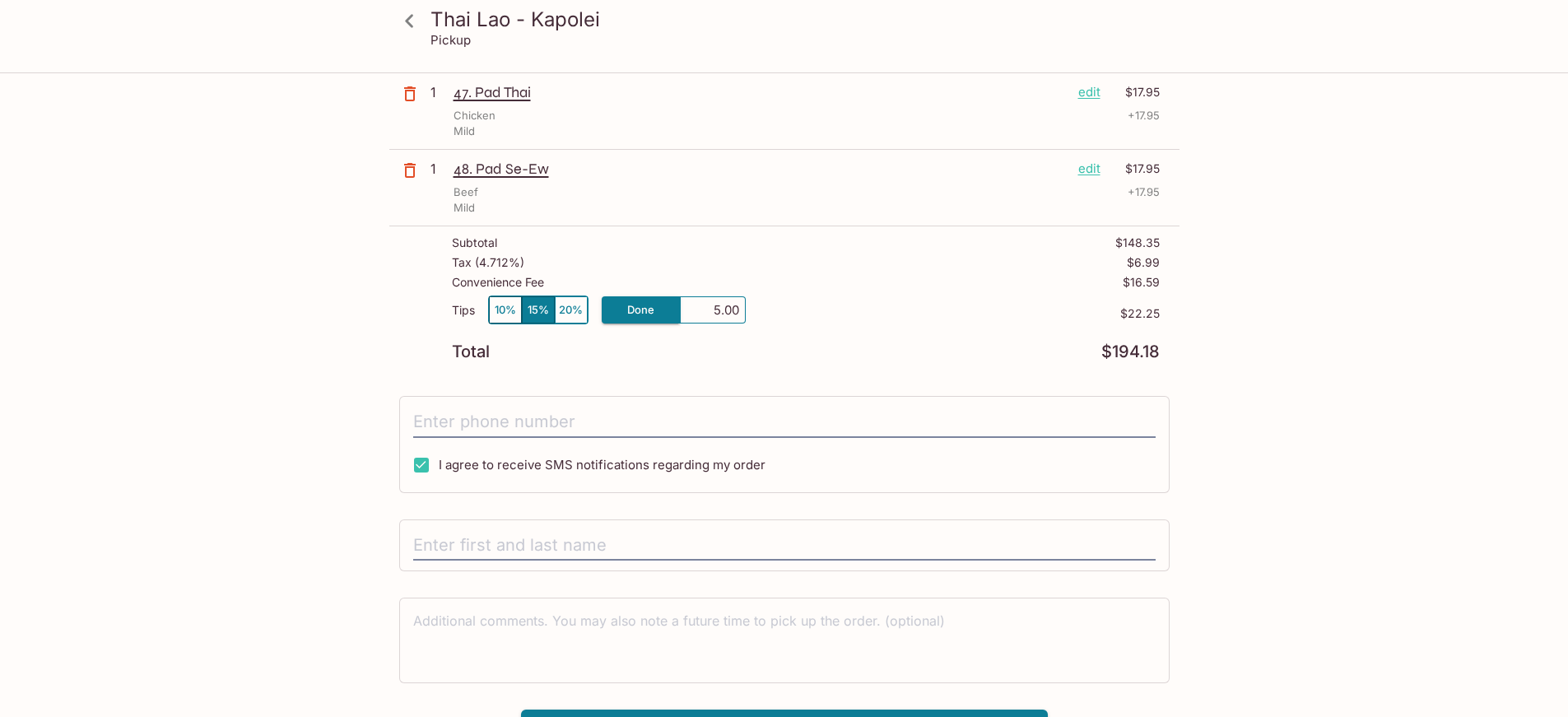
scroll to position [741, 0]
click at [471, 417] on input "tel" at bounding box center [784, 421] width 742 height 32
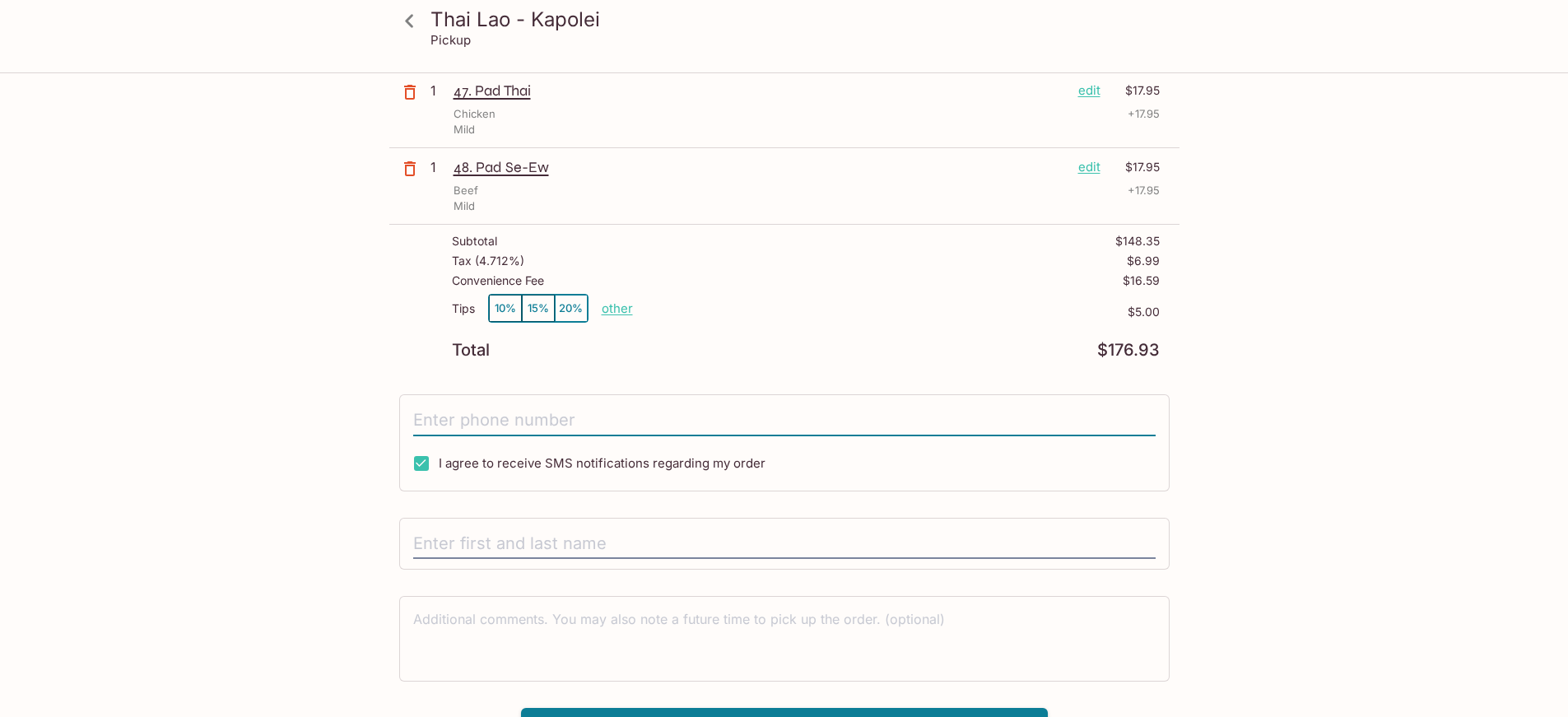
type input "2"
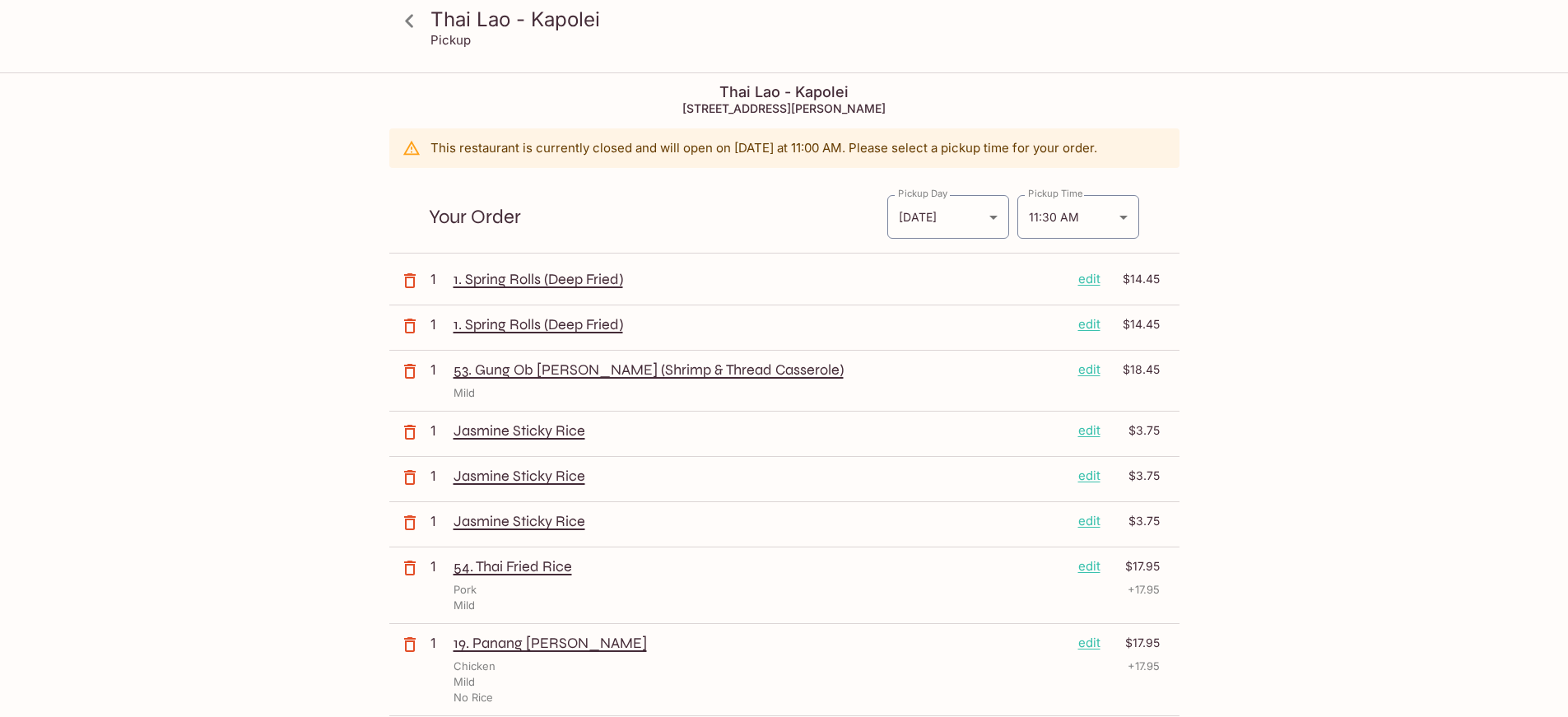
scroll to position [0, 0]
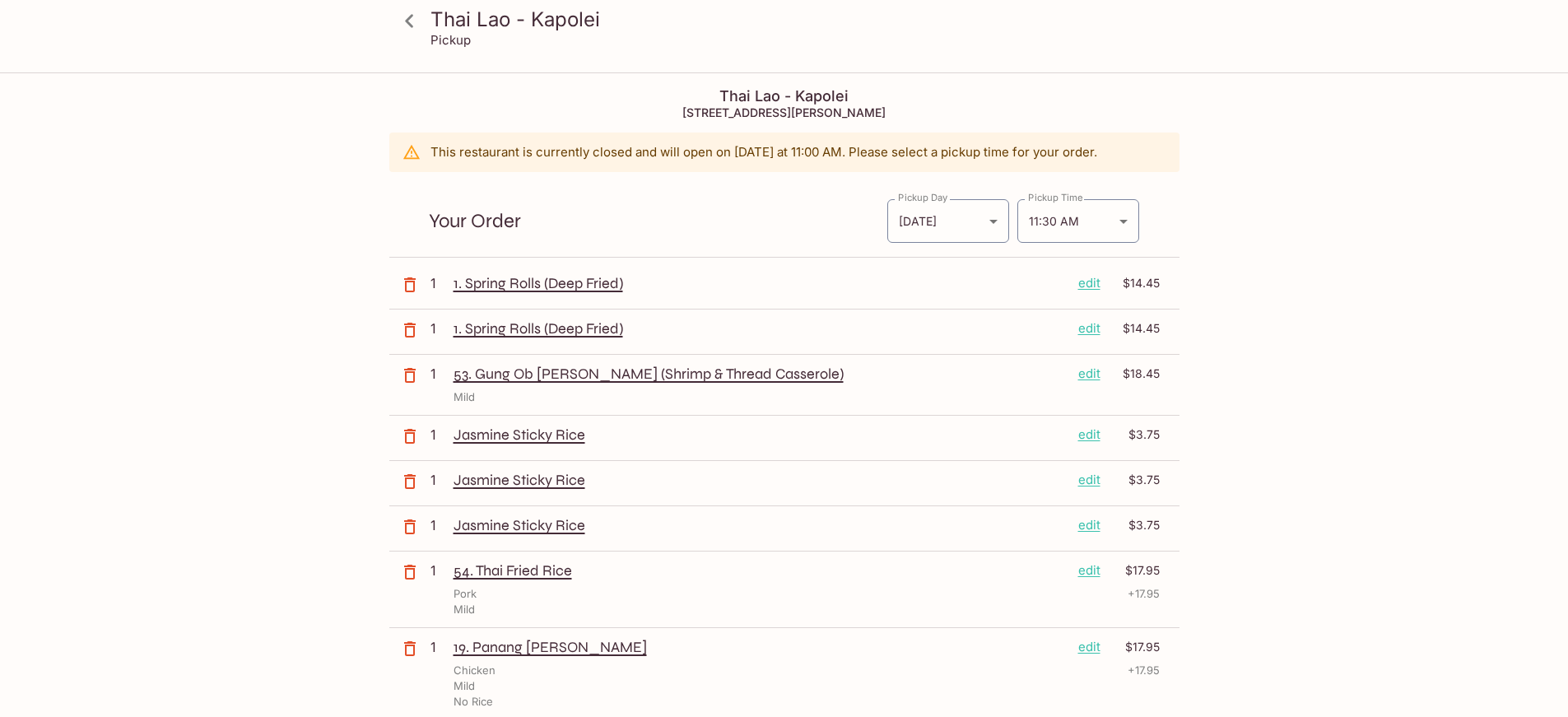
type input "(808) 561-4517"
click at [407, 12] on icon at bounding box center [409, 20] width 29 height 29
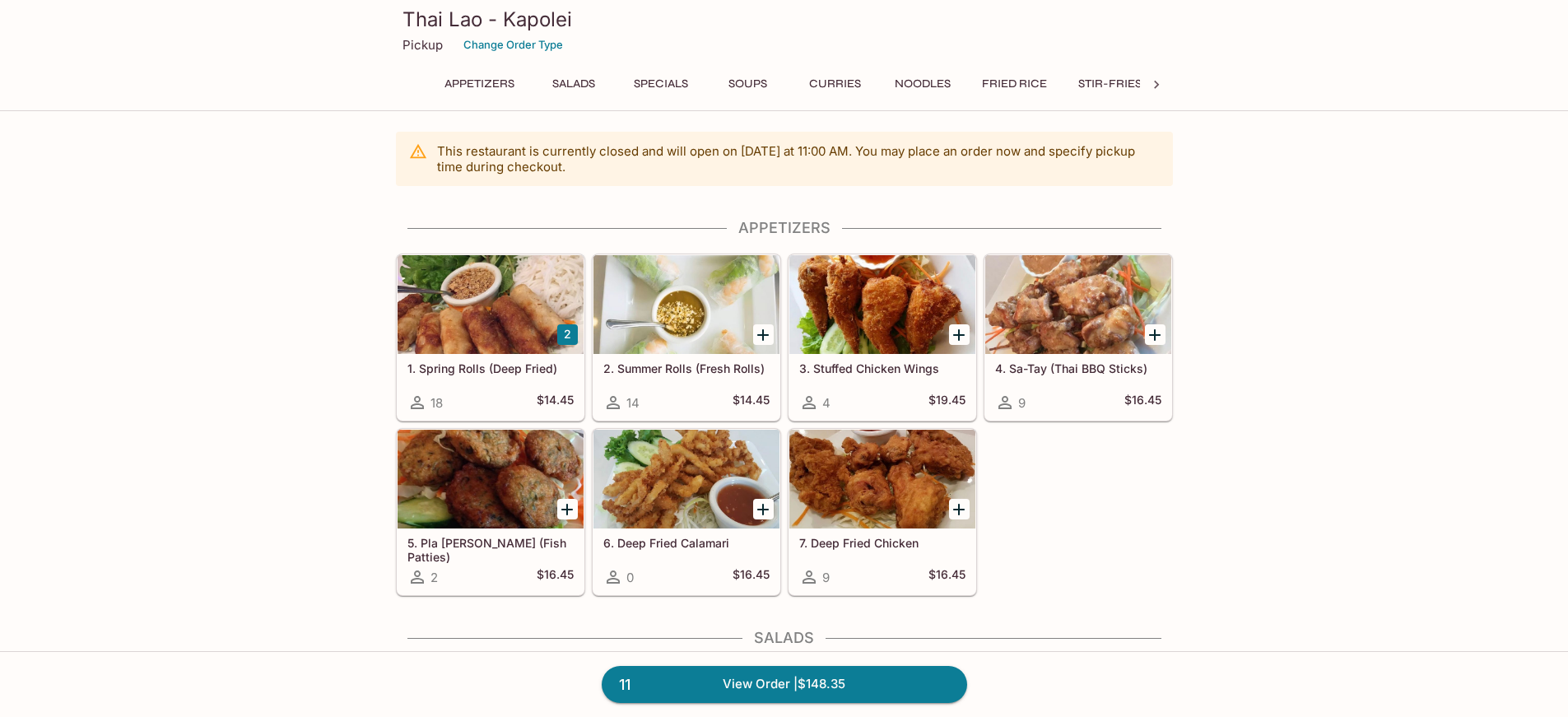
click at [960, 510] on icon "Add 7. Deep Fried Chicken" at bounding box center [958, 509] width 11 height 11
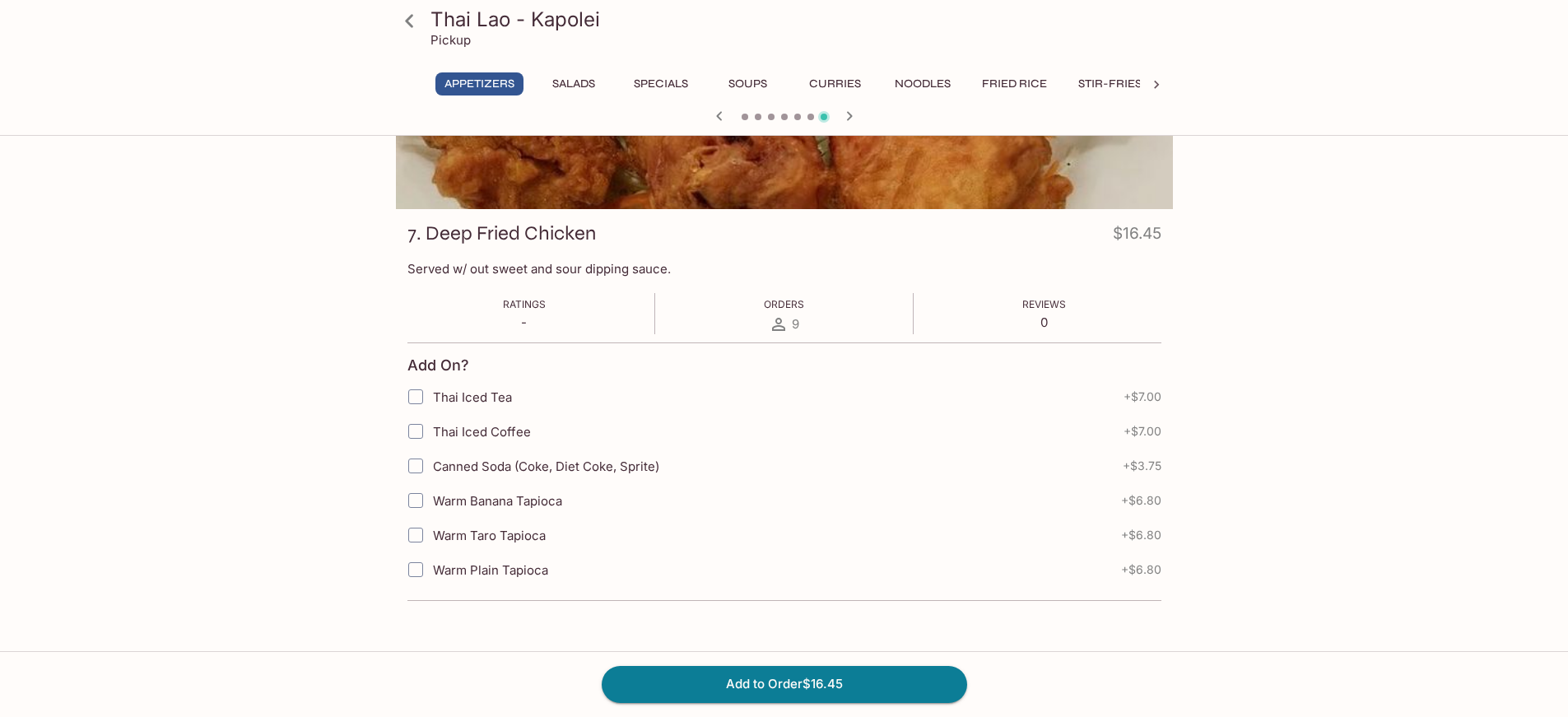
scroll to position [164, 0]
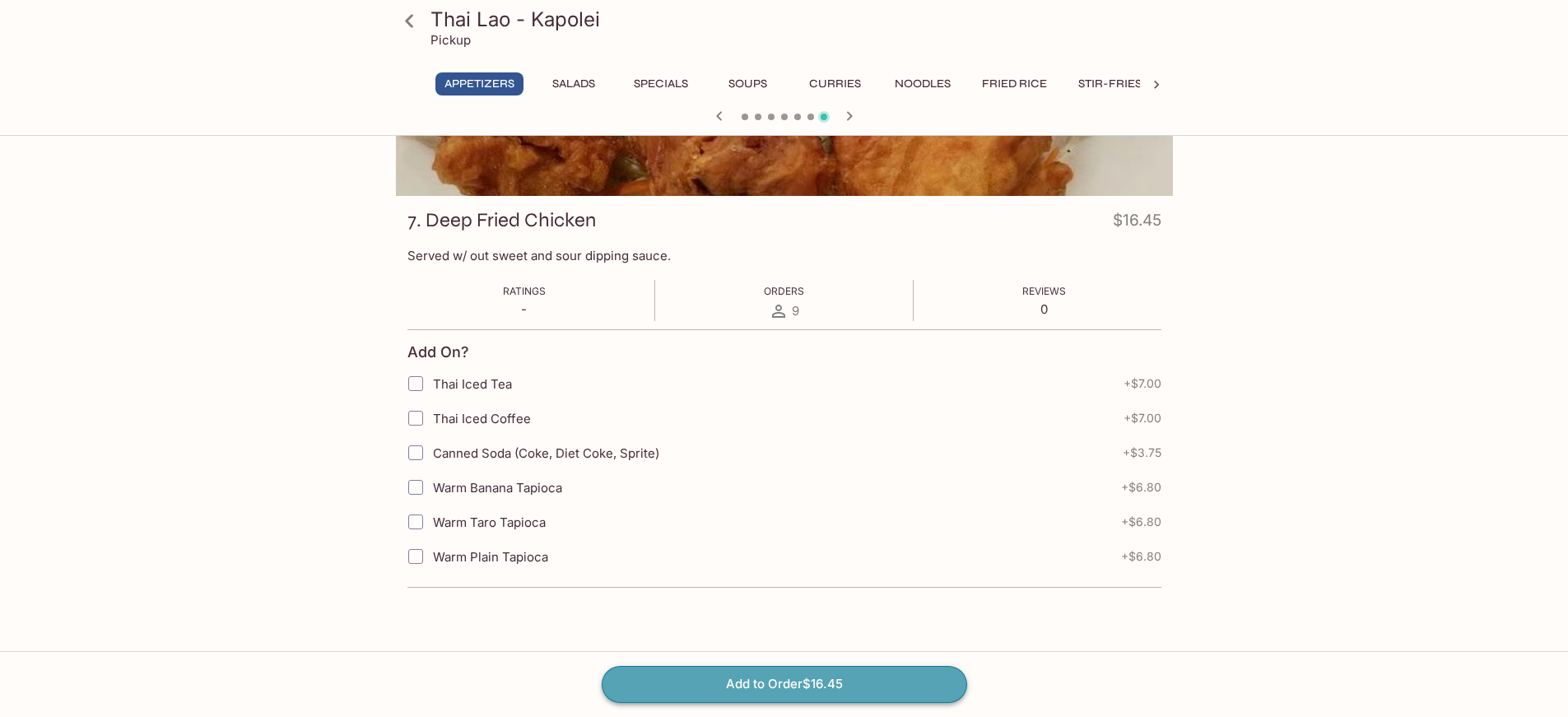
click at [827, 683] on button "Add to Order $16.45" at bounding box center [784, 684] width 365 height 36
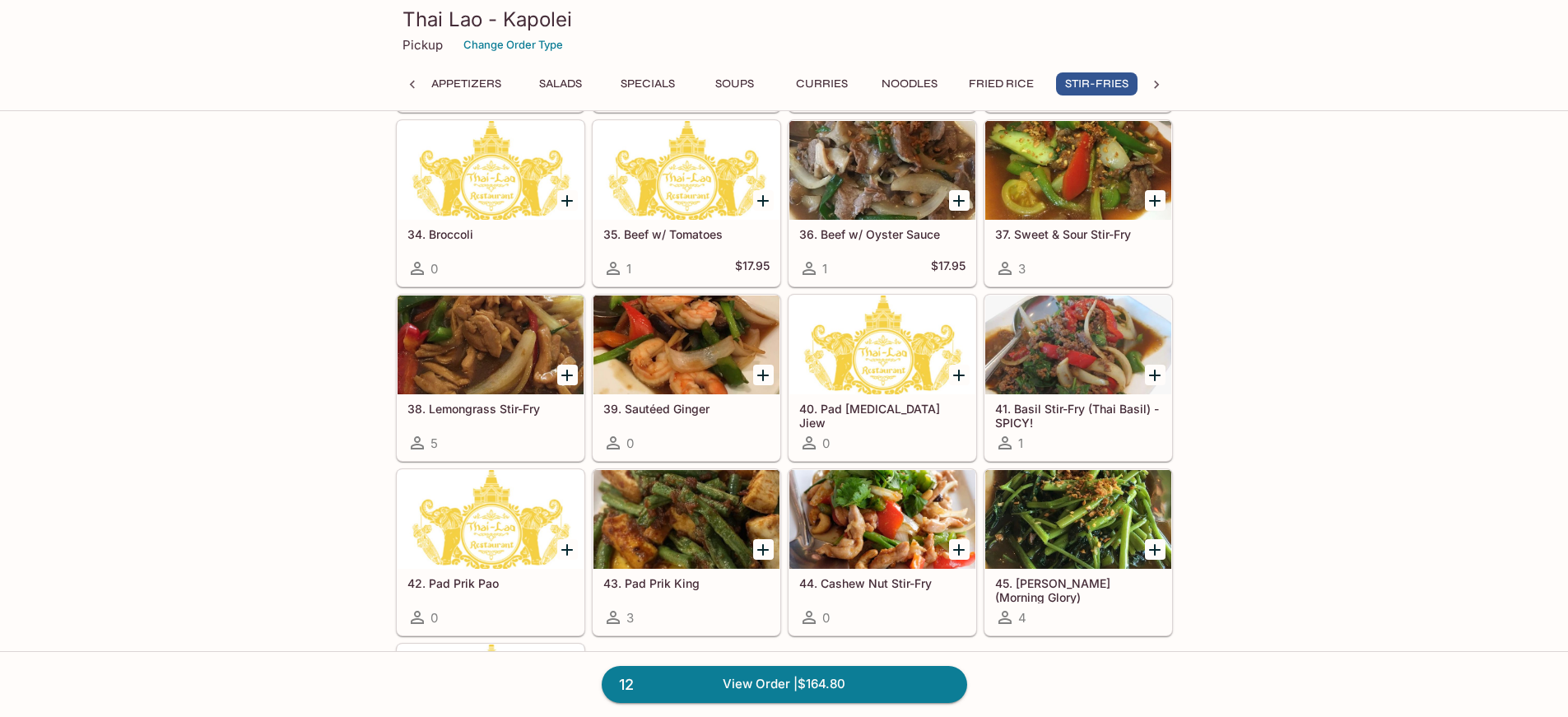
scroll to position [3622, 0]
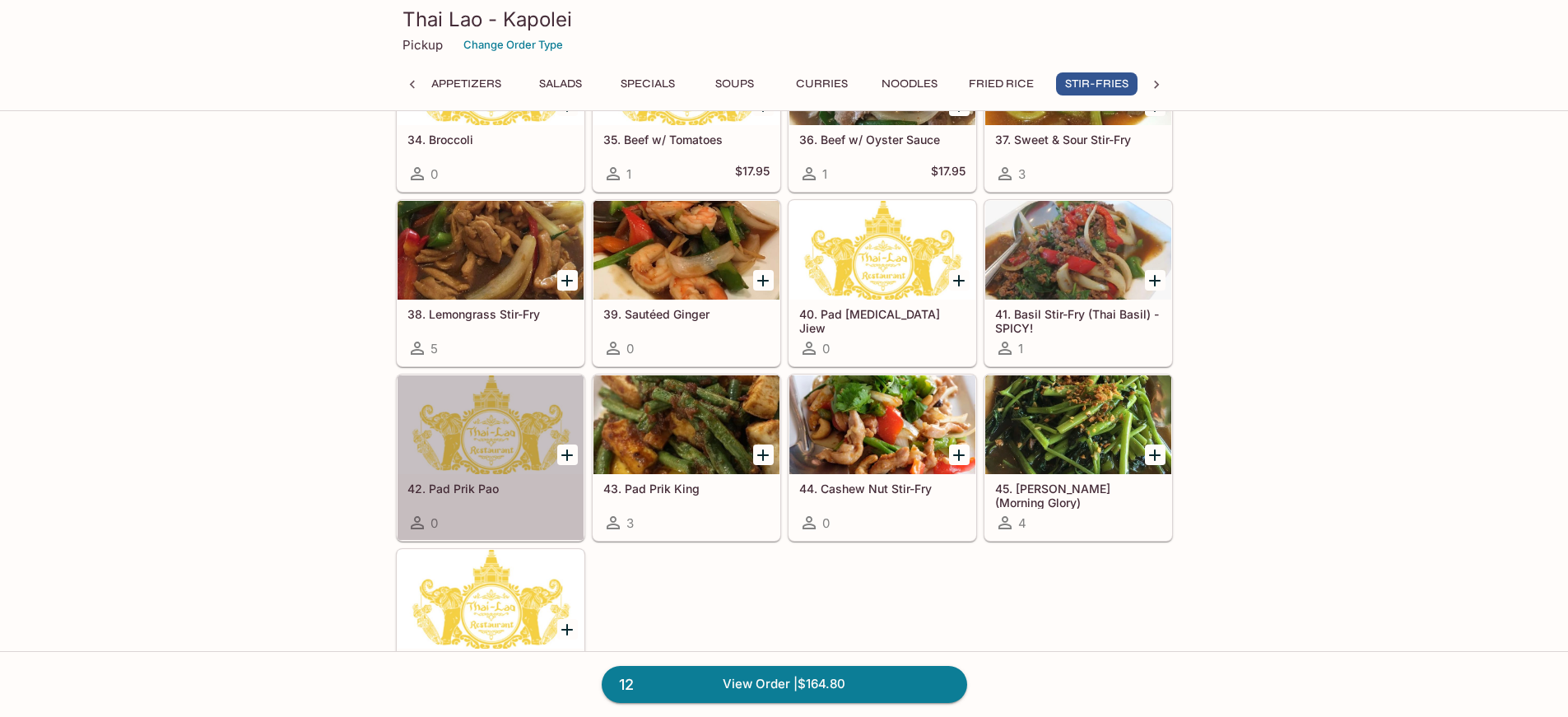
click at [487, 417] on div at bounding box center [490, 424] width 186 height 98
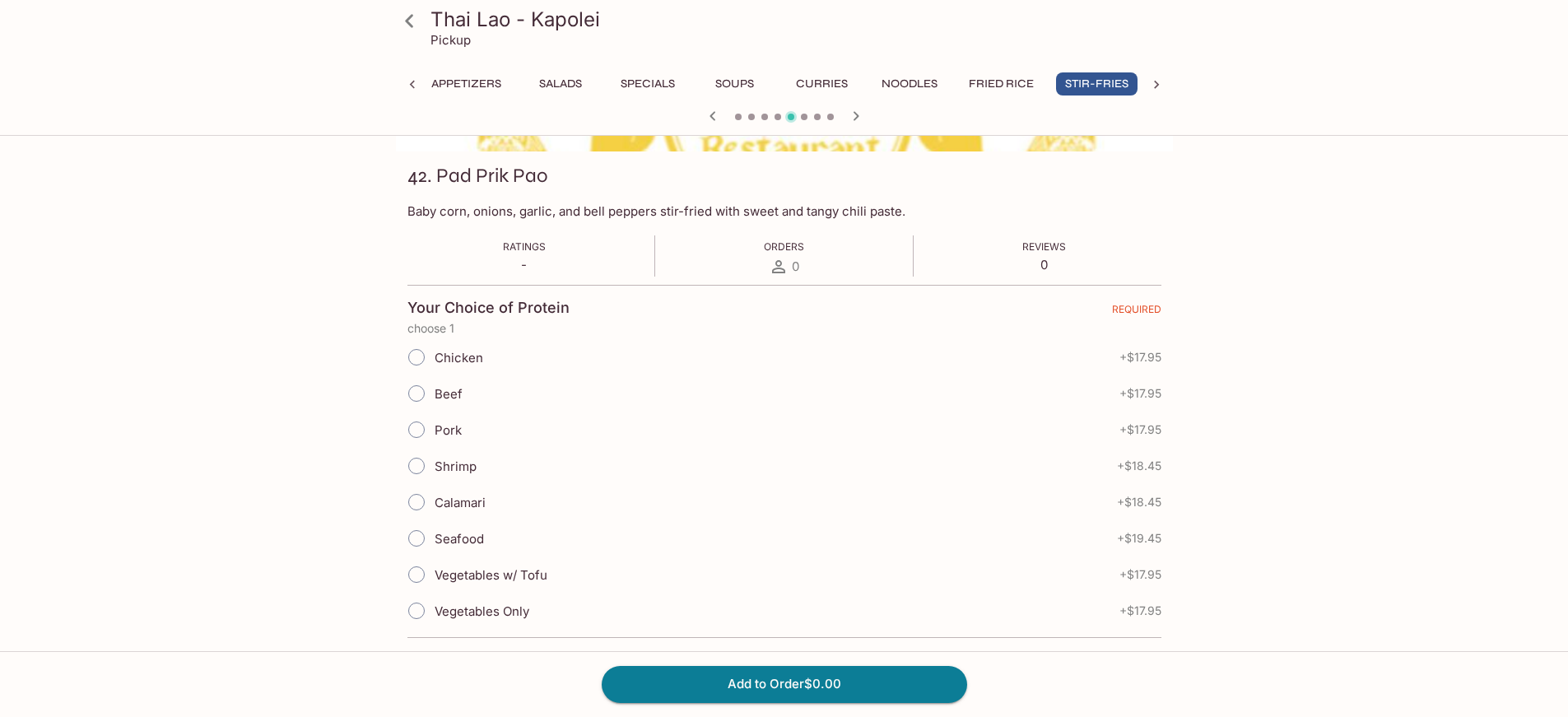
scroll to position [247, 0]
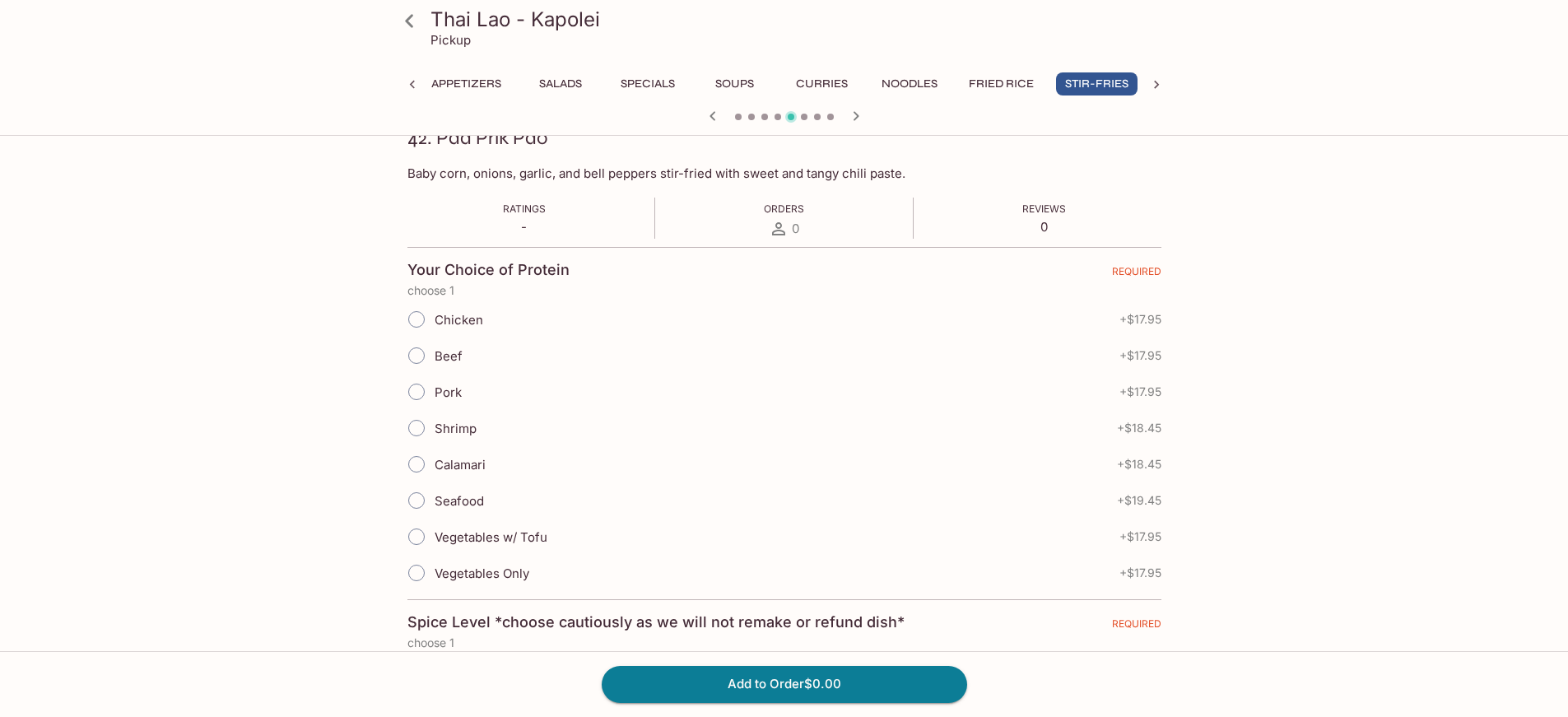
click at [423, 538] on input "Vegetables w/ Tofu" at bounding box center [415, 536] width 34 height 34
radio input "true"
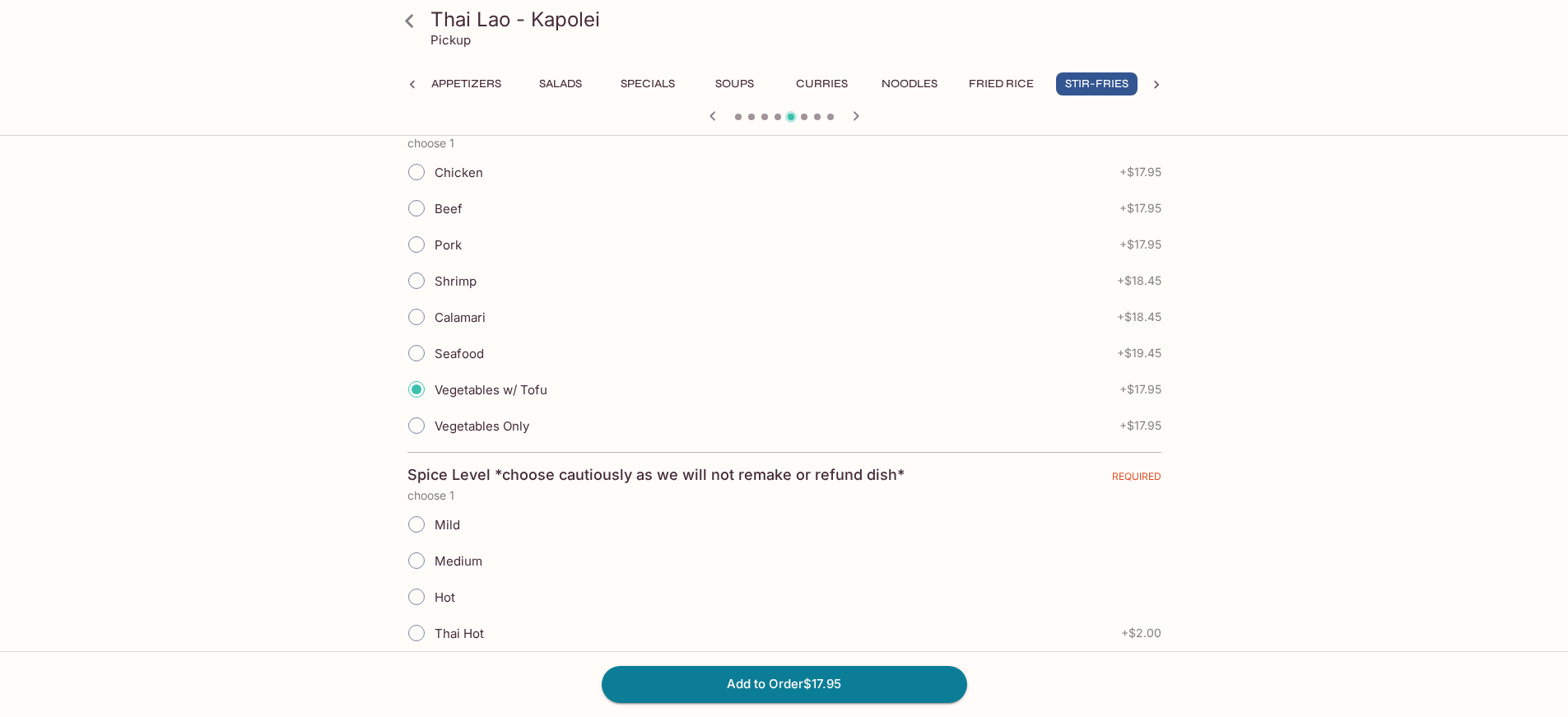
scroll to position [494, 0]
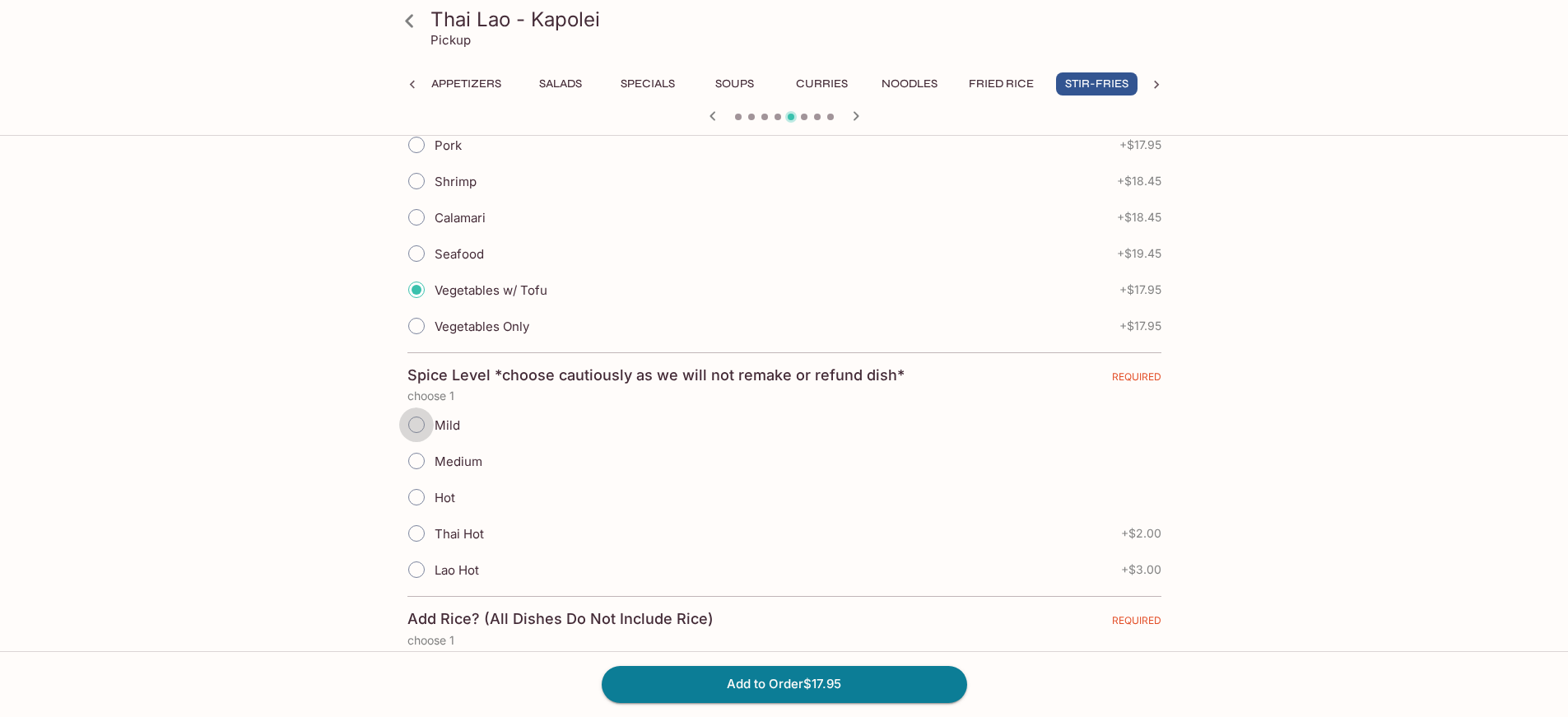
click at [418, 426] on input "Mild" at bounding box center [415, 424] width 34 height 34
radio input "true"
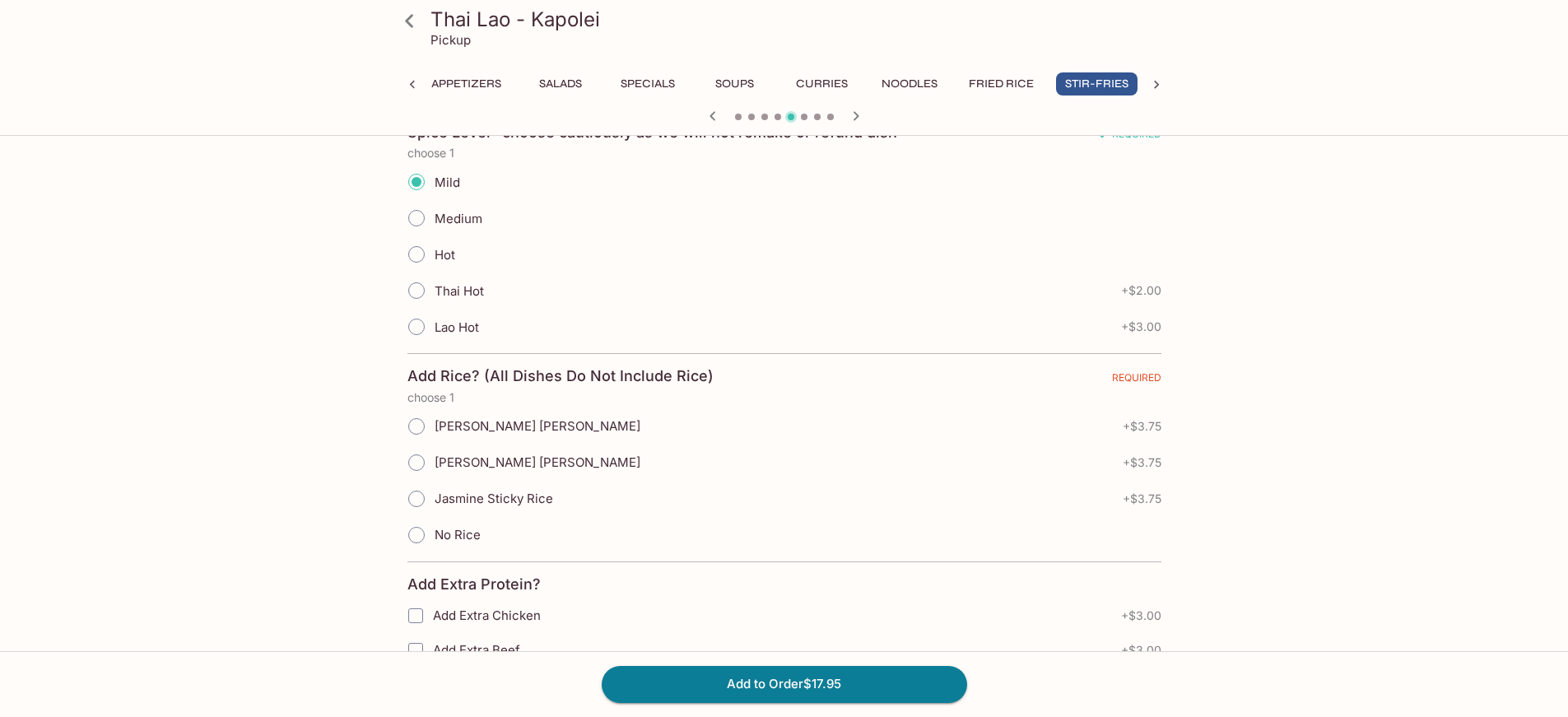
scroll to position [741, 0]
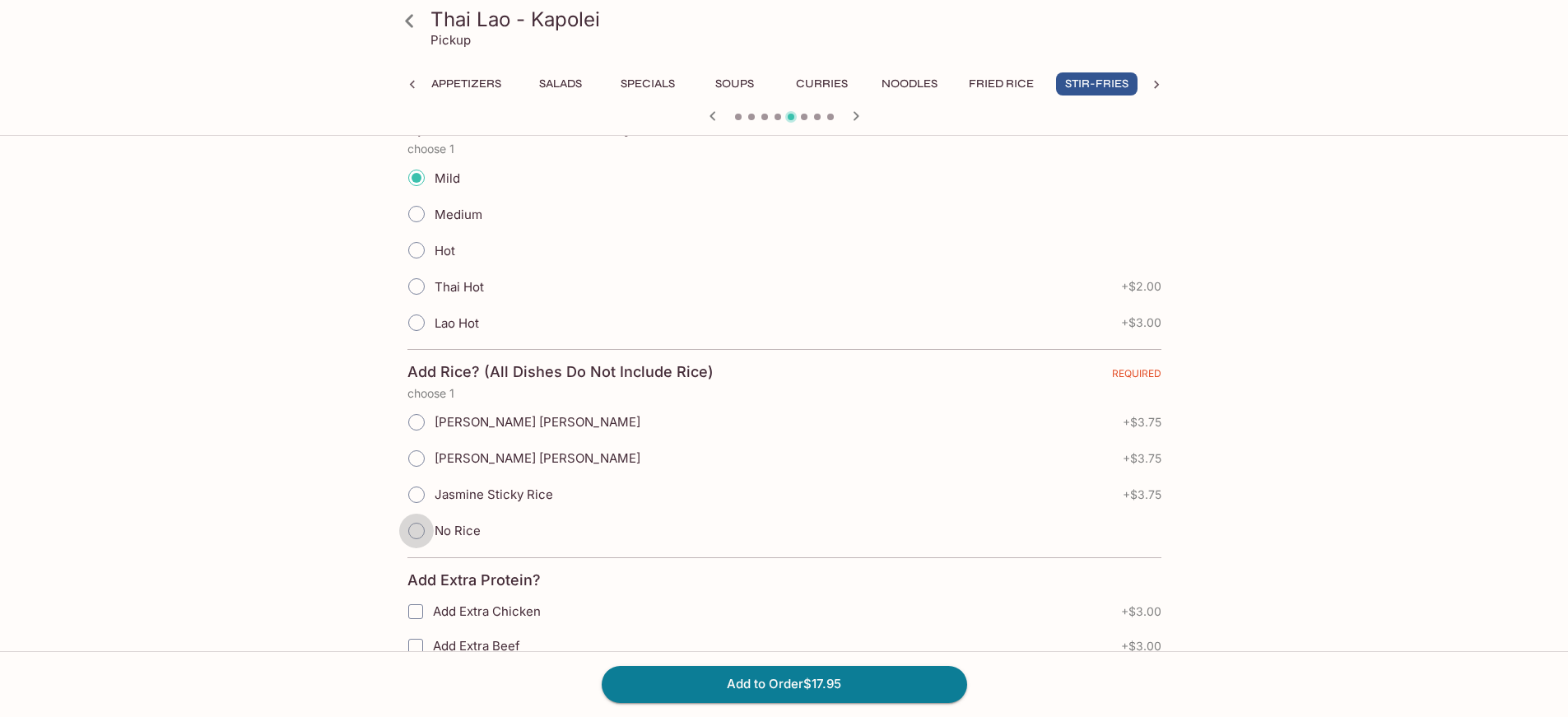
click at [413, 526] on input "No Rice" at bounding box center [415, 531] width 34 height 34
radio input "true"
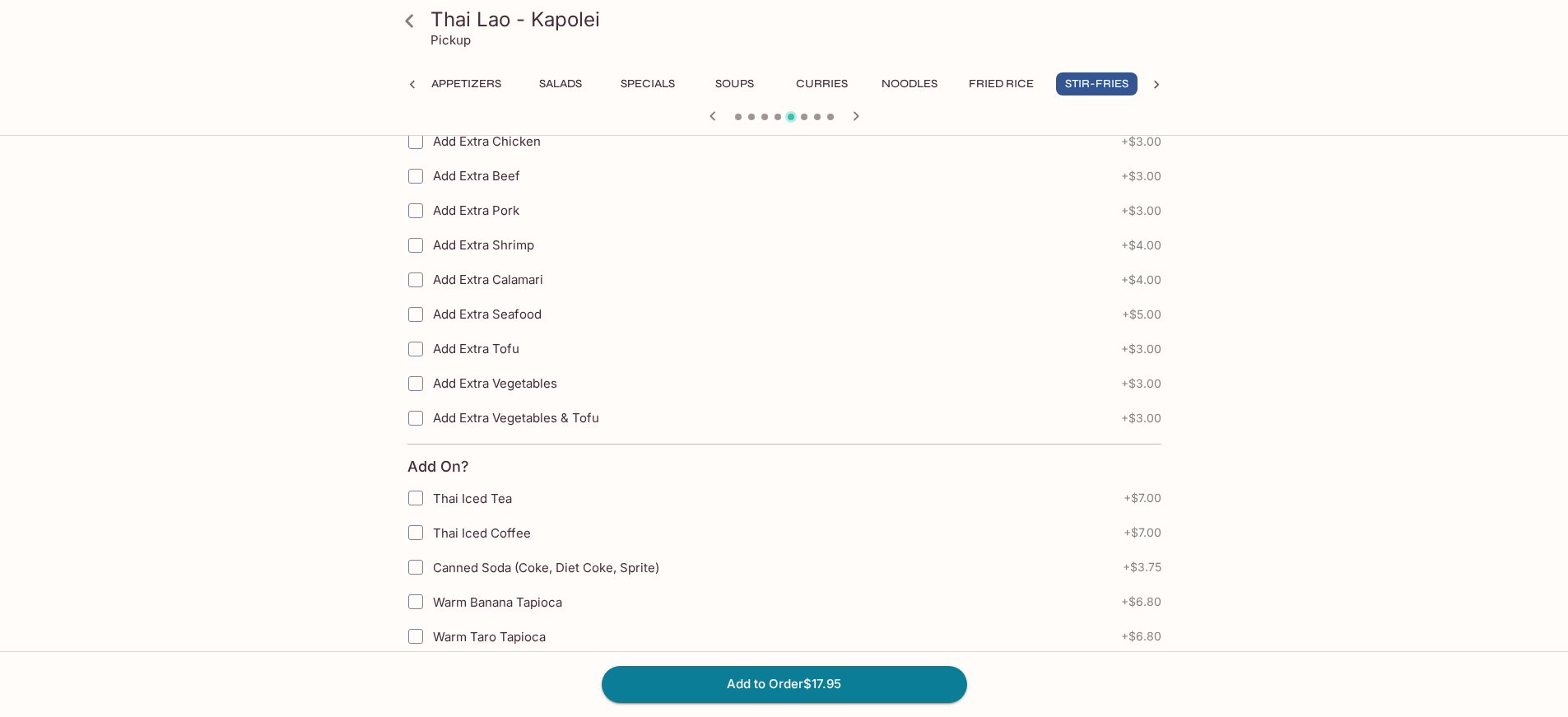
scroll to position [1286, 0]
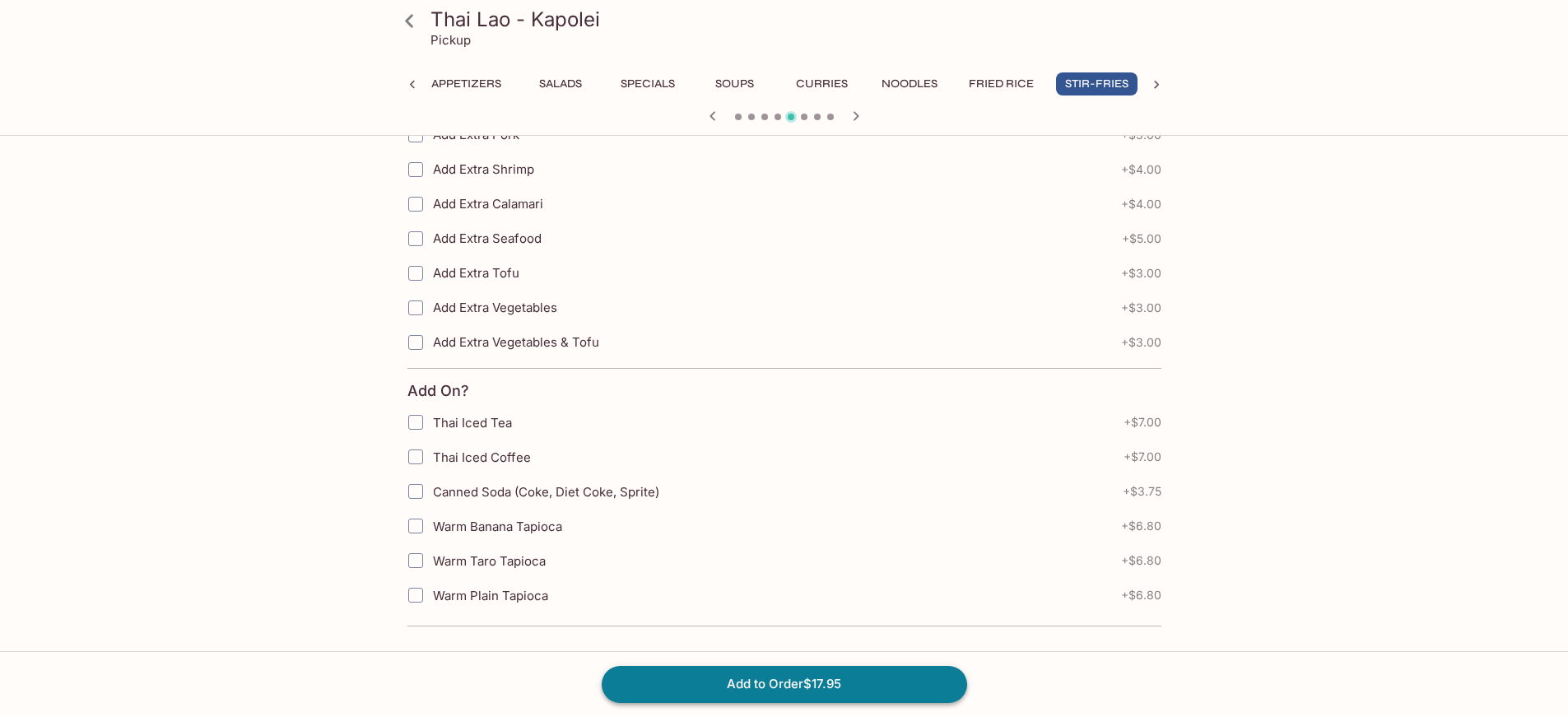
click at [709, 683] on button "Add to Order $17.95" at bounding box center [784, 684] width 365 height 36
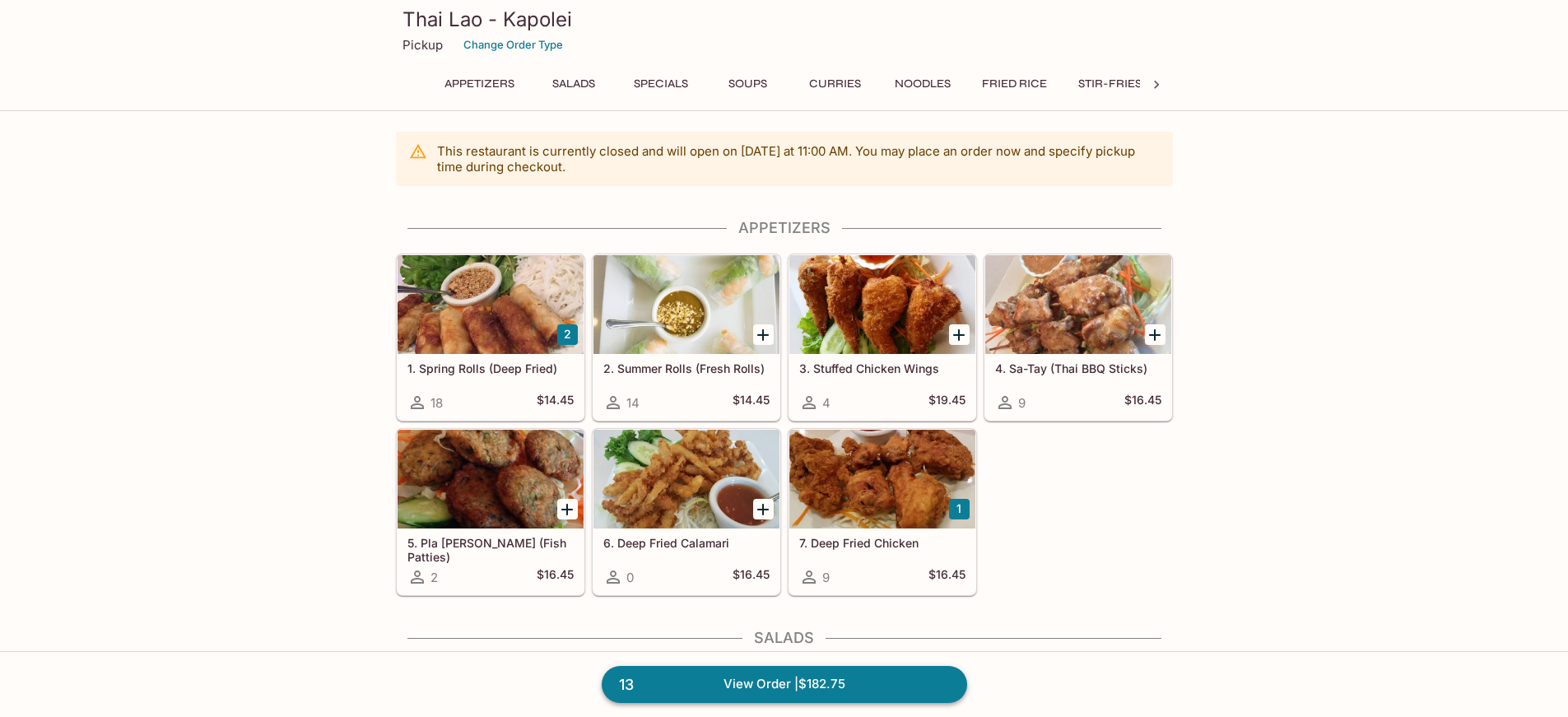
click at [827, 684] on link "13 View Order | $182.75" at bounding box center [784, 684] width 365 height 36
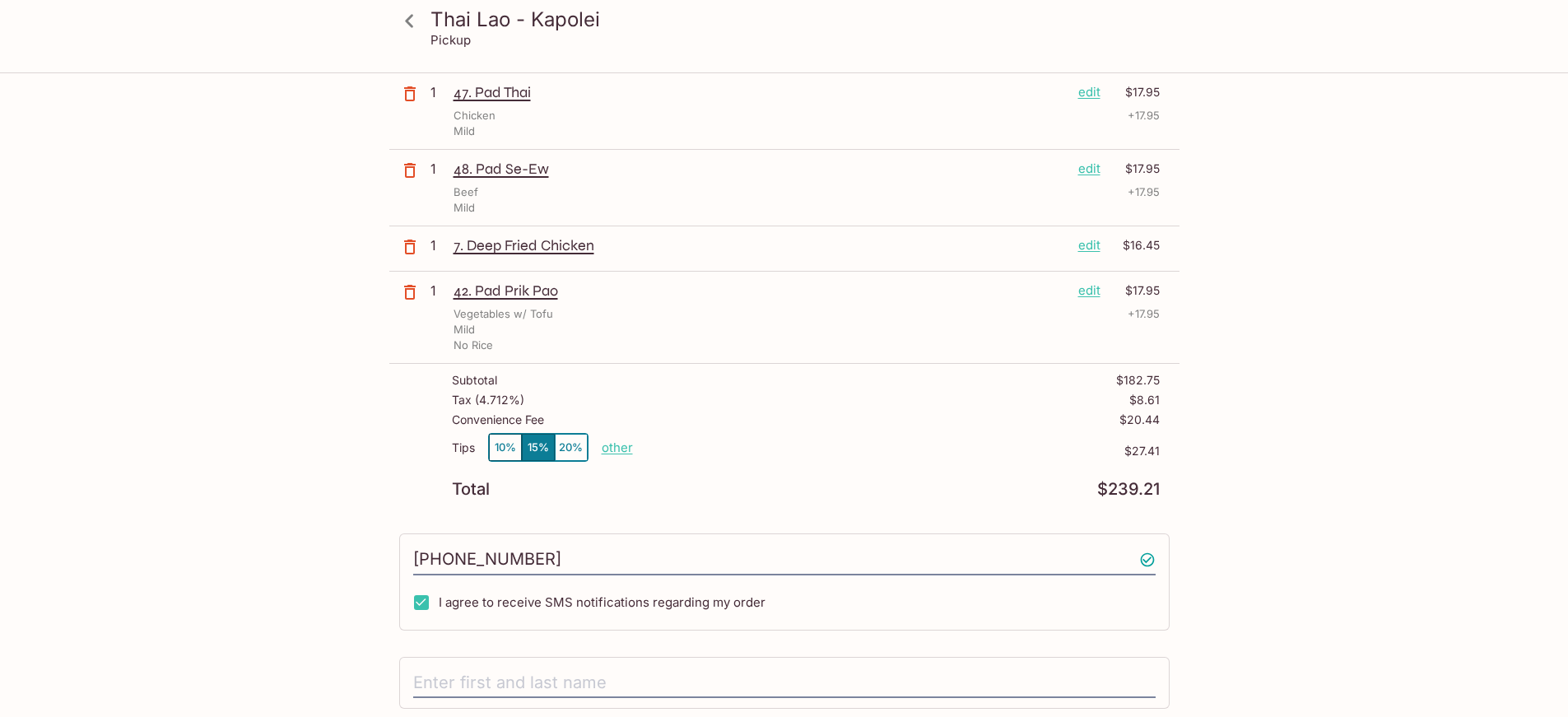
scroll to position [741, 0]
click at [616, 441] on p "other" at bounding box center [618, 445] width 32 height 16
drag, startPoint x: 715, startPoint y: 446, endPoint x: 847, endPoint y: 463, distance: 133.1
click at [847, 463] on div "Tips 10% 15% 20% Done 27.41 $27.41" at bounding box center [806, 455] width 708 height 48
type input "5.00"
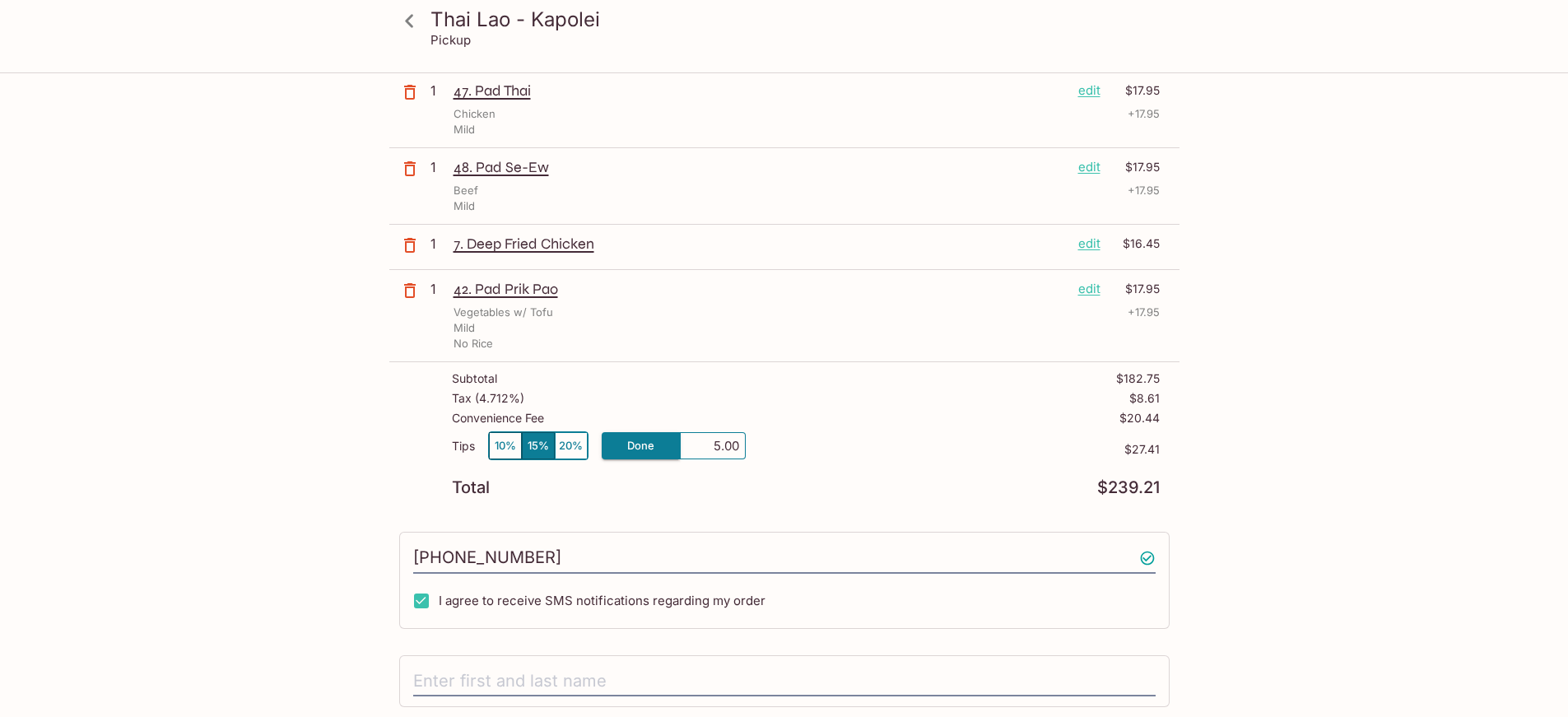
click at [900, 367] on div "Subtotal $182.75 Tax ( 4.712% ) $8.61 Convenience Fee $20.44 Tips 10% 15% 20% D…" at bounding box center [784, 433] width 790 height 143
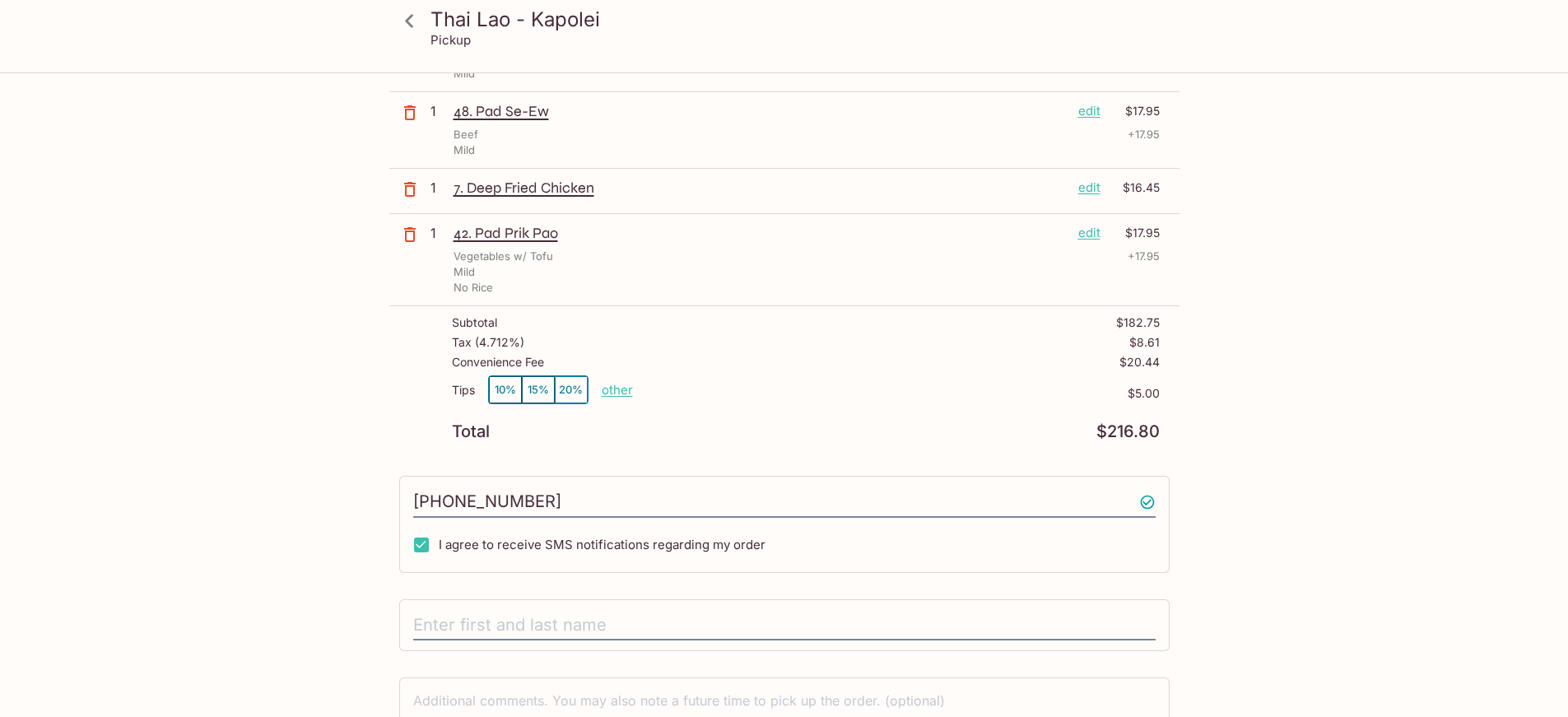
scroll to position [906, 0]
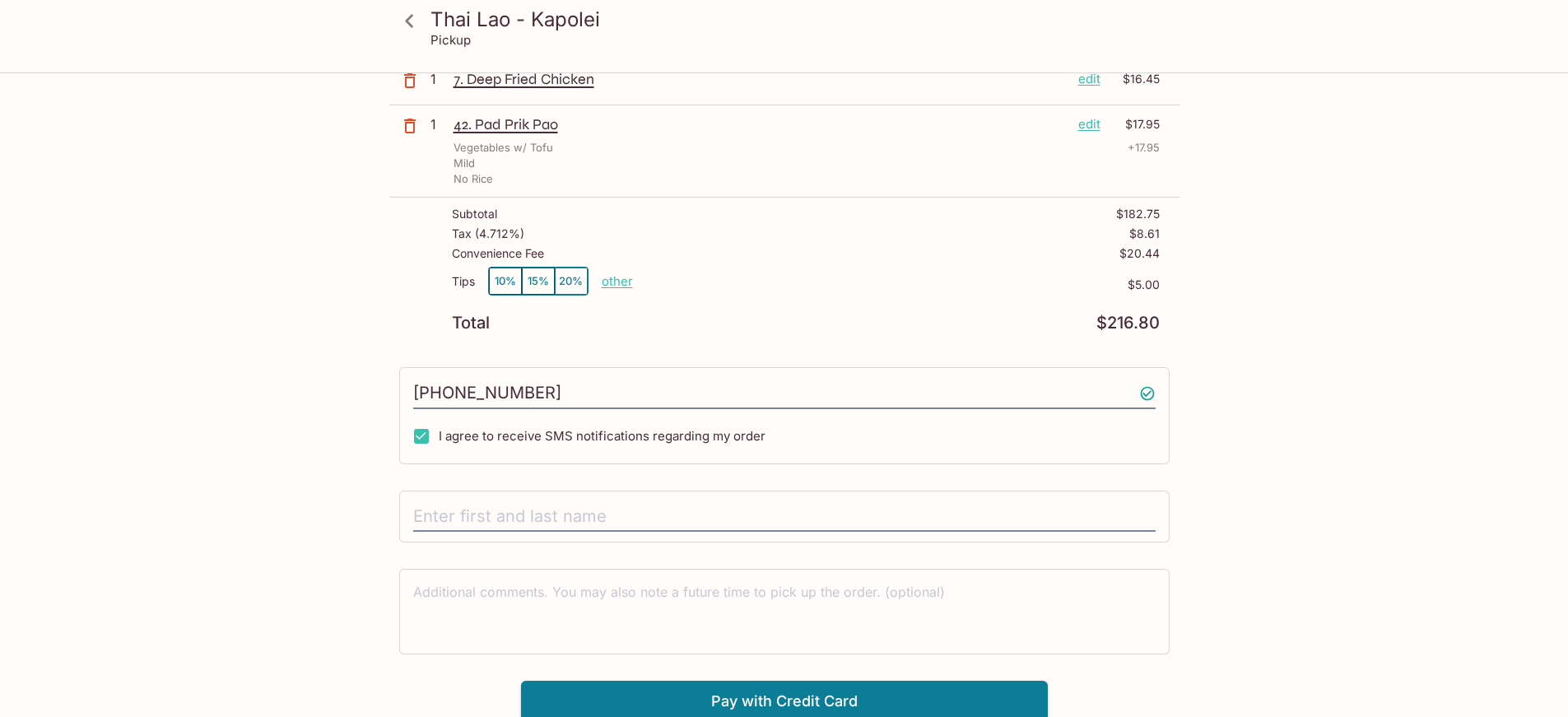
click at [609, 283] on p "other" at bounding box center [618, 281] width 32 height 16
click at [913, 260] on div "Convenience Fee $20.44" at bounding box center [806, 257] width 708 height 19
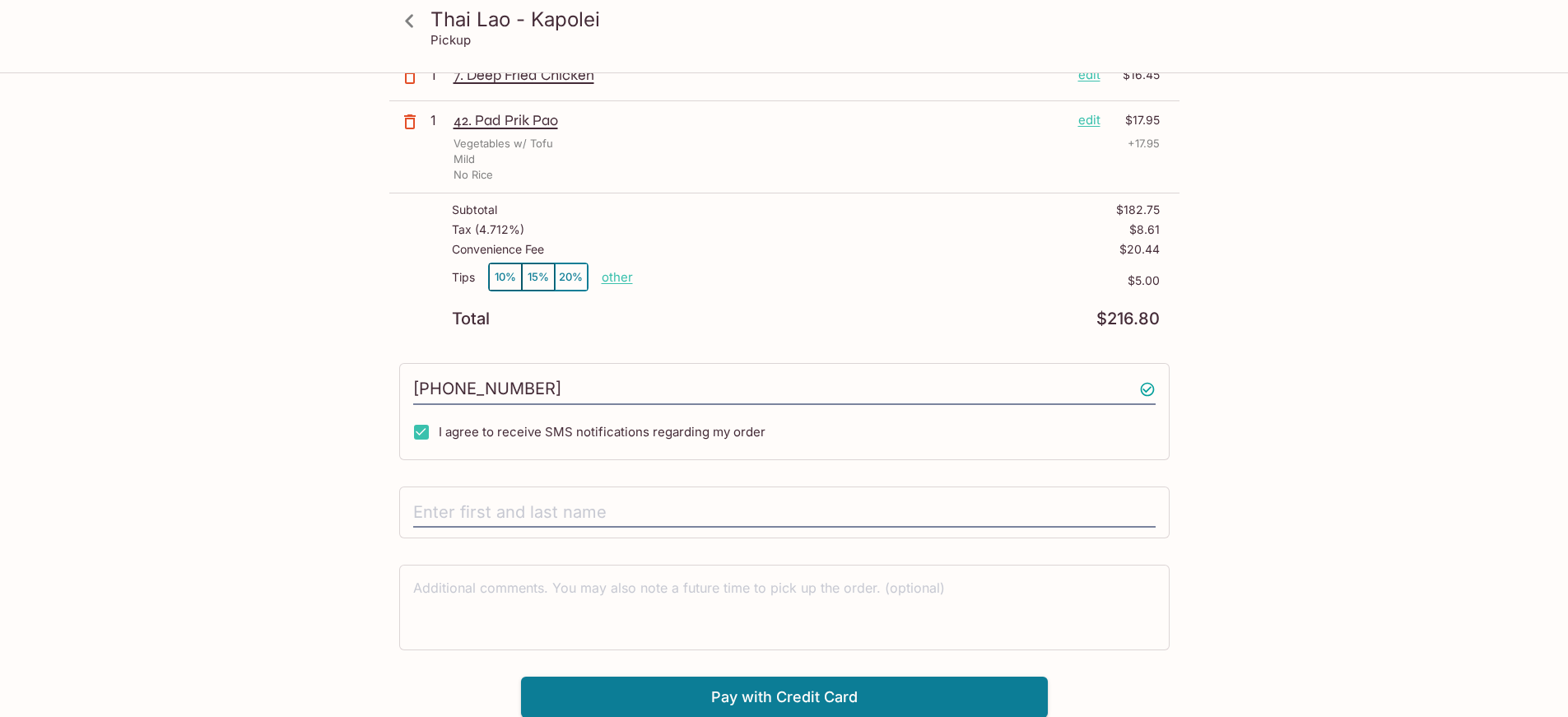
scroll to position [910, 0]
click at [479, 510] on input "text" at bounding box center [784, 512] width 742 height 32
type input "Travis Nekota"
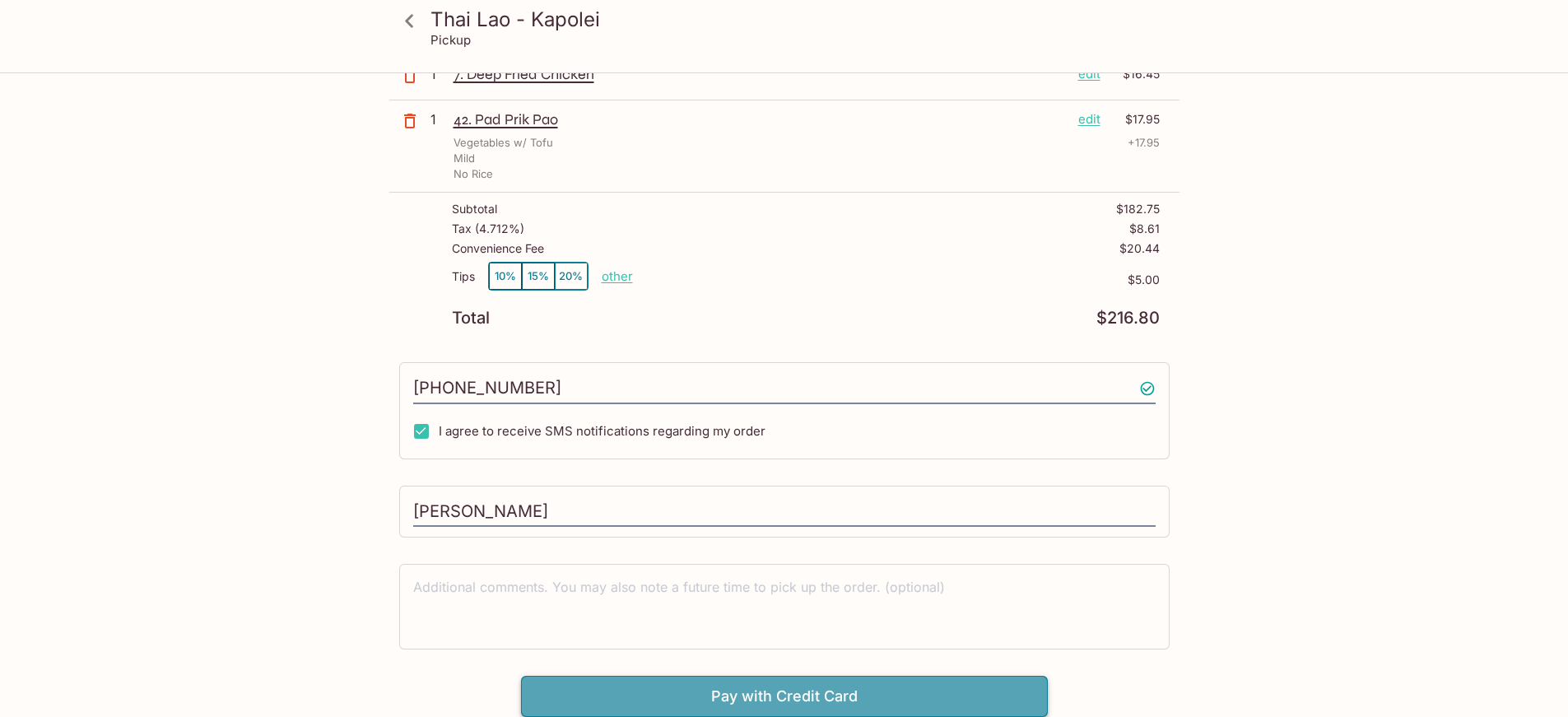
click at [858, 699] on button "Pay with Credit Card" at bounding box center [784, 696] width 527 height 41
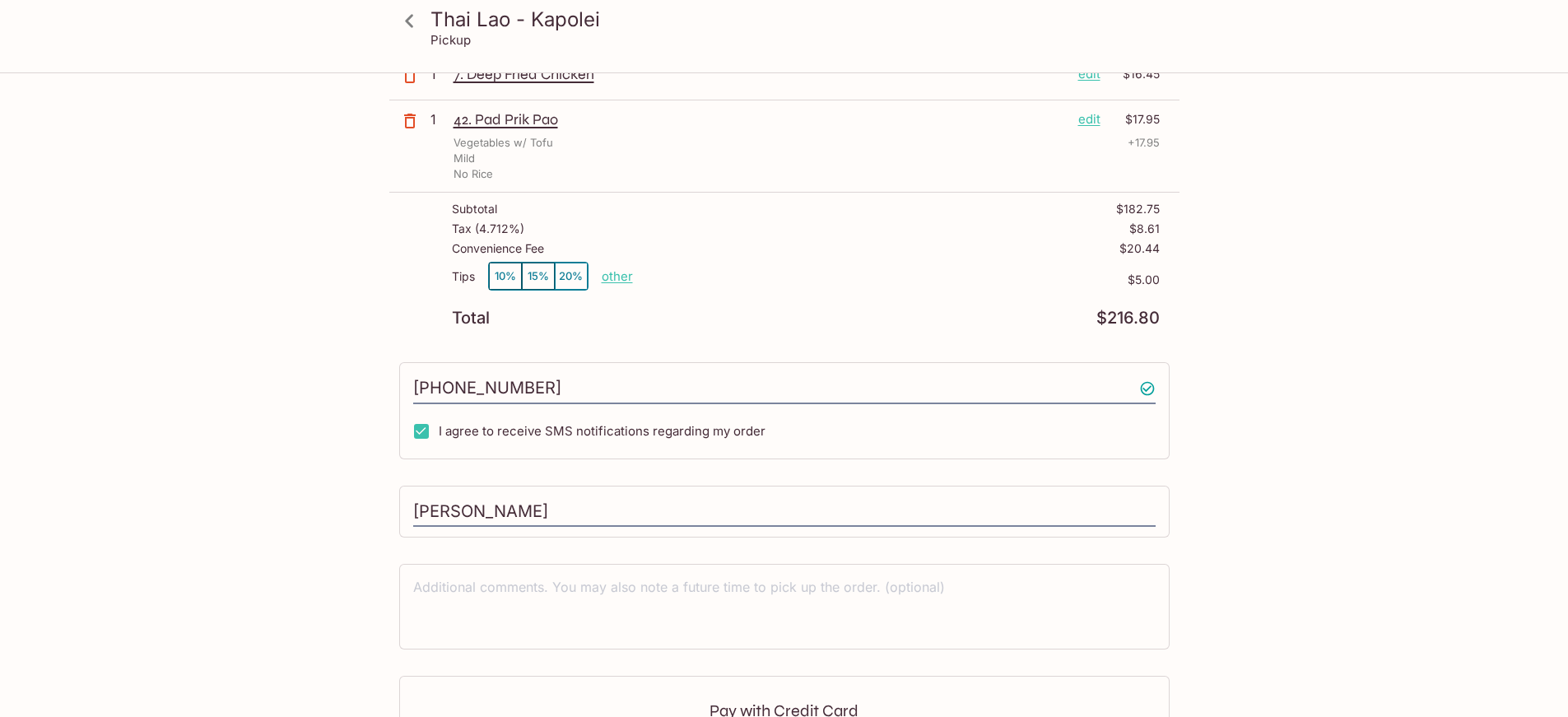
scroll to position [1157, 0]
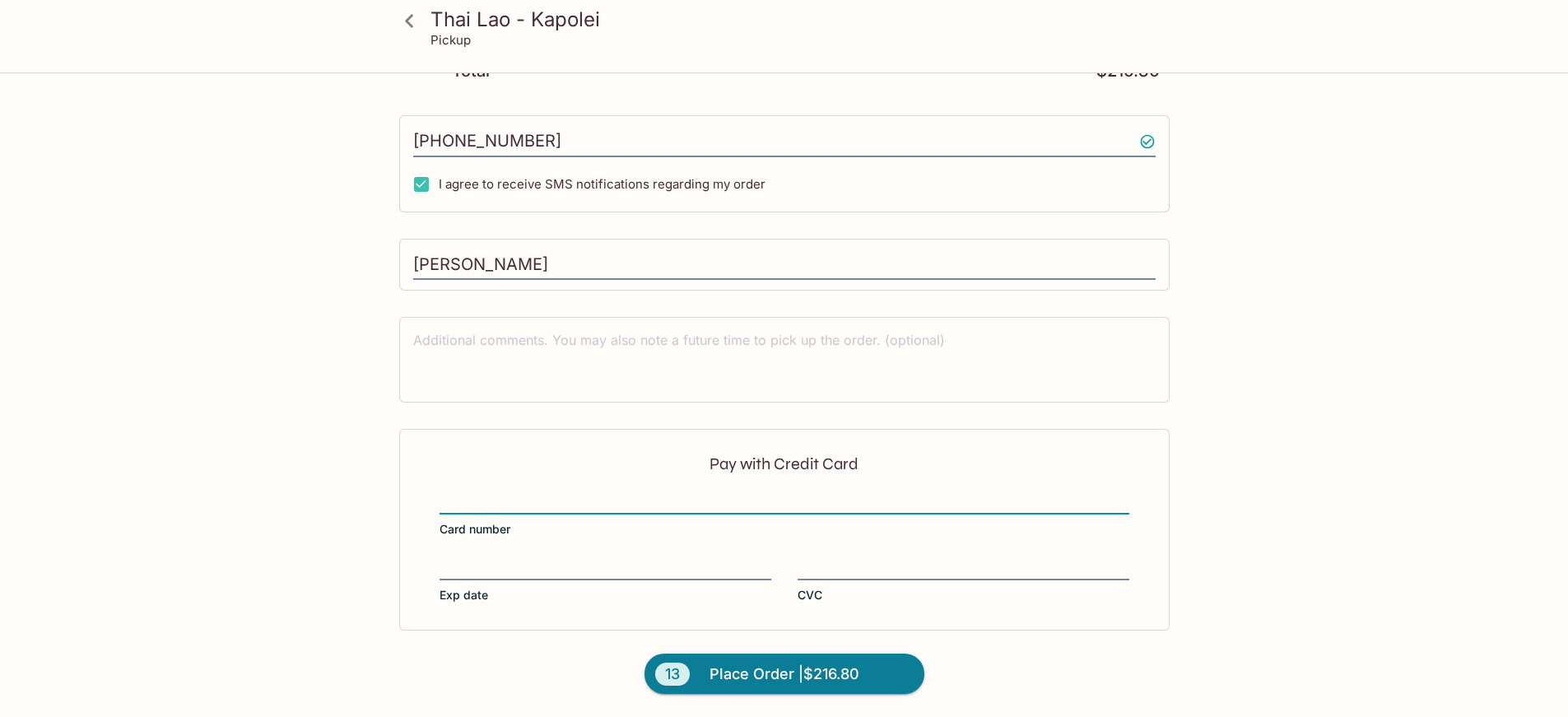
click at [592, 554] on div "Pay with Credit Card Card number Exp date CVC" at bounding box center [784, 529] width 770 height 201
click at [871, 670] on button "13 Place Order | $216.80" at bounding box center [784, 674] width 280 height 41
